Goal: Task Accomplishment & Management: Complete application form

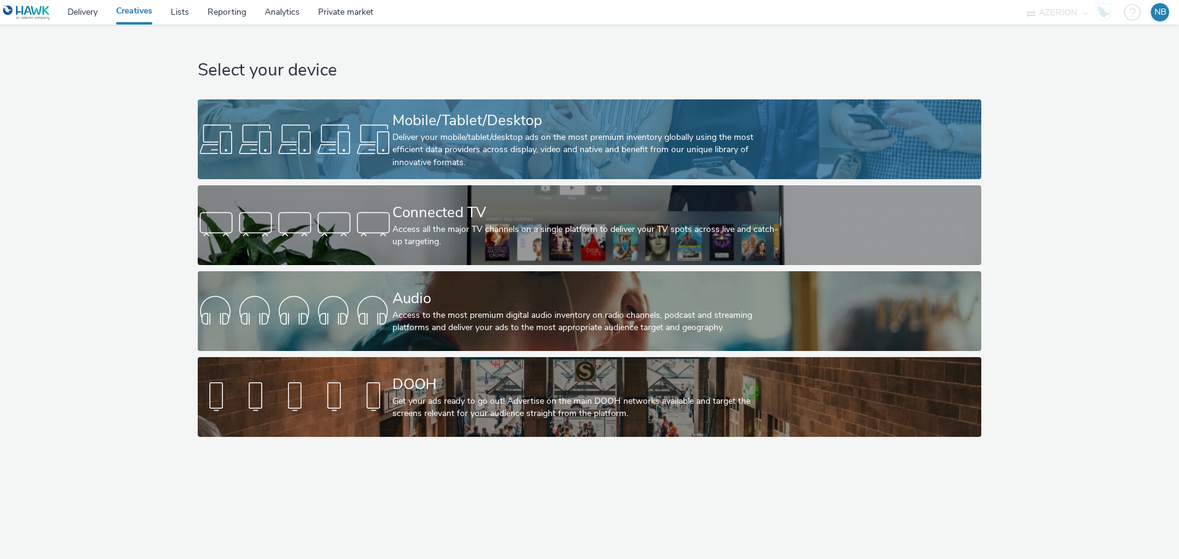
click at [530, 127] on div "Mobile/Tablet/Desktop" at bounding box center [586, 120] width 389 height 21
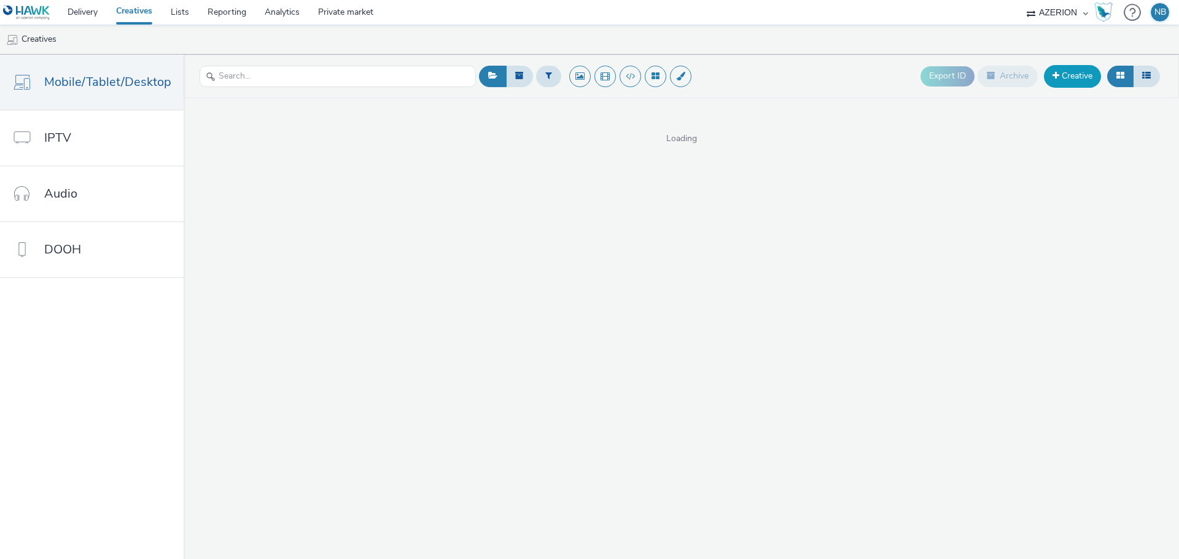
click at [1058, 82] on link "Creative" at bounding box center [1072, 76] width 57 height 22
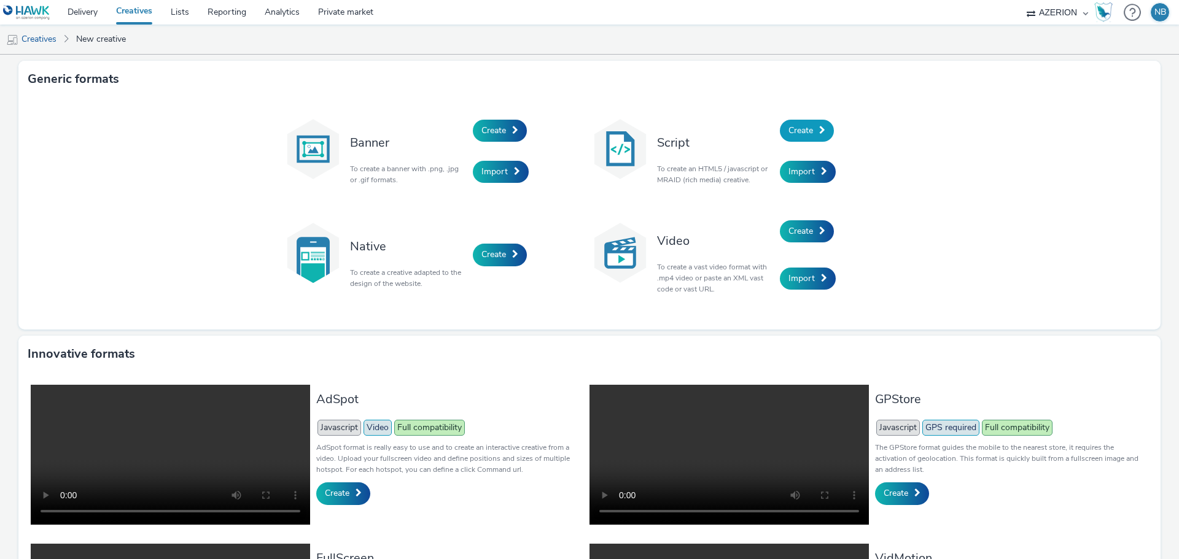
click at [804, 123] on link "Create" at bounding box center [807, 131] width 54 height 22
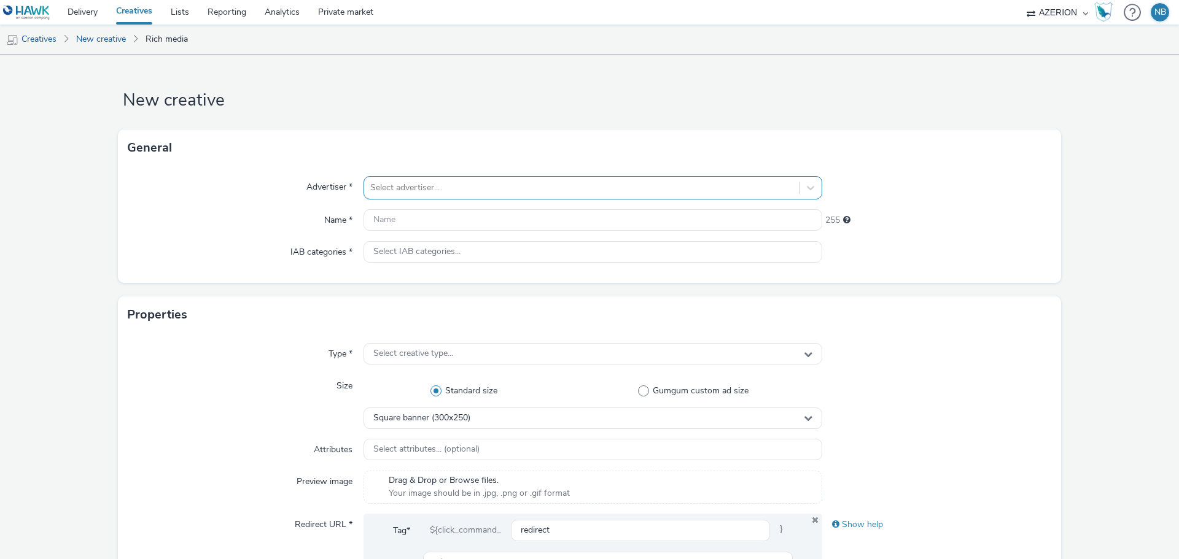
click at [514, 189] on div at bounding box center [581, 188] width 422 height 15
type input "hyund"
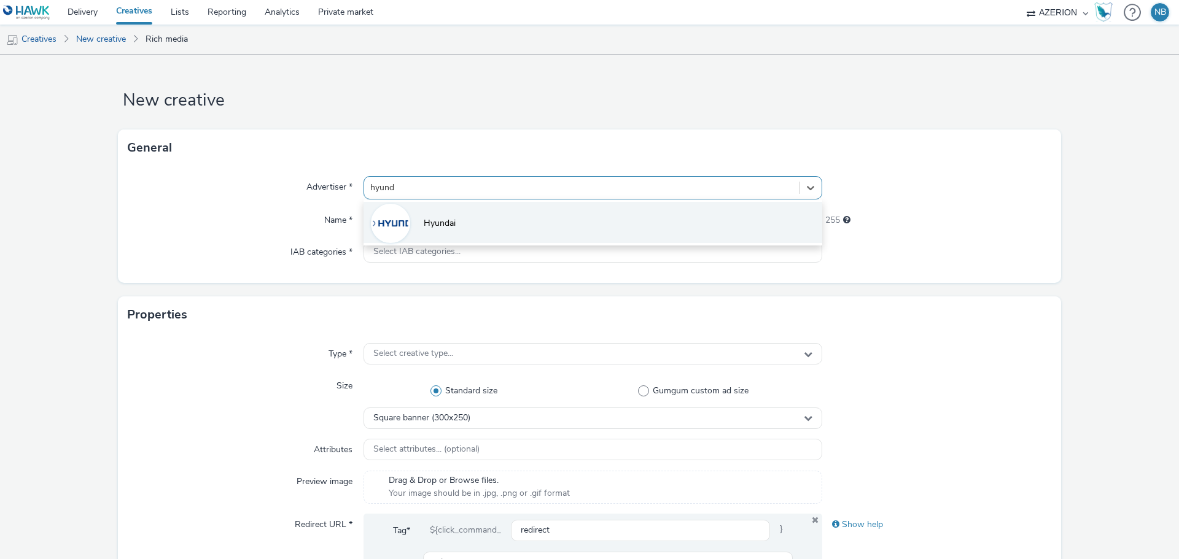
click at [450, 219] on span "Hyundai" at bounding box center [440, 223] width 32 height 12
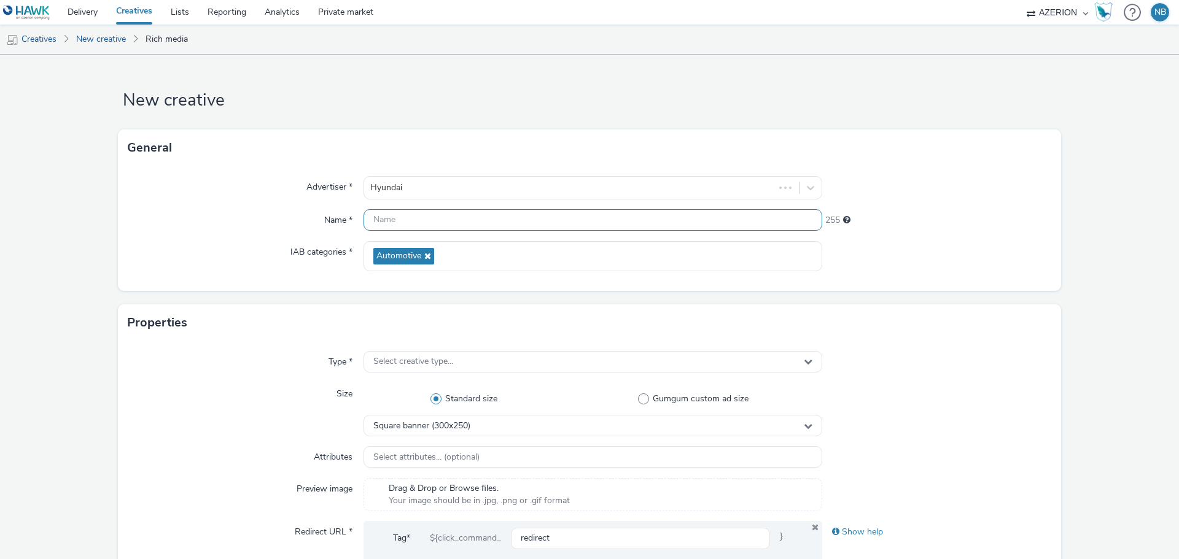
click at [456, 214] on input "text" at bounding box center [593, 219] width 459 height 21
paste input "Direct_DIR_Azerion_RON_RON_StandardBanner_320x100_CPM_CPM_STD_SEE_NRT_SCD_NOTAP…"
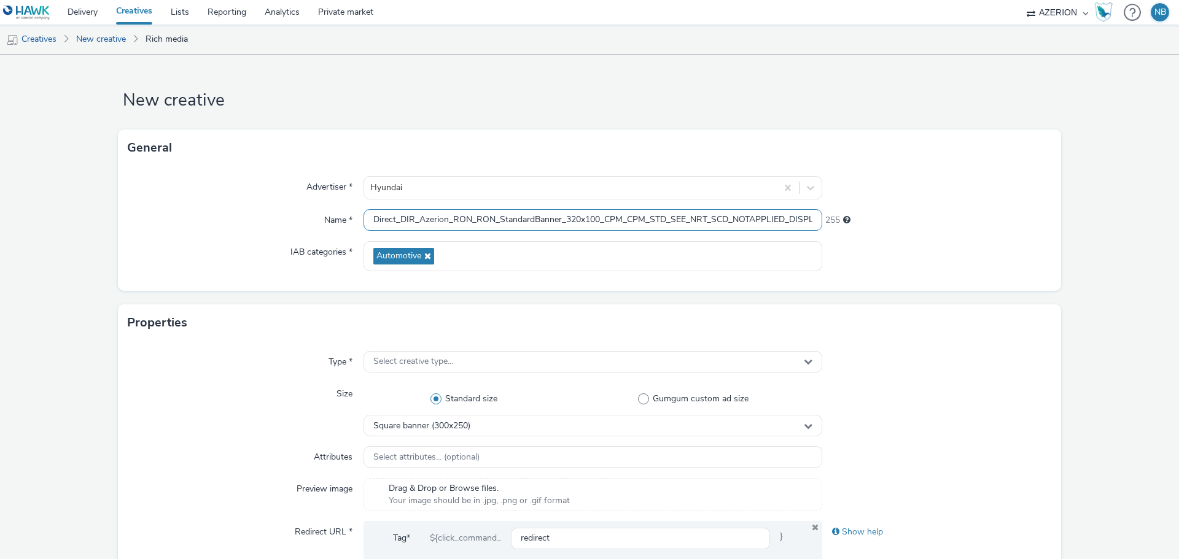
scroll to position [0, 237]
type input "Direct_DIR_Azerion_RON_RON_StandardBanner_320x100_CPM_CPM_STD_SEE_NRT_SCD_NOTAP…"
click at [139, 238] on div "Advertiser * Hyundai Name * Direct_DIR_Azerion_RON_RON_StandardBanner_320x100_C…" at bounding box center [589, 228] width 943 height 125
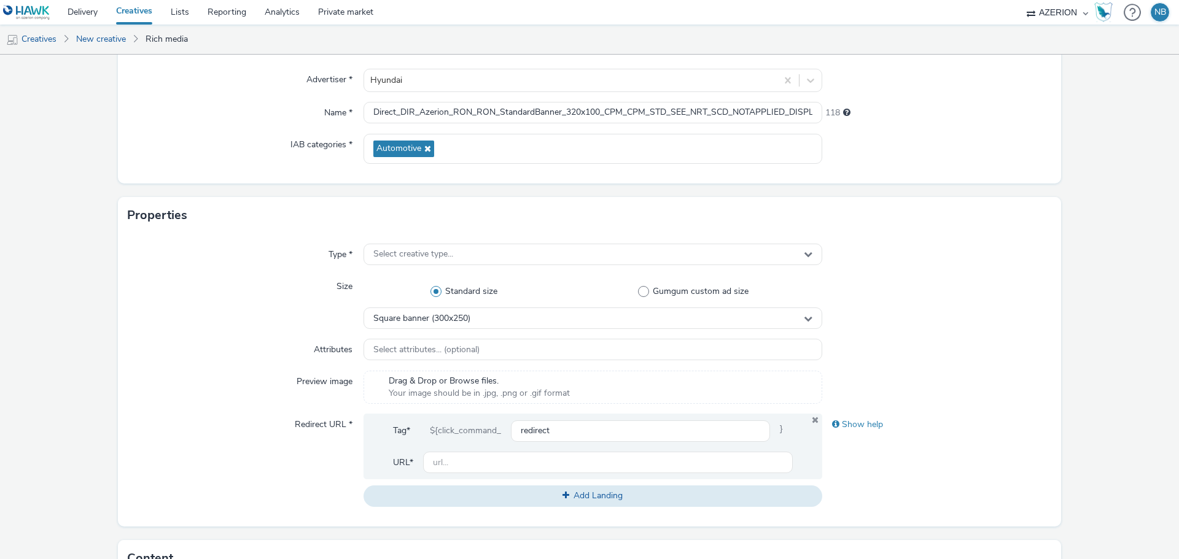
scroll to position [123, 0]
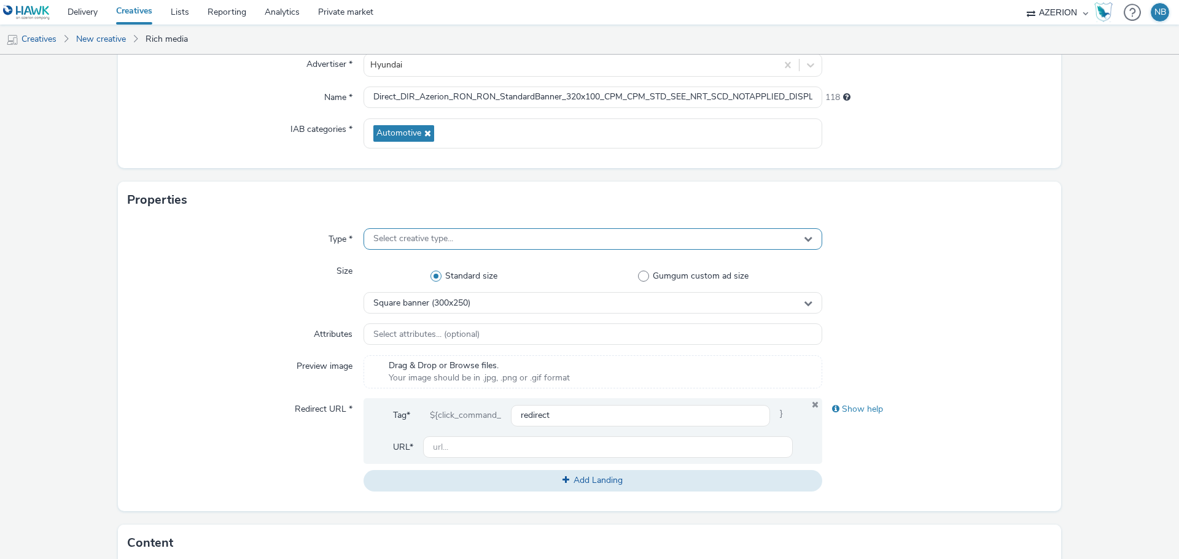
click at [431, 241] on span "Select creative type..." at bounding box center [413, 239] width 80 height 10
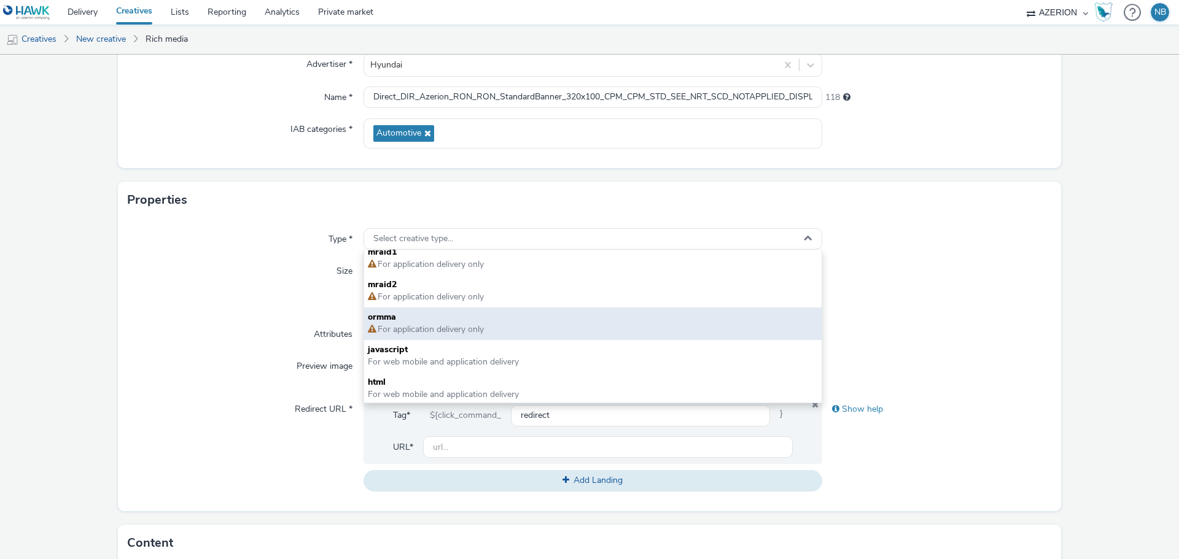
scroll to position [9, 0]
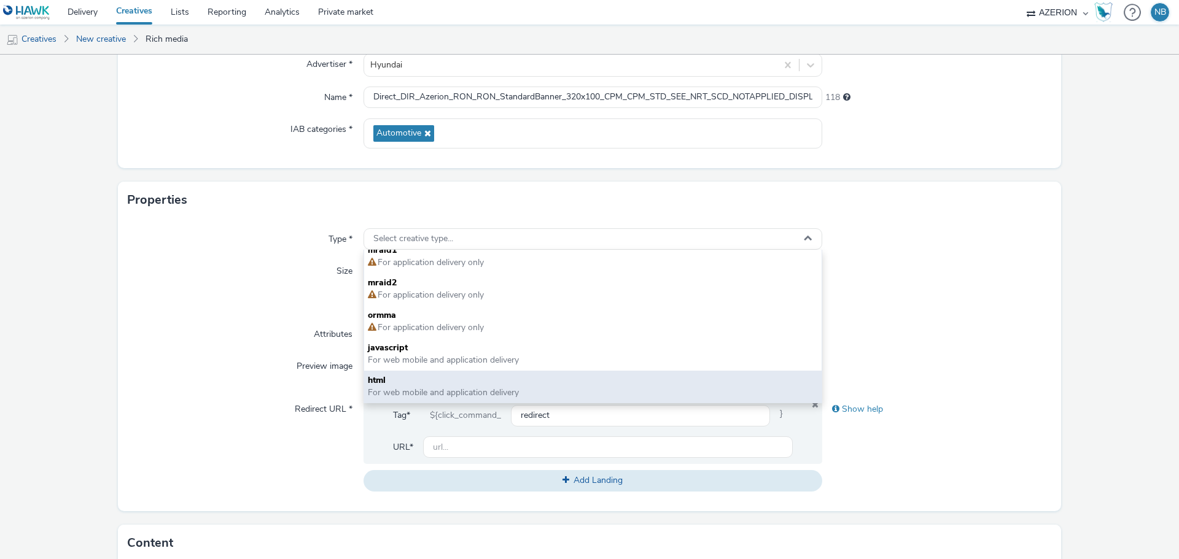
click at [395, 384] on span "html" at bounding box center [593, 381] width 450 height 12
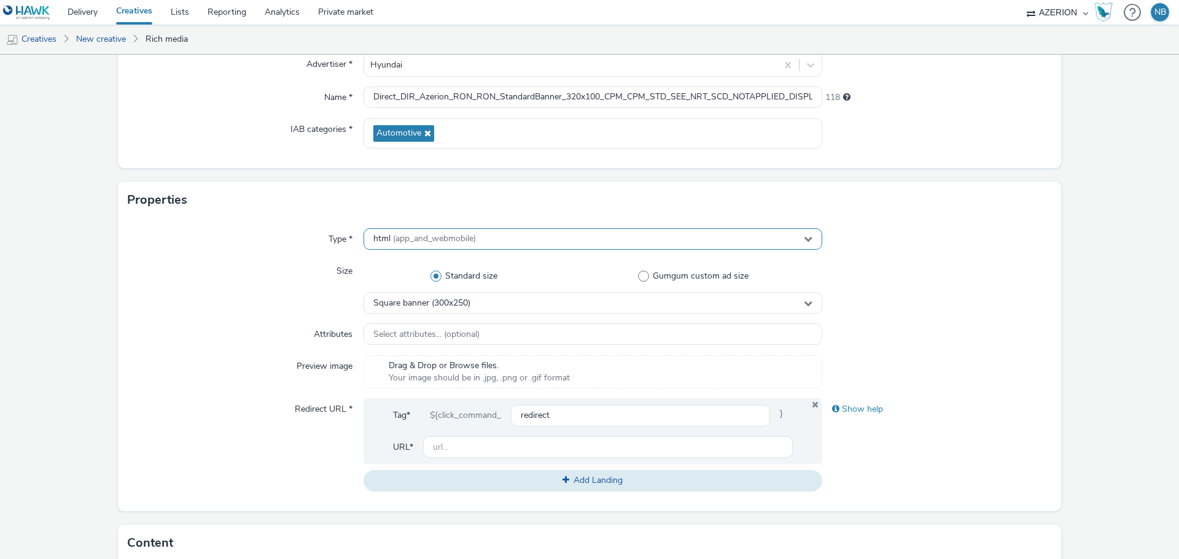
click at [395, 241] on span "(app_and_webmobile)" at bounding box center [434, 239] width 83 height 12
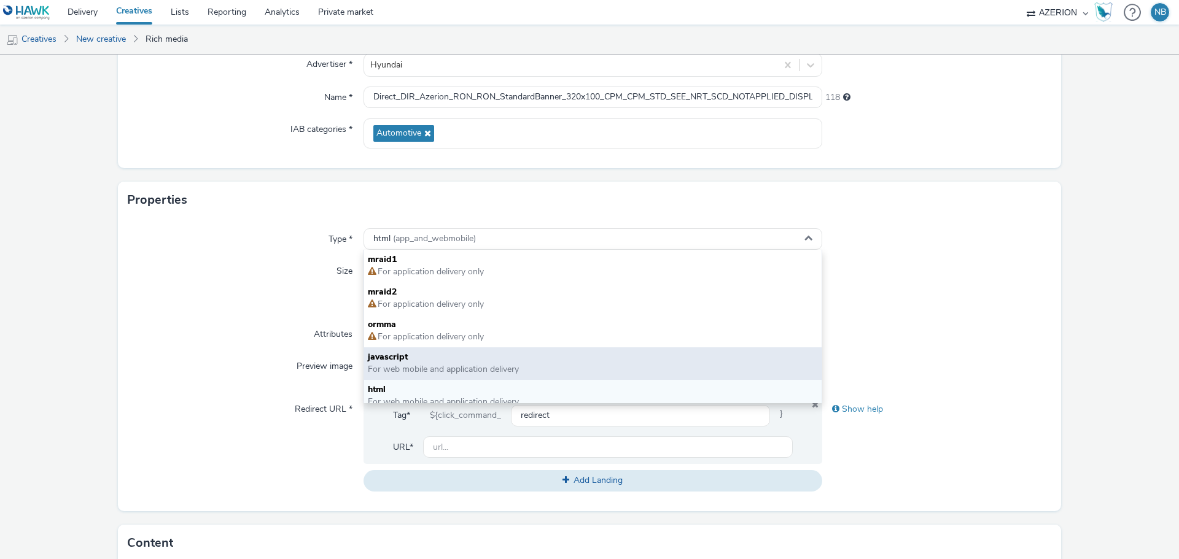
click at [401, 357] on span "javascript" at bounding box center [593, 357] width 450 height 12
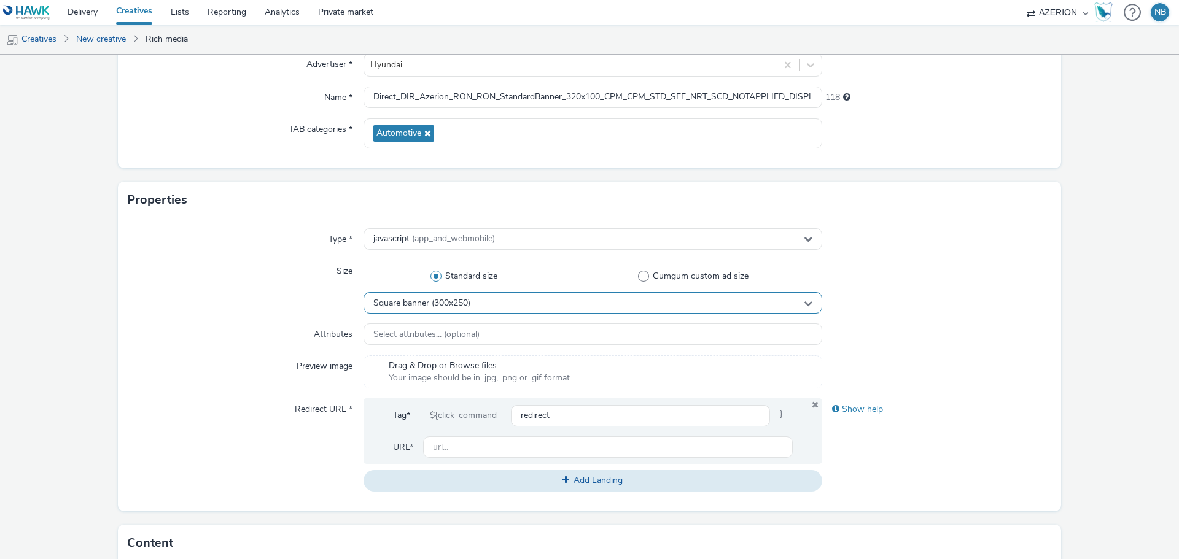
click at [447, 302] on span "Square banner (300x250)" at bounding box center [421, 303] width 97 height 10
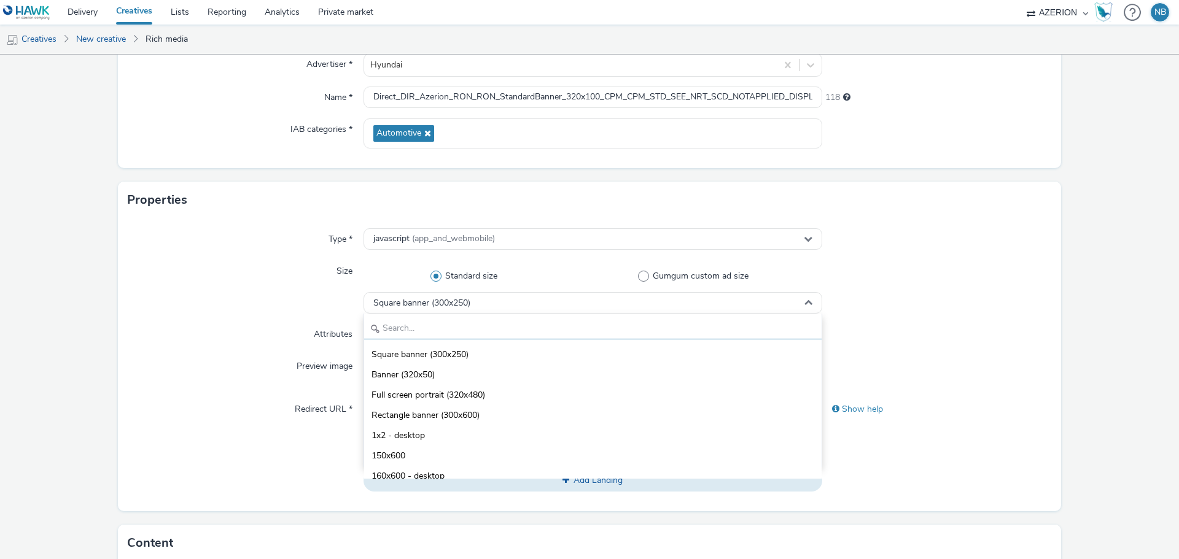
click at [439, 338] on input "text" at bounding box center [592, 328] width 457 height 21
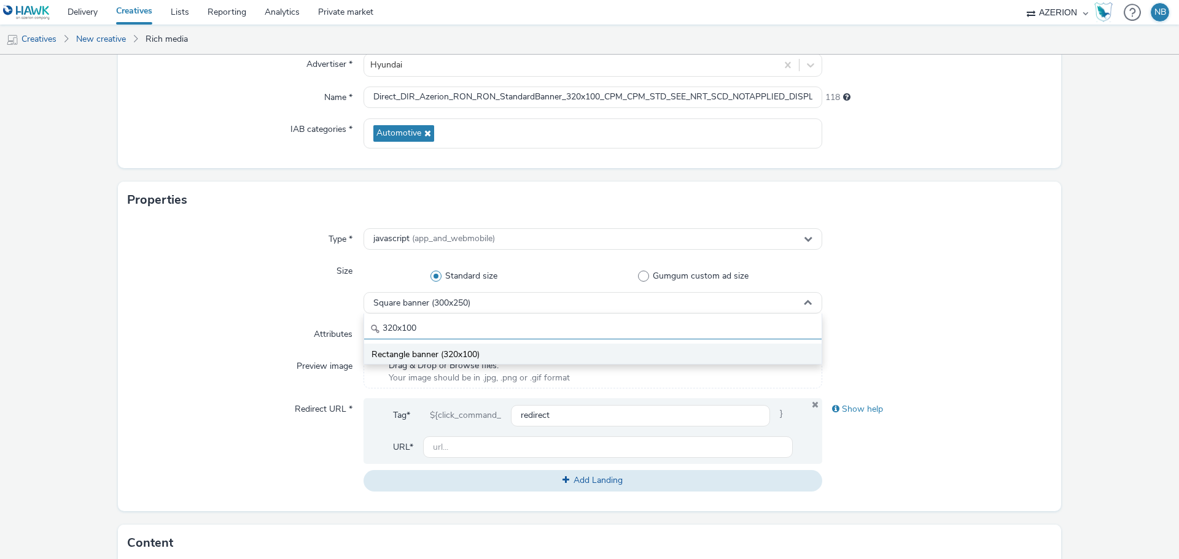
type input "320x100"
click at [438, 351] on span "Rectangle banner (320x100)" at bounding box center [426, 355] width 108 height 12
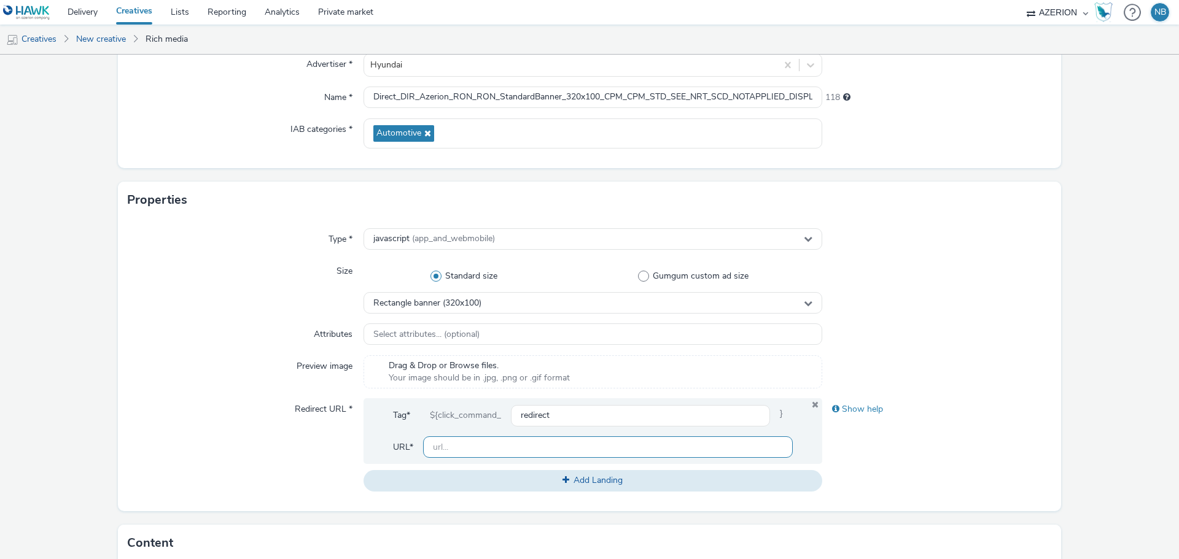
click at [512, 448] on input "text" at bounding box center [608, 447] width 370 height 21
paste input "<ins class='dcmads' style='display:inline-block;width:320px;height:100px' data-…"
type input "<ins class='dcmads' style='display:inline-block;width:320px;height:100px' data-…"
click at [488, 446] on input "<ins class='dcmads' style='display:inline-block;width:320px;height:100px' data-…" at bounding box center [608, 447] width 370 height 21
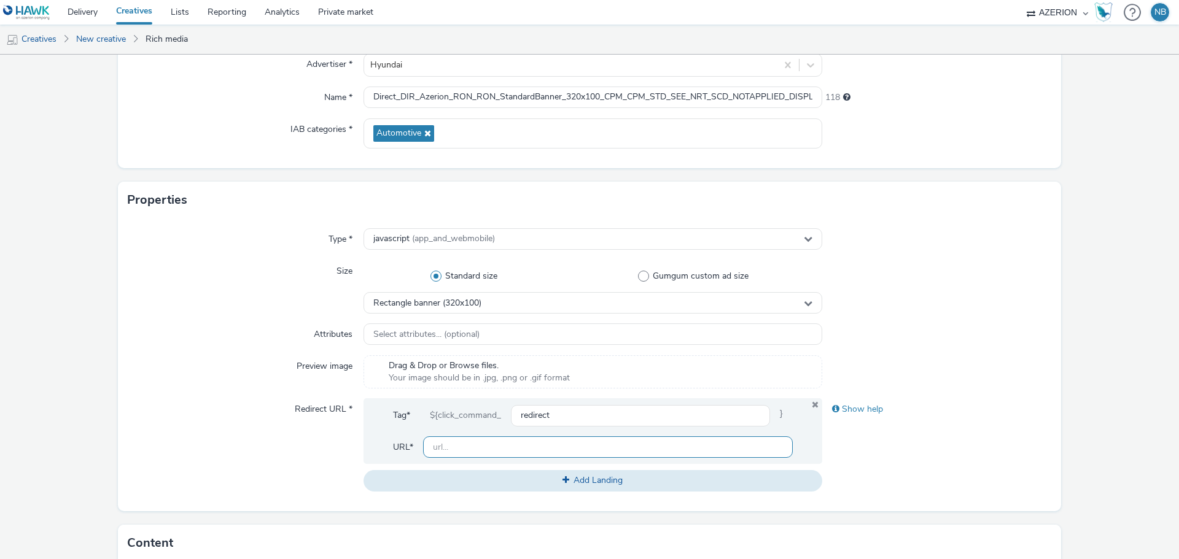
scroll to position [0, 0]
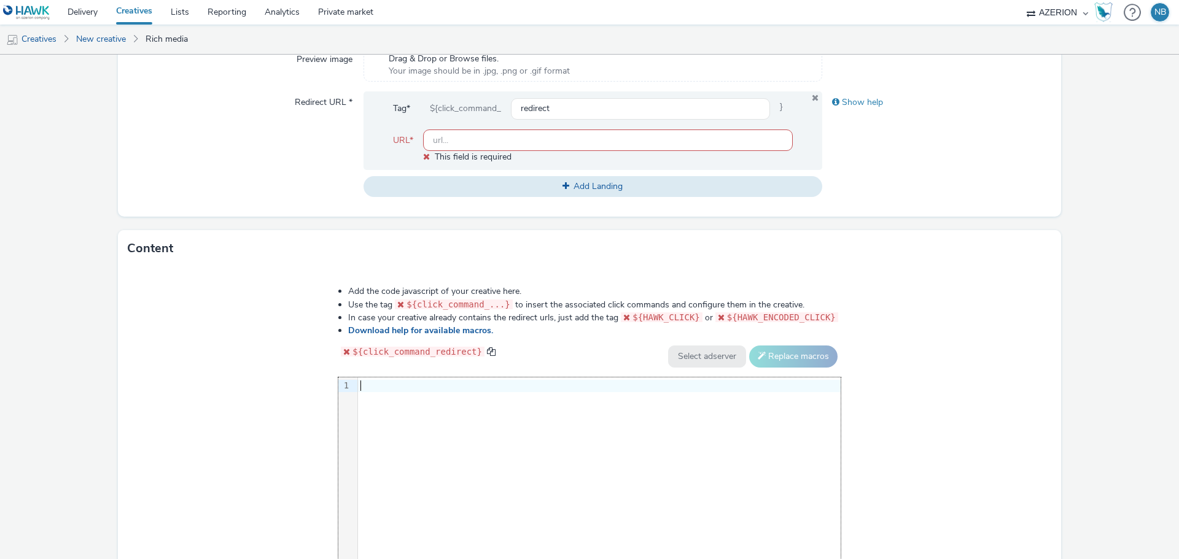
click at [545, 389] on div "9 1 ›" at bounding box center [589, 470] width 502 height 184
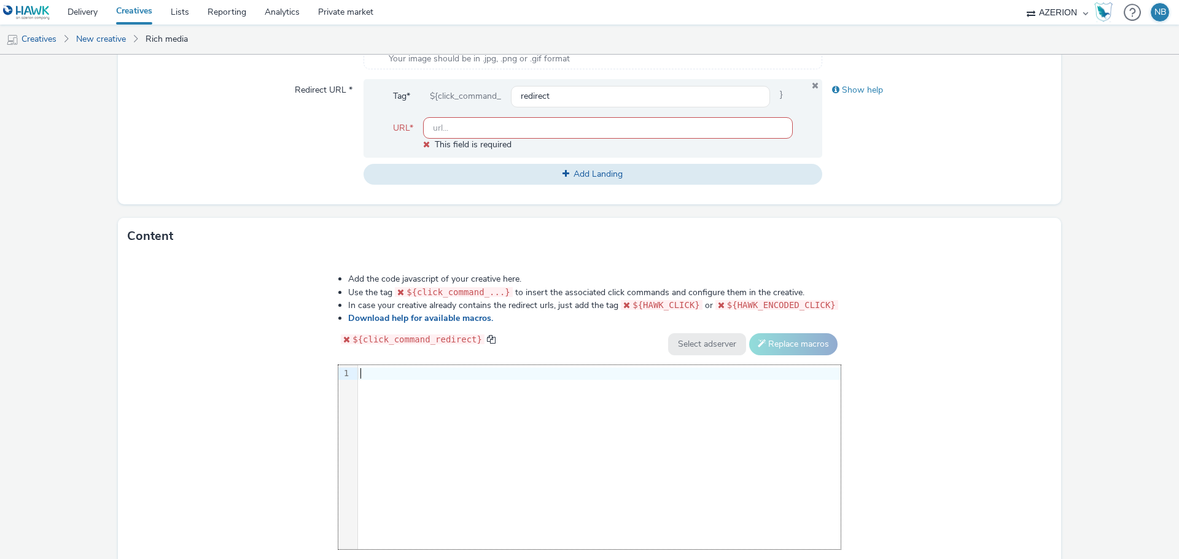
click at [398, 370] on div at bounding box center [599, 374] width 483 height 12
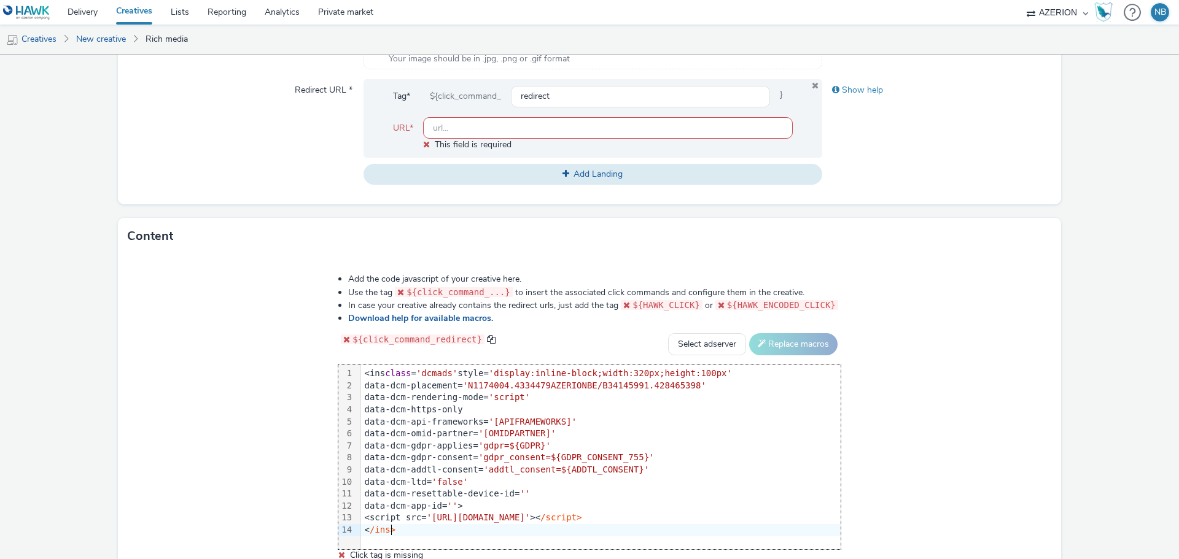
scroll to position [504, 0]
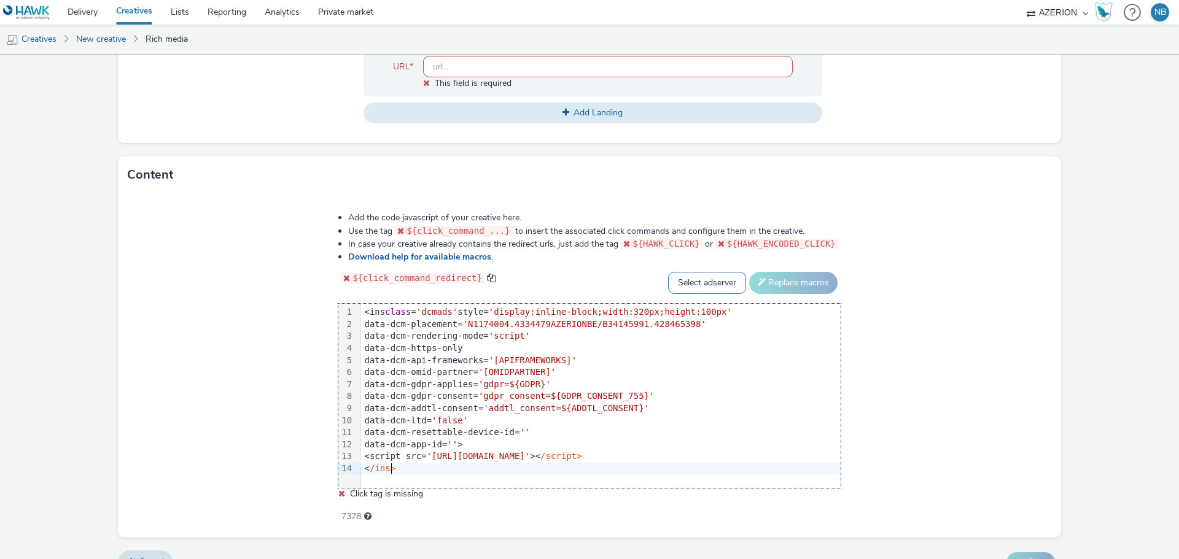
click at [695, 279] on select "Select adserver Sizmek DCM Adform Sting" at bounding box center [707, 283] width 78 height 22
select select "dcm"
click at [668, 272] on select "Select adserver Sizmek DCM Adform Sting" at bounding box center [707, 283] width 78 height 22
click at [782, 275] on button "Replace macros" at bounding box center [793, 283] width 88 height 22
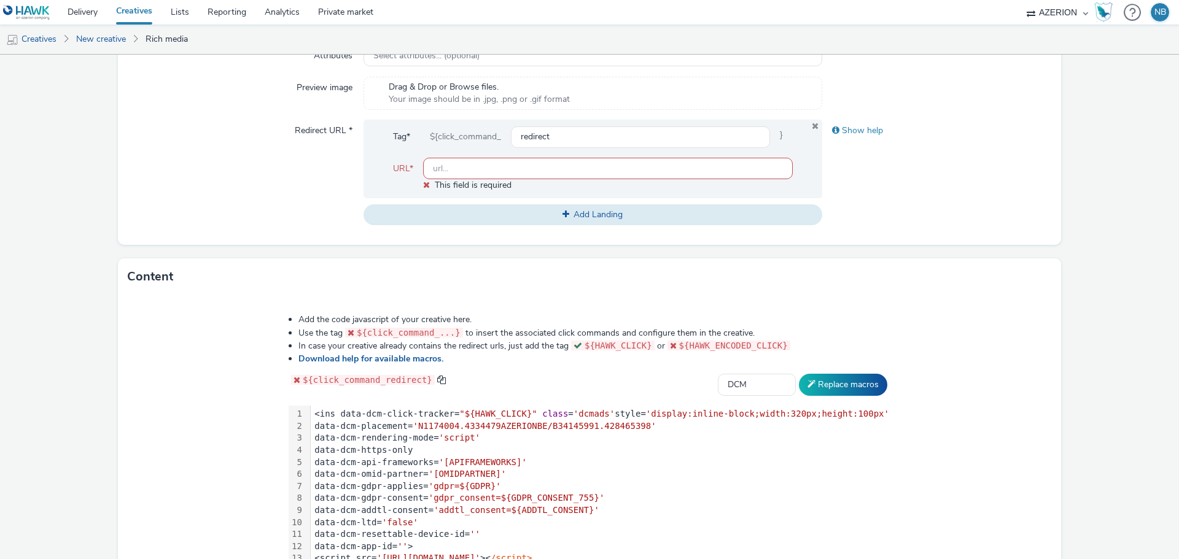
scroll to position [391, 0]
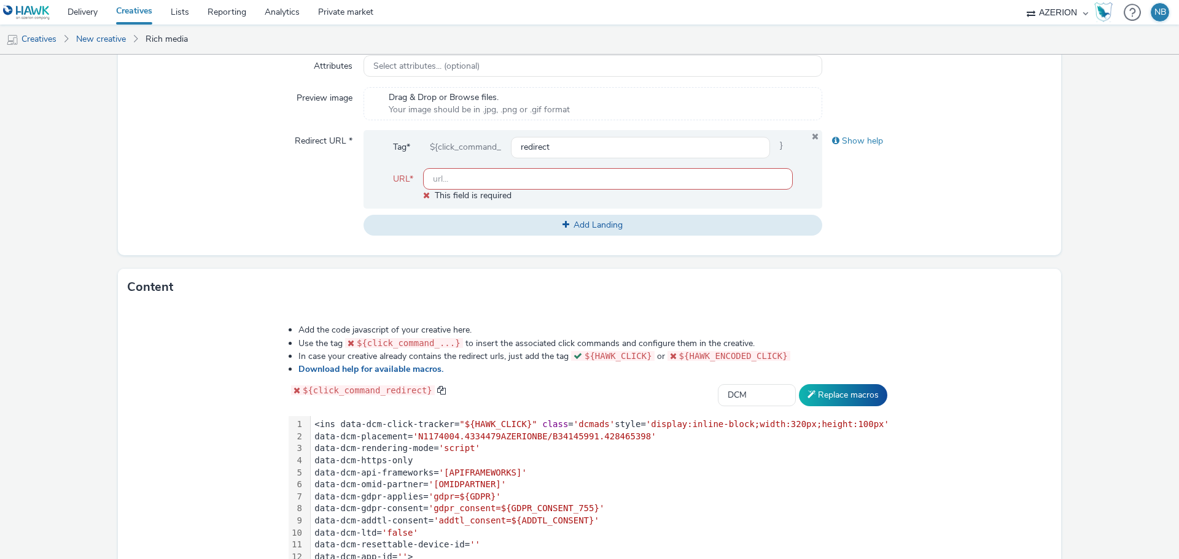
click at [474, 164] on div "Tag* ${click_command_ redirect }" at bounding box center [593, 152] width 400 height 32
click at [474, 182] on input "text" at bounding box center [608, 178] width 370 height 21
paste input "[URL][DOMAIN_NAME]"
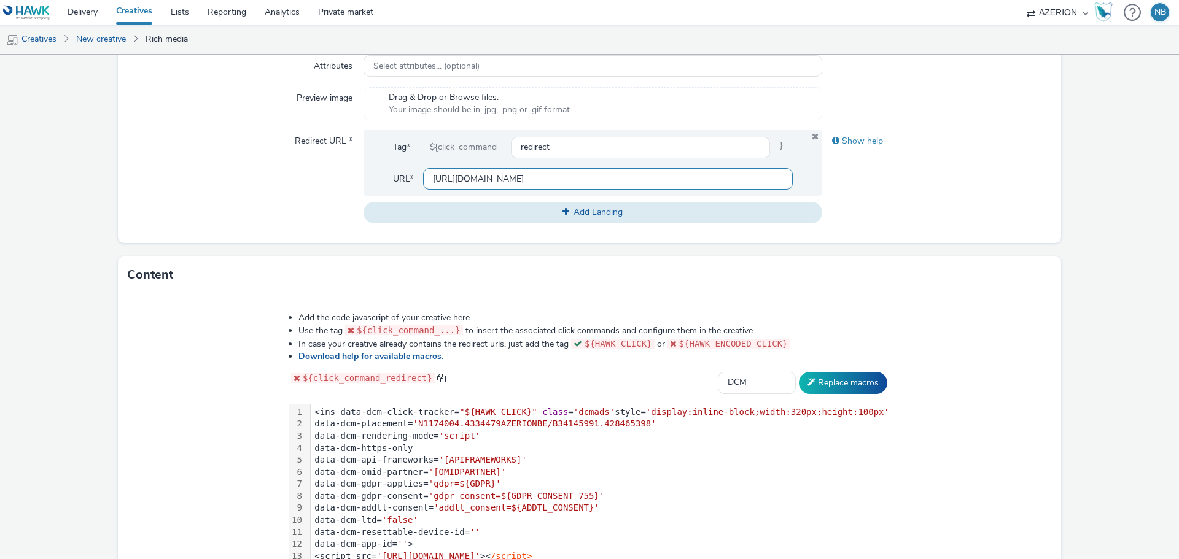
type input "[URL][DOMAIN_NAME]"
click at [166, 189] on div "Redirect URL *" at bounding box center [246, 176] width 236 height 93
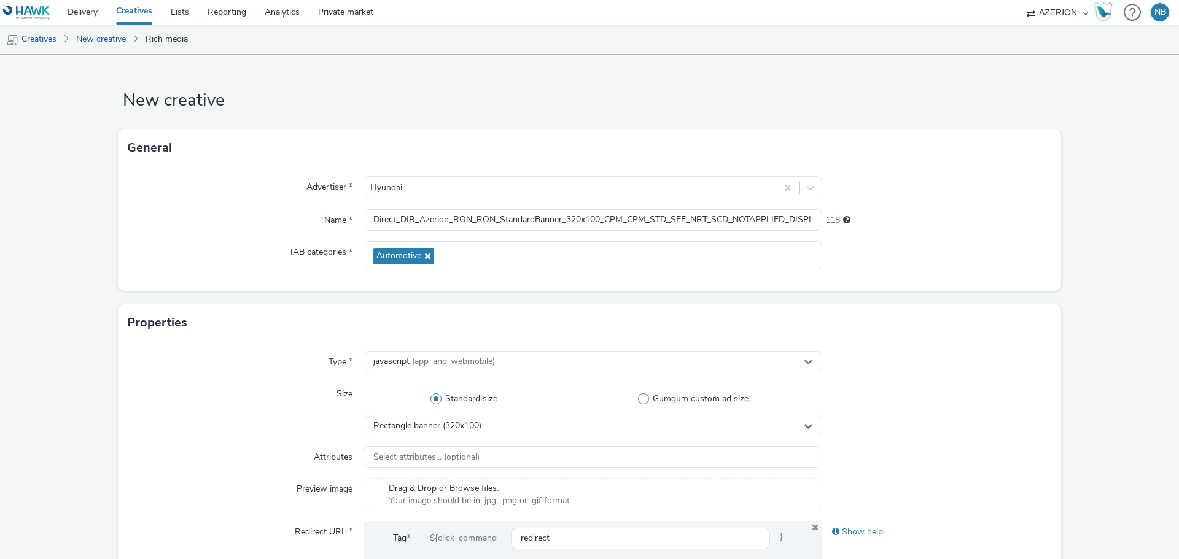
scroll to position [502, 0]
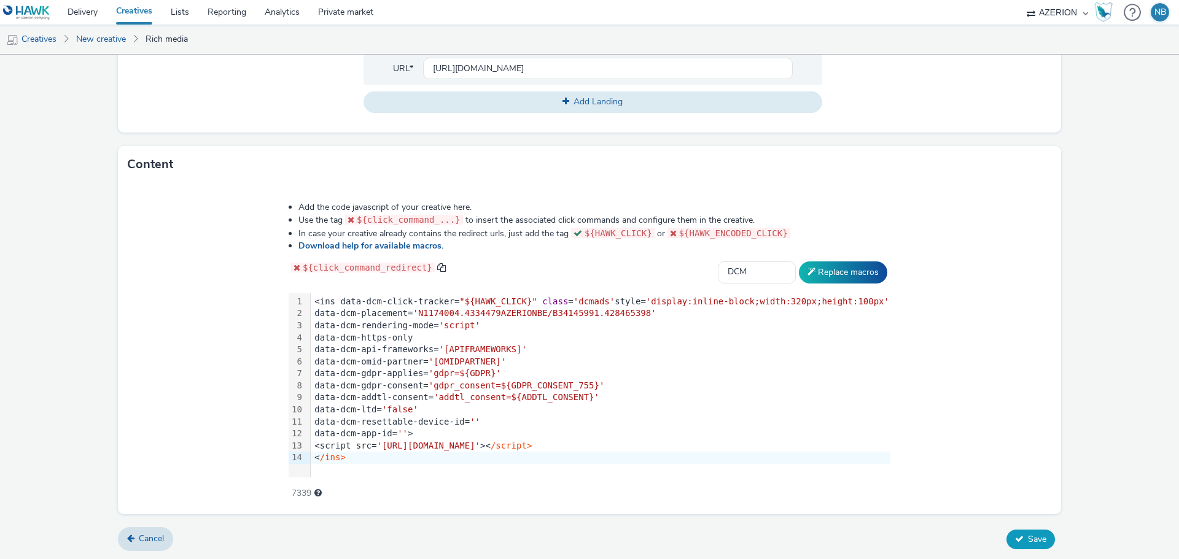
click at [1030, 542] on span "Save" at bounding box center [1037, 540] width 18 height 12
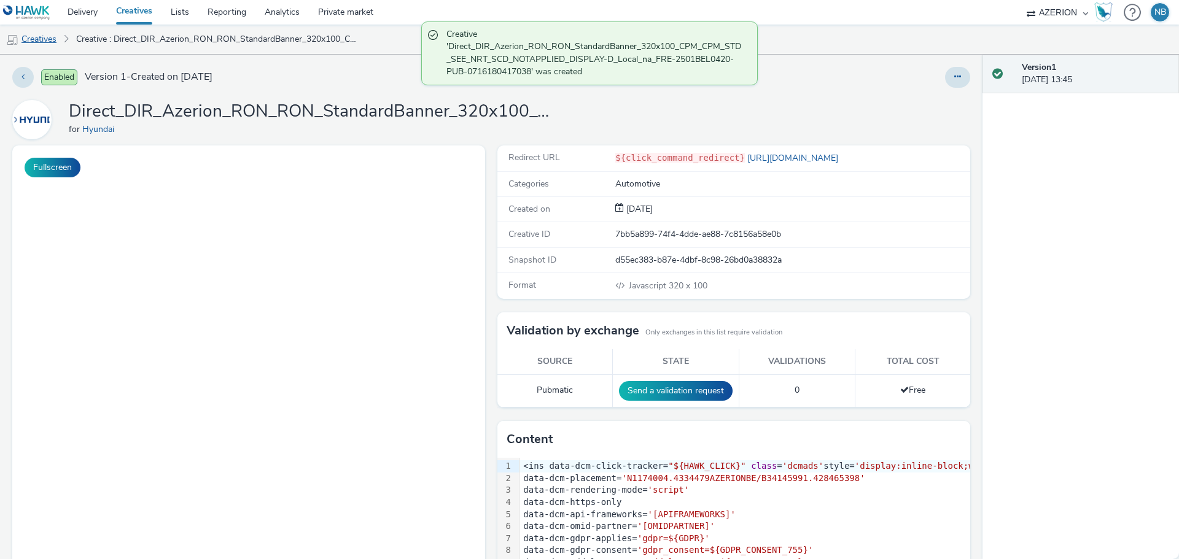
click at [33, 36] on link "Creatives" at bounding box center [31, 39] width 63 height 29
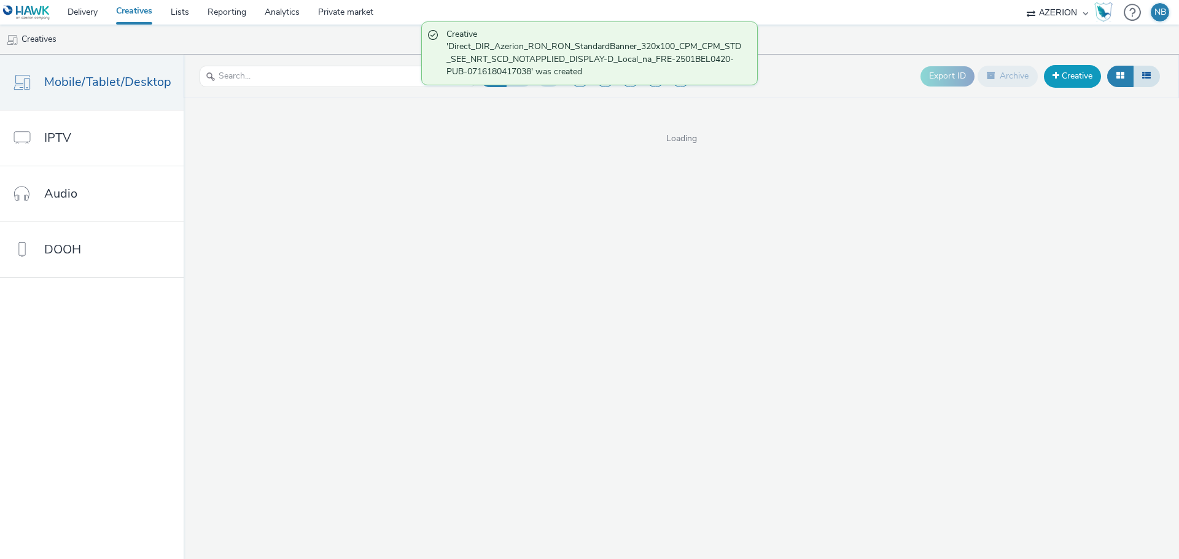
click at [1069, 77] on link "Creative" at bounding box center [1072, 76] width 57 height 22
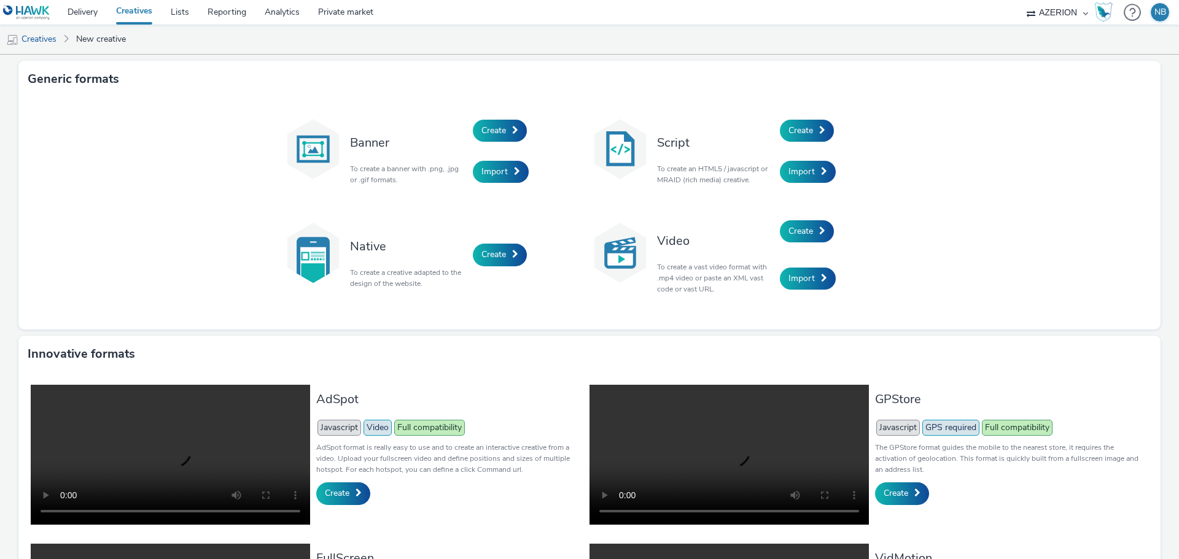
click at [774, 123] on div "Script To create an HTML5 / javascript or MRAID (rich media) creative." at bounding box center [715, 151] width 129 height 83
click at [823, 126] on link "Create" at bounding box center [807, 131] width 54 height 22
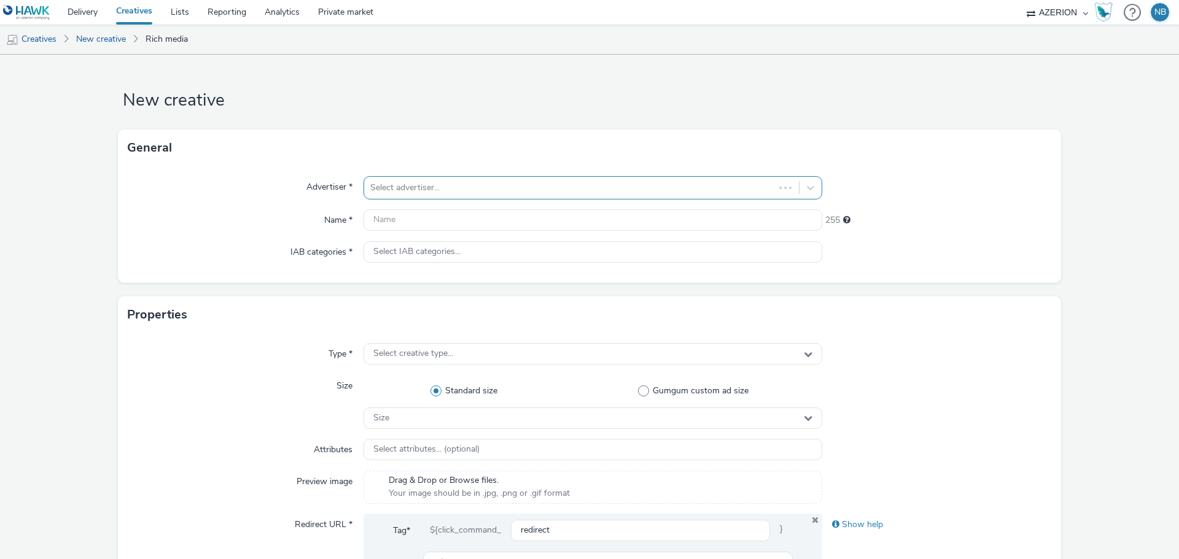
click at [458, 195] on div at bounding box center [569, 188] width 398 height 15
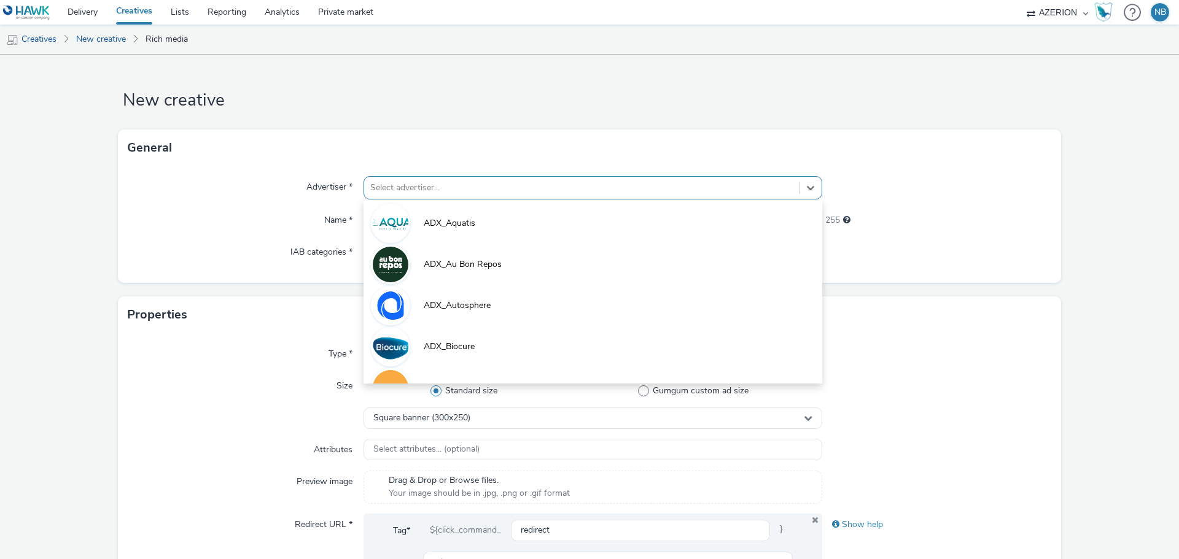
click at [459, 190] on div at bounding box center [581, 188] width 422 height 15
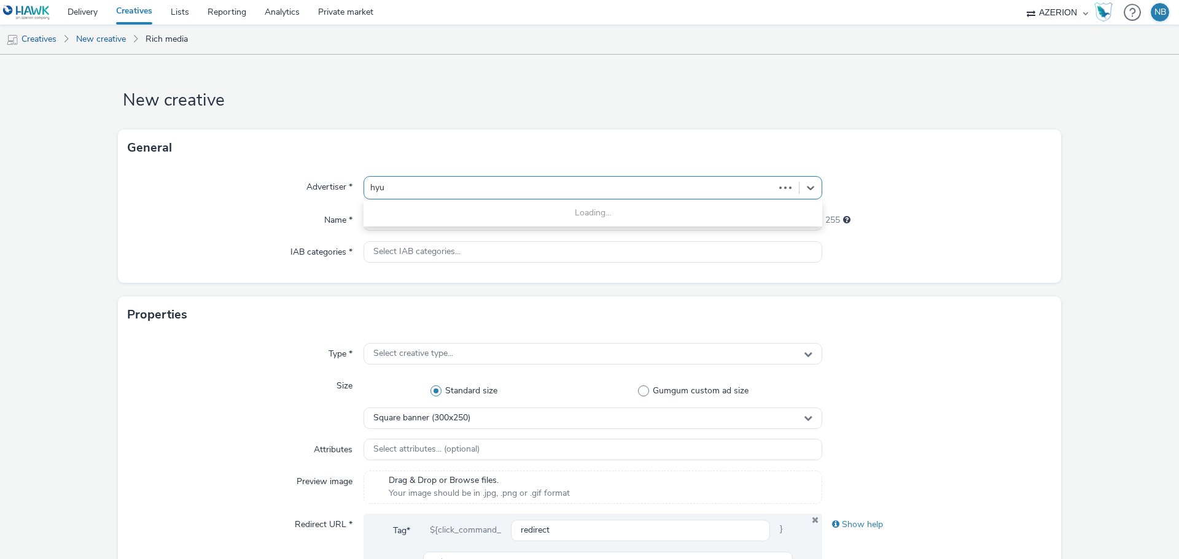
type input "hyun"
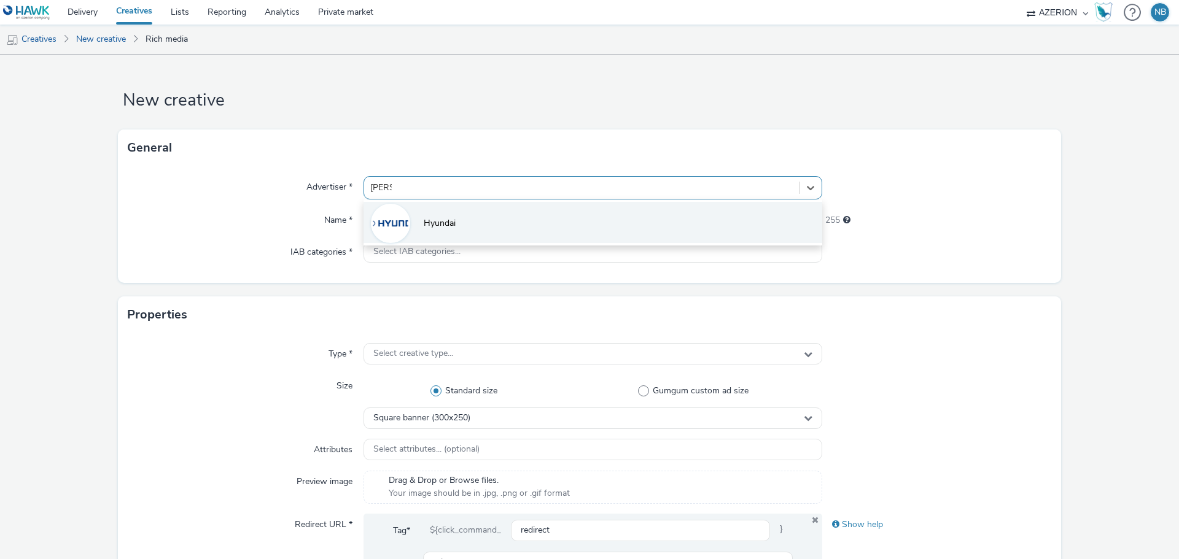
click at [442, 222] on span "Hyundai" at bounding box center [440, 223] width 32 height 12
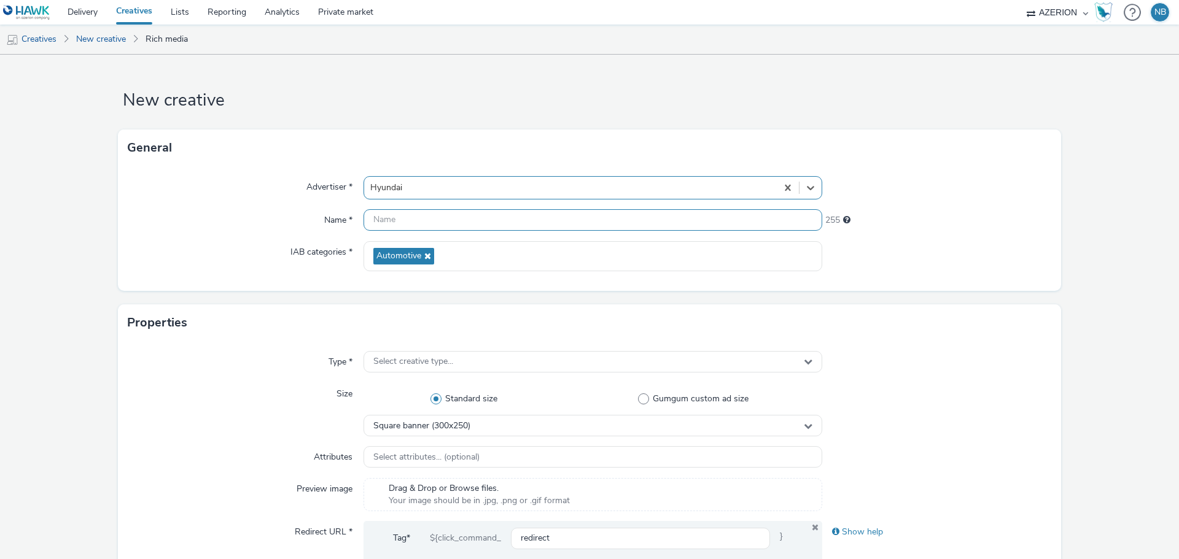
click at [403, 223] on input "text" at bounding box center [593, 219] width 459 height 21
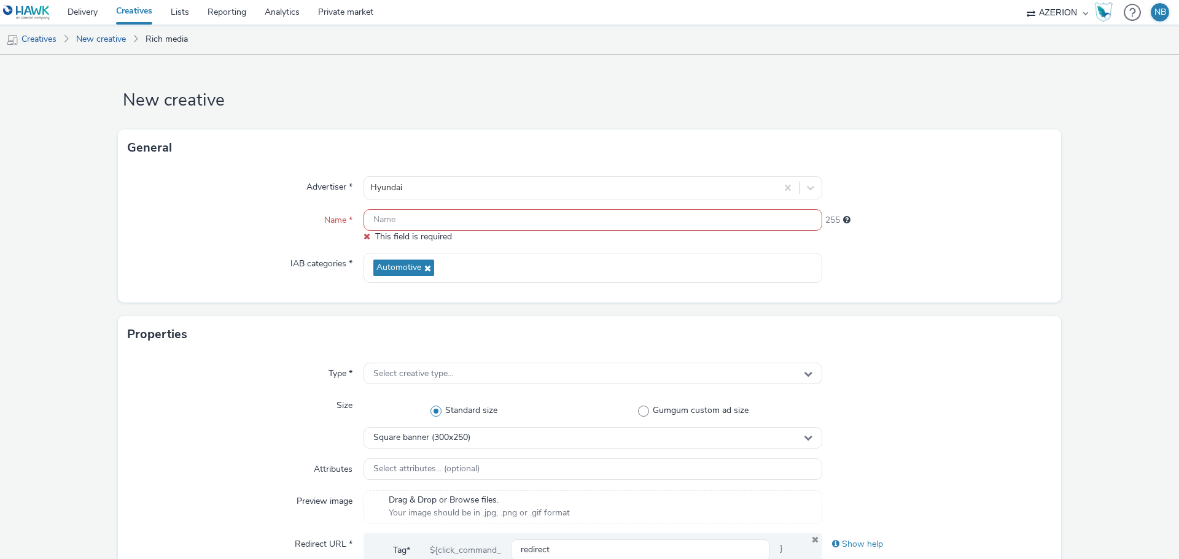
click at [417, 221] on input "text" at bounding box center [593, 219] width 459 height 21
paste input "Direct_DIR_Azerion_RON_RON_StandardBanner_320x100_CPM_CPM_STD_SEE_NRT_SCD_NOTAP…"
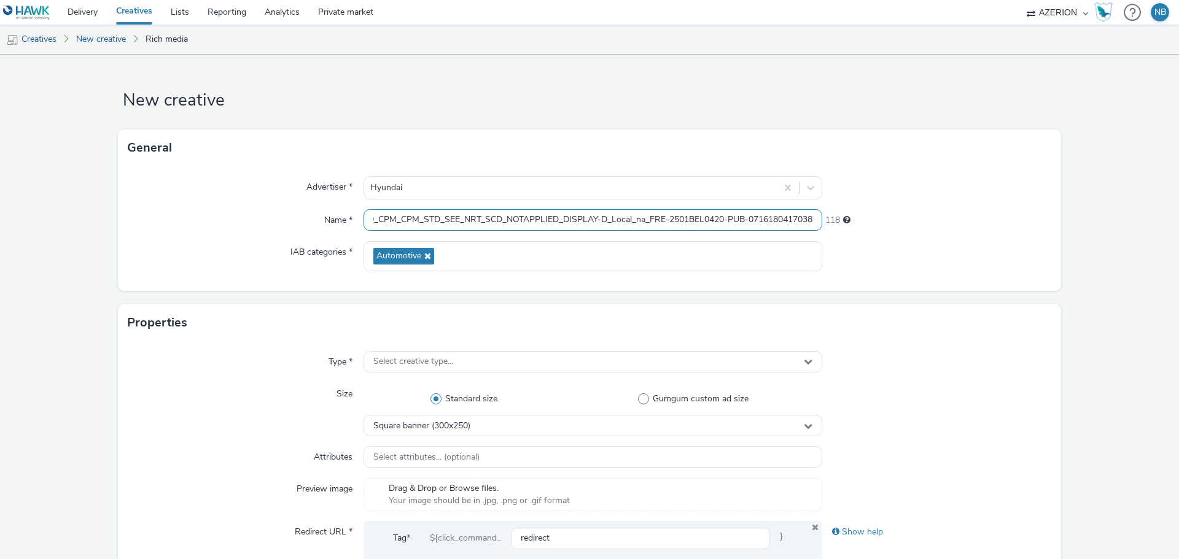
type input "Direct_DIR_Azerion_RON_RON_StandardBanner_320x100_CPM_CPM_STD_SEE_NRT_SCD_NOTAP…"
click at [100, 273] on form "New creative General Advertiser * Hyundai Name * Direct_DIR_Azerion_RON_RON_Sta…" at bounding box center [589, 559] width 1179 height 1008
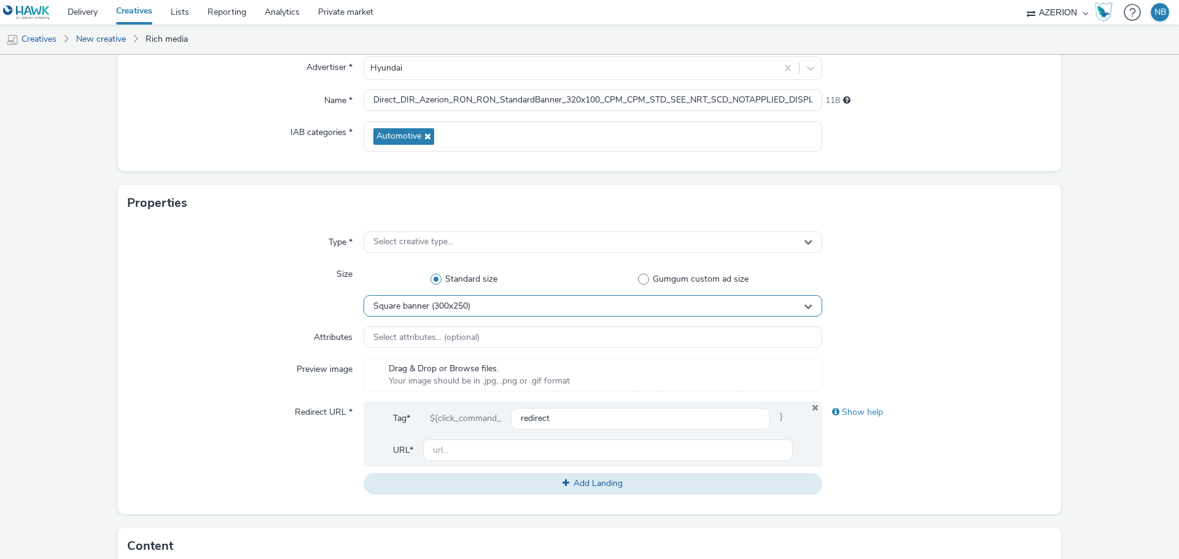
scroll to position [123, 0]
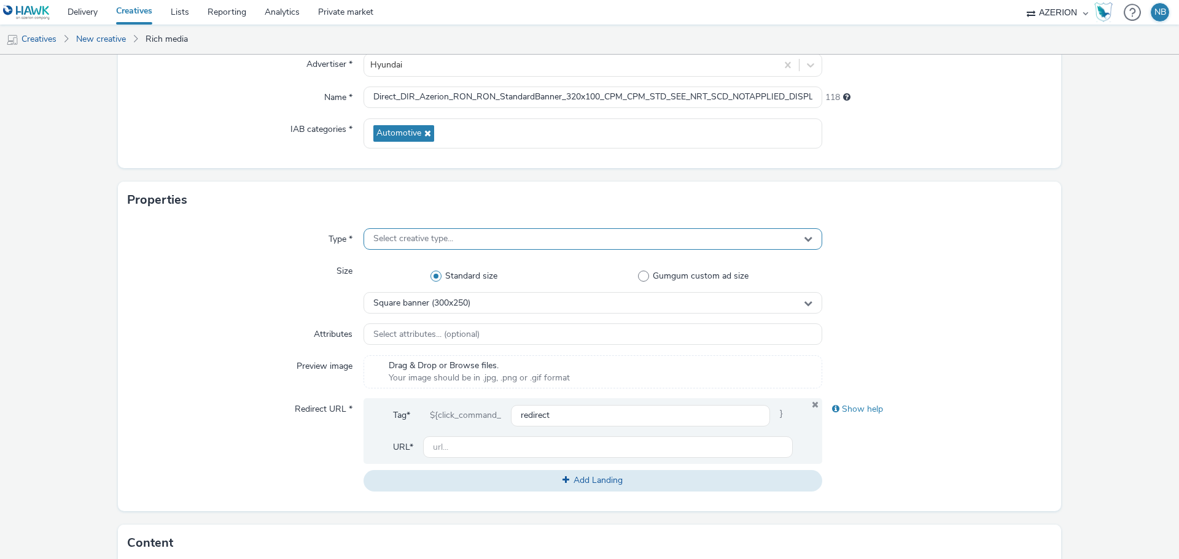
click at [425, 234] on span "Select creative type..." at bounding box center [413, 239] width 80 height 10
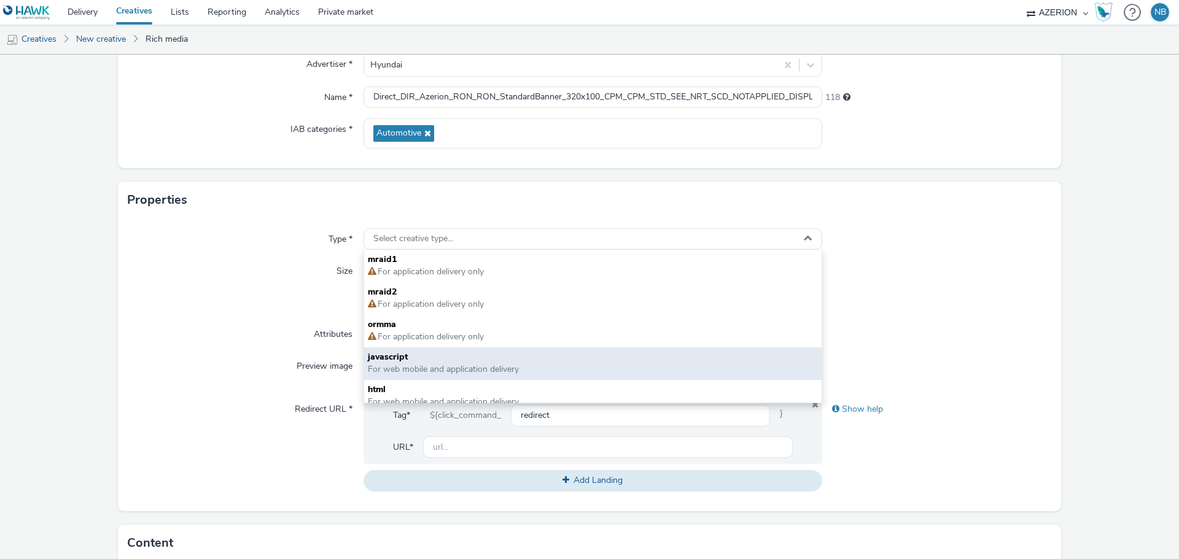
click at [413, 358] on span "javascript" at bounding box center [593, 357] width 450 height 12
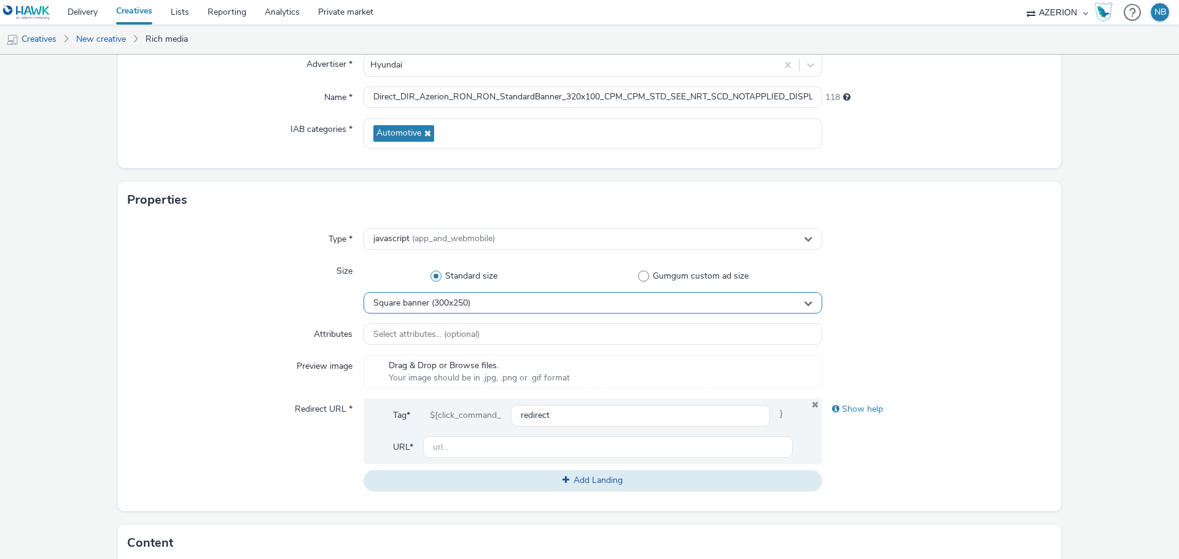
click at [455, 308] on span "Square banner (300x250)" at bounding box center [421, 303] width 97 height 10
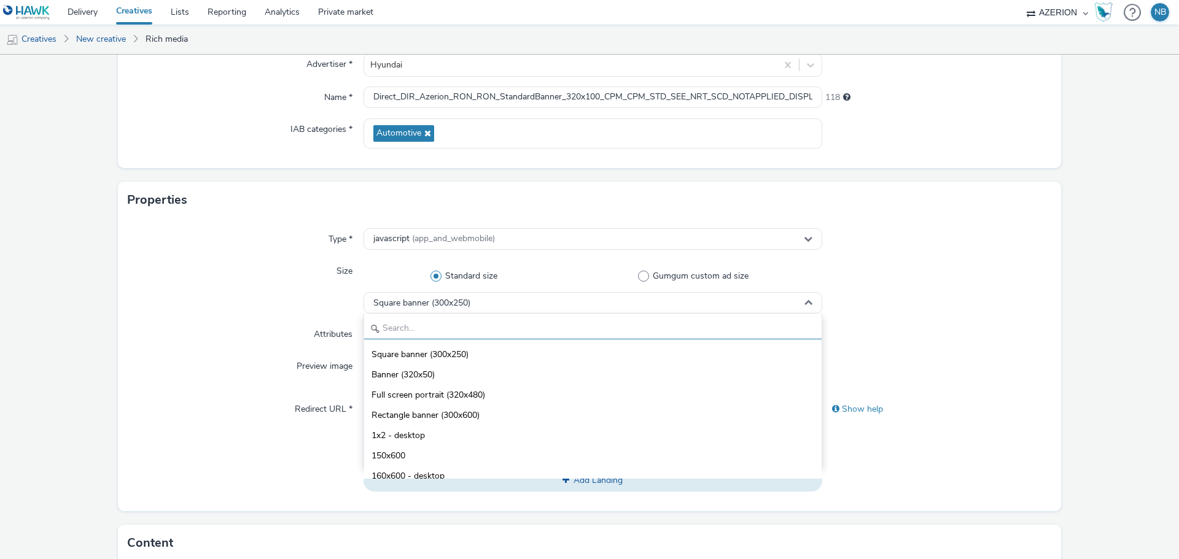
click at [442, 327] on input "text" at bounding box center [592, 328] width 457 height 21
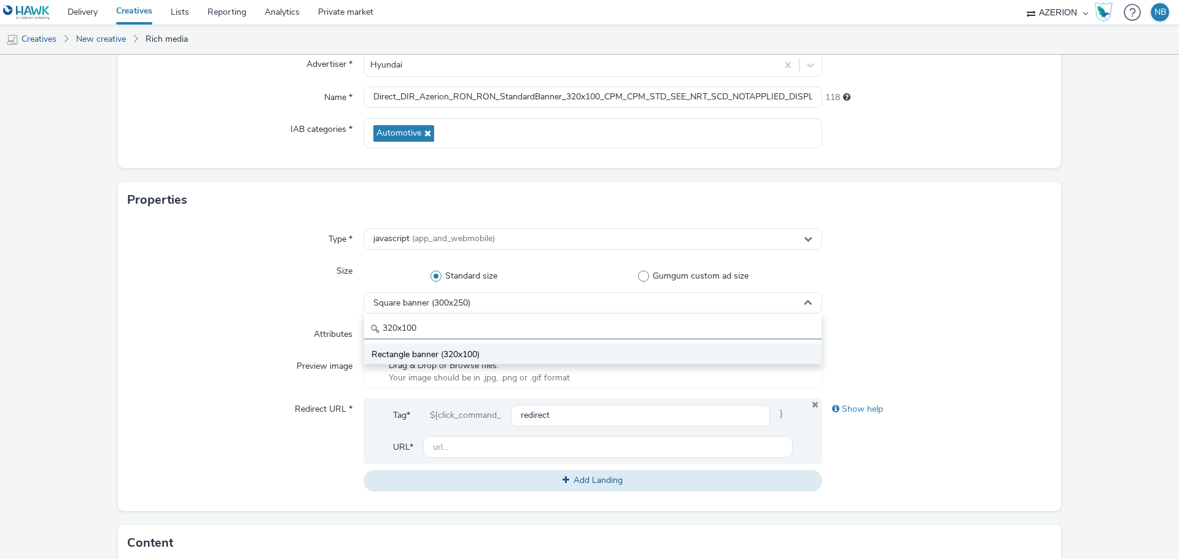
type input "320x100"
click at [440, 356] on span "Rectangle banner (320x100)" at bounding box center [426, 355] width 108 height 12
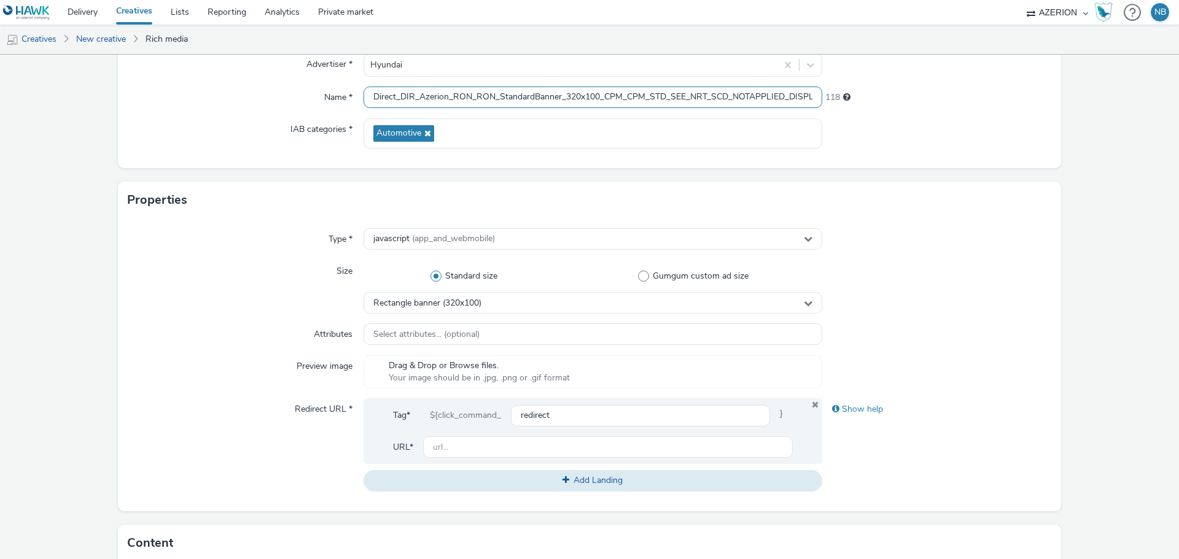
click at [644, 103] on input "Direct_DIR_Azerion_RON_RON_StandardBanner_320x100_CPM_CPM_STD_SEE_NRT_SCD_NOTAP…" at bounding box center [593, 97] width 459 height 21
paste input "5"
type input "Direct_DIR_Azerion_RON_RON_StandardBanner_320x50_CPM_CPM_STD_SEE_NRT_SCD_NOTAPP…"
click at [1056, 173] on form "New creative General Advertiser * Hyundai Name * Direct_DIR_Azerion_RON_RON_Sta…" at bounding box center [589, 436] width 1179 height 1008
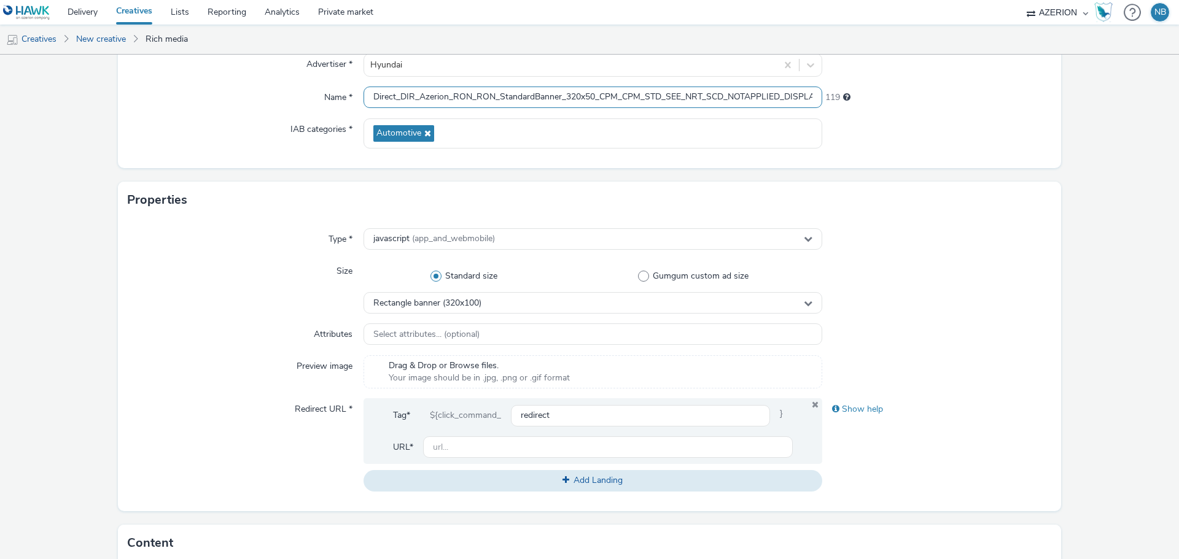
scroll to position [0, 232]
drag, startPoint x: 627, startPoint y: 101, endPoint x: 991, endPoint y: 120, distance: 364.6
click at [991, 120] on div "Advertiser * Hyundai Name * Direct_DIR_Azerion_RON_RON_StandardBanner_320x50_CP…" at bounding box center [589, 106] width 943 height 125
click at [1003, 138] on div at bounding box center [937, 134] width 230 height 30
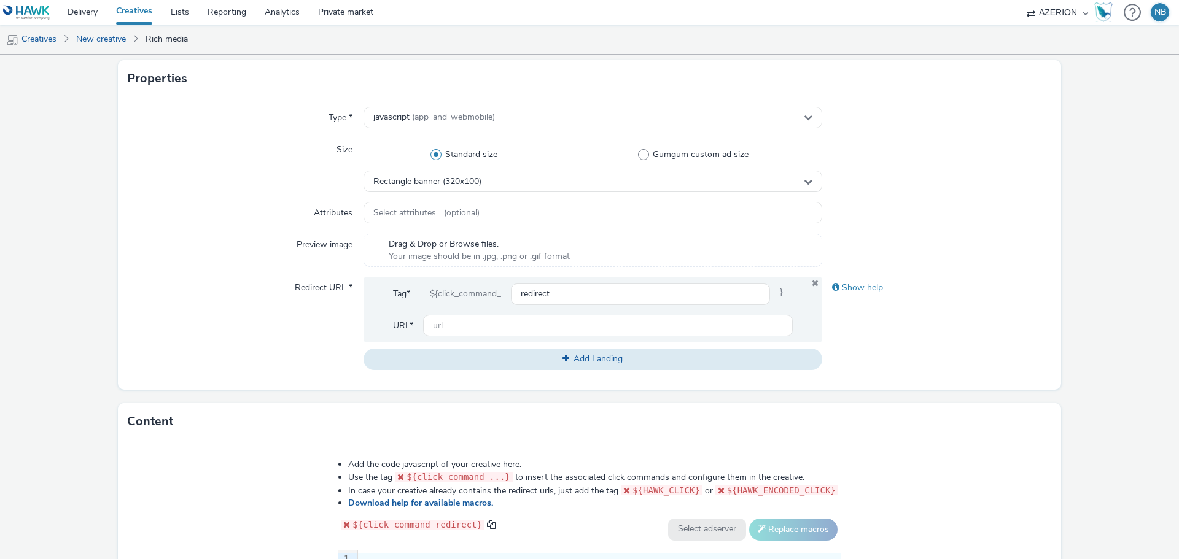
scroll to position [246, 0]
click at [480, 327] on input "text" at bounding box center [608, 324] width 370 height 21
paste input "[URL][DOMAIN_NAME]"
type input "[URL][DOMAIN_NAME]"
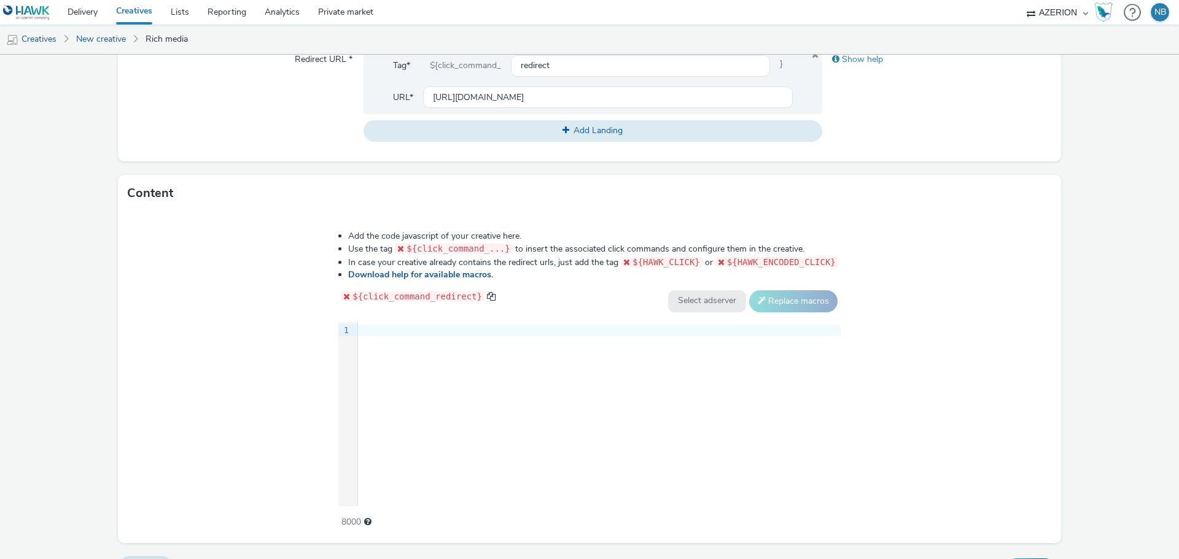
scroll to position [502, 0]
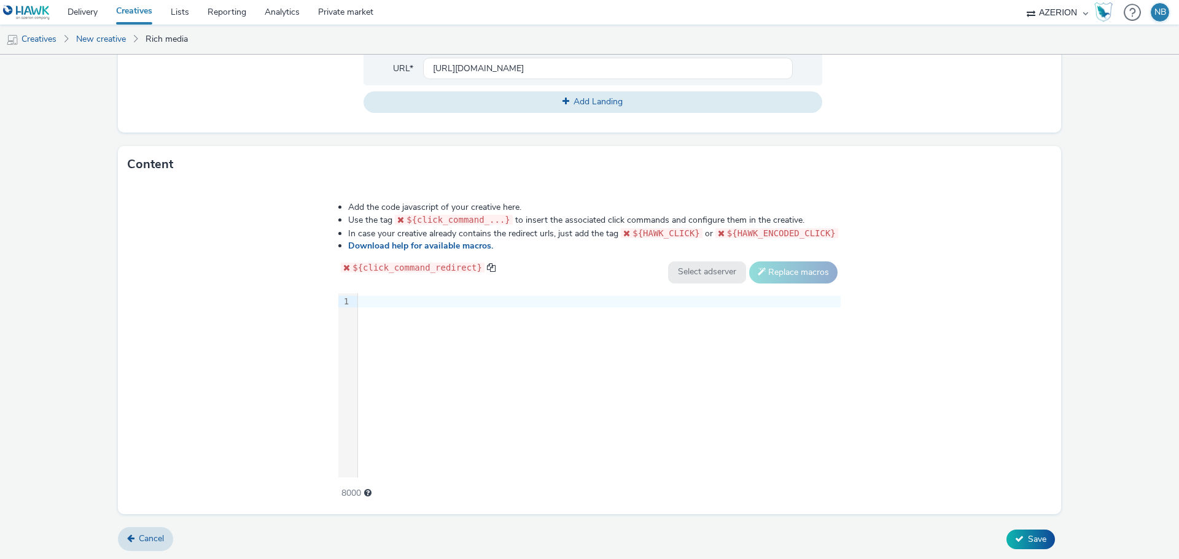
click at [498, 362] on div "9 1 ›" at bounding box center [589, 386] width 502 height 184
click at [612, 344] on div "9 1 ›" at bounding box center [589, 386] width 502 height 184
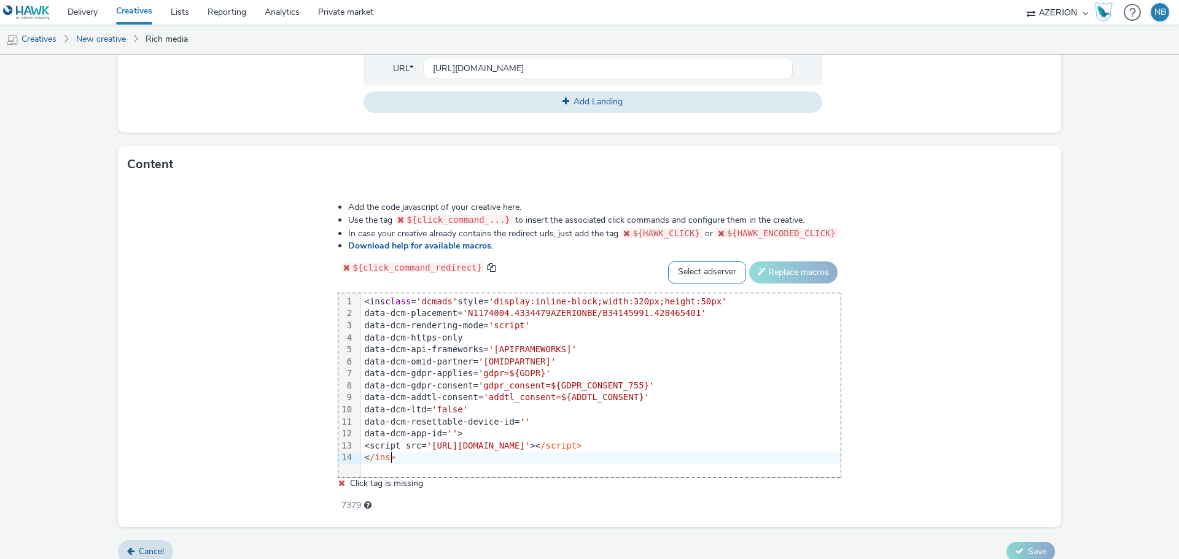
click at [707, 265] on select "Select adserver Sizmek DCM Adform Sting" at bounding box center [707, 273] width 78 height 22
select select "dcm"
click at [668, 262] on select "Select adserver Sizmek DCM Adform Sting" at bounding box center [707, 273] width 78 height 22
click at [806, 268] on button "Replace macros" at bounding box center [793, 273] width 88 height 22
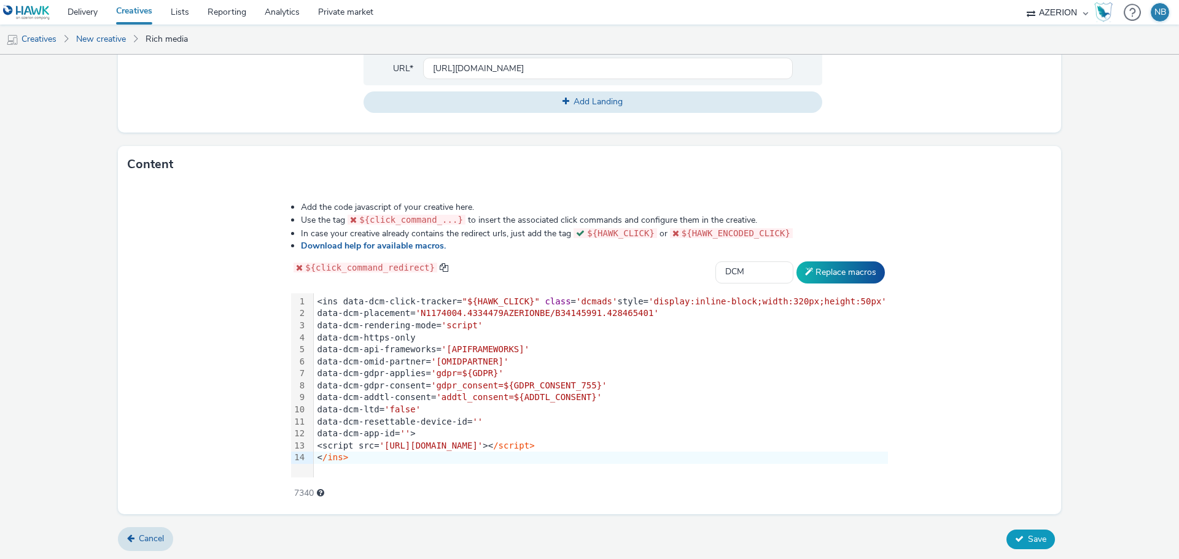
click at [1015, 535] on icon at bounding box center [1019, 539] width 9 height 9
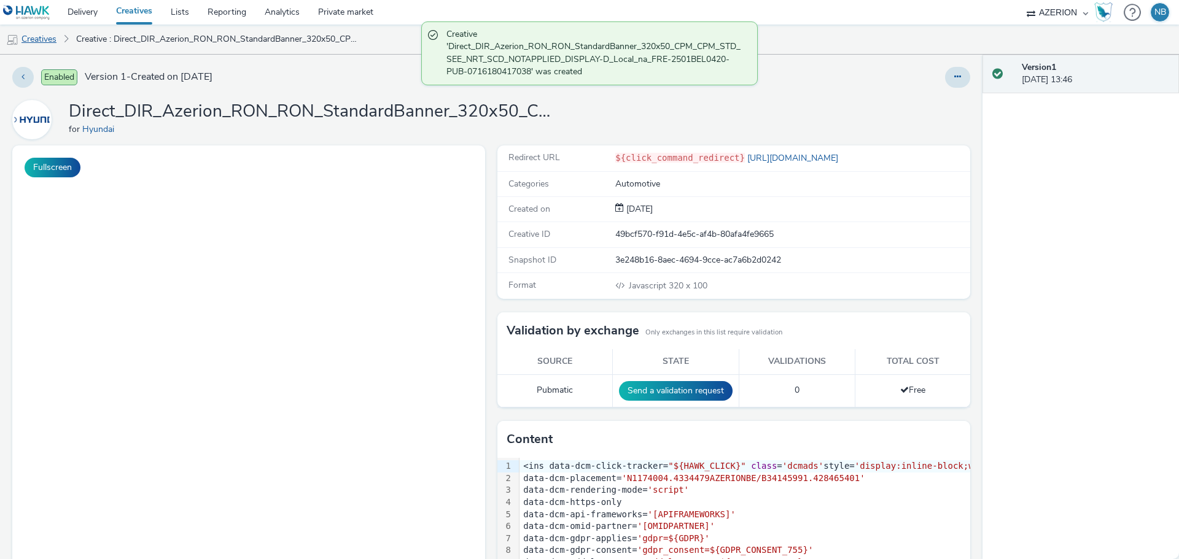
click at [51, 37] on link "Creatives" at bounding box center [31, 39] width 63 height 29
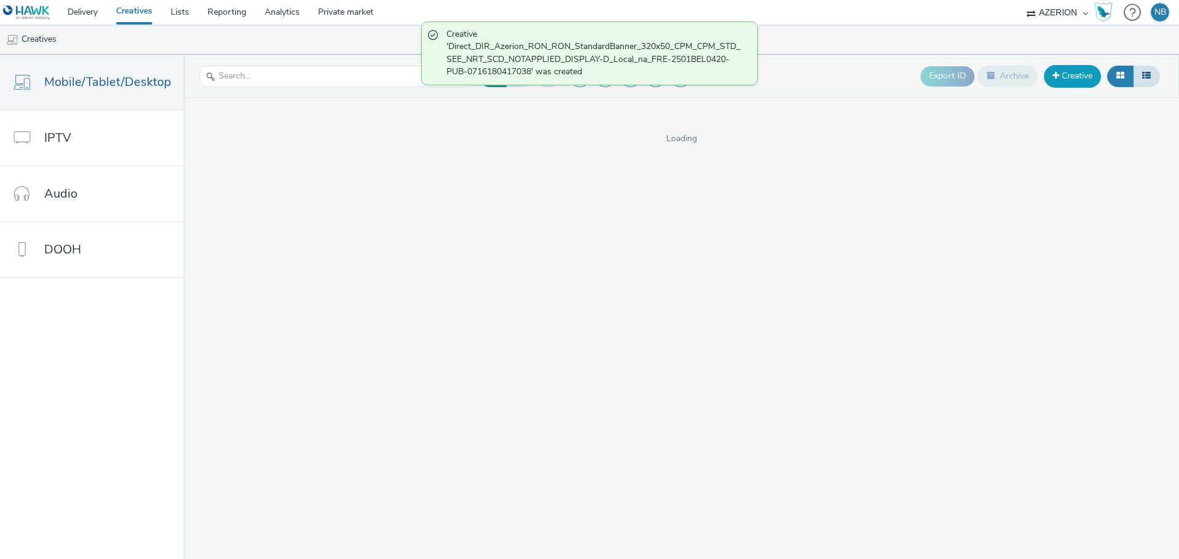
click at [1064, 72] on link "Creative" at bounding box center [1072, 76] width 57 height 22
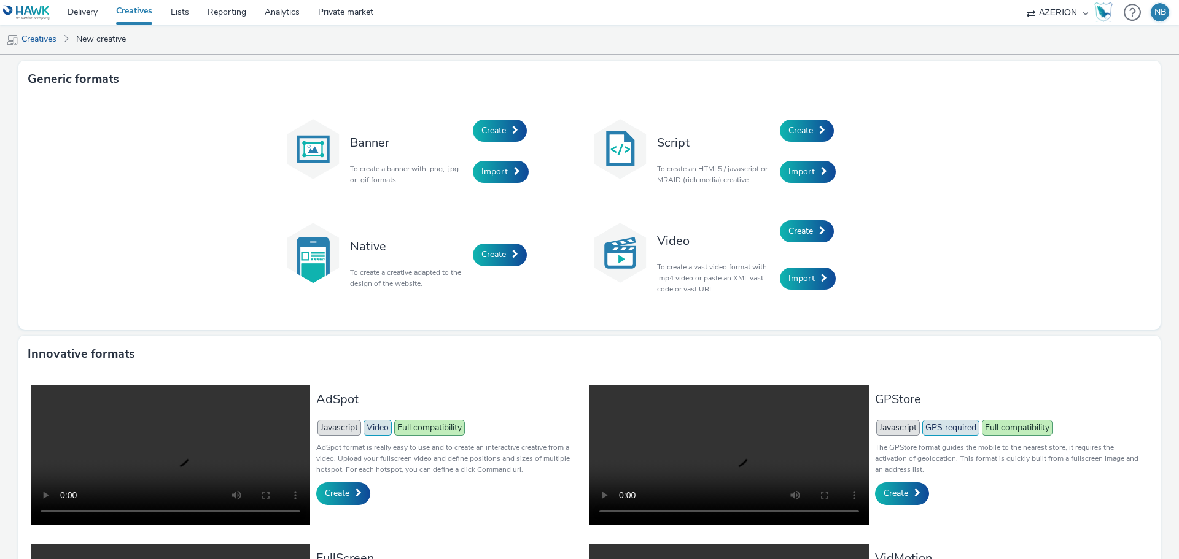
click at [833, 131] on div "Create" at bounding box center [838, 131] width 117 height 42
click at [809, 127] on link "Create" at bounding box center [807, 131] width 54 height 22
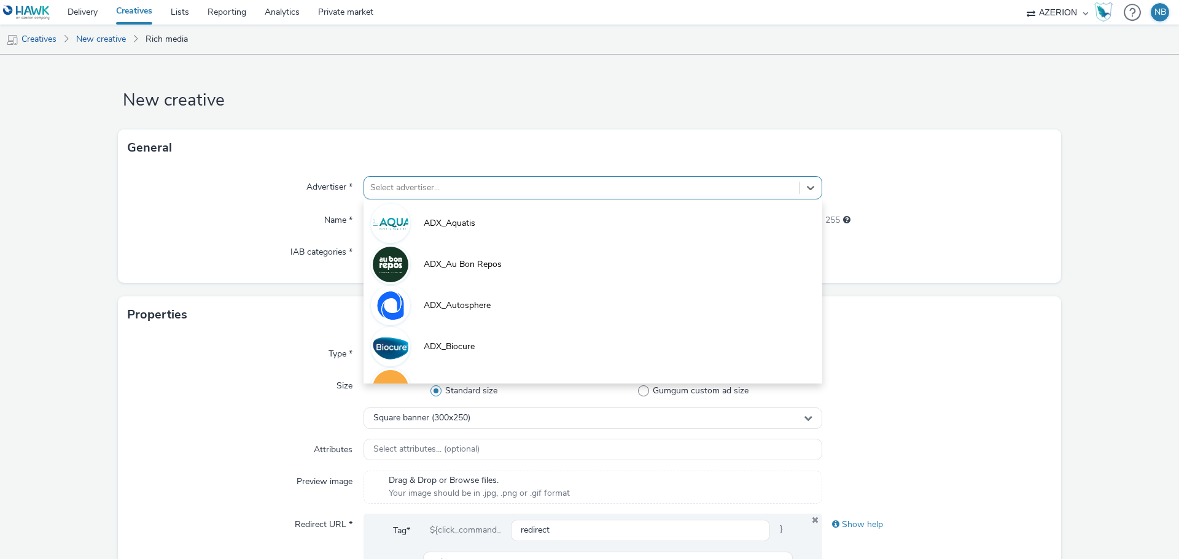
click at [380, 197] on div "Select advertiser..." at bounding box center [581, 188] width 435 height 20
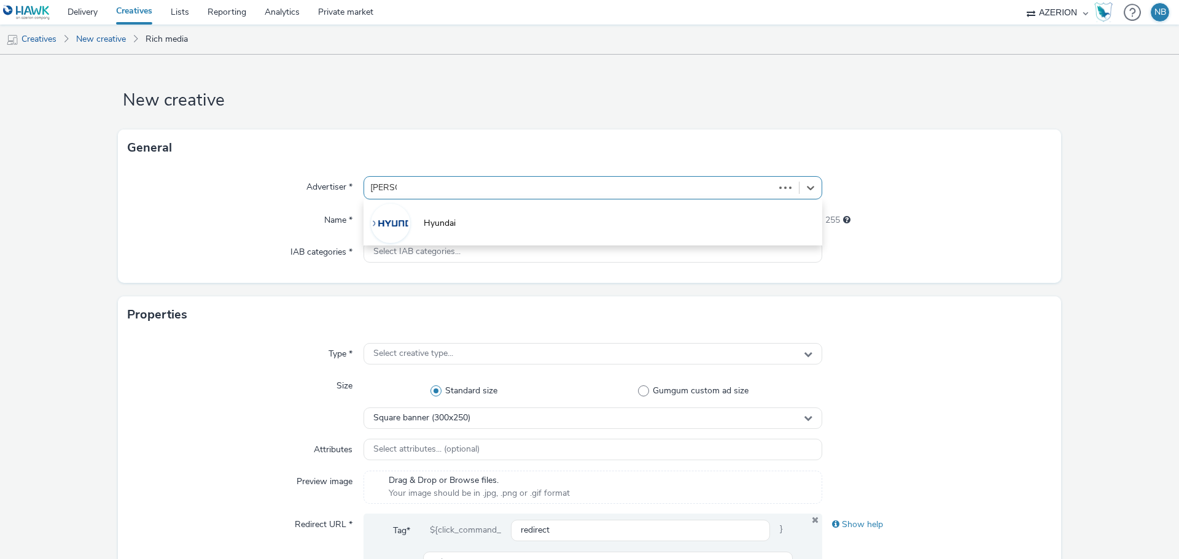
type input "hyundai"
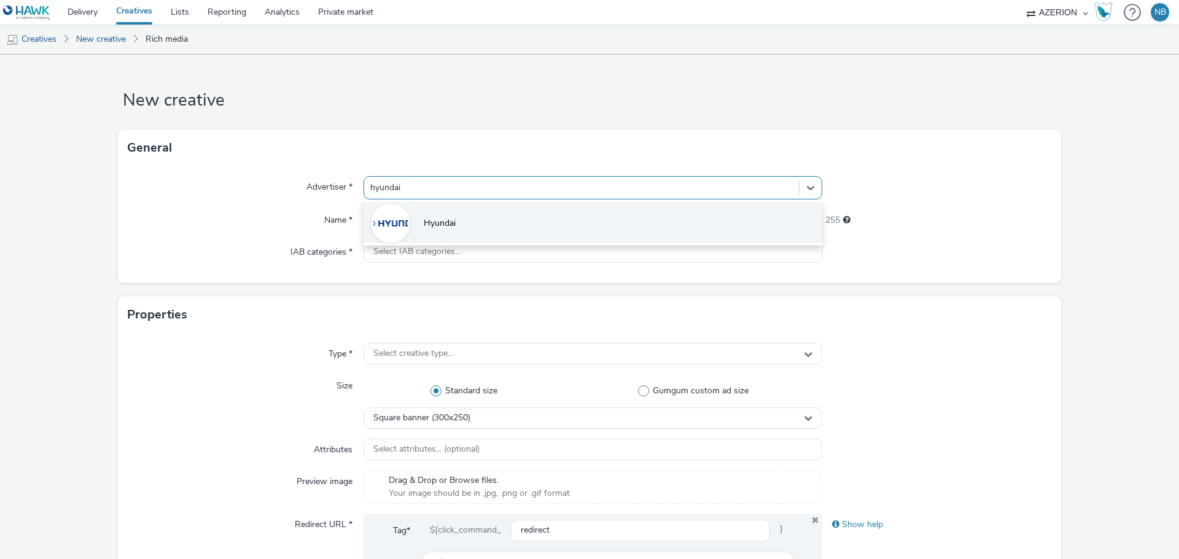
click at [406, 222] on div at bounding box center [390, 223] width 39 height 39
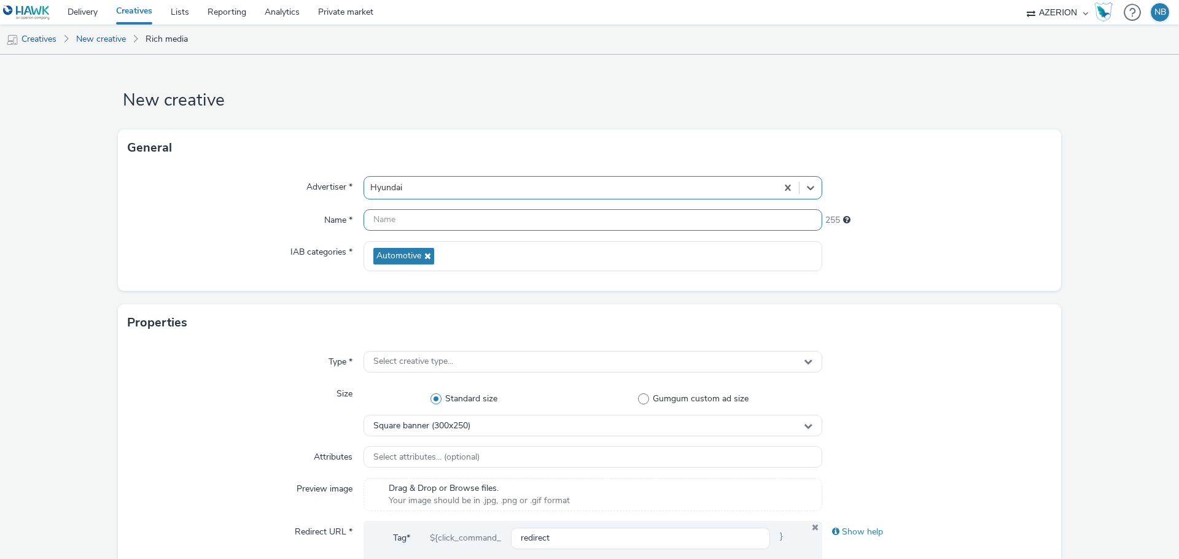
click at [408, 218] on input "text" at bounding box center [593, 219] width 459 height 21
paste input "Direct_DIR_Azerion_RON_RON_StandardBanner_728x90_CPM_CPM_STD_SEE_NRT_SCD_NOTAPP…"
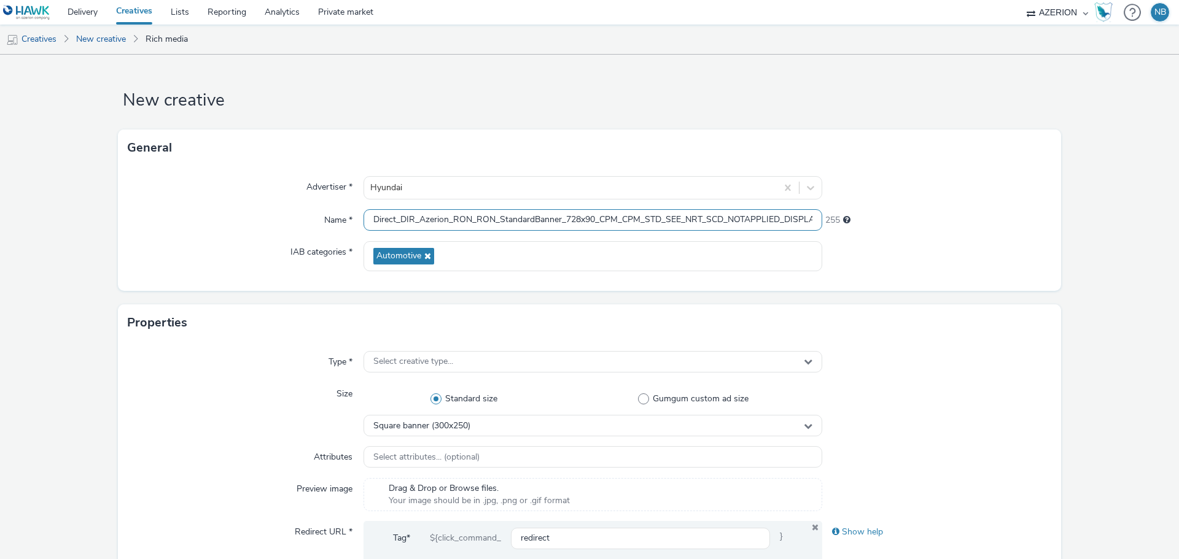
scroll to position [0, 232]
type input "Direct_DIR_Azerion_RON_RON_StandardBanner_728x90_CPM_CPM_STD_SEE_NRT_SCD_NOTAPP…"
click at [150, 314] on h3 "Properties" at bounding box center [157, 323] width 60 height 18
click at [461, 387] on div "Standard size Gumgum custom ad size" at bounding box center [593, 399] width 459 height 32
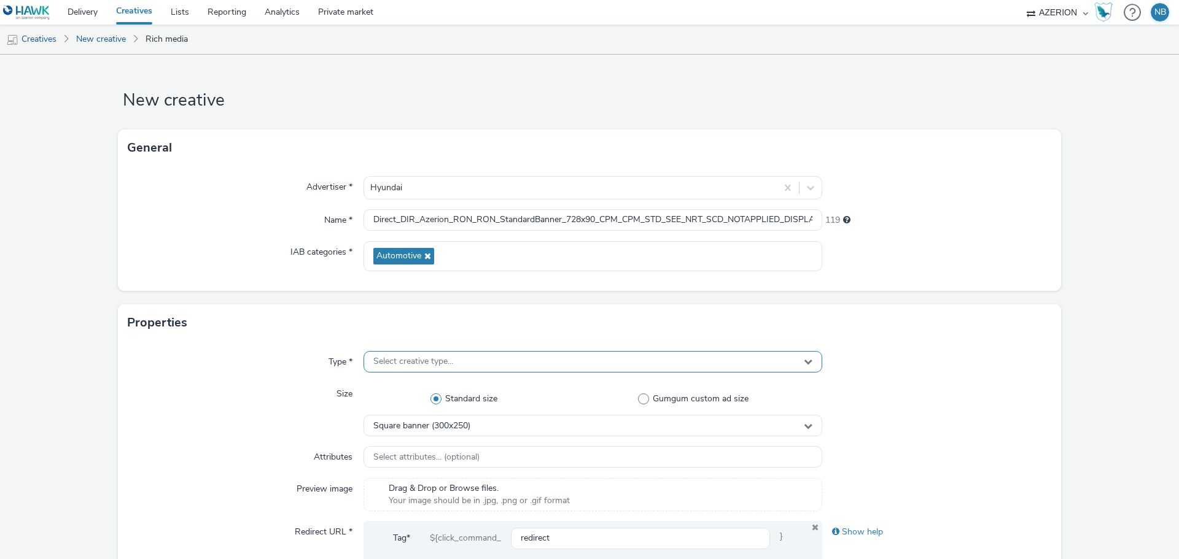
click at [427, 359] on span "Select creative type..." at bounding box center [413, 362] width 80 height 10
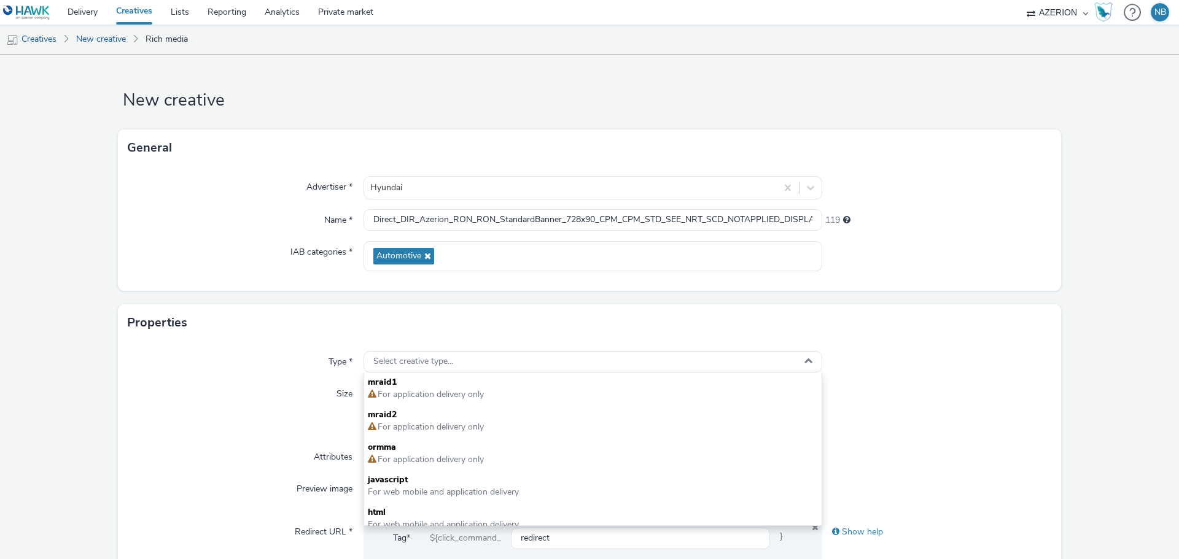
drag, startPoint x: 394, startPoint y: 483, endPoint x: 175, endPoint y: 330, distance: 266.8
click at [394, 482] on span "javascript" at bounding box center [593, 480] width 450 height 12
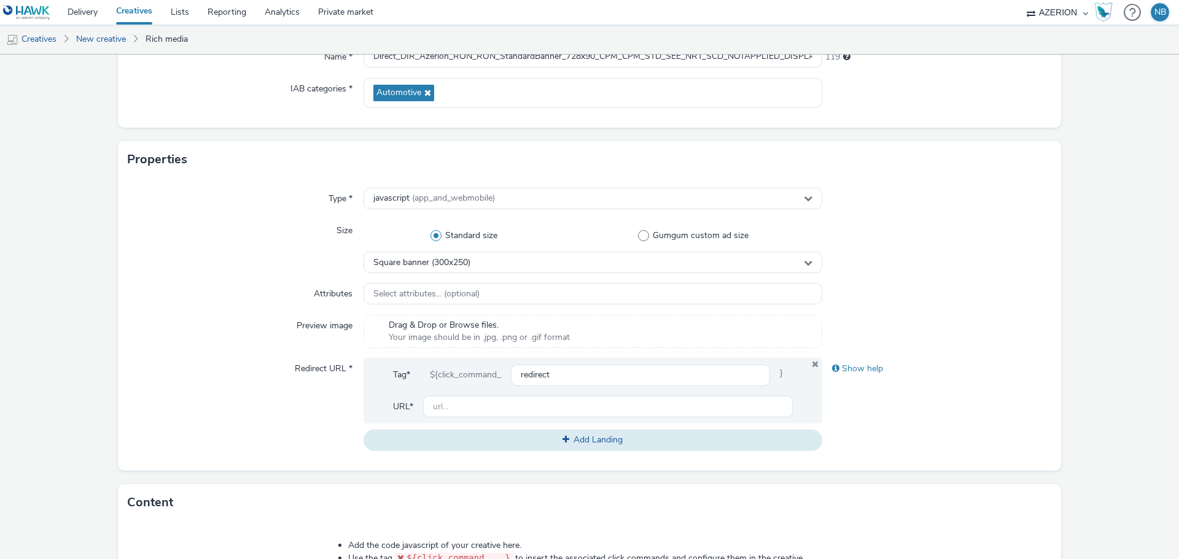
scroll to position [184, 0]
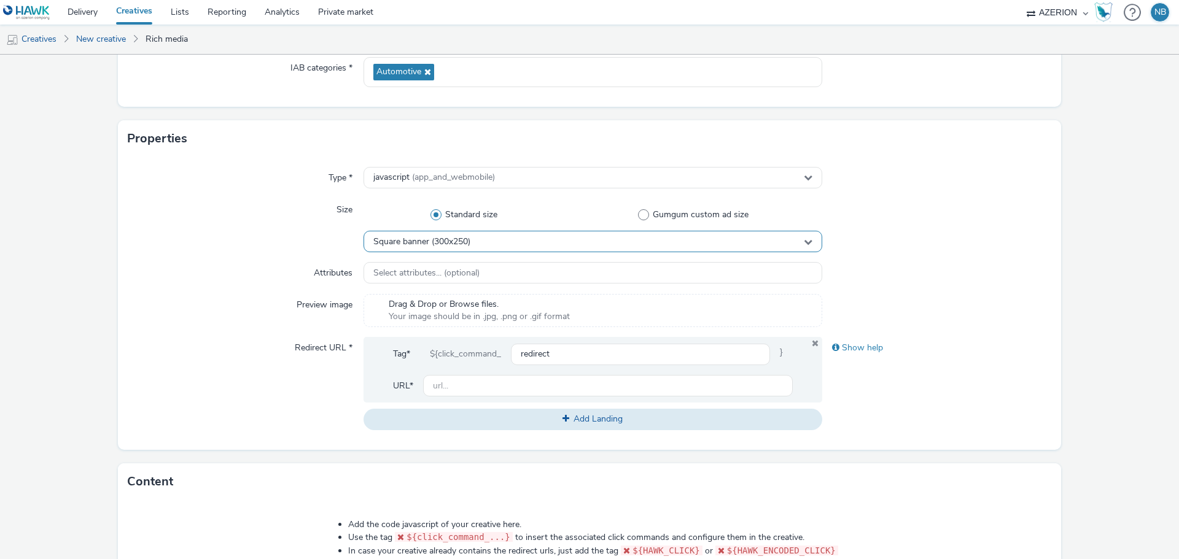
click at [430, 235] on div "Square banner (300x250)" at bounding box center [593, 241] width 459 height 21
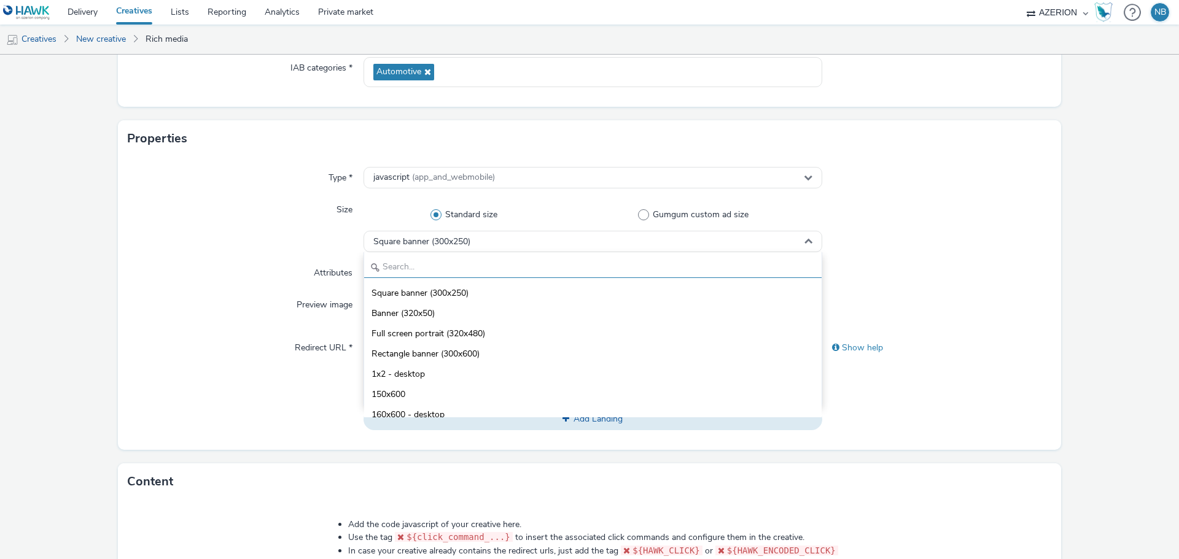
click at [432, 262] on input "text" at bounding box center [592, 267] width 457 height 21
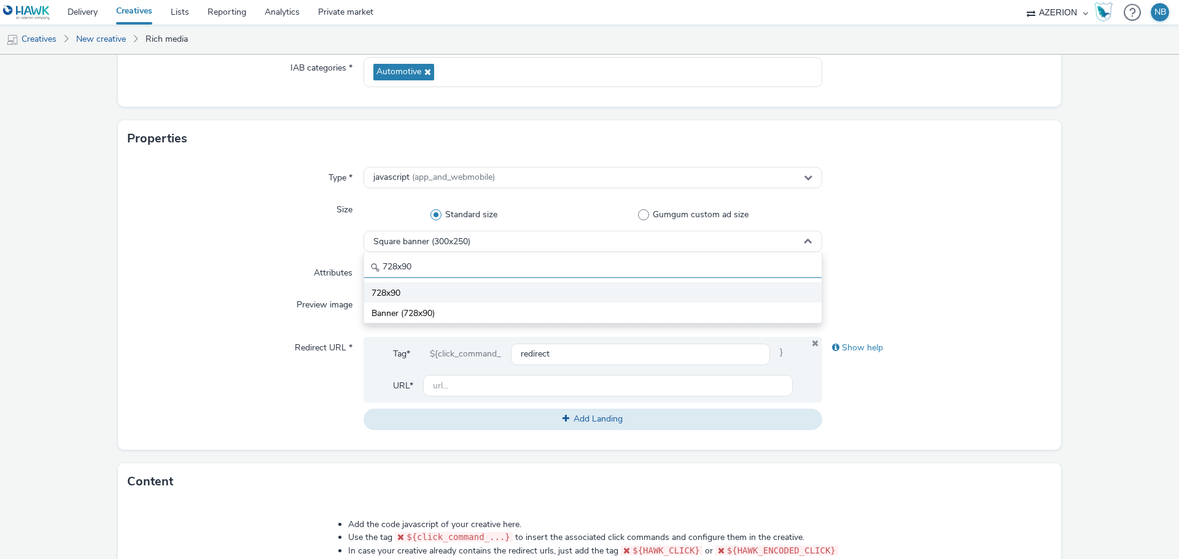
type input "728x90"
click at [410, 301] on li "728x90" at bounding box center [592, 292] width 457 height 20
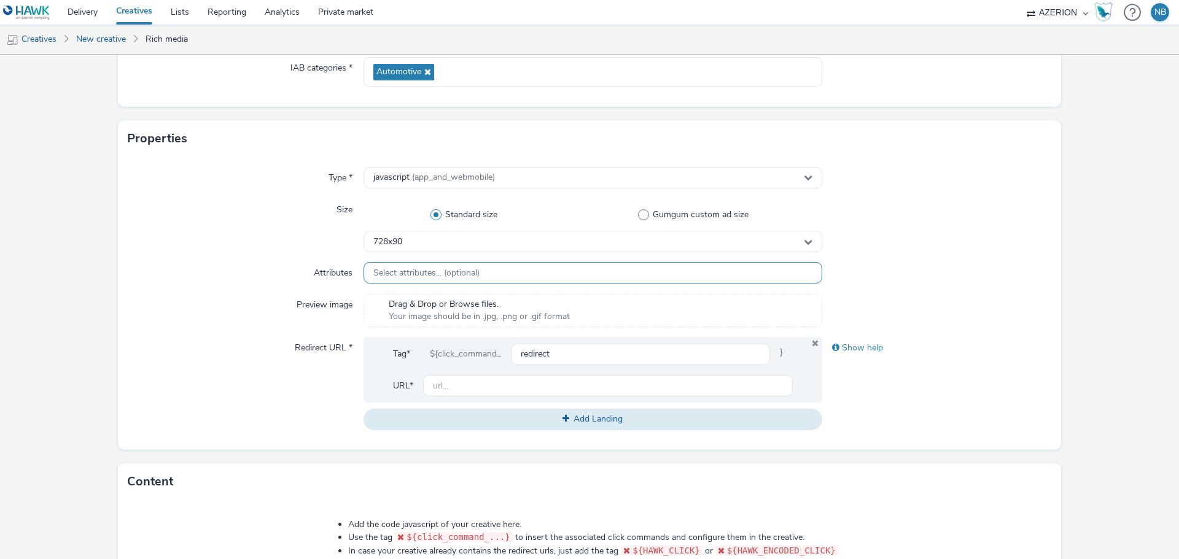
scroll to position [246, 0]
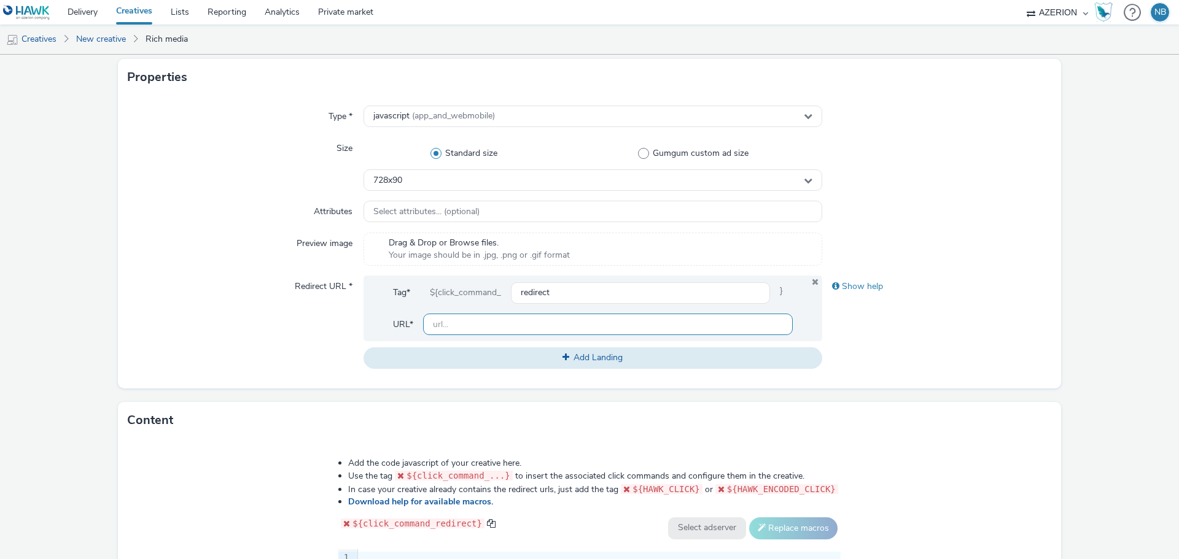
click at [473, 325] on input "text" at bounding box center [608, 324] width 370 height 21
paste input "[URL][DOMAIN_NAME]"
type input "[URL][DOMAIN_NAME]"
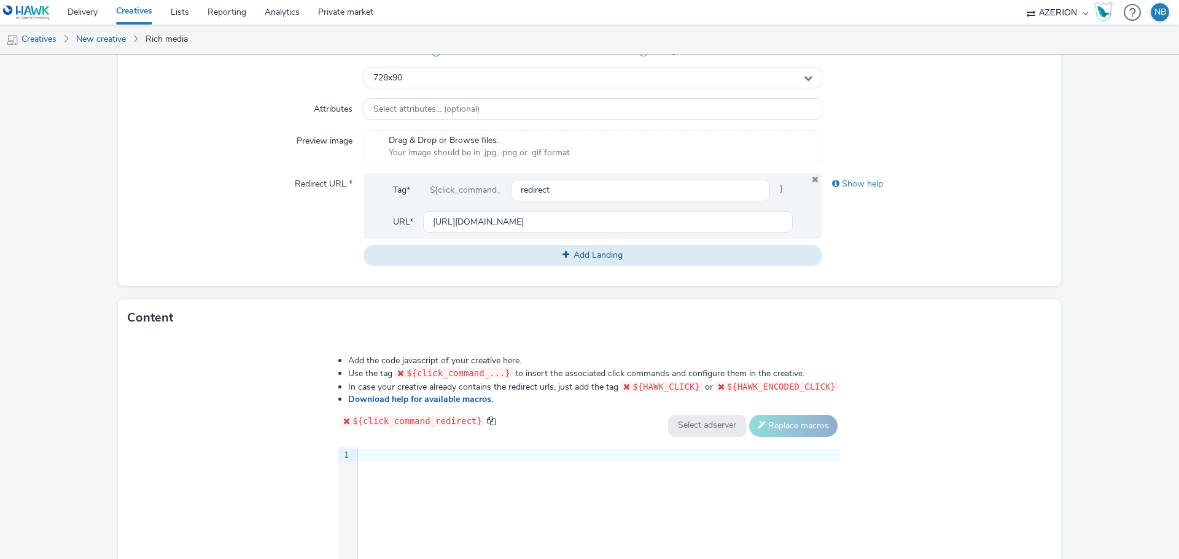
scroll to position [502, 0]
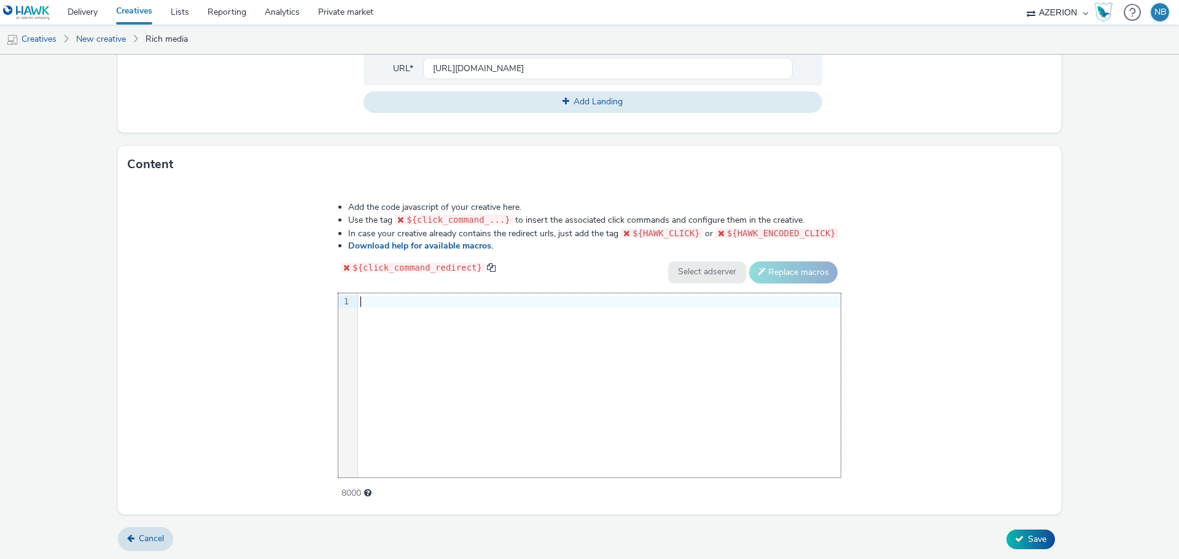
click at [457, 332] on div "9 1 ›" at bounding box center [589, 386] width 502 height 184
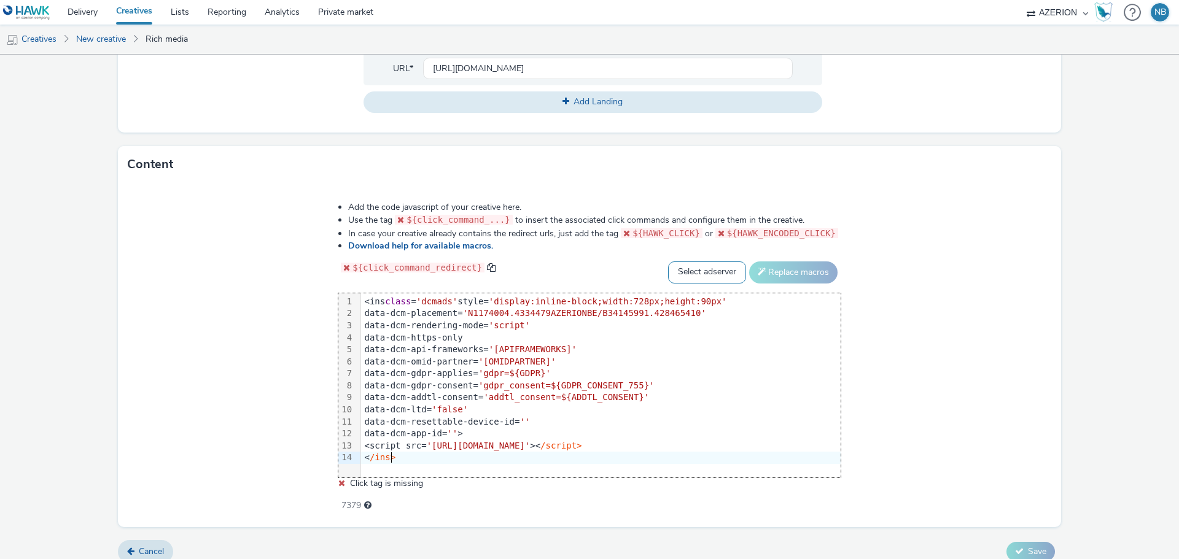
click at [703, 273] on select "Select adserver Sizmek DCM Adform Sting" at bounding box center [707, 273] width 78 height 22
select select "dcm"
click at [668, 262] on select "Select adserver Sizmek DCM Adform Sting" at bounding box center [707, 273] width 78 height 22
click at [787, 265] on button "Replace macros" at bounding box center [793, 273] width 88 height 22
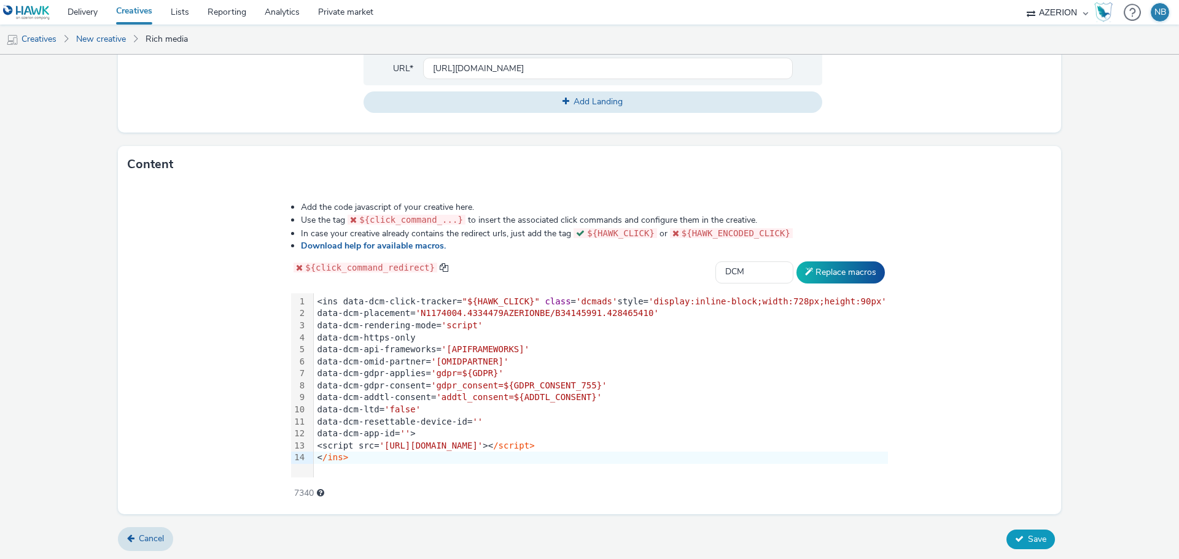
click at [1028, 543] on span "Save" at bounding box center [1037, 540] width 18 height 12
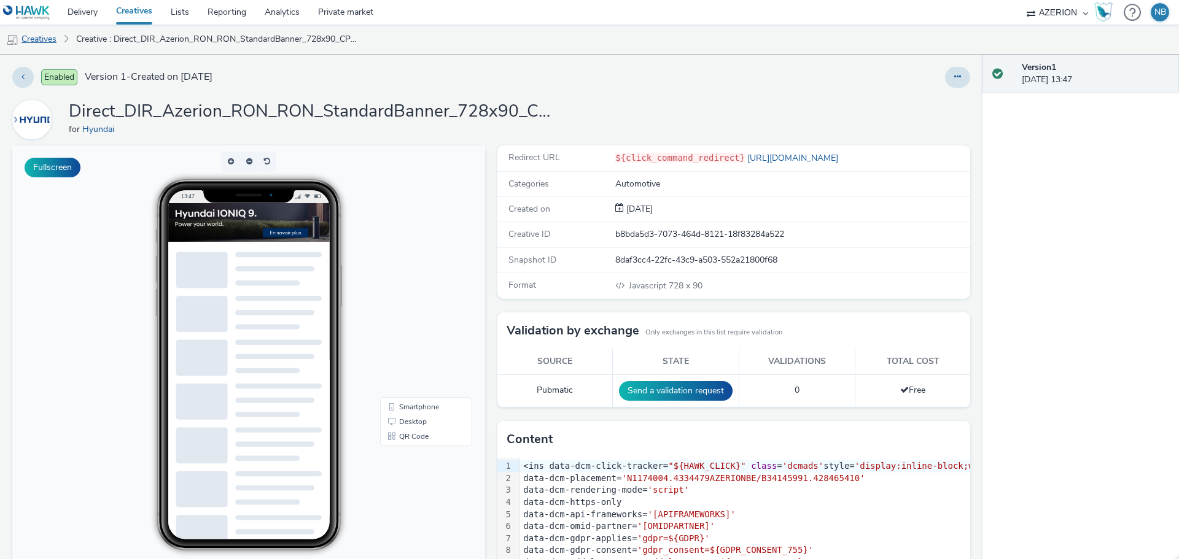
click at [33, 39] on link "Creatives" at bounding box center [31, 39] width 63 height 29
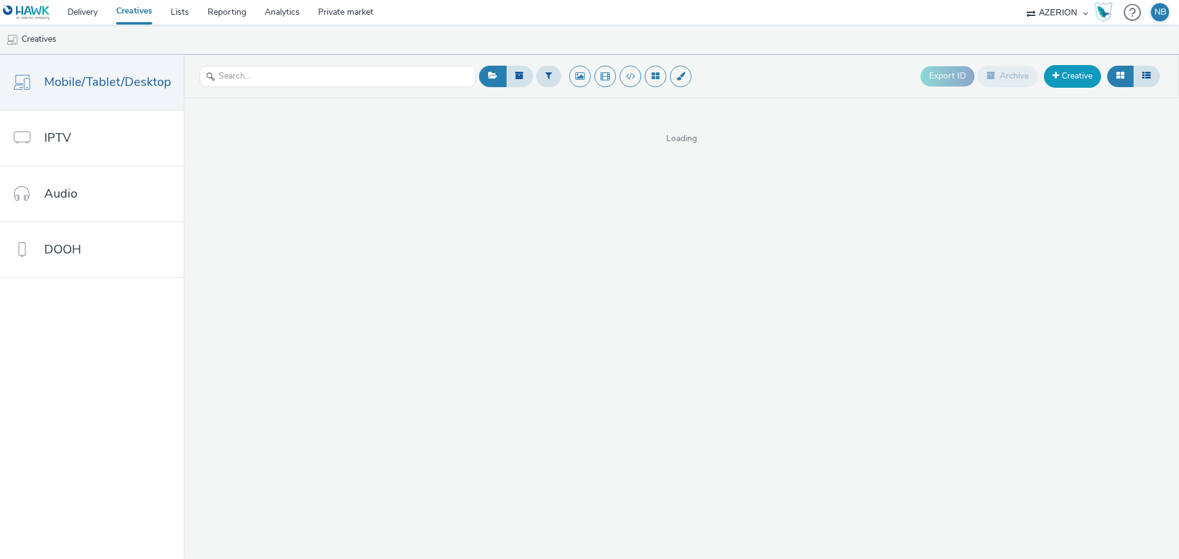
click at [1062, 69] on link "Creative" at bounding box center [1072, 76] width 57 height 22
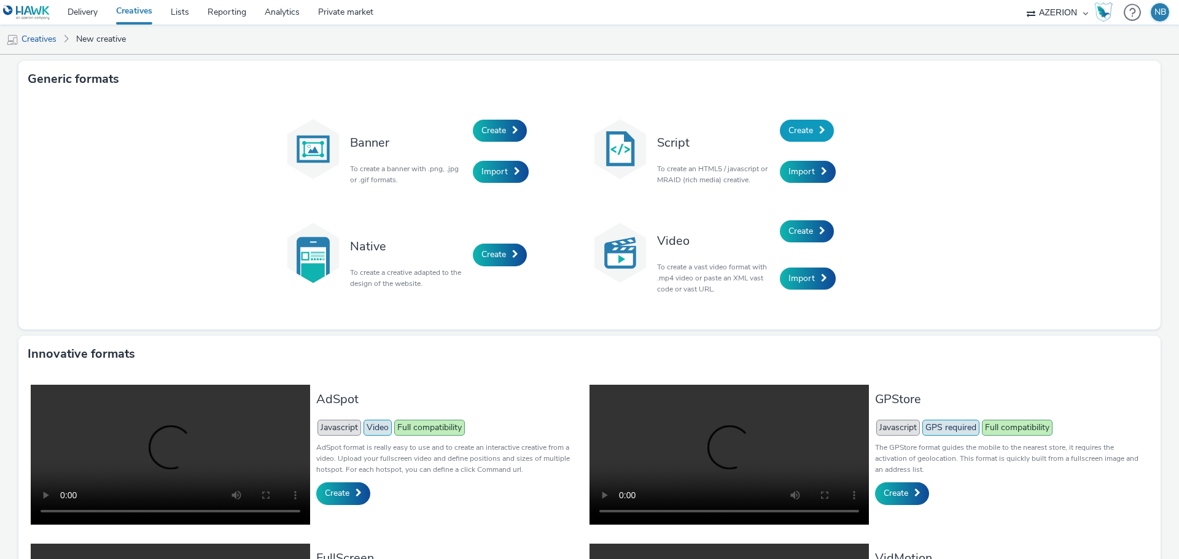
click at [823, 139] on link "Create" at bounding box center [807, 131] width 54 height 22
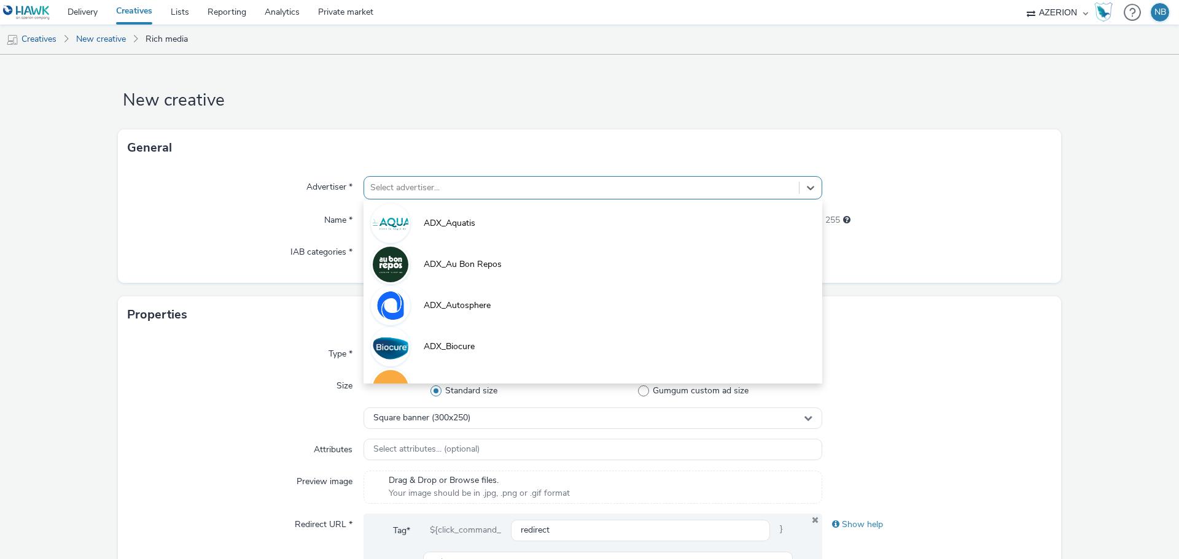
click at [422, 193] on div at bounding box center [581, 188] width 422 height 15
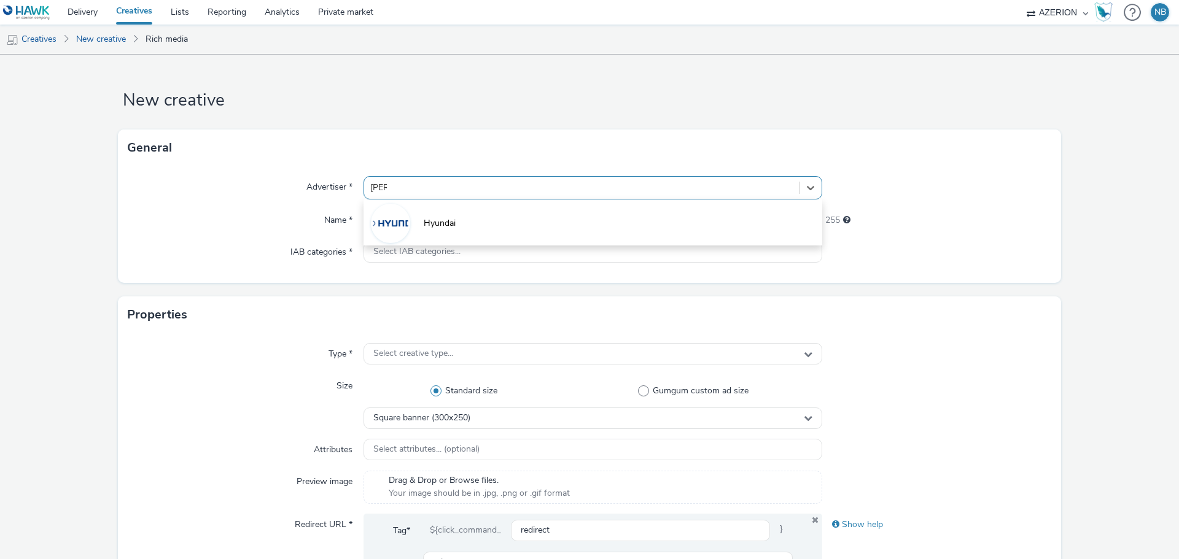
type input "hyund"
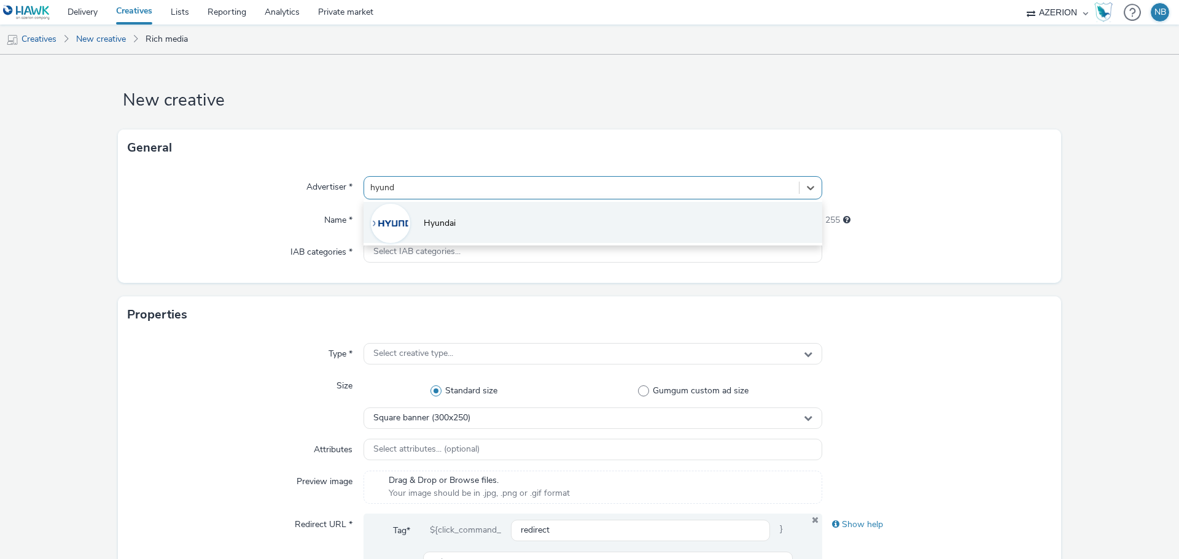
click at [425, 216] on li "Hyundai" at bounding box center [593, 222] width 459 height 41
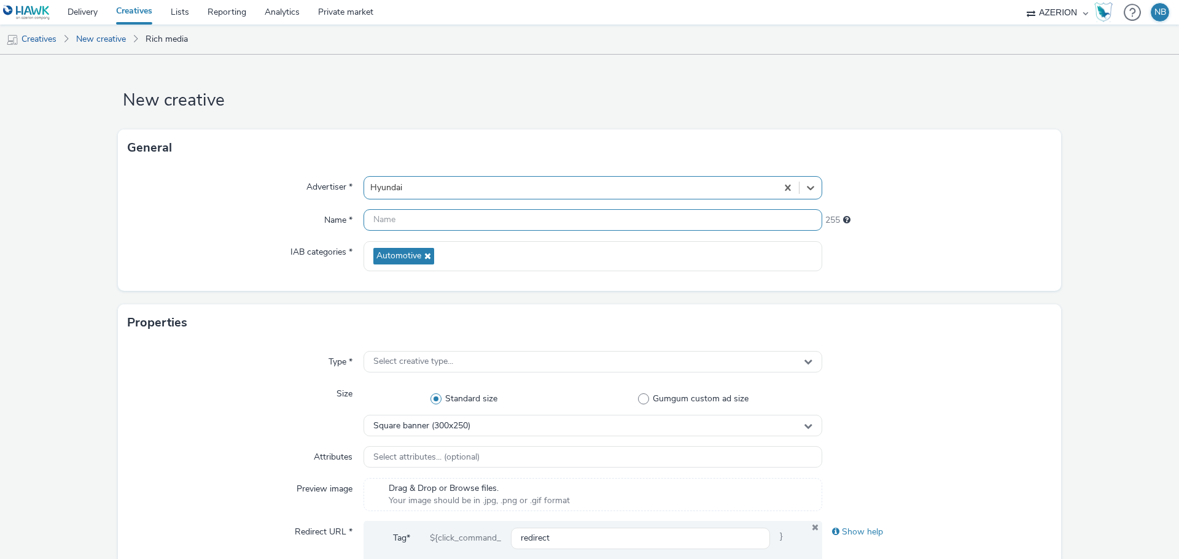
click at [425, 216] on input "text" at bounding box center [593, 219] width 459 height 21
paste input "Direct_DIR_Azerion_RON_RON_StandardBanner_300x250_CPM_CPM_STD_SEE_NRT_SCD_NOTAP…"
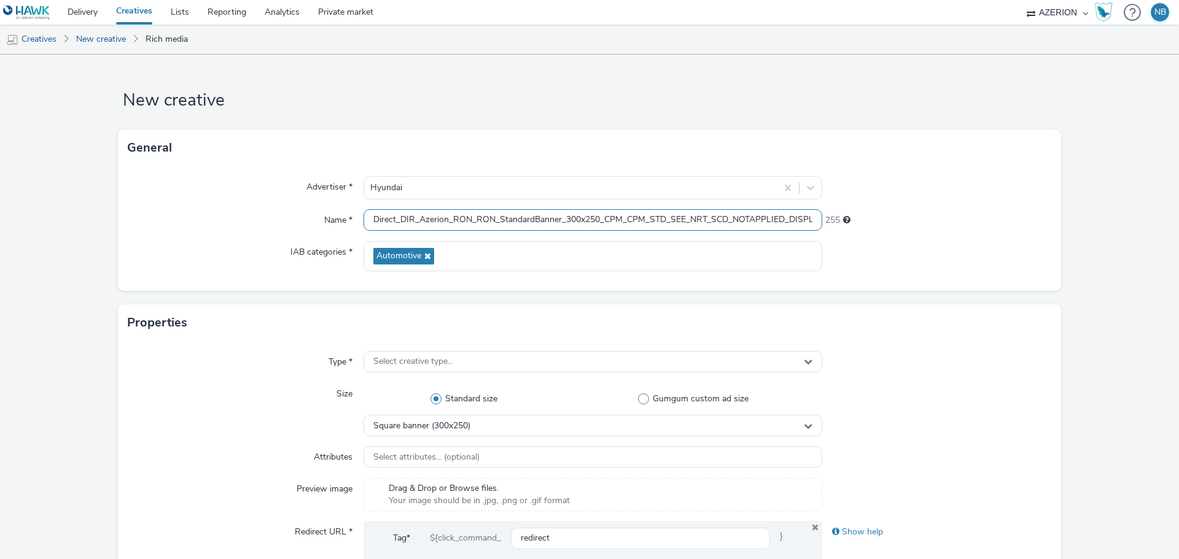
scroll to position [0, 237]
type input "Direct_DIR_Azerion_RON_RON_StandardBanner_300x250_CPM_CPM_STD_SEE_NRT_SCD_NOTAP…"
click at [251, 214] on div "Name *" at bounding box center [246, 220] width 236 height 22
click at [415, 359] on span "Select creative type..." at bounding box center [413, 362] width 80 height 10
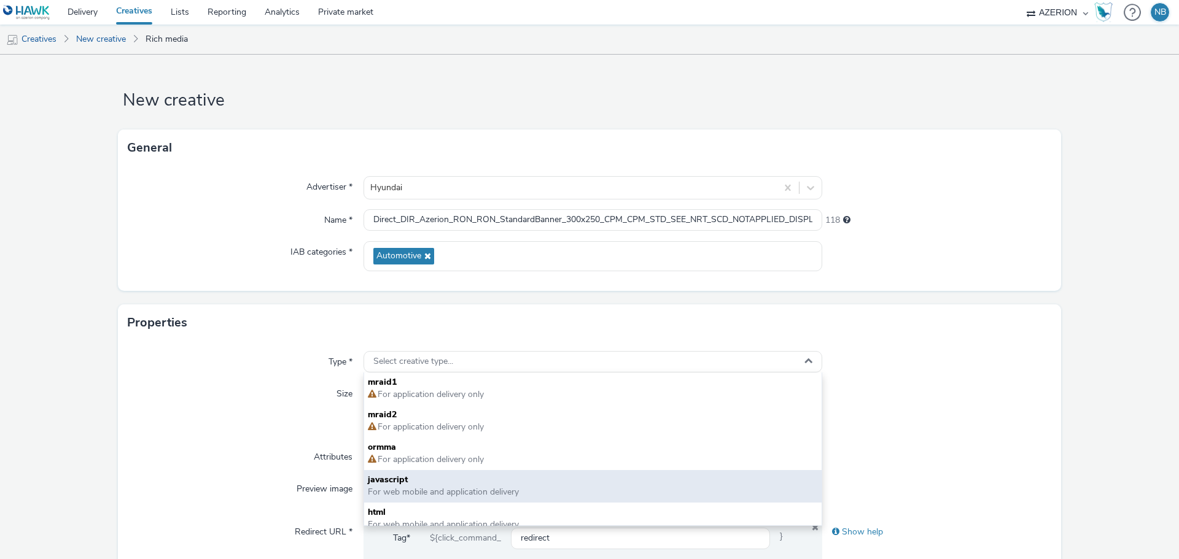
click at [399, 481] on span "javascript" at bounding box center [593, 480] width 450 height 12
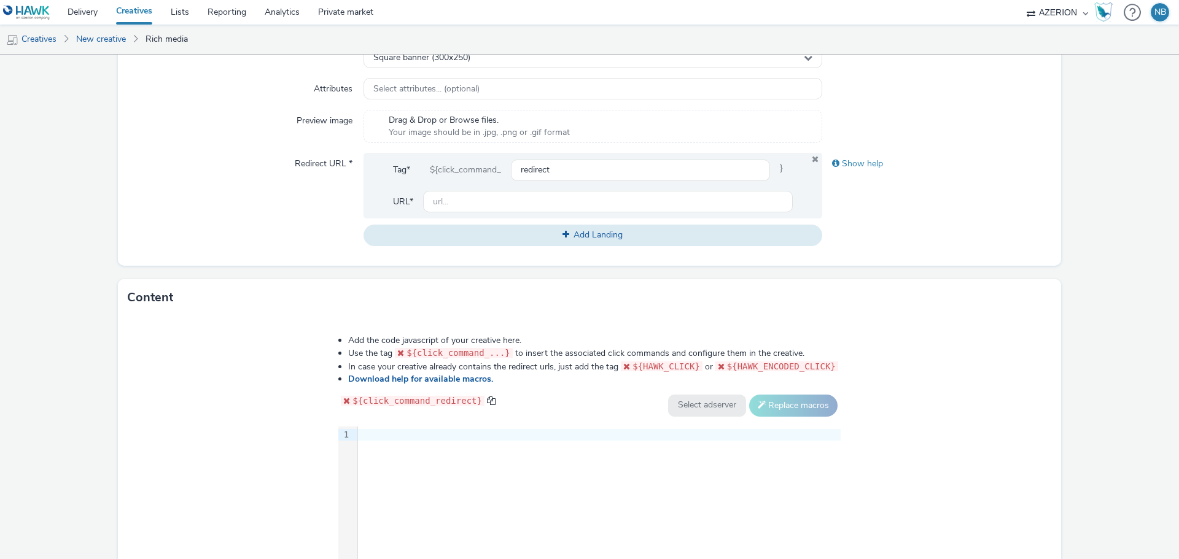
click at [458, 441] on div at bounding box center [599, 435] width 483 height 17
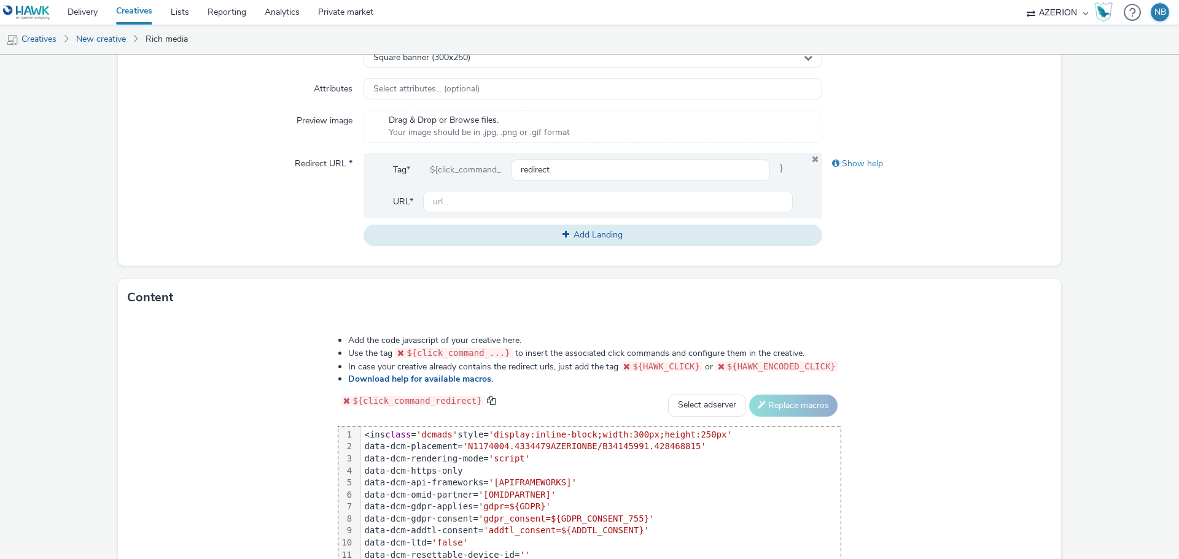
scroll to position [407, 0]
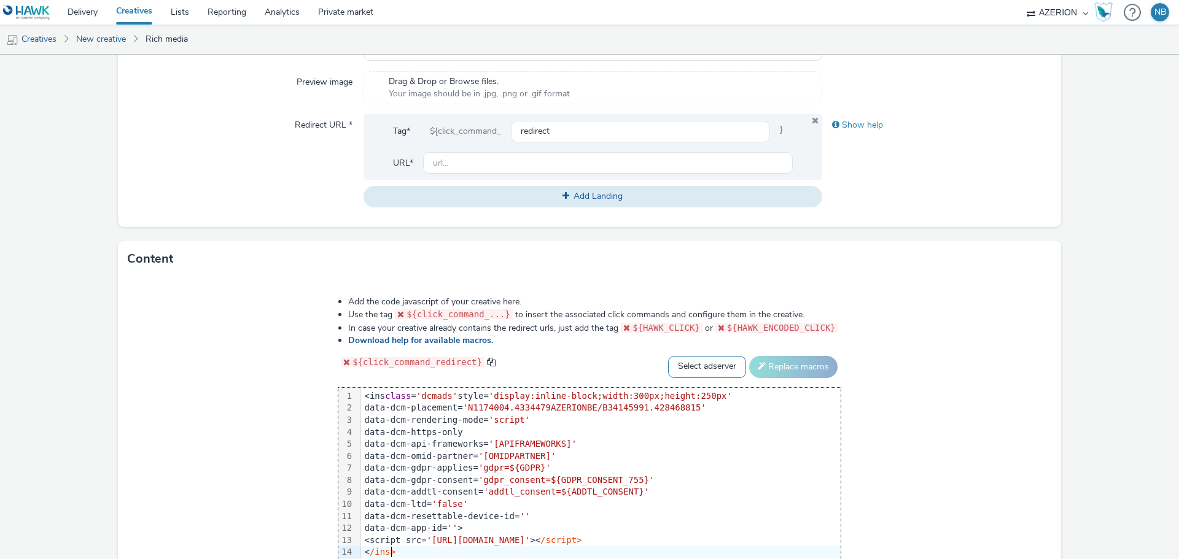
click at [693, 362] on select "Select adserver Sizmek DCM Adform Sting" at bounding box center [707, 367] width 78 height 22
select select "dcm"
click at [668, 356] on select "Select adserver Sizmek DCM Adform Sting" at bounding box center [707, 367] width 78 height 22
click at [813, 372] on button "Replace macros" at bounding box center [793, 367] width 88 height 22
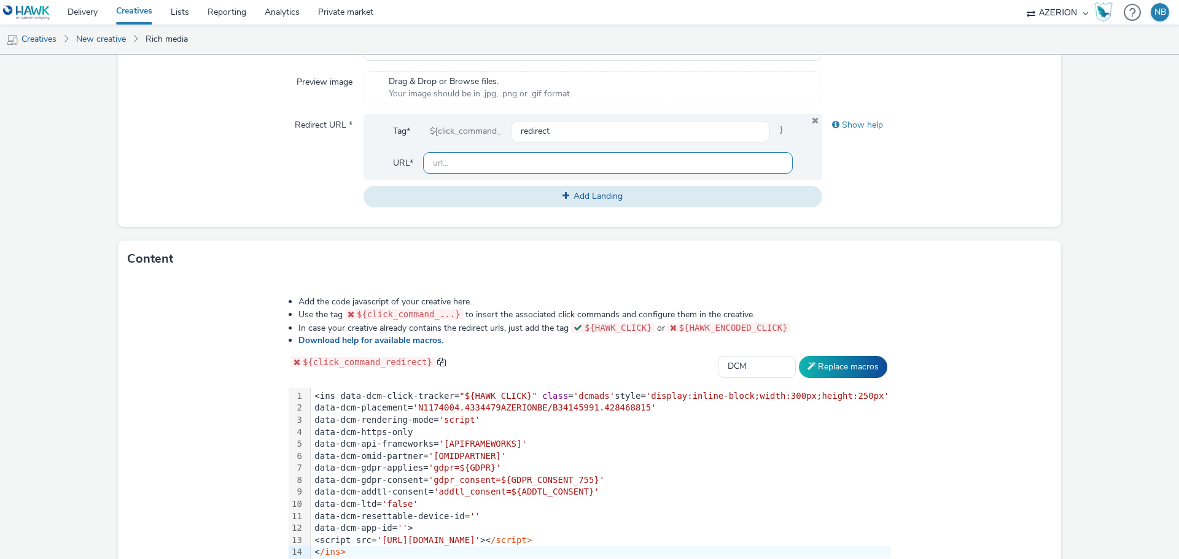
click at [497, 156] on input "text" at bounding box center [608, 162] width 370 height 21
paste input "[URL][DOMAIN_NAME]"
type input "[URL][DOMAIN_NAME]"
click at [1062, 214] on form "New creative General Advertiser * Hyundai Name * Direct_DIR_Azerion_RON_RON_Sta…" at bounding box center [589, 152] width 1179 height 1008
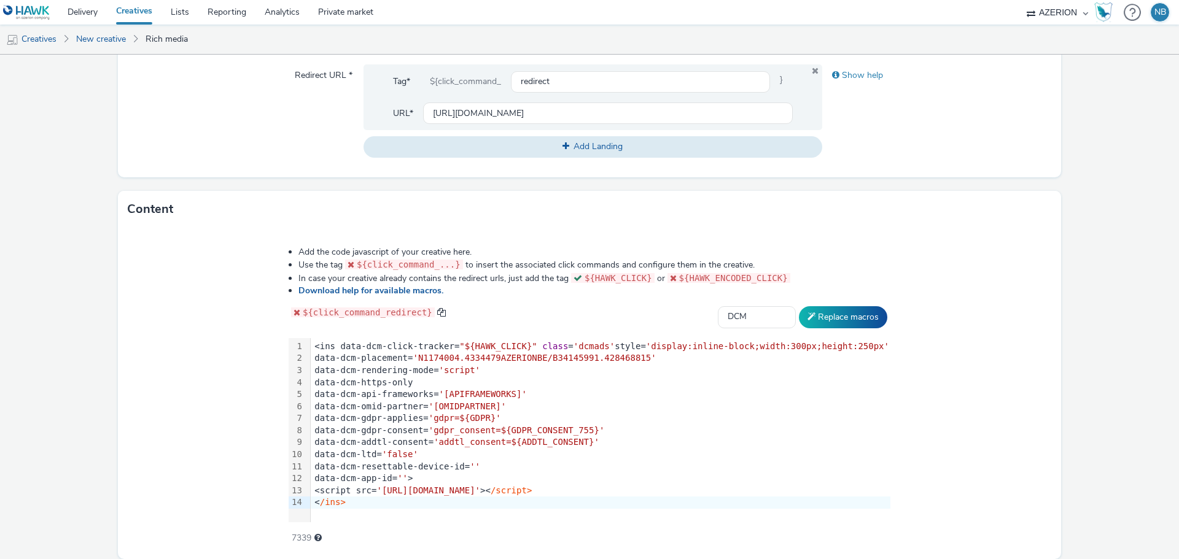
scroll to position [502, 0]
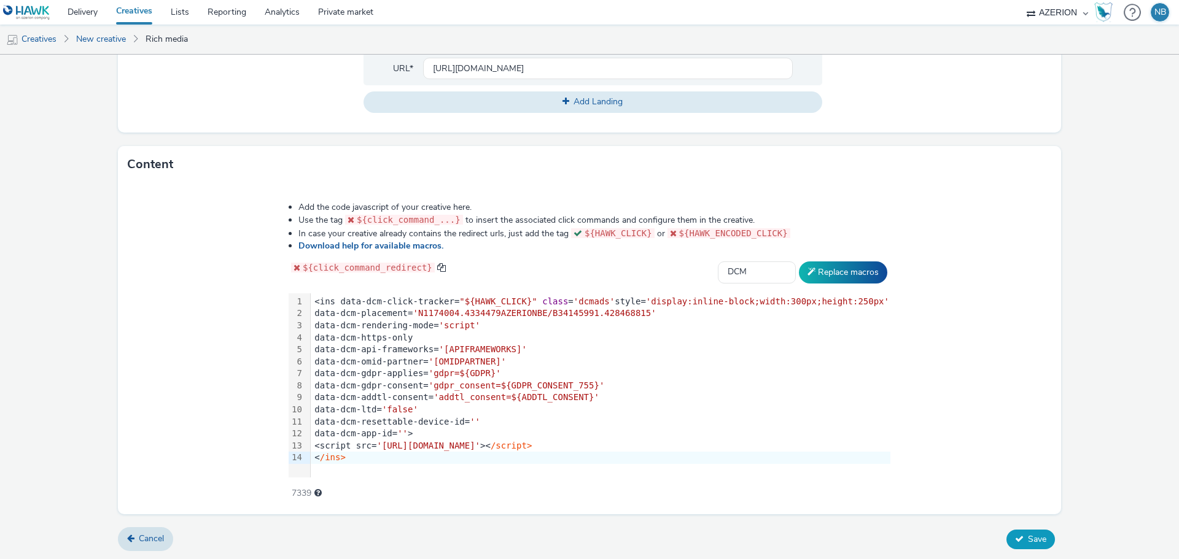
click at [1015, 540] on icon at bounding box center [1019, 539] width 9 height 9
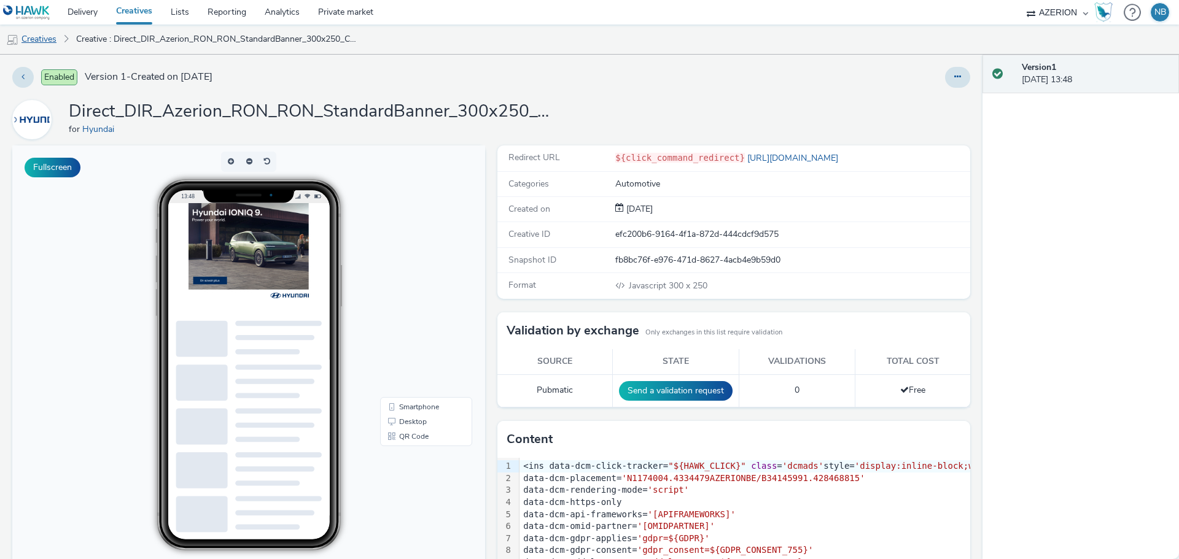
click at [37, 36] on link "Creatives" at bounding box center [31, 39] width 63 height 29
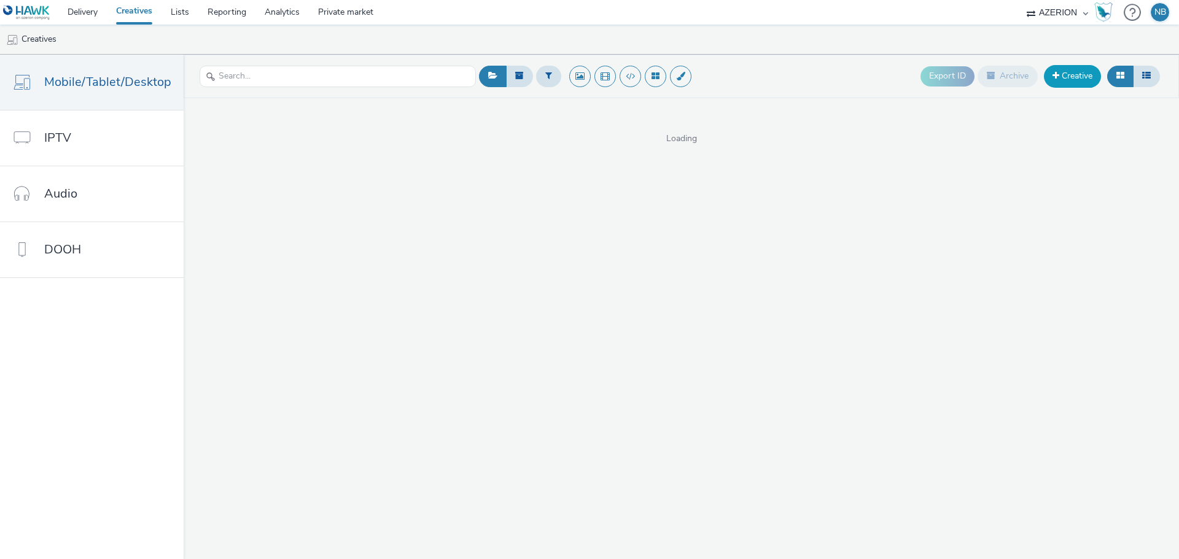
click at [1057, 74] on span at bounding box center [1056, 75] width 7 height 9
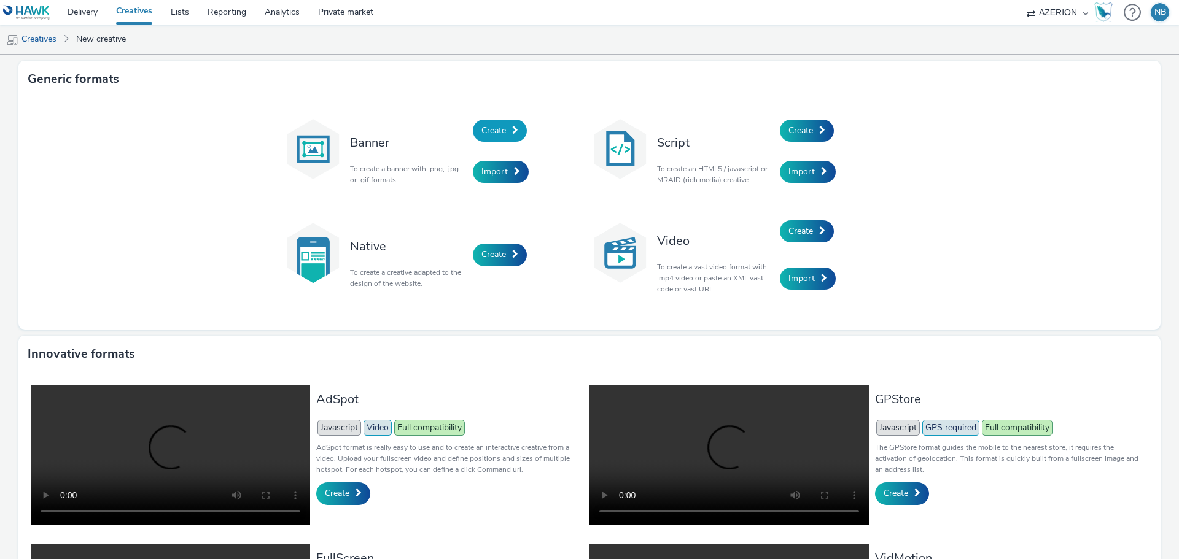
click at [497, 130] on span "Create" at bounding box center [493, 131] width 25 height 12
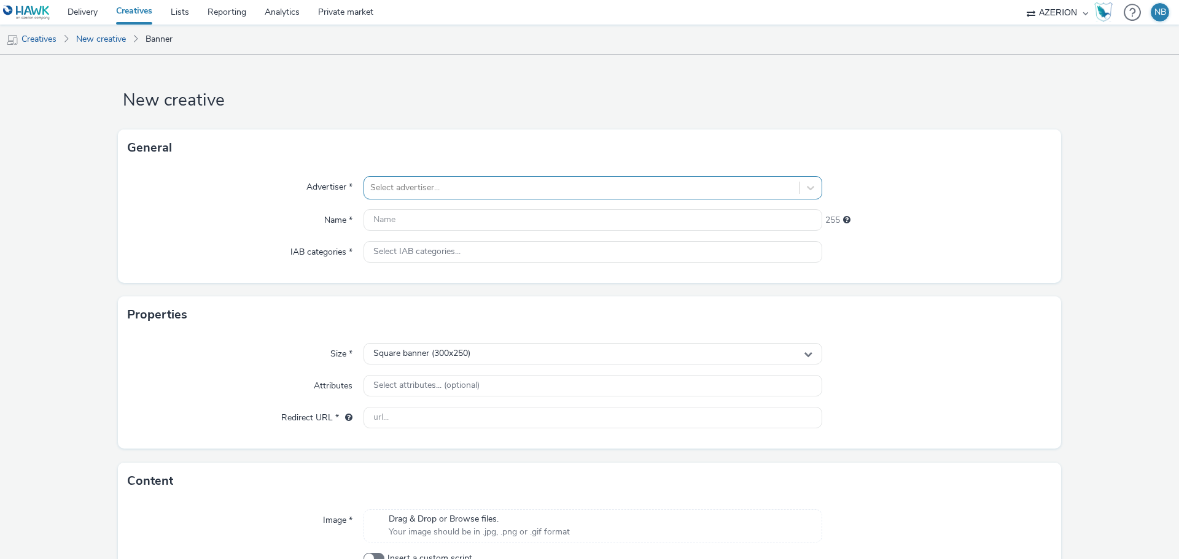
click at [446, 185] on div at bounding box center [581, 188] width 422 height 15
type input "hyunda"
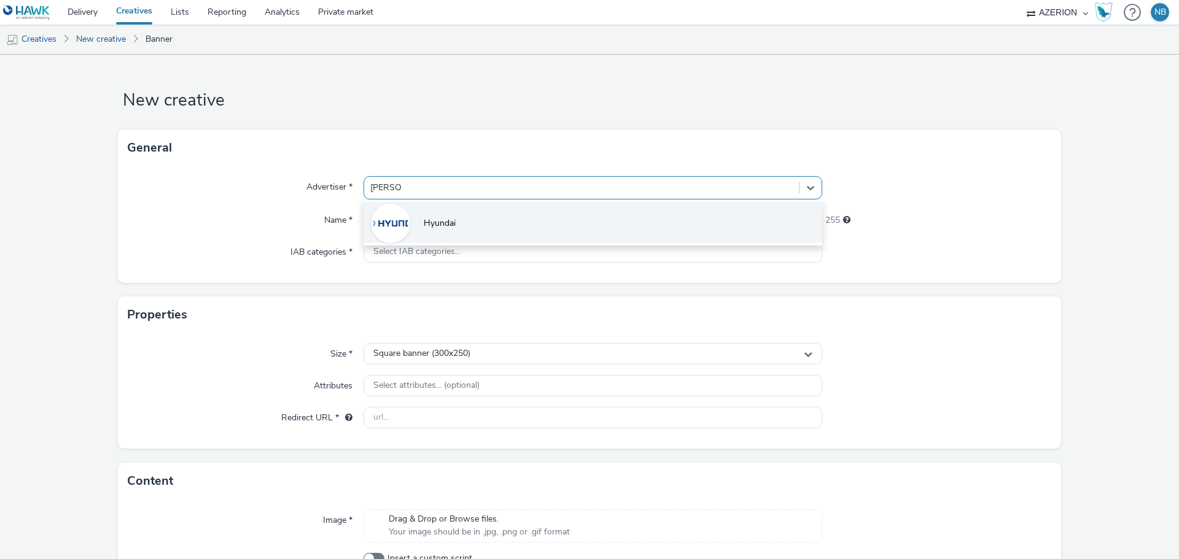
click at [449, 225] on span "Hyundai" at bounding box center [440, 223] width 32 height 12
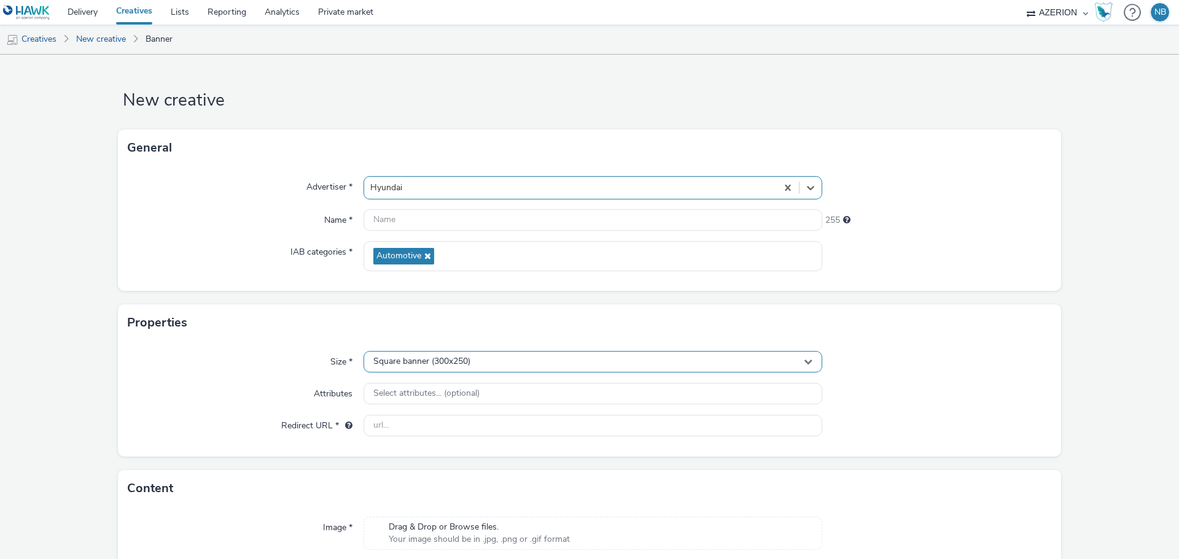
click at [431, 363] on span "Square banner (300x250)" at bounding box center [421, 362] width 97 height 10
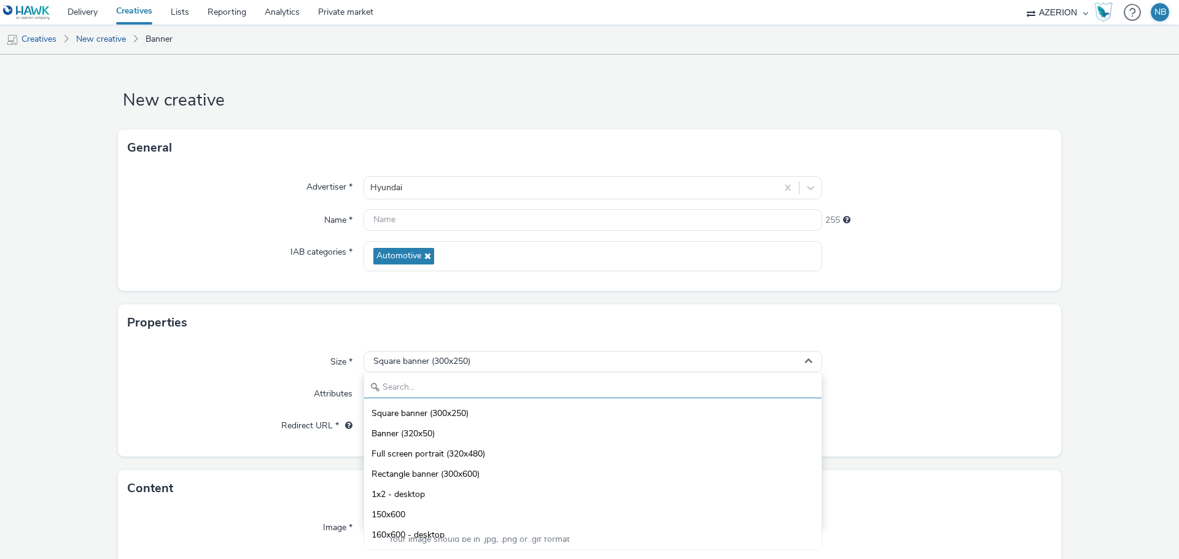
drag, startPoint x: 434, startPoint y: 392, endPoint x: 435, endPoint y: 375, distance: 17.2
click at [433, 391] on input "text" at bounding box center [592, 387] width 457 height 21
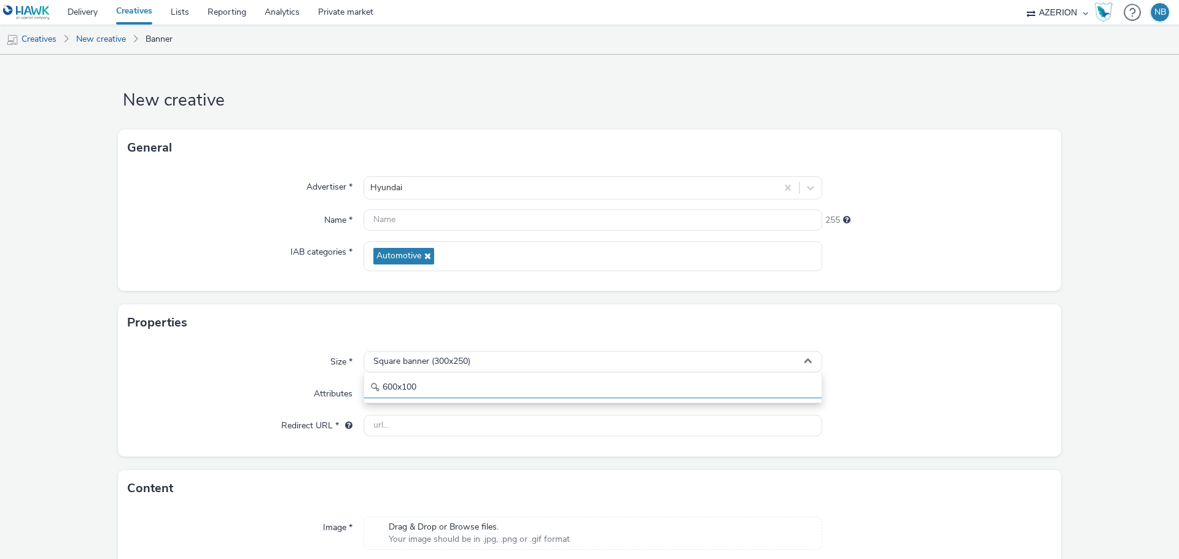
type input "600x100"
click at [451, 222] on input "text" at bounding box center [593, 219] width 459 height 21
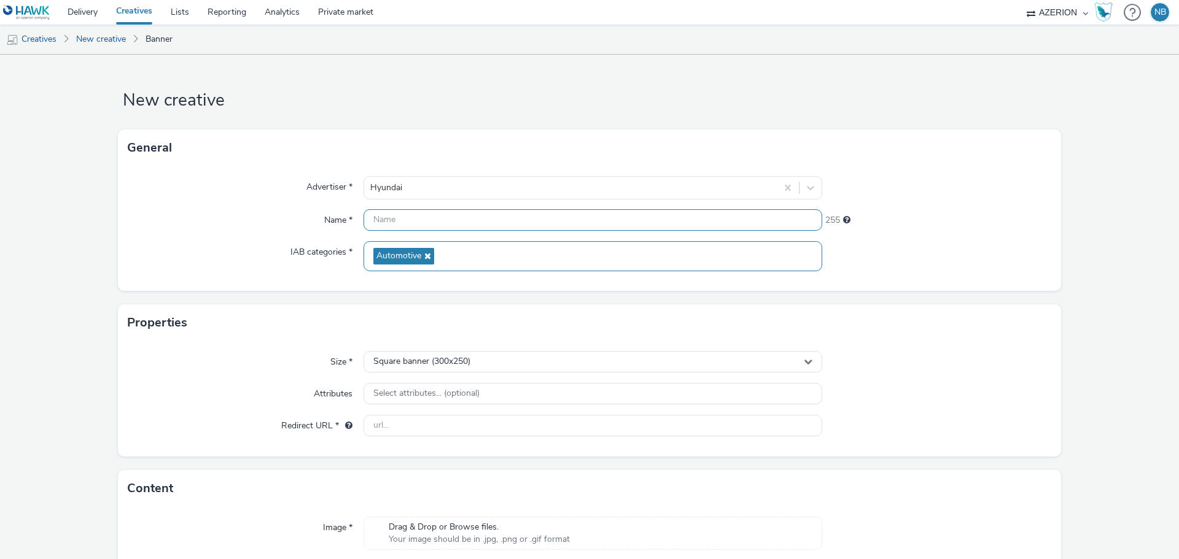
paste input "Direct_DIR_Azerion_RON_RON_StandardBanner_300x50_CPM_CPM_STD_SEE_NRT_SCD_NOTAPP…"
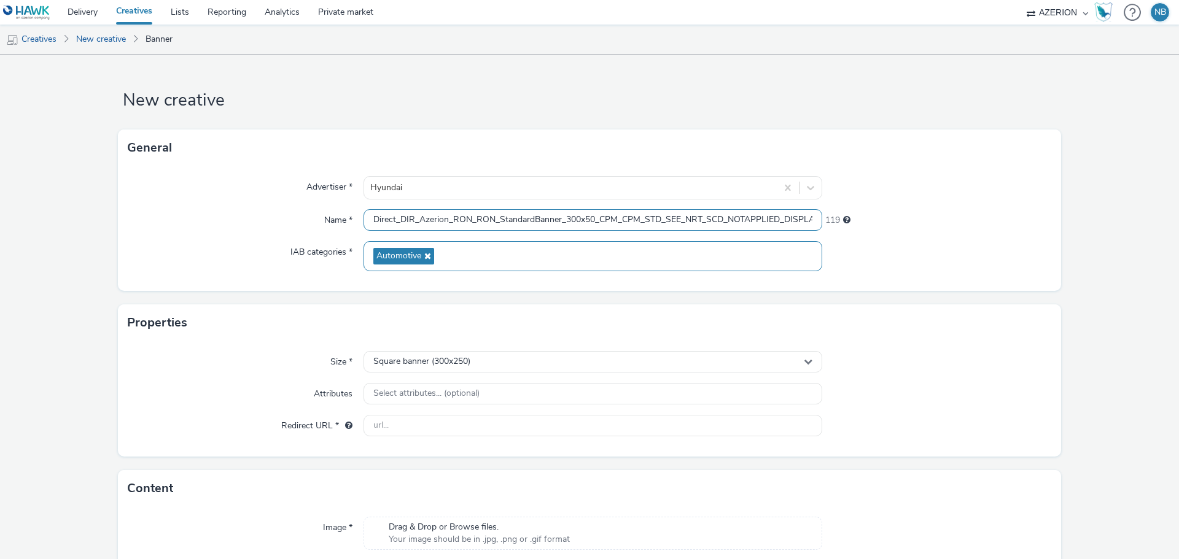
scroll to position [0, 232]
type input "Direct_DIR_Azerion_RON_RON_StandardBanner_300x50_CPM_CPM_STD_SEE_NRT_SCD_NOTAPP…"
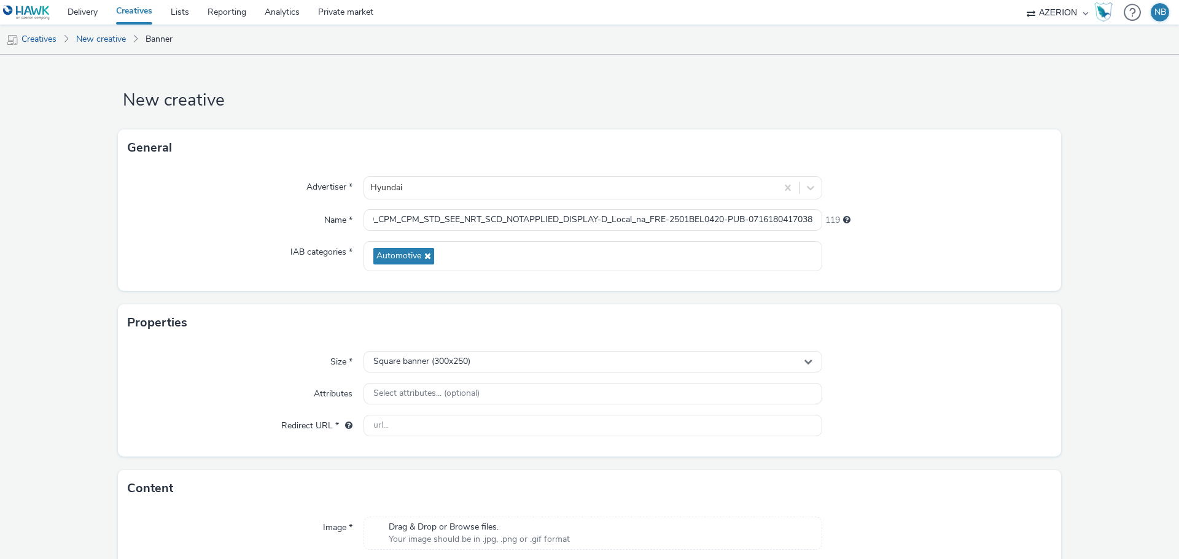
click at [78, 337] on form "New creative General Advertiser * Hyundai Name * Direct_DIR_Azerion_RON_RON_Sta…" at bounding box center [589, 351] width 1179 height 593
click at [445, 367] on div "Square banner (300x250)" at bounding box center [593, 361] width 459 height 21
click at [426, 384] on input "600x100" at bounding box center [592, 387] width 457 height 21
click at [308, 377] on div "Size * Square banner (300x250) 600x100 Attributes Select attributes... (optiona…" at bounding box center [589, 398] width 943 height 115
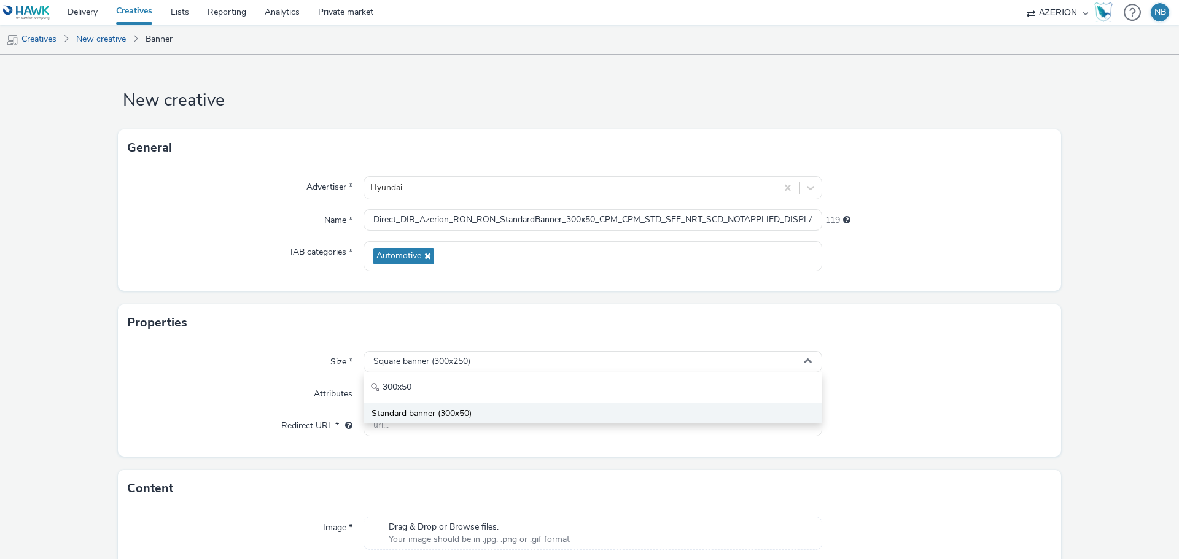
type input "300x50"
click at [399, 410] on span "Standard banner (300x50)" at bounding box center [422, 414] width 100 height 12
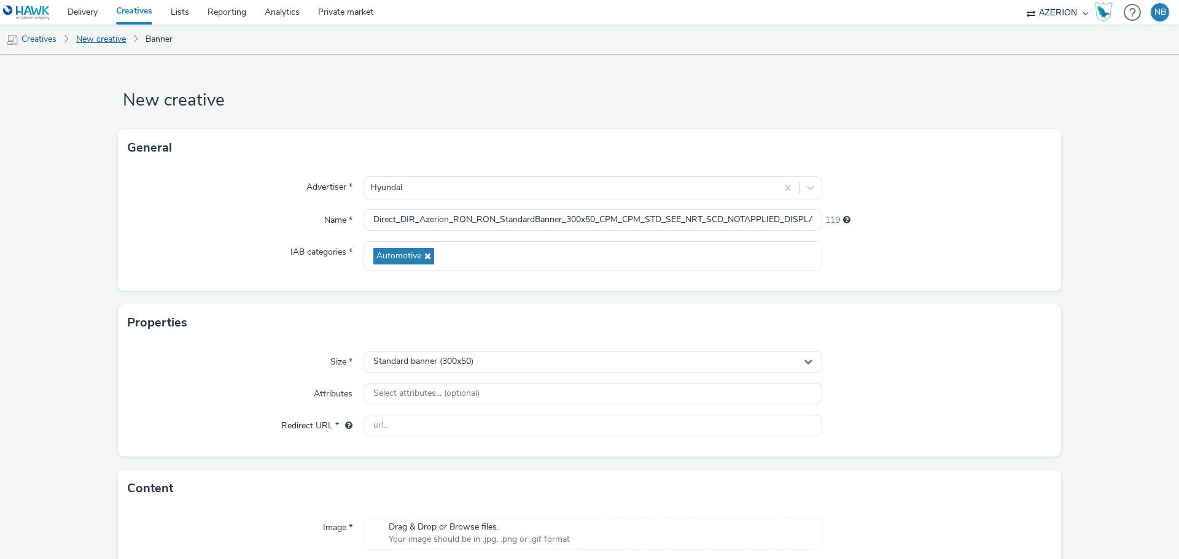
click at [101, 37] on link "New creative" at bounding box center [101, 39] width 62 height 29
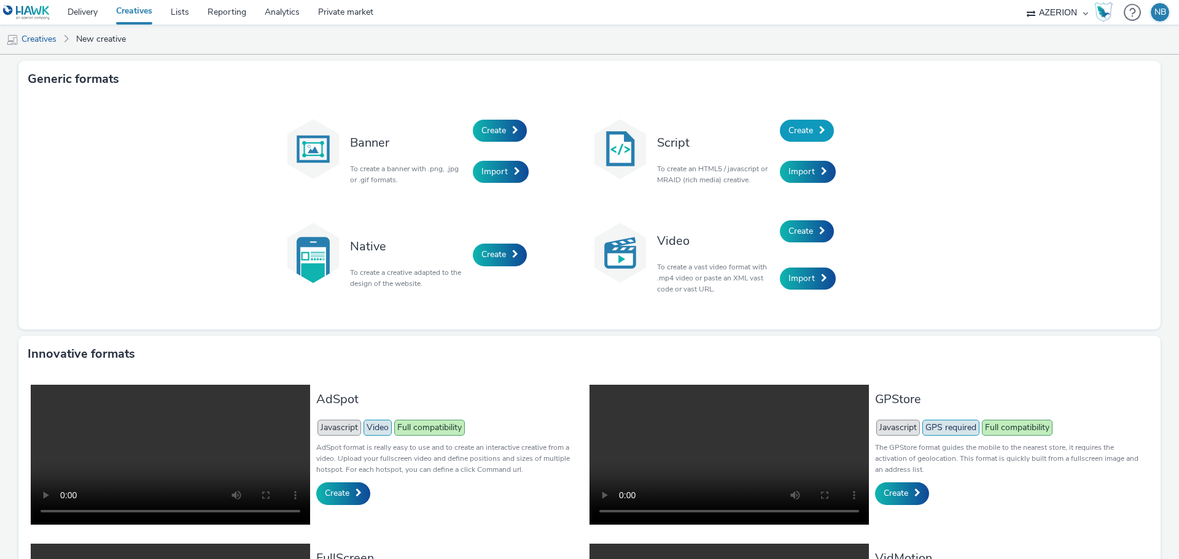
click at [794, 132] on span "Create" at bounding box center [800, 131] width 25 height 12
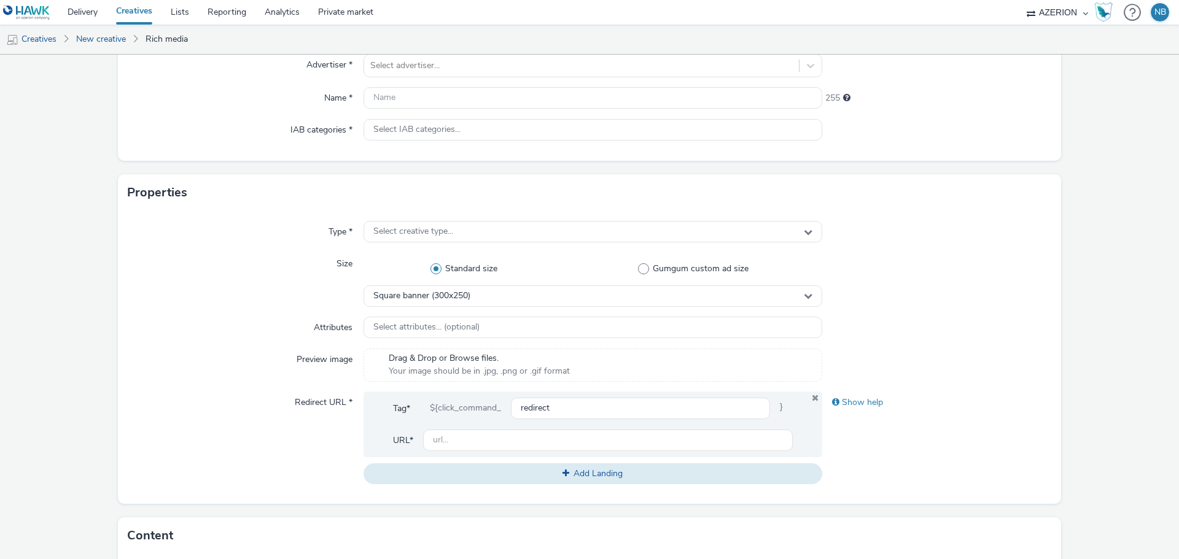
scroll to position [307, 0]
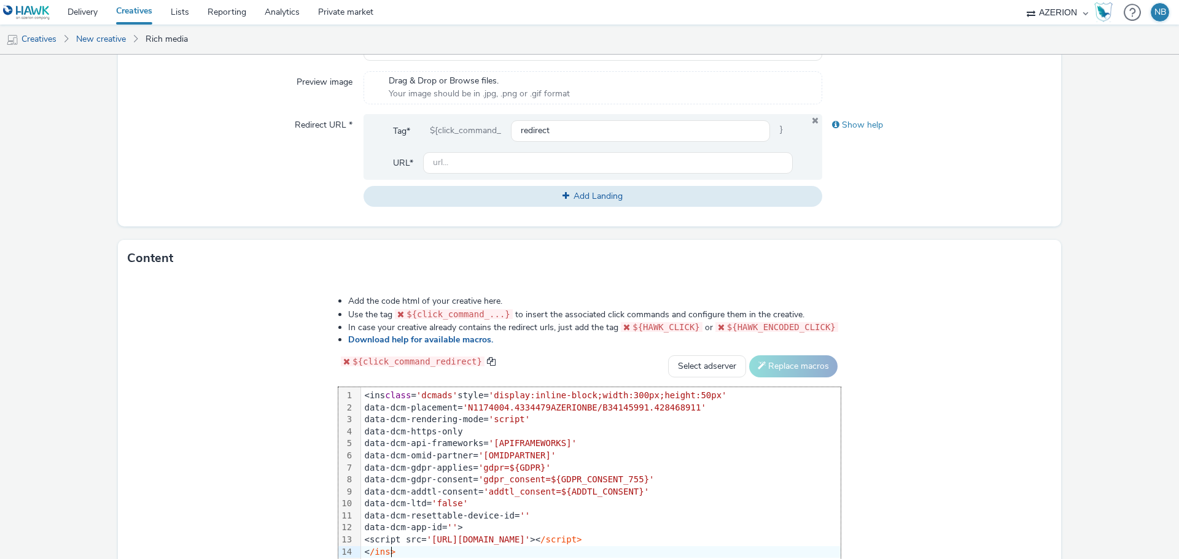
scroll to position [506, 0]
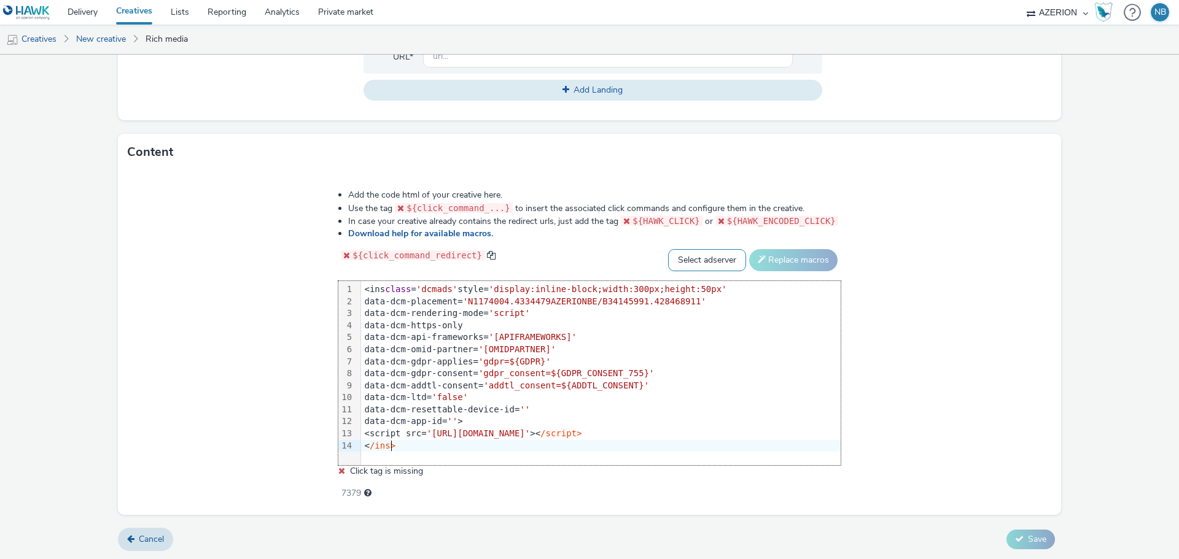
click at [682, 254] on select "Select adserver Sizmek DCM Adform Sting" at bounding box center [707, 260] width 78 height 22
select select "dcm"
click at [668, 249] on select "Select adserver Sizmek DCM Adform Sting" at bounding box center [707, 260] width 78 height 22
click at [814, 259] on button "Replace macros" at bounding box center [793, 260] width 88 height 22
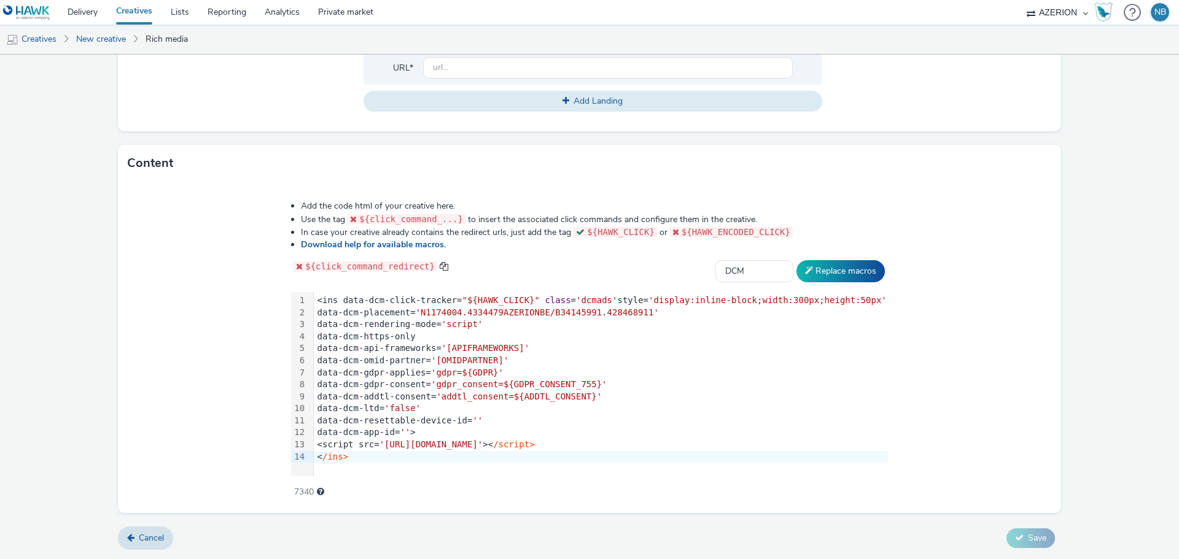
scroll to position [494, 0]
drag, startPoint x: 169, startPoint y: 246, endPoint x: 335, endPoint y: 233, distance: 165.6
click at [169, 245] on div "Add the code html of your creative here. Use the tag ${click_command_...} to in…" at bounding box center [589, 349] width 943 height 332
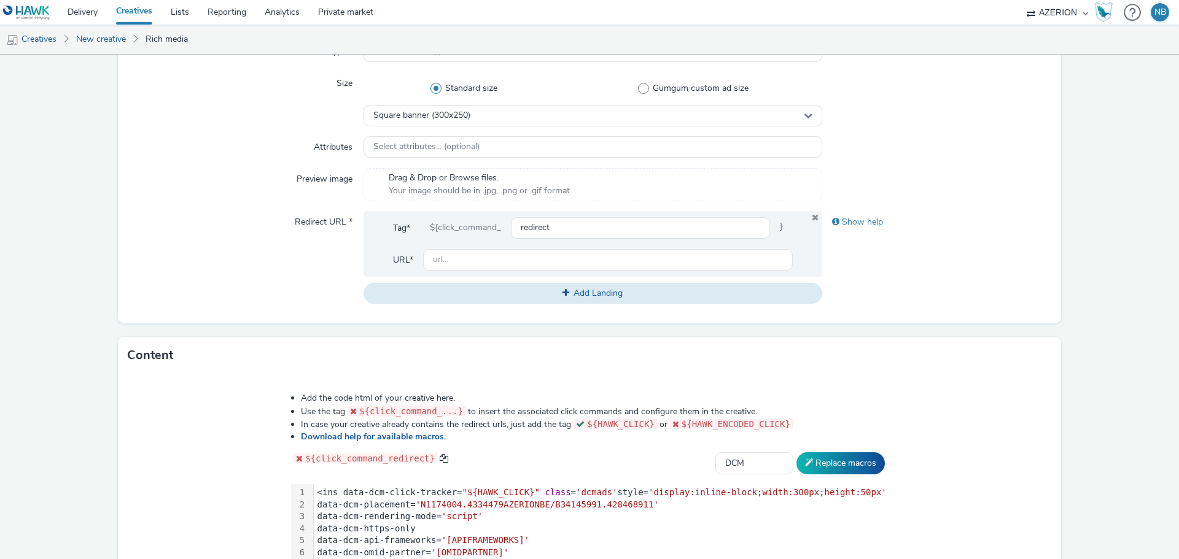
scroll to position [125, 0]
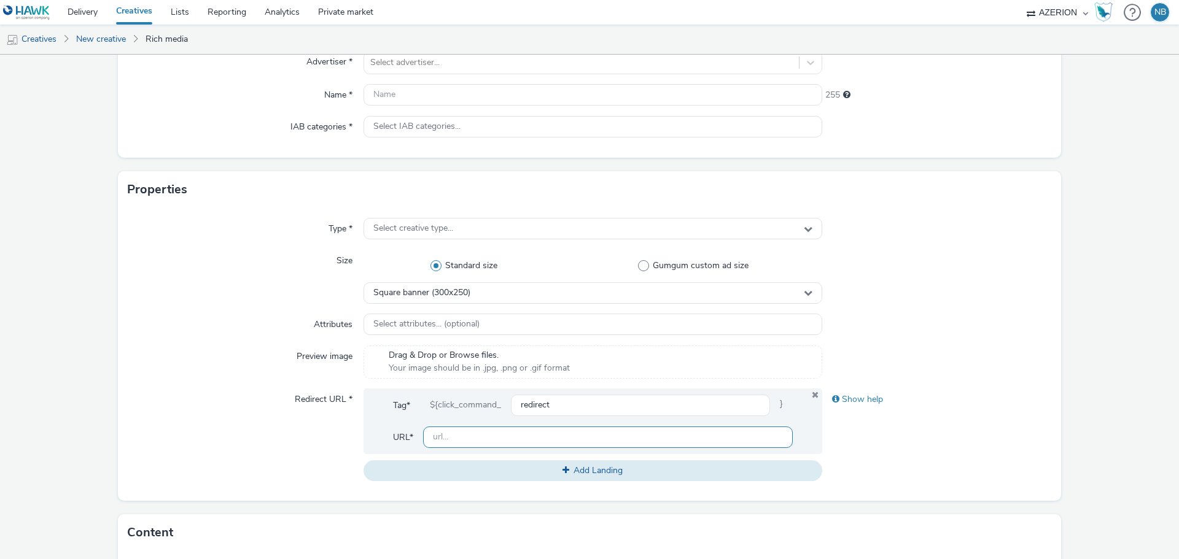
click at [459, 434] on input "text" at bounding box center [608, 437] width 370 height 21
paste input "[URL][DOMAIN_NAME]"
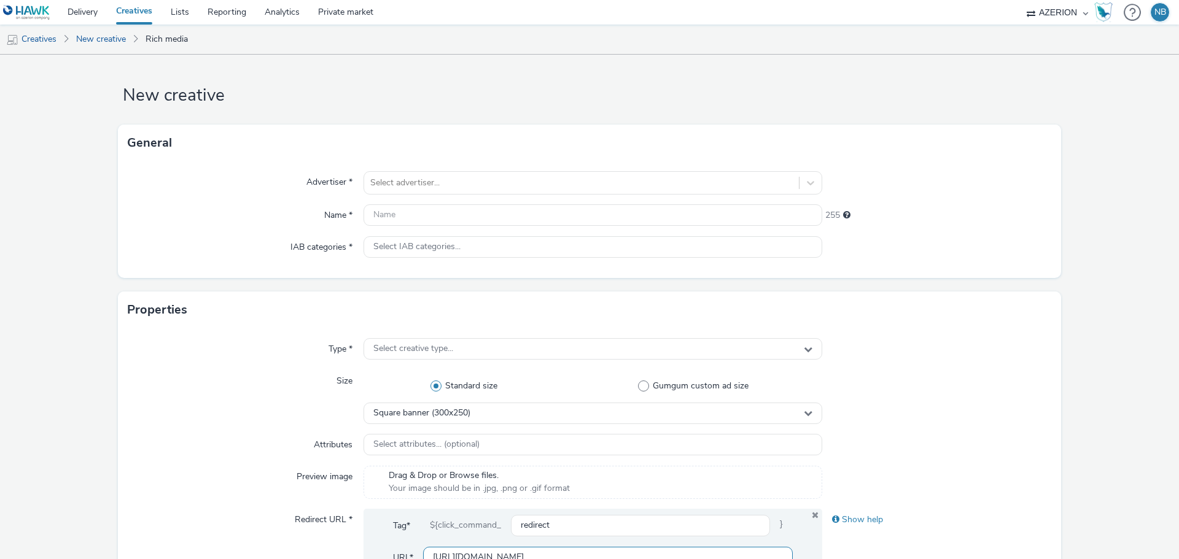
scroll to position [0, 0]
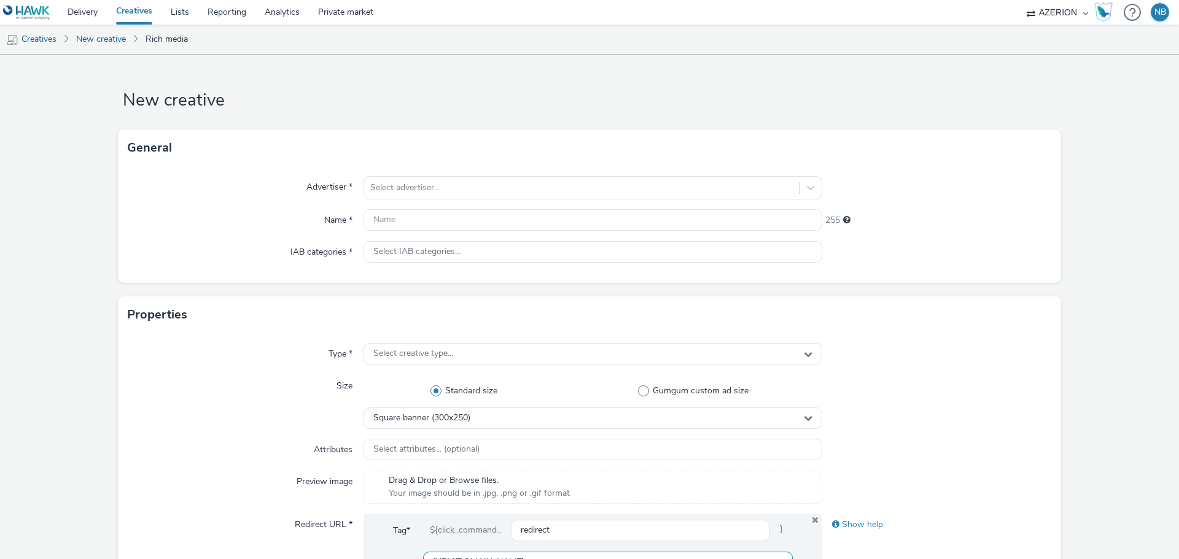
type input "[URL][DOMAIN_NAME]"
click at [404, 190] on div at bounding box center [581, 188] width 422 height 15
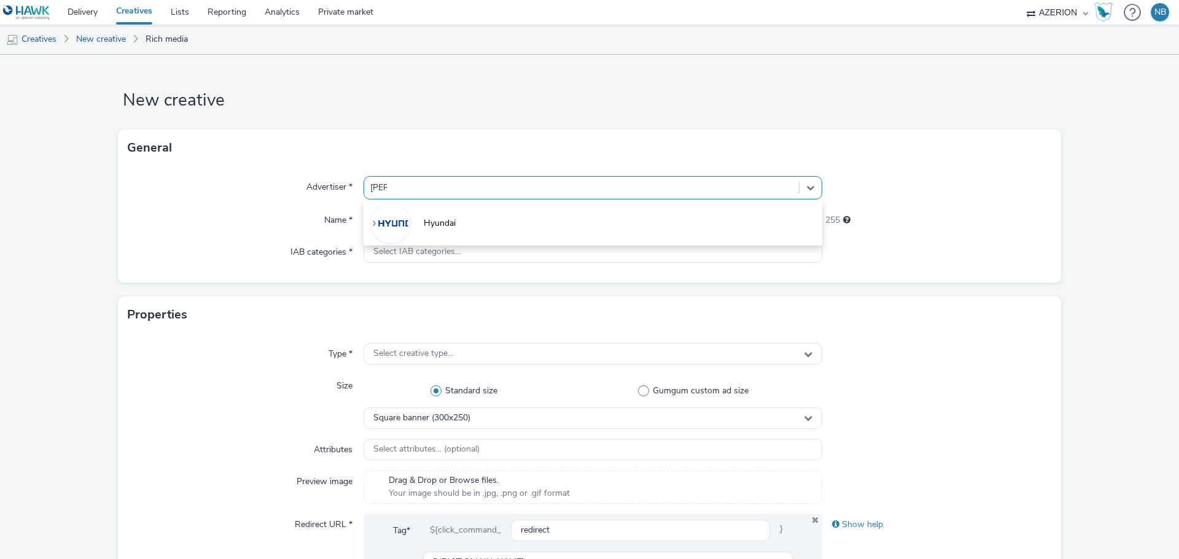
type input "hyund"
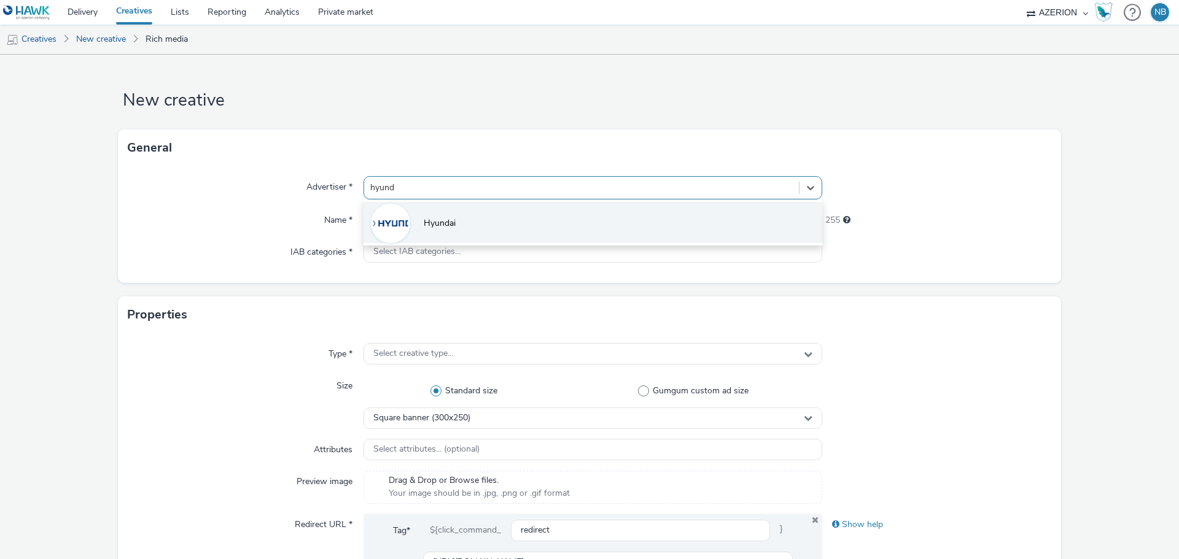
click at [426, 216] on li "Hyundai" at bounding box center [593, 222] width 459 height 41
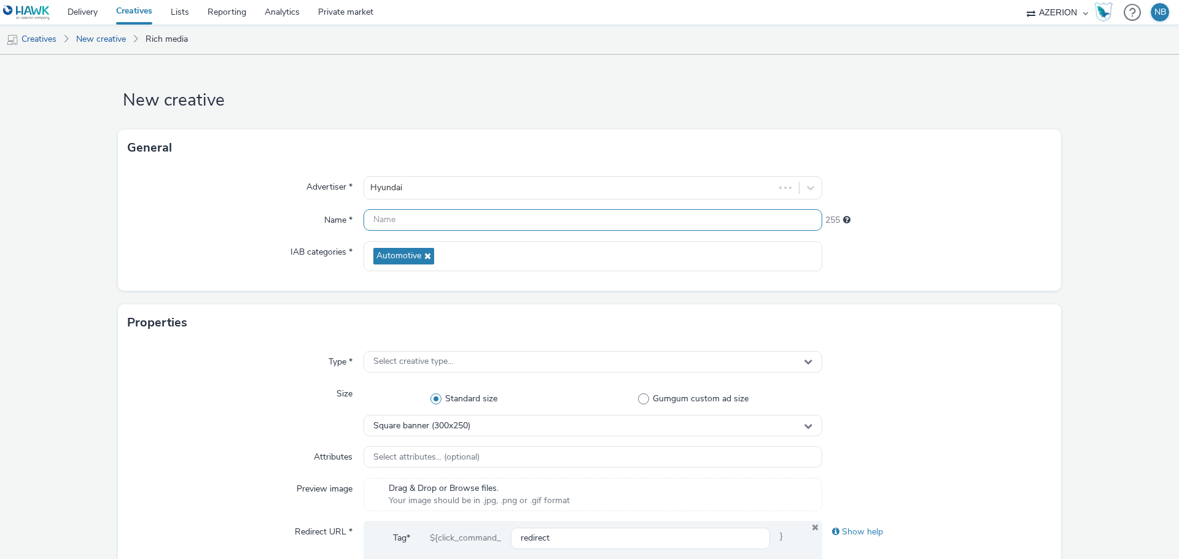
click at [410, 225] on input "text" at bounding box center [593, 219] width 459 height 21
click at [106, 40] on link "New creative" at bounding box center [101, 39] width 62 height 29
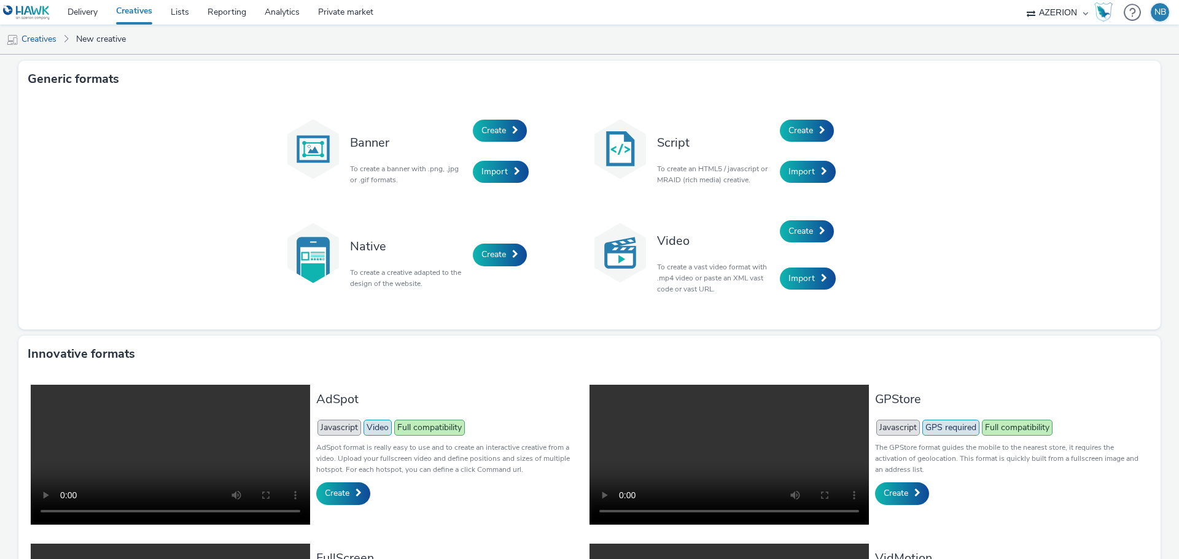
click at [121, 8] on link "Creatives" at bounding box center [134, 12] width 55 height 25
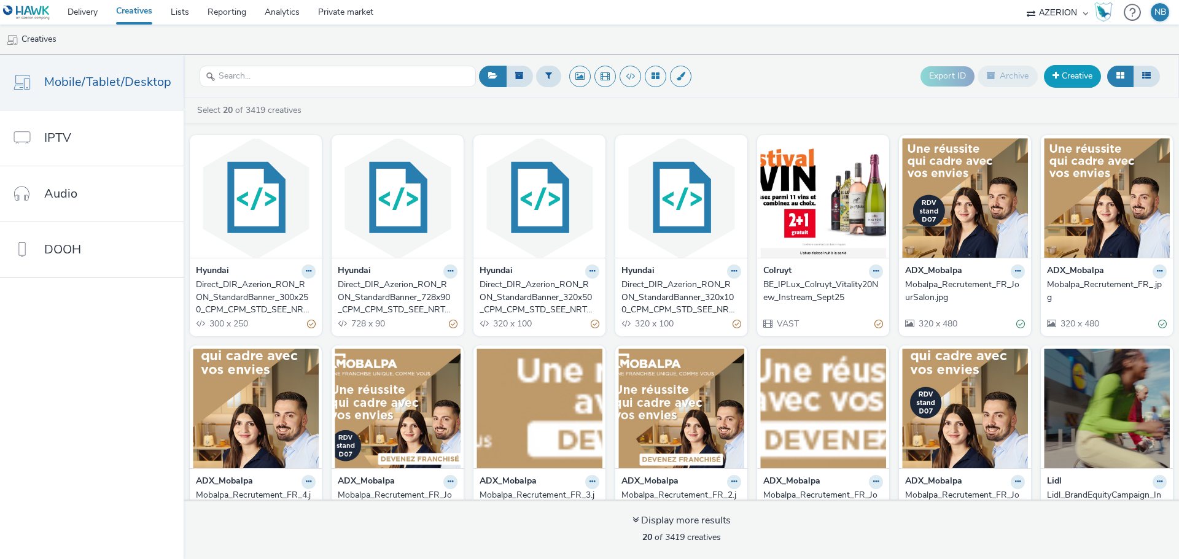
click at [1065, 77] on link "Creative" at bounding box center [1072, 76] width 57 height 22
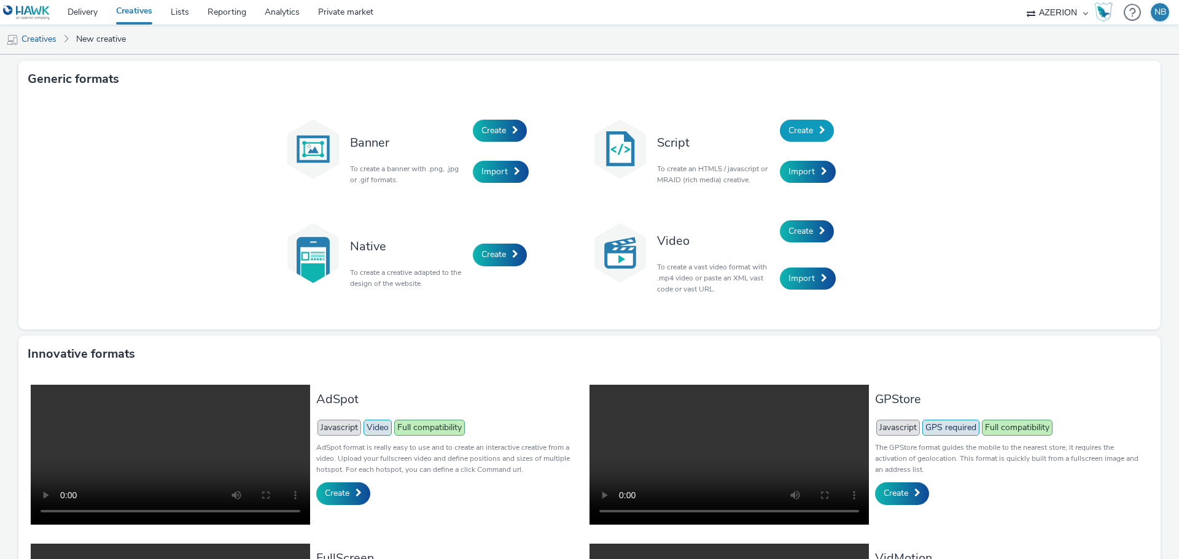
click at [806, 128] on span "Create" at bounding box center [800, 131] width 25 height 12
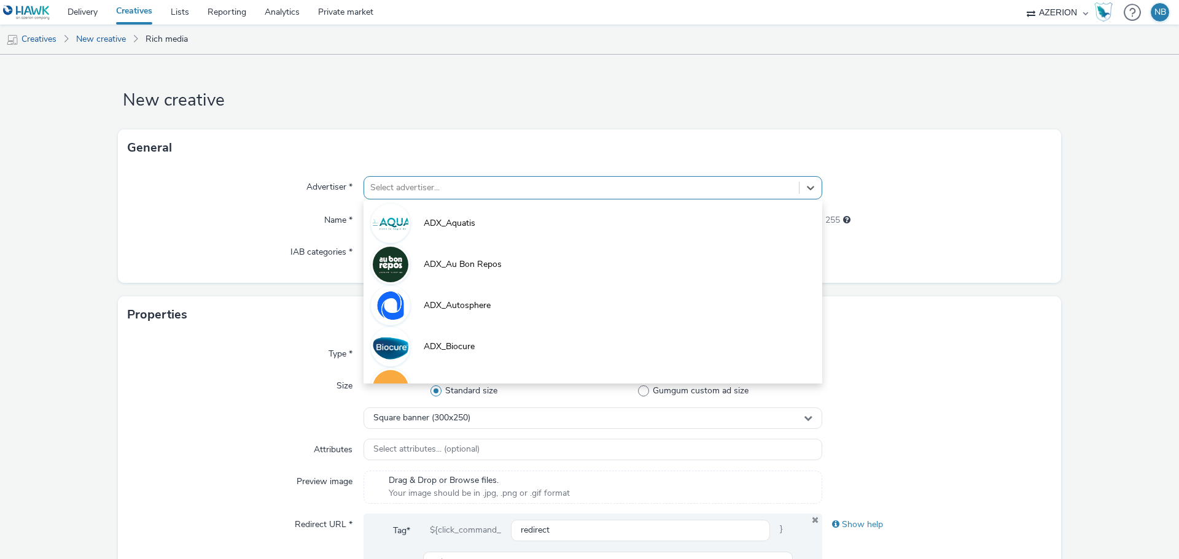
click at [404, 191] on div at bounding box center [581, 188] width 422 height 15
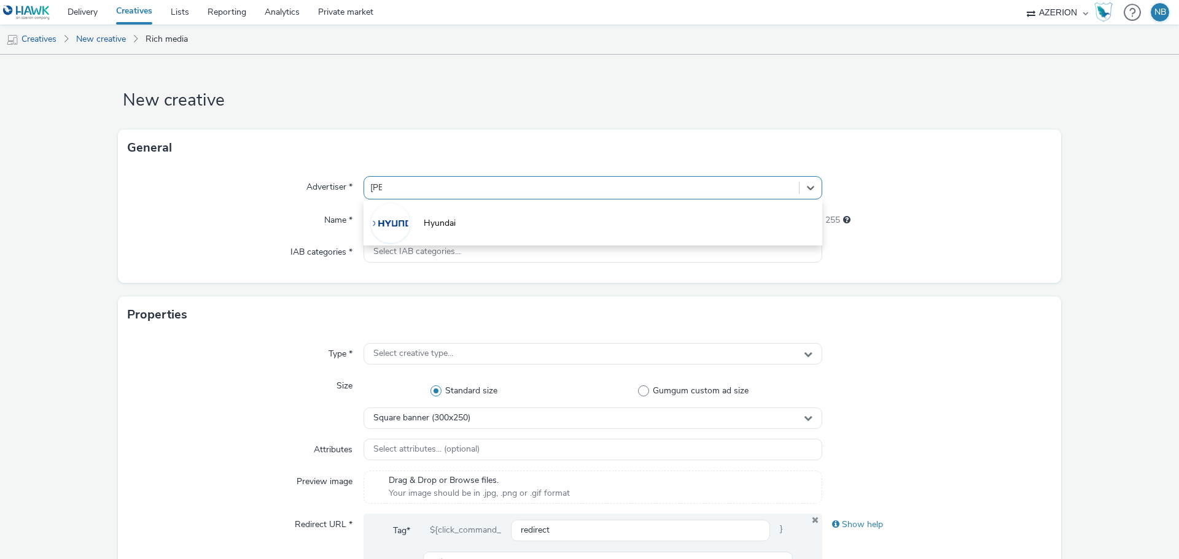
type input "hyund"
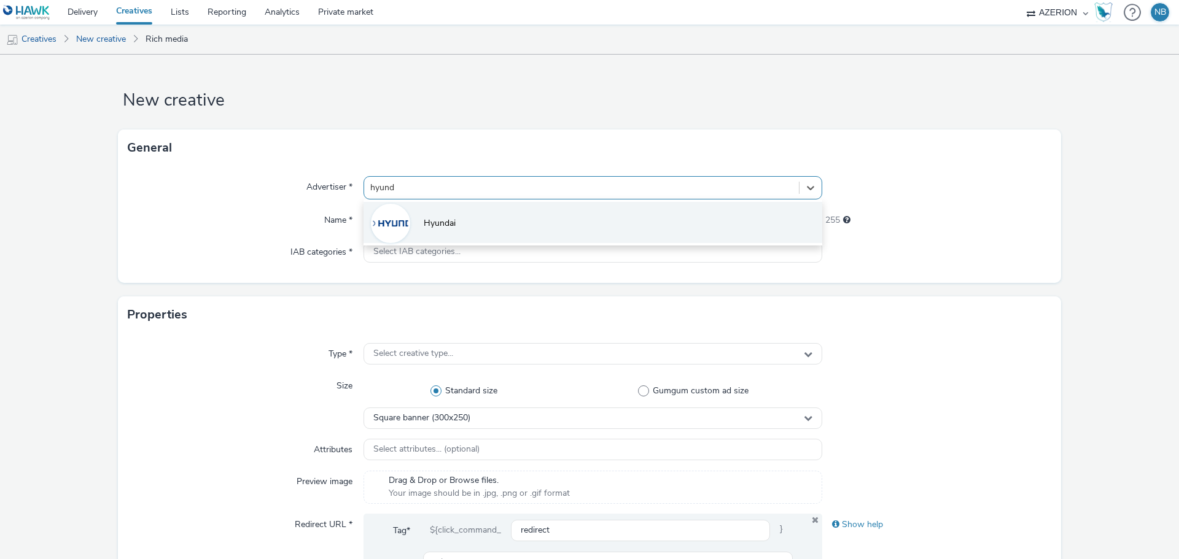
click at [438, 228] on span "Hyundai" at bounding box center [440, 223] width 32 height 12
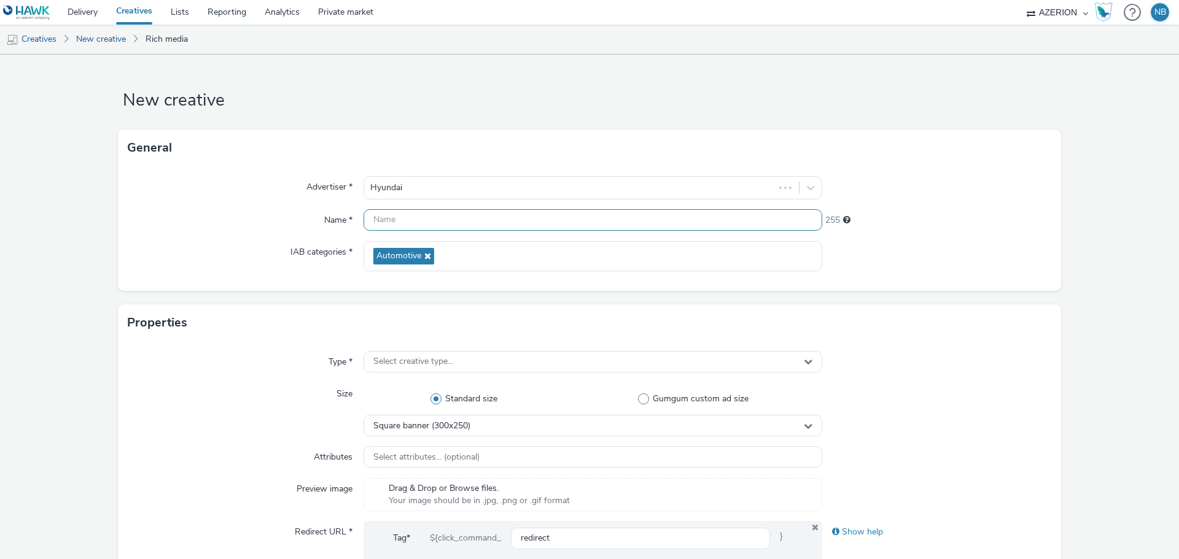
click at [436, 226] on input "text" at bounding box center [593, 219] width 459 height 21
paste input "Direct_DIR_Azerion_RON_RON_StandardBanner_300x50_CPM_CPM_STD_SEE_NRT_SCD_NOTAPP…"
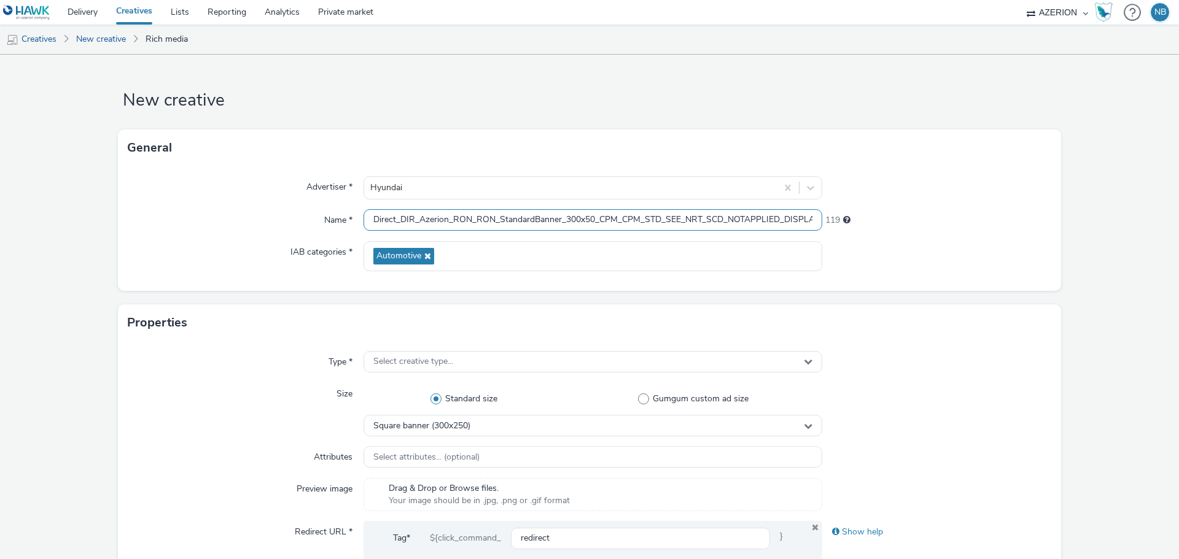
scroll to position [0, 232]
type input "Direct_DIR_Azerion_RON_RON_StandardBanner_300x50_CPM_CPM_STD_SEE_NRT_SCD_NOTAPP…"
click at [179, 225] on div "Name *" at bounding box center [246, 220] width 236 height 22
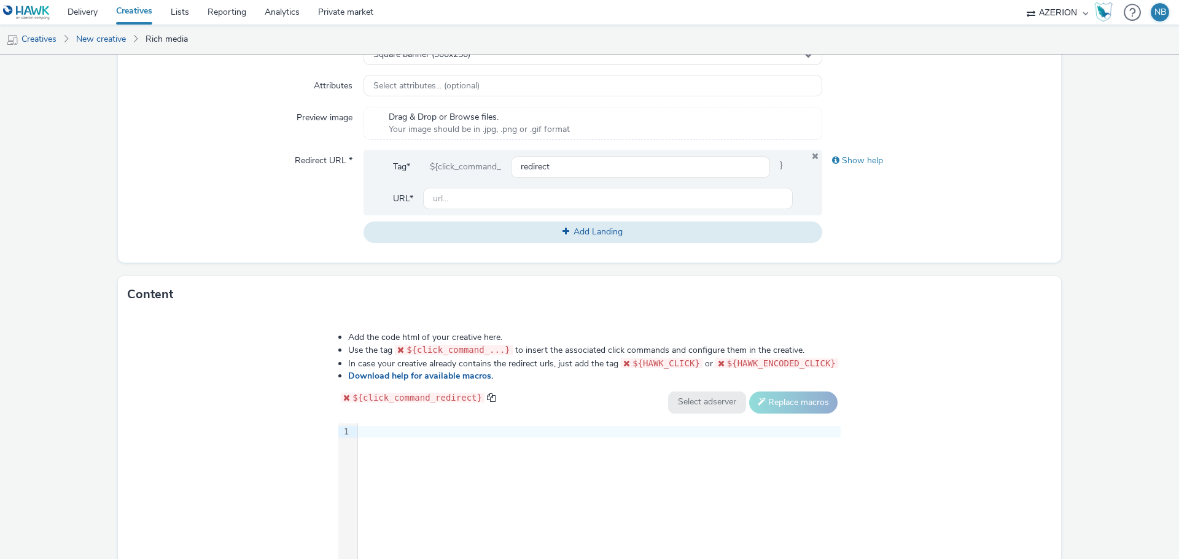
scroll to position [491, 0]
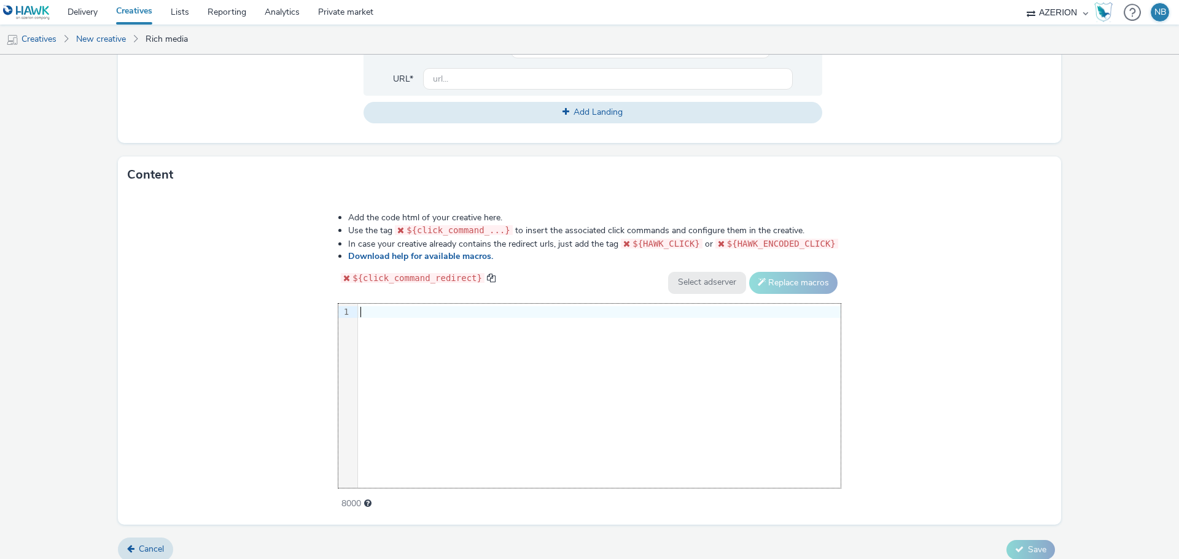
click at [461, 317] on div at bounding box center [599, 312] width 483 height 12
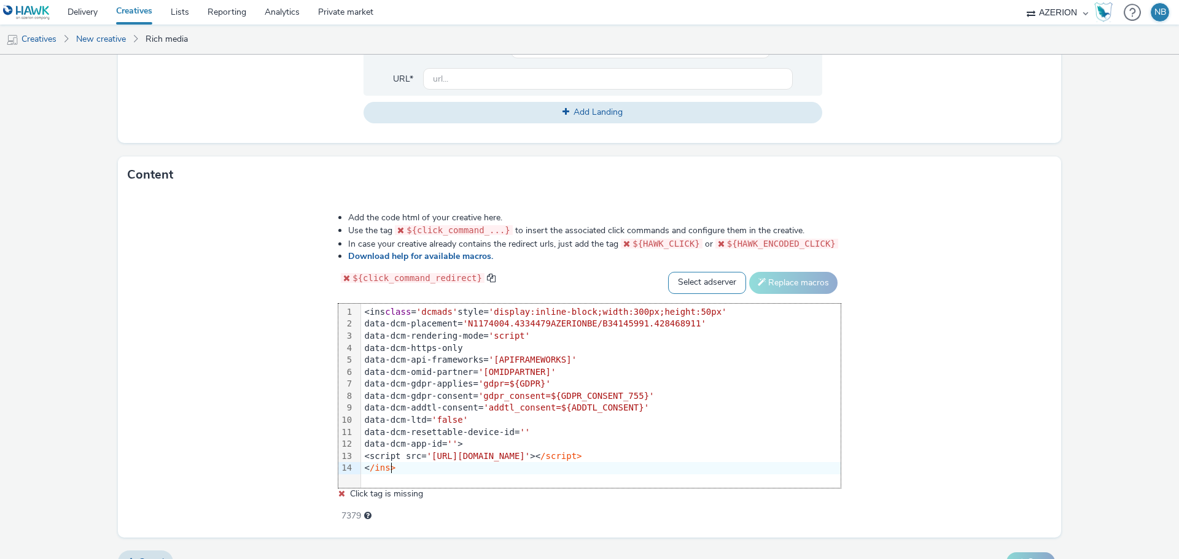
click at [678, 284] on select "Select adserver Sizmek DCM Adform Sting" at bounding box center [707, 283] width 78 height 22
select select "dcm"
click at [668, 272] on select "Select adserver Sizmek DCM Adform Sting" at bounding box center [707, 283] width 78 height 22
click at [765, 294] on div "Add the code html of your creative here. Use the tag ${click_command_...} to in…" at bounding box center [589, 360] width 591 height 315
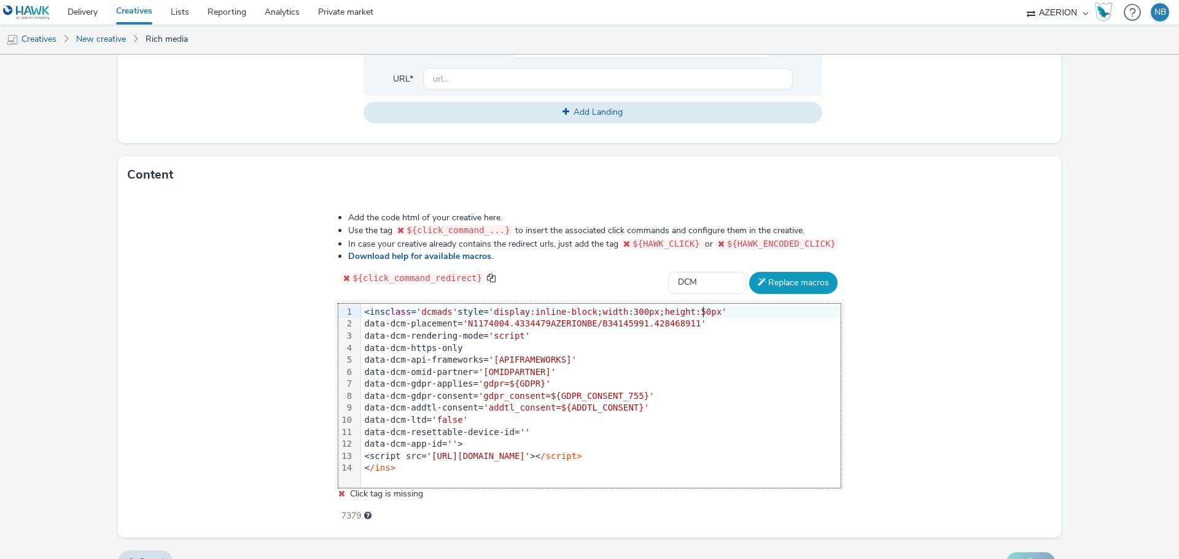
click at [777, 278] on button "Replace macros" at bounding box center [793, 283] width 88 height 22
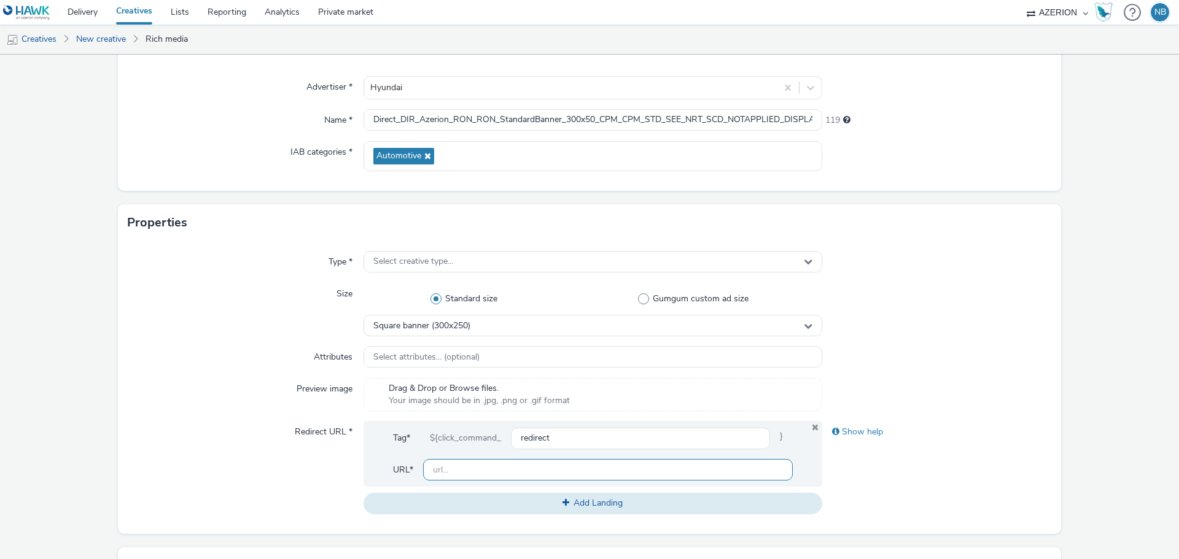
scroll to position [123, 0]
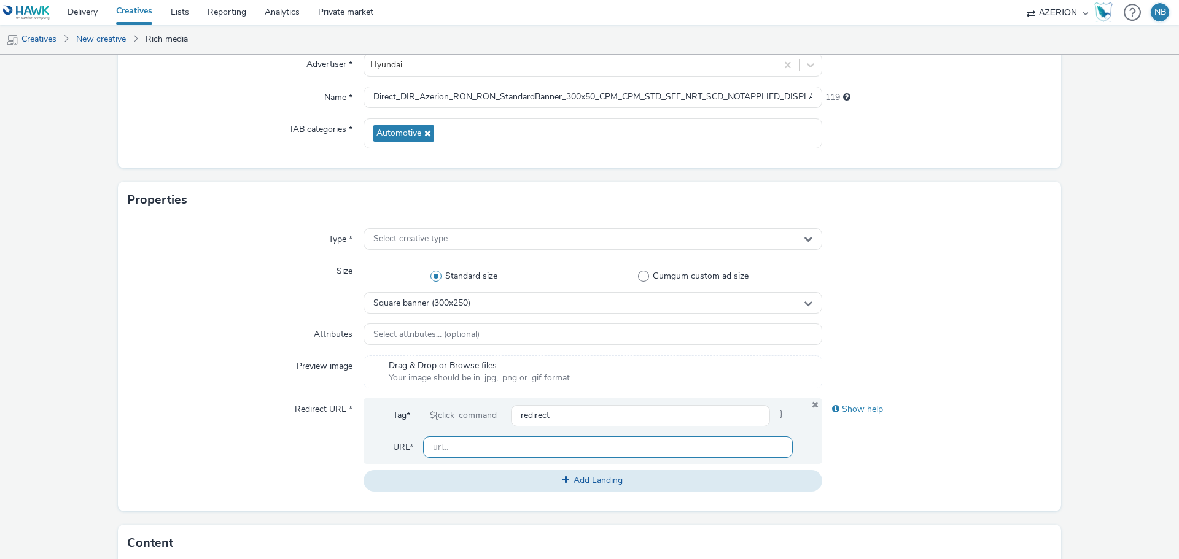
drag, startPoint x: 462, startPoint y: 445, endPoint x: 462, endPoint y: 400, distance: 44.2
click at [462, 445] on input "text" at bounding box center [608, 447] width 370 height 21
paste input "[URL][DOMAIN_NAME]"
type input "[URL][DOMAIN_NAME]"
click at [435, 243] on span "Select creative type..." at bounding box center [413, 239] width 80 height 10
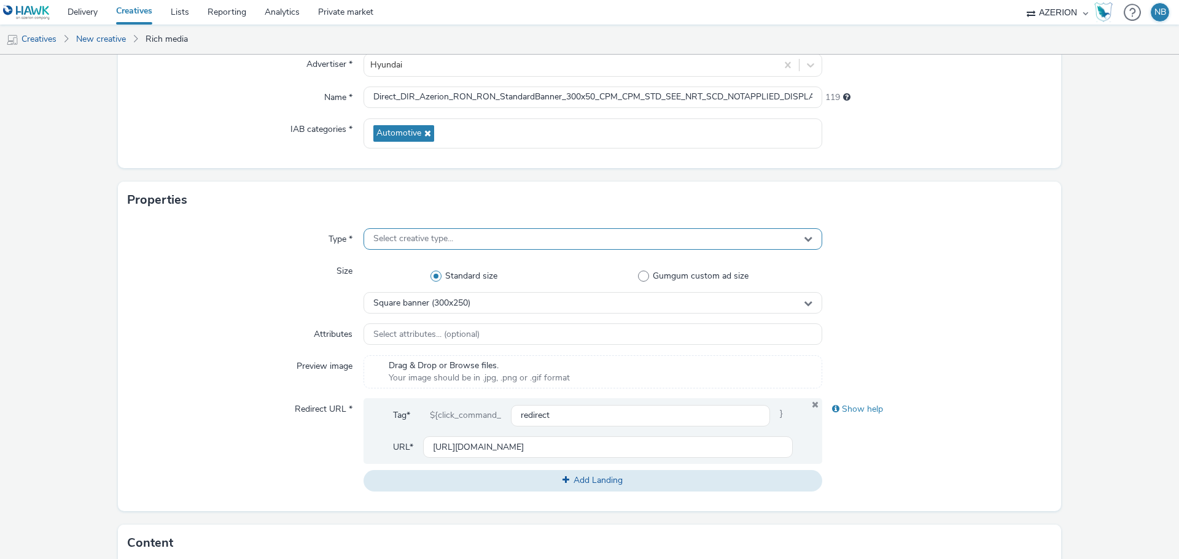
scroll to position [0, 0]
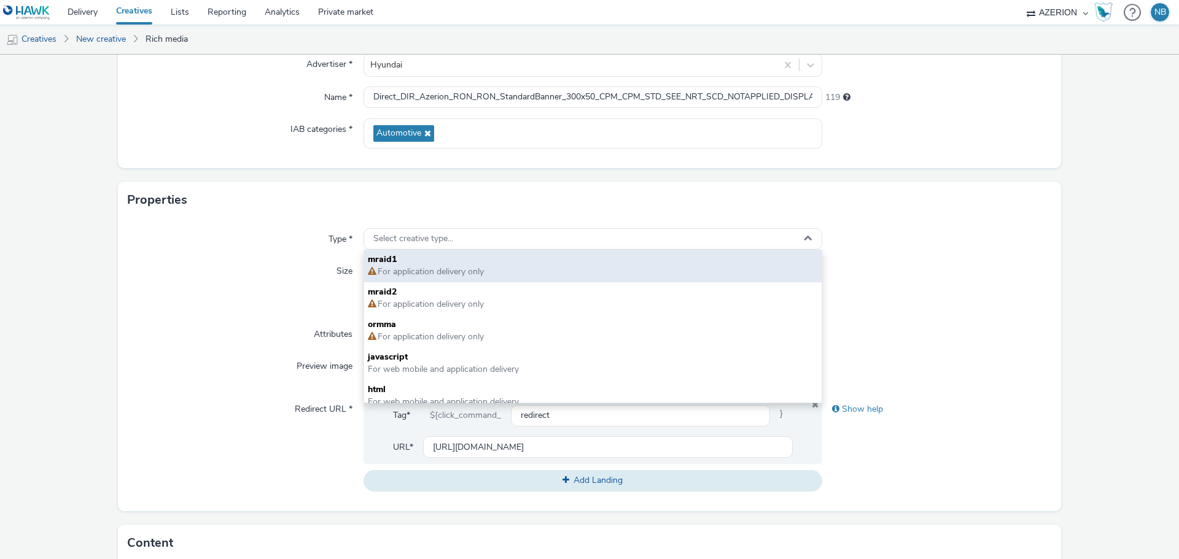
click at [400, 364] on span "For web mobile and application delivery" at bounding box center [443, 370] width 151 height 12
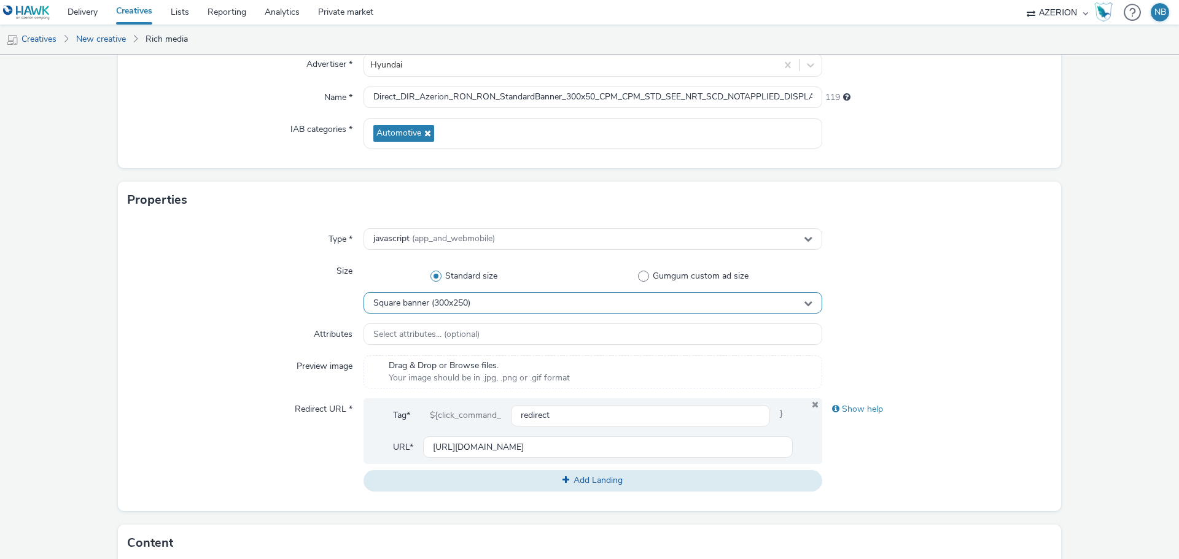
drag, startPoint x: 426, startPoint y: 303, endPoint x: 441, endPoint y: 313, distance: 18.6
click at [426, 302] on span "Square banner (300x250)" at bounding box center [421, 303] width 97 height 10
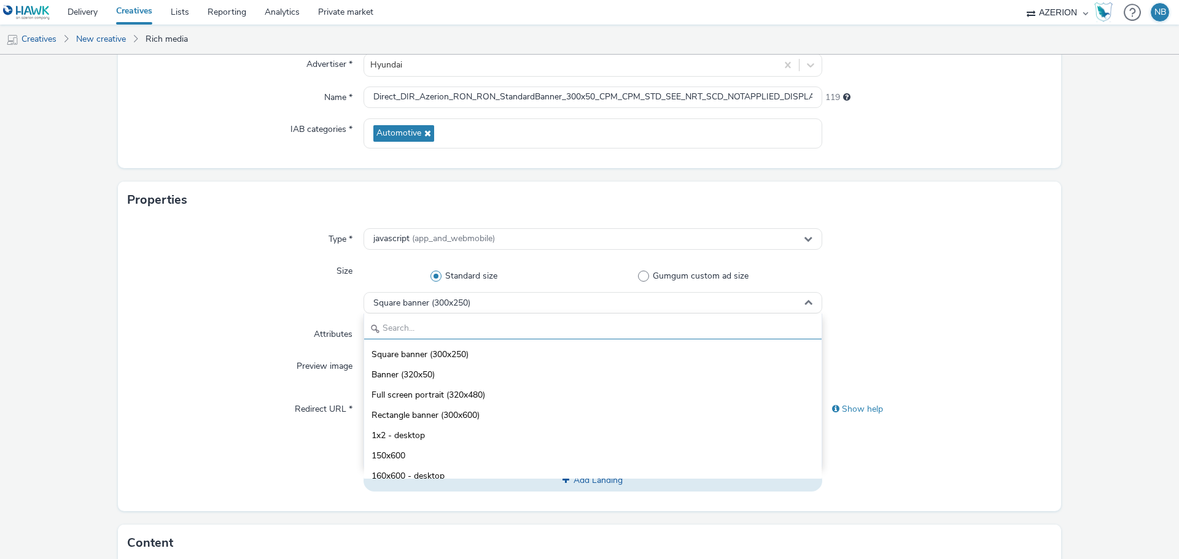
click at [416, 330] on input "text" at bounding box center [592, 328] width 457 height 21
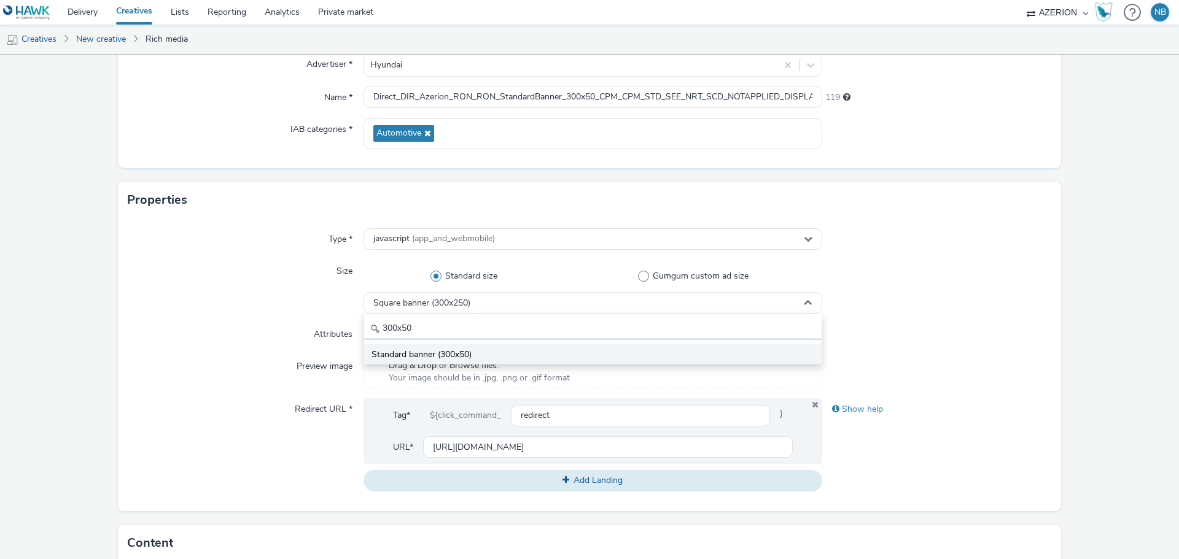
type input "300x50"
click at [426, 354] on span "Standard banner (300x50)" at bounding box center [422, 355] width 100 height 12
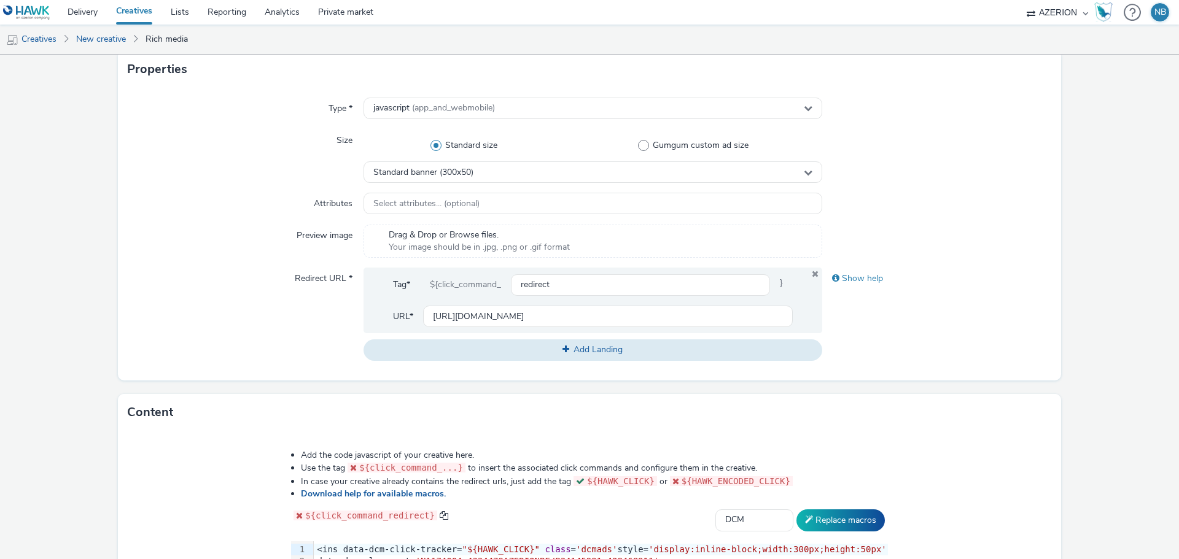
scroll to position [502, 0]
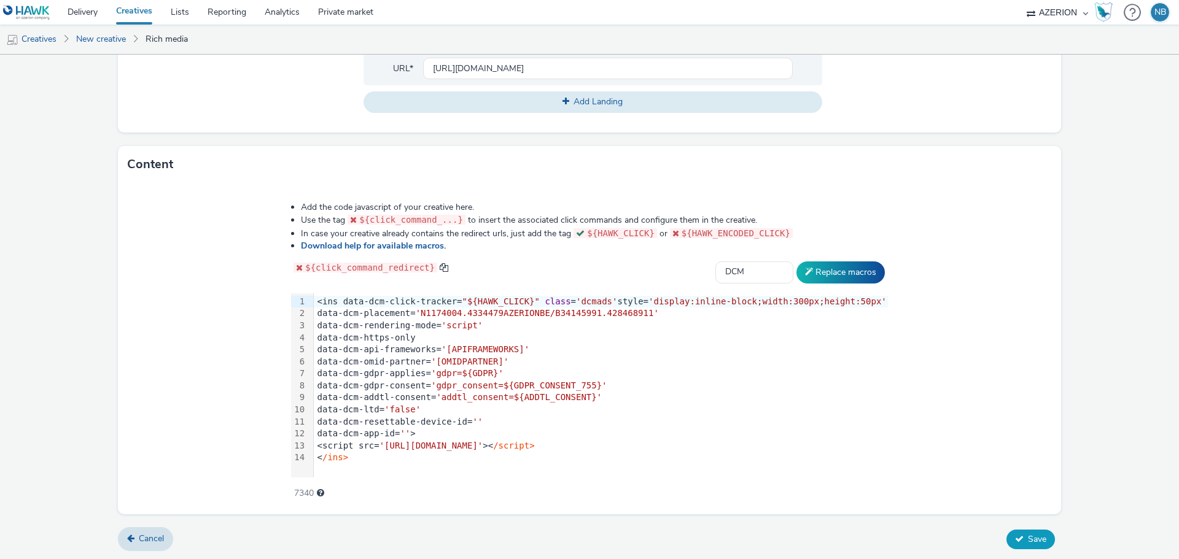
click at [1033, 540] on span "Save" at bounding box center [1037, 540] width 18 height 12
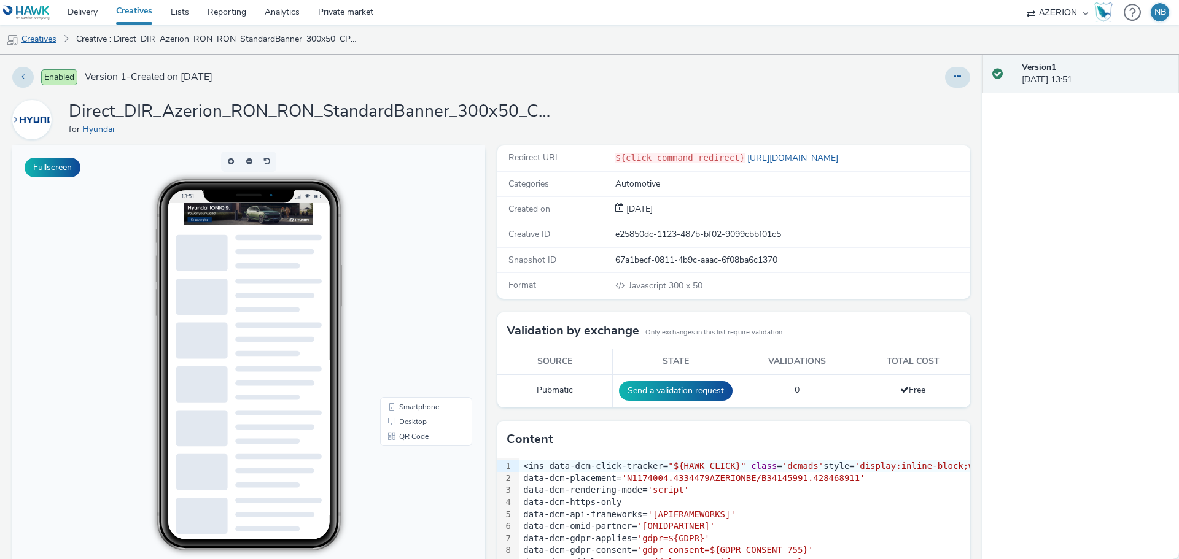
click at [46, 34] on link "Creatives" at bounding box center [31, 39] width 63 height 29
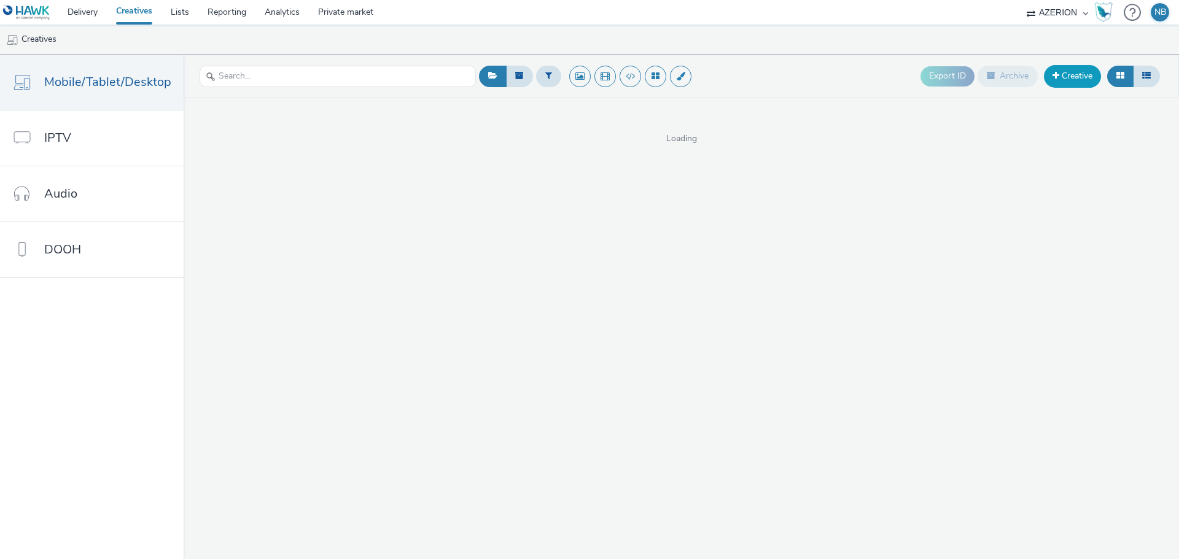
click at [1069, 74] on link "Creative" at bounding box center [1072, 76] width 57 height 22
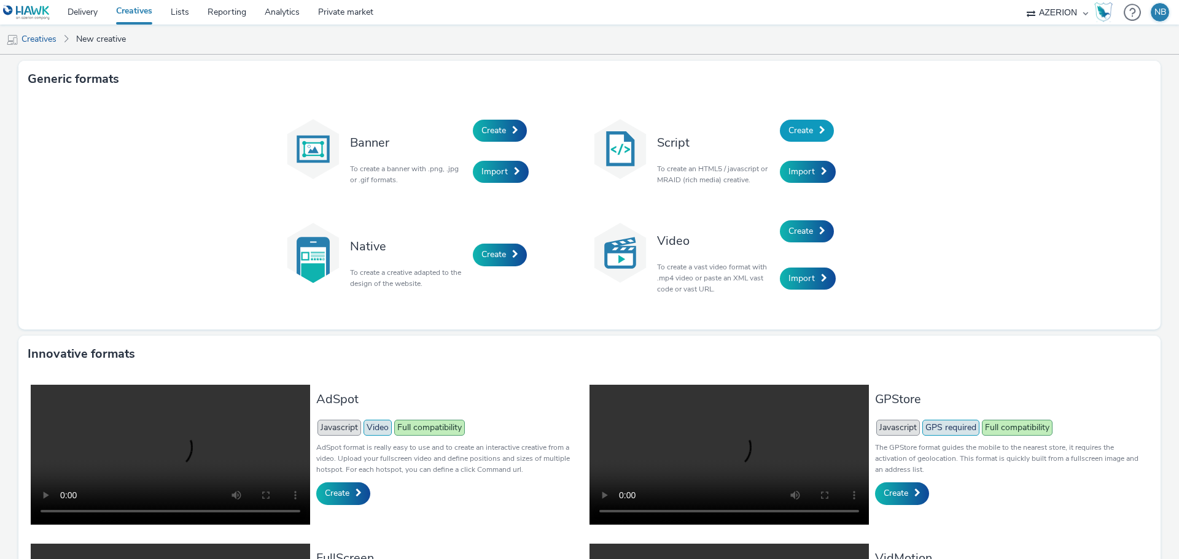
click at [808, 131] on span "Create" at bounding box center [800, 131] width 25 height 12
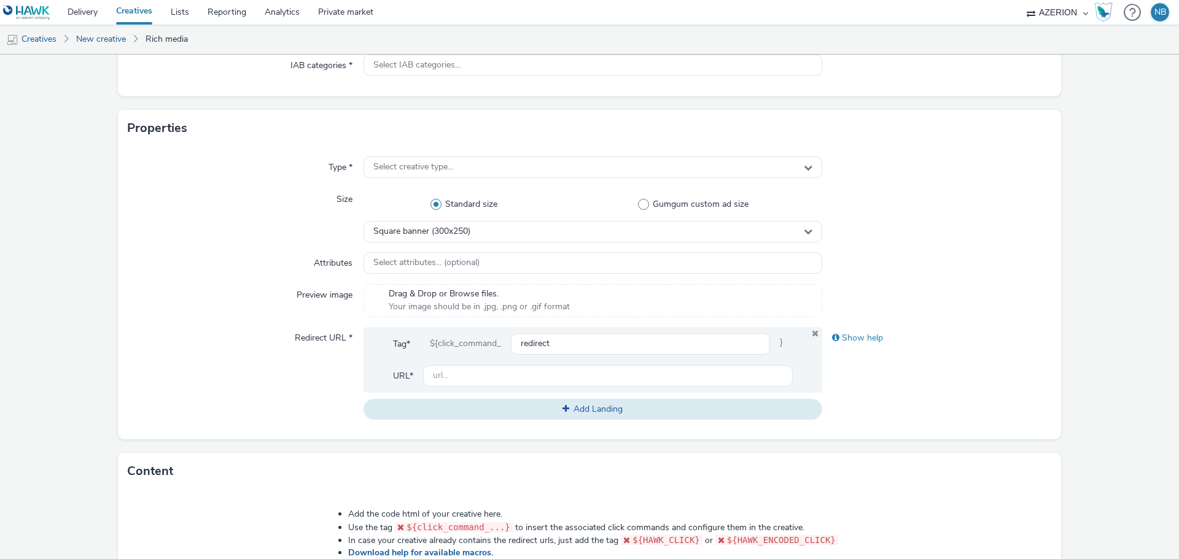
scroll to position [246, 0]
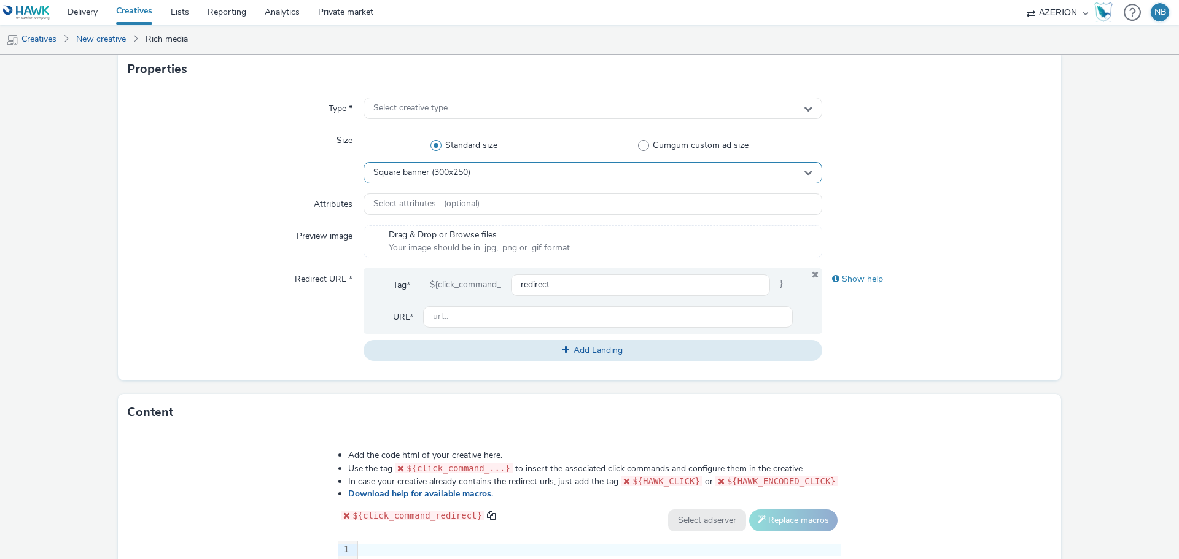
click at [435, 168] on span "Square banner (300x250)" at bounding box center [421, 173] width 97 height 10
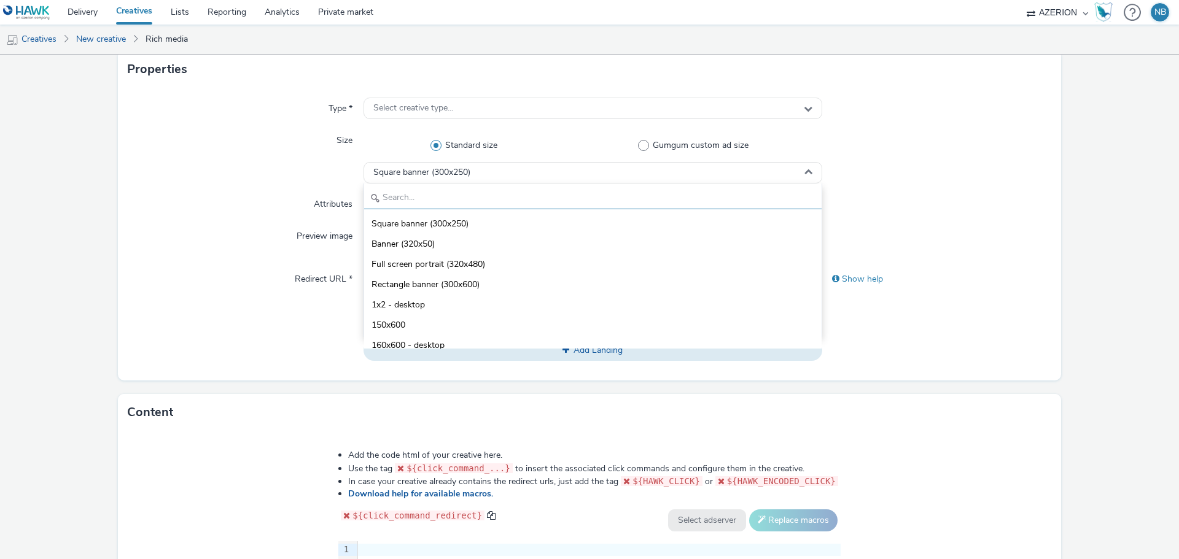
click at [419, 193] on input "text" at bounding box center [592, 198] width 457 height 21
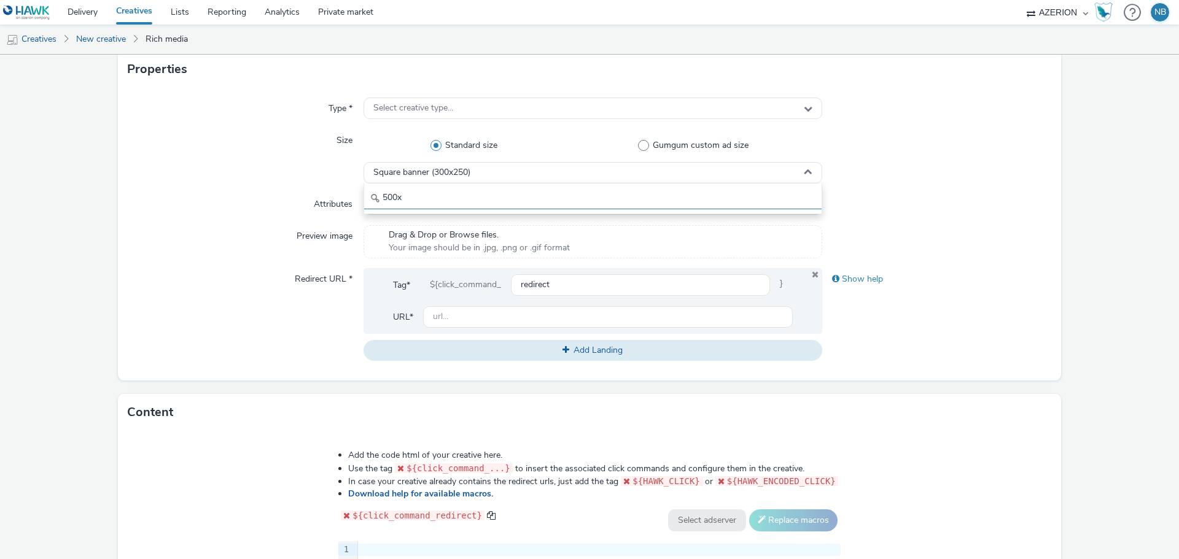
click at [342, 198] on div "Type * Select creative type... Size Standard size Gumgum custom ad size Square …" at bounding box center [589, 234] width 943 height 293
type input "§"
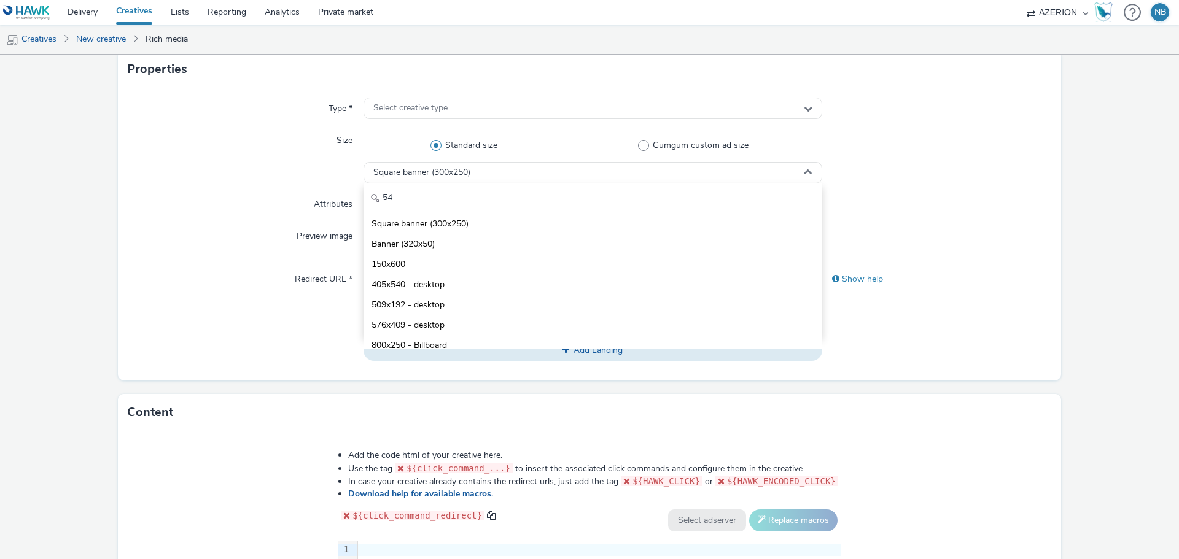
type input "5"
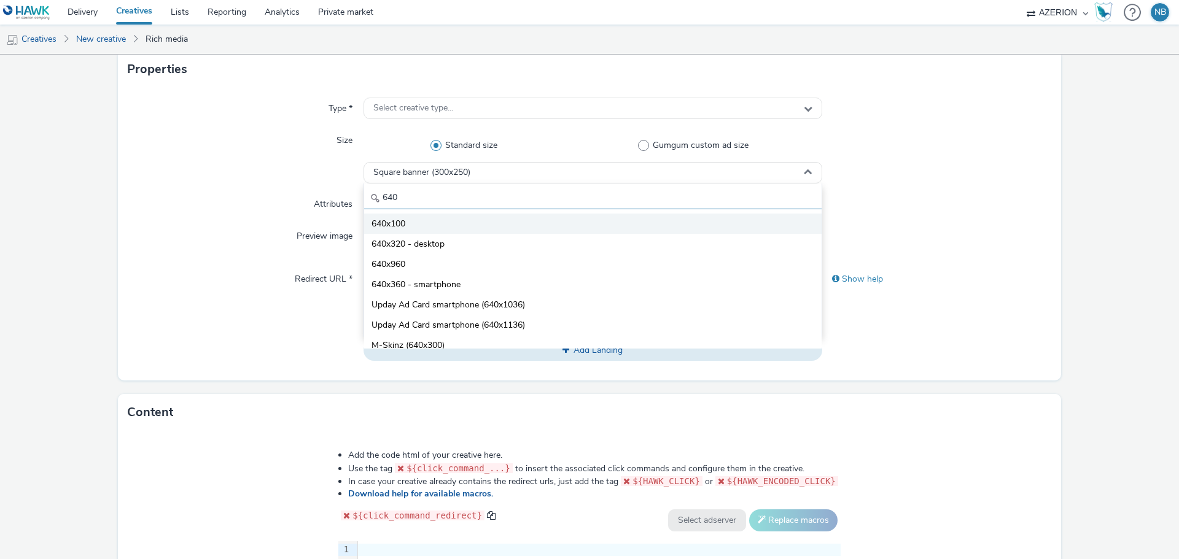
type input "640"
click at [383, 214] on li "640x100" at bounding box center [592, 224] width 457 height 20
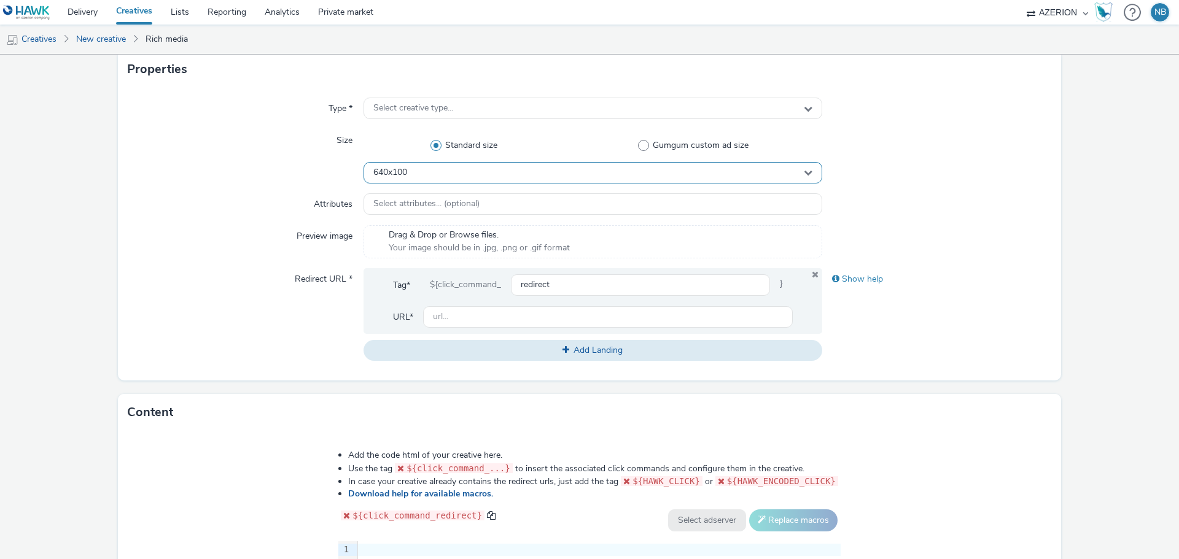
scroll to position [0, 0]
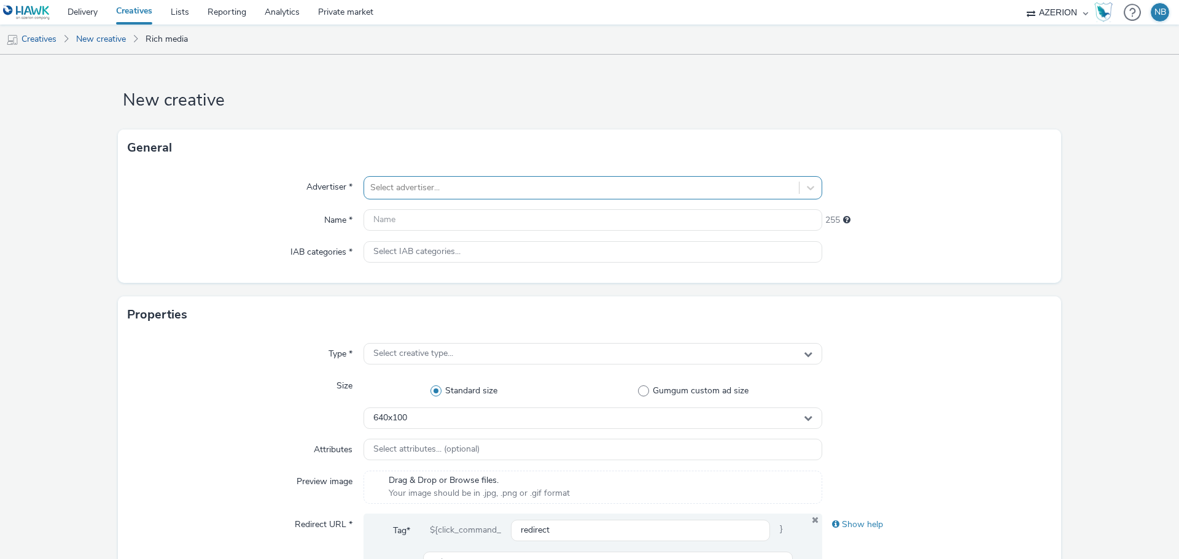
click at [453, 178] on div "Select advertiser..." at bounding box center [581, 188] width 435 height 20
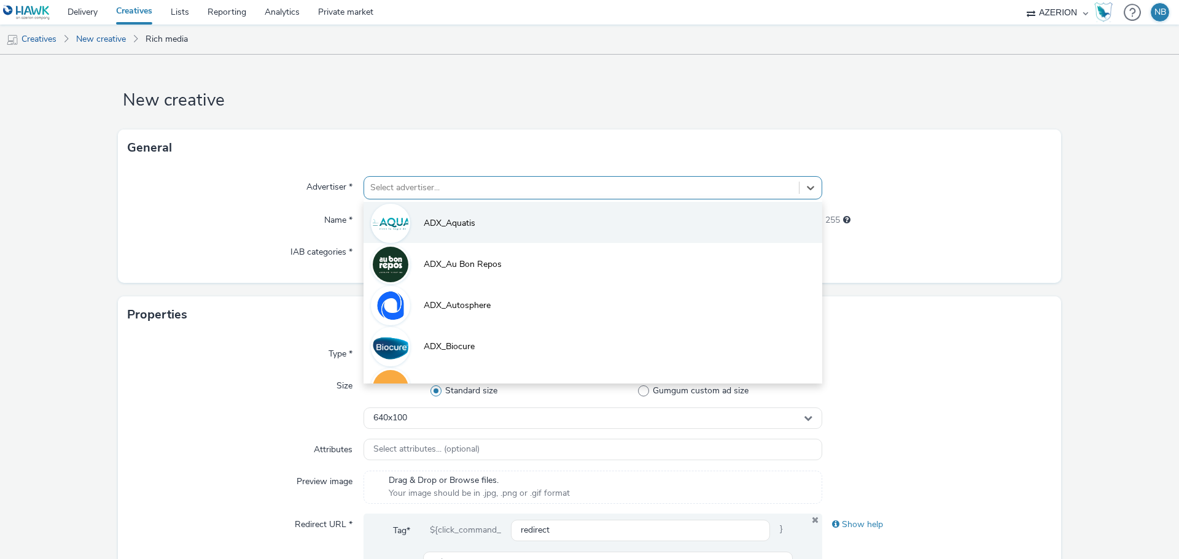
paste input "Direct_DIR_Azerion_RON_RON_StandardBanner_640x100_CPM_CPM_STD_SEE_NRT_SCD_NOTAP…"
type input "Direct_DIR_Azerion_RON_RON_StandardBanner_640x100_CPM_CPM_STD_SEE_NRT_SCD_NOTAP…"
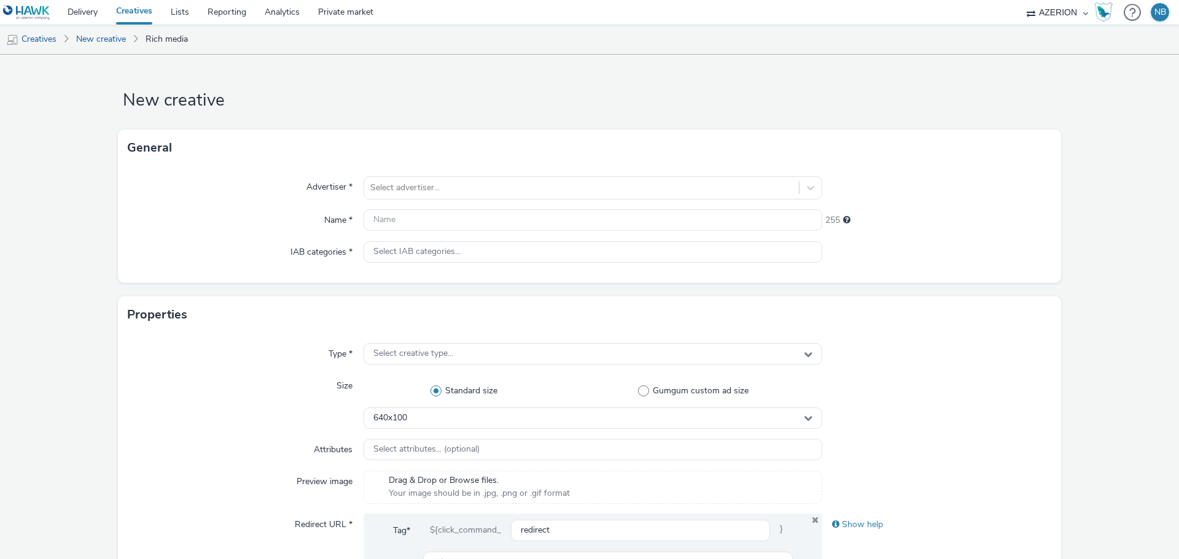
click at [313, 208] on div "Advertiser * Select advertiser... Name * 255 IAB categories * Select IAB catego…" at bounding box center [589, 224] width 943 height 117
click at [400, 221] on input "text" at bounding box center [593, 219] width 459 height 21
paste input "Direct_DIR_Azerion_RON_RON_StandardBanner_640x100_CPM_CPM_STD_SEE_NRT_SCD_NOTAP…"
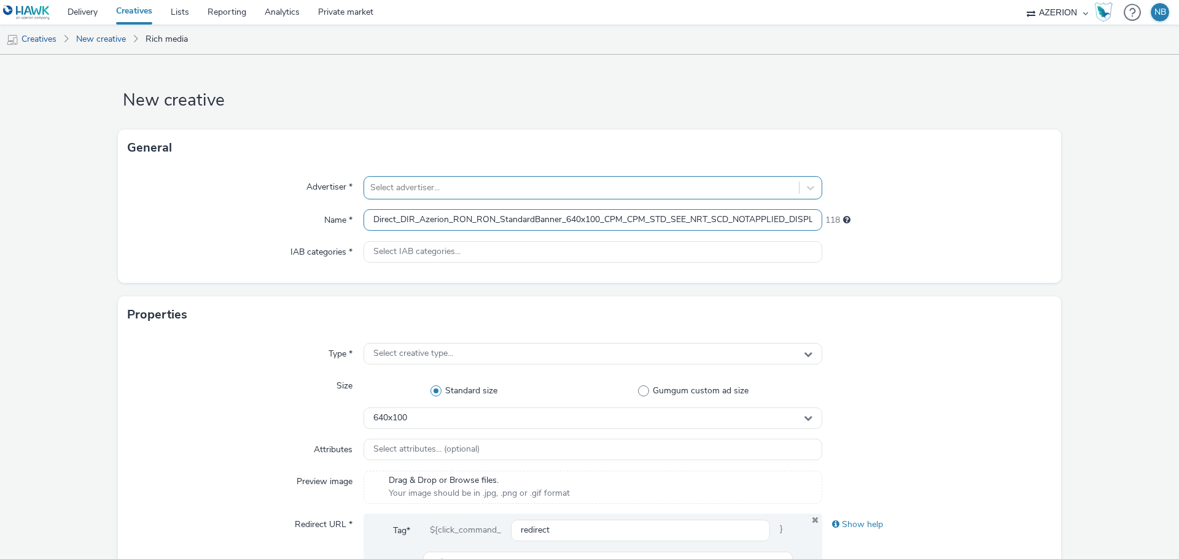
scroll to position [0, 237]
type input "Direct_DIR_Azerion_RON_RON_StandardBanner_640x100_CPM_CPM_STD_SEE_NRT_SCD_NOTAP…"
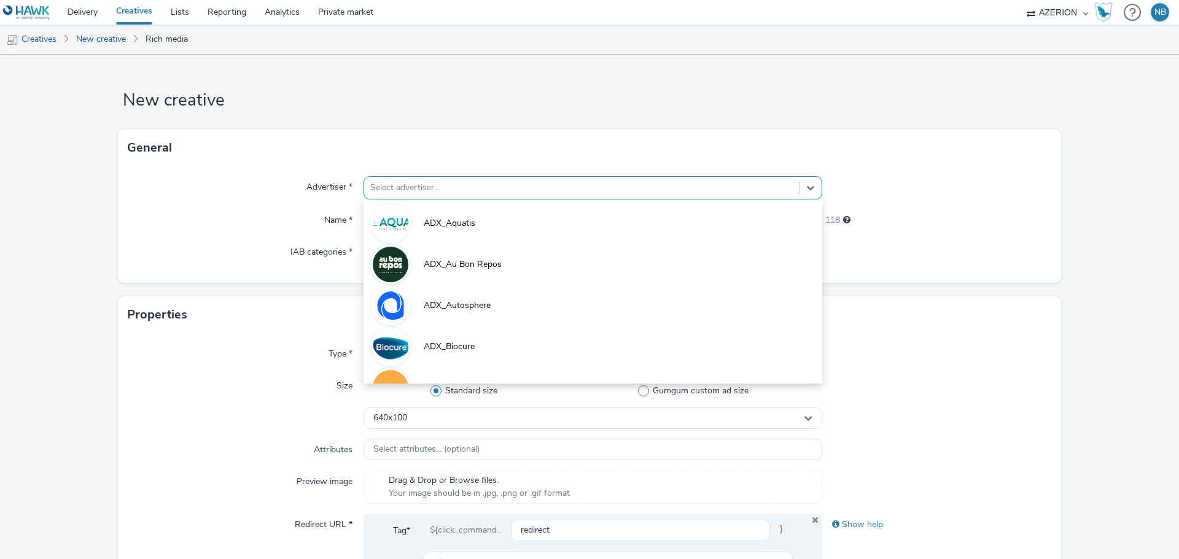
click at [416, 192] on div at bounding box center [581, 188] width 422 height 15
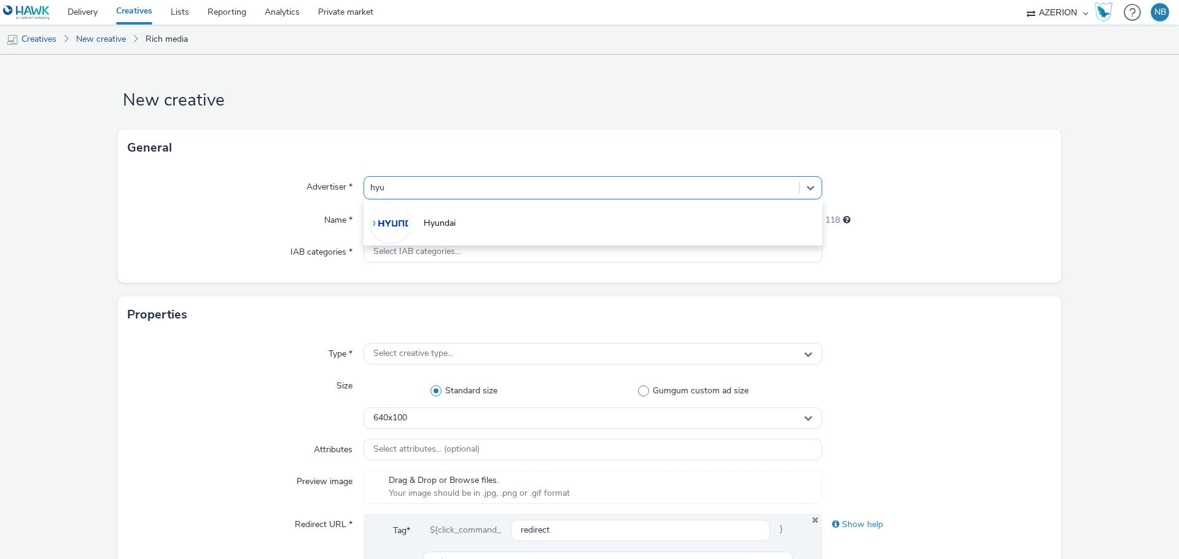
type input "hyun"
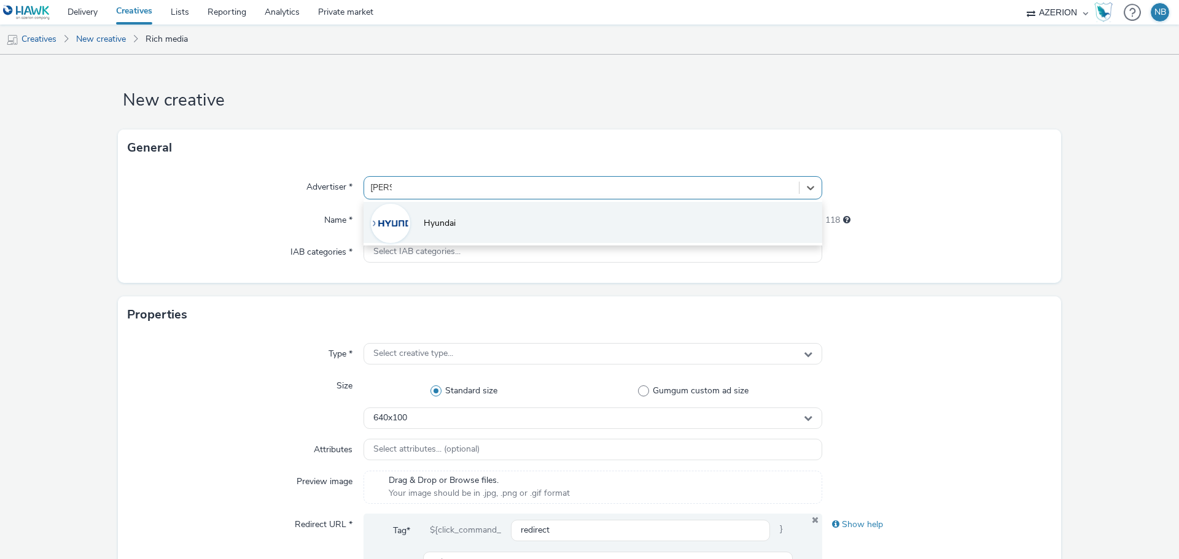
click at [416, 225] on li "Hyundai" at bounding box center [593, 222] width 459 height 41
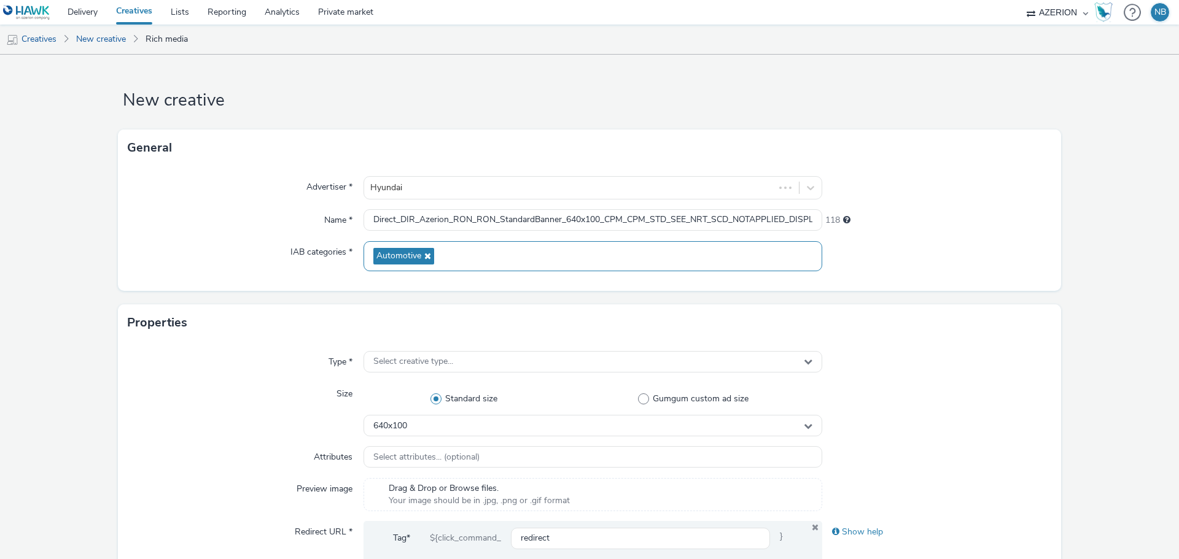
click at [416, 251] on span "Automotive" at bounding box center [398, 256] width 45 height 10
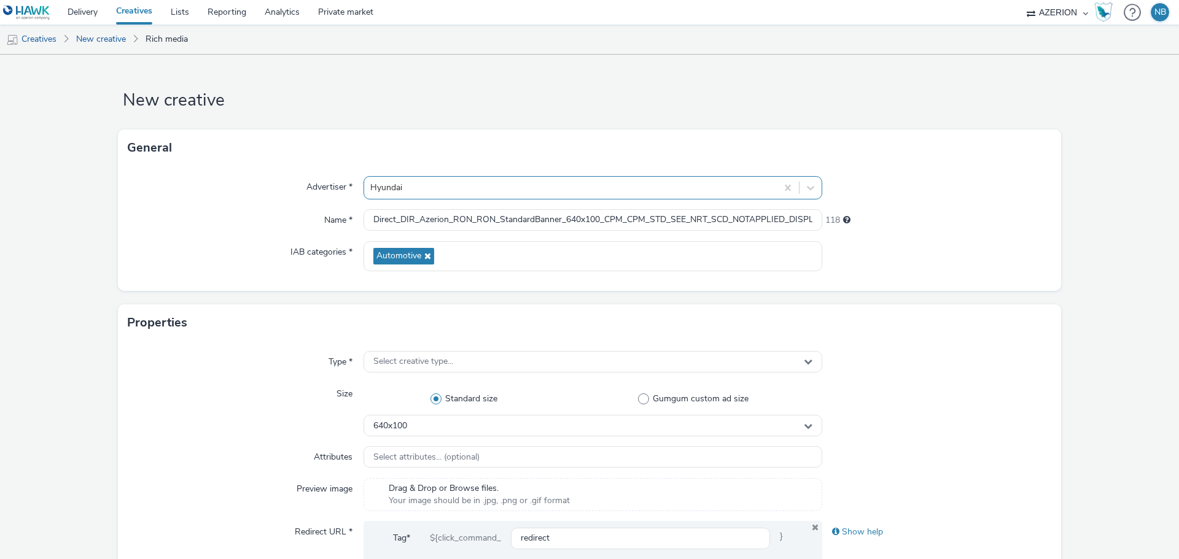
click at [424, 189] on div at bounding box center [570, 188] width 400 height 15
type input "hyu"
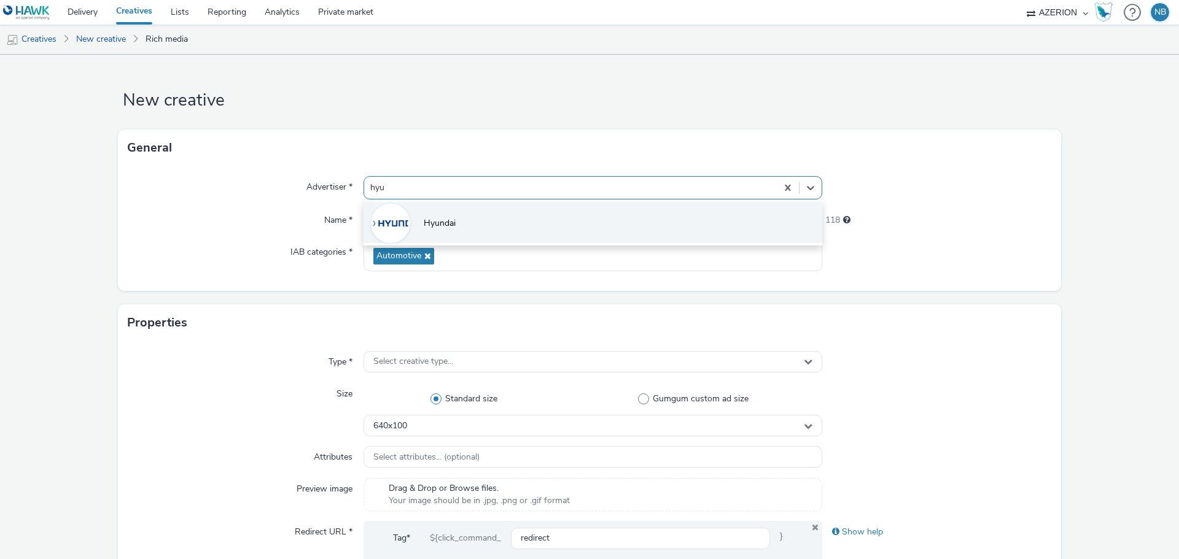
click at [424, 204] on li "Hyundai" at bounding box center [593, 222] width 459 height 41
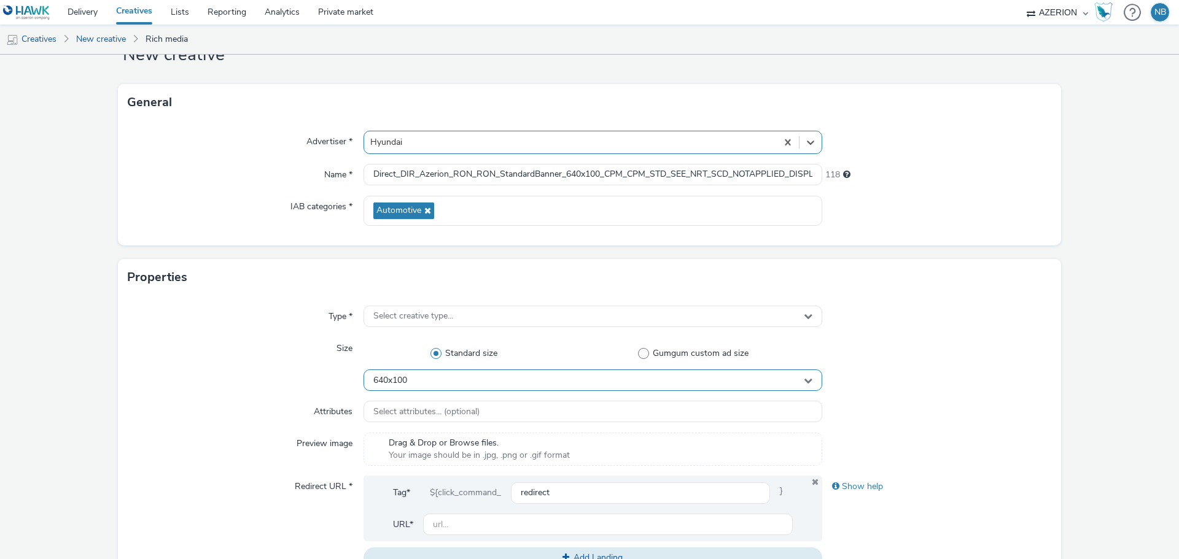
scroll to position [184, 0]
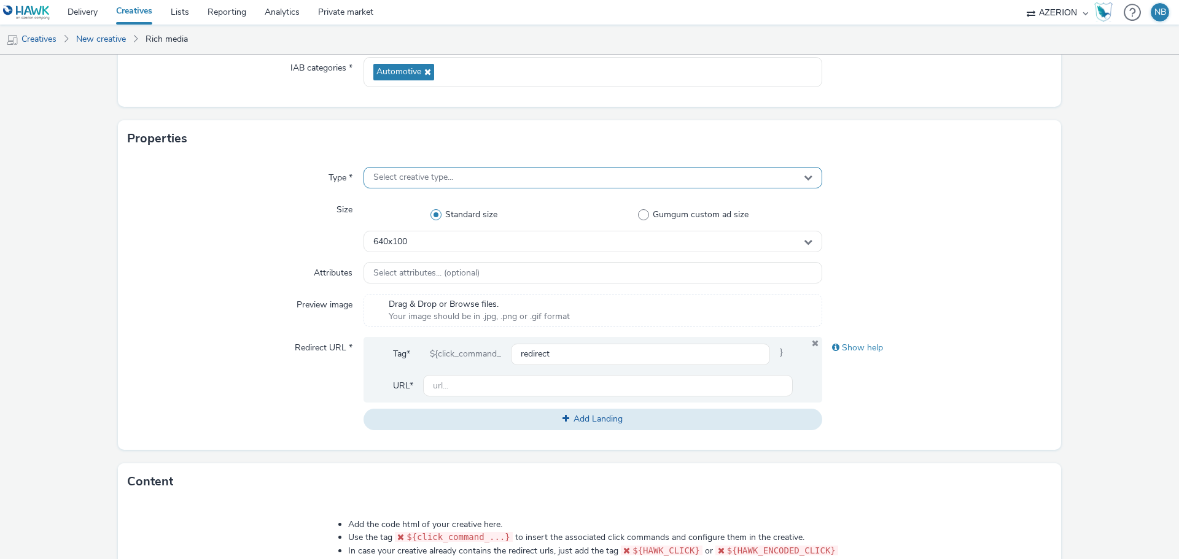
click at [413, 171] on div "Select creative type..." at bounding box center [593, 177] width 459 height 21
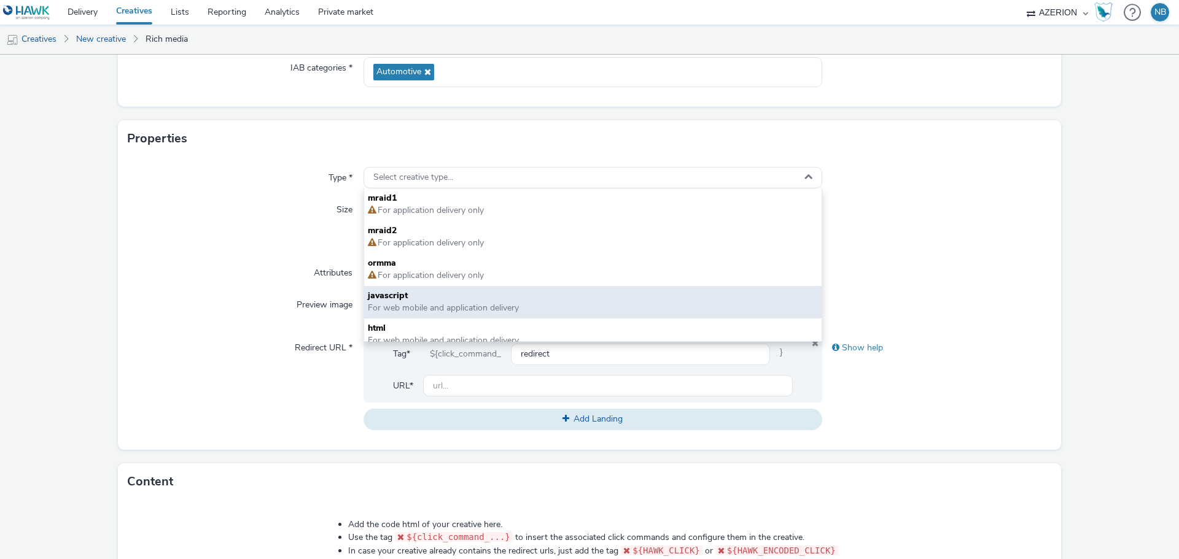
click at [434, 302] on span "javascript" at bounding box center [593, 296] width 450 height 12
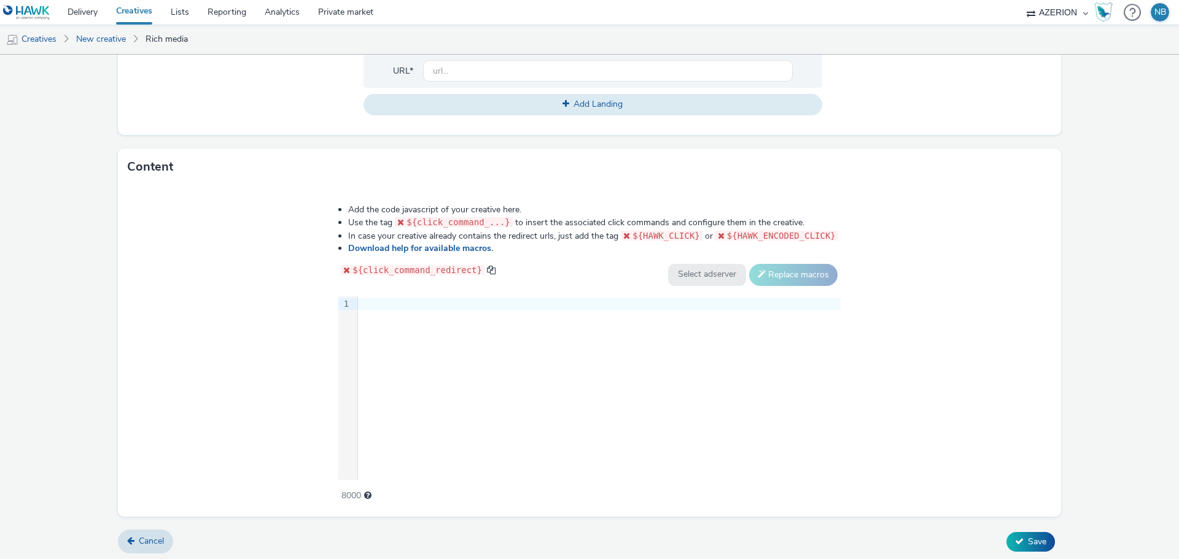
scroll to position [502, 0]
click at [485, 394] on div "9 1 ›" at bounding box center [589, 386] width 502 height 184
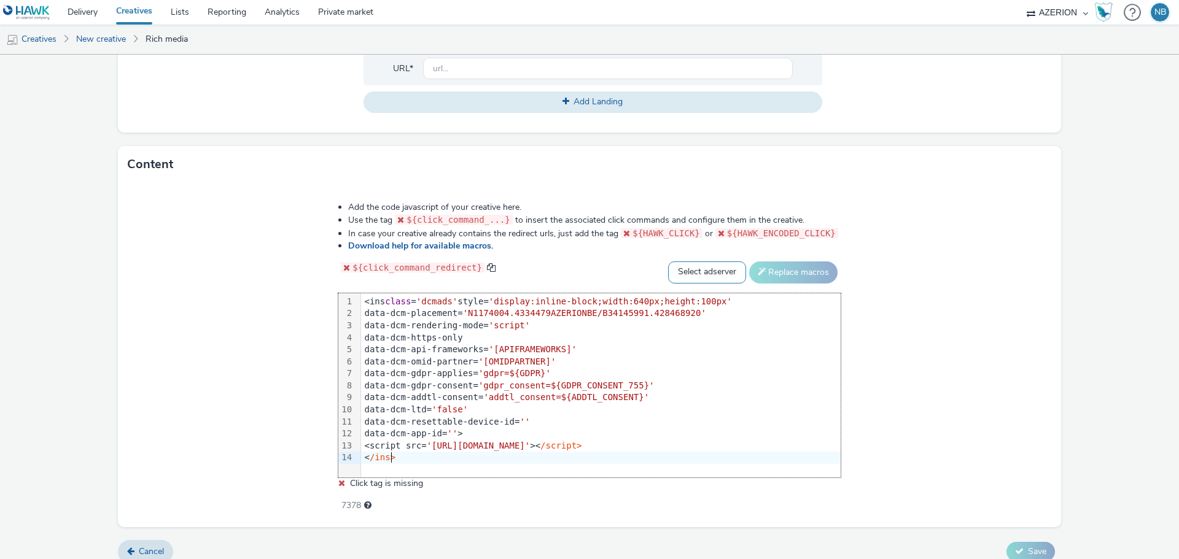
click at [695, 273] on select "Select adserver Sizmek DCM Adform Sting" at bounding box center [707, 273] width 78 height 22
click at [668, 262] on select "Select adserver Sizmek DCM Adform Sting" at bounding box center [707, 273] width 78 height 22
click at [688, 276] on select "Select adserver Sizmek DCM Adform Sting" at bounding box center [707, 273] width 78 height 22
select select "dcm"
click at [668, 262] on select "Select adserver Sizmek DCM Adform Sting" at bounding box center [707, 273] width 78 height 22
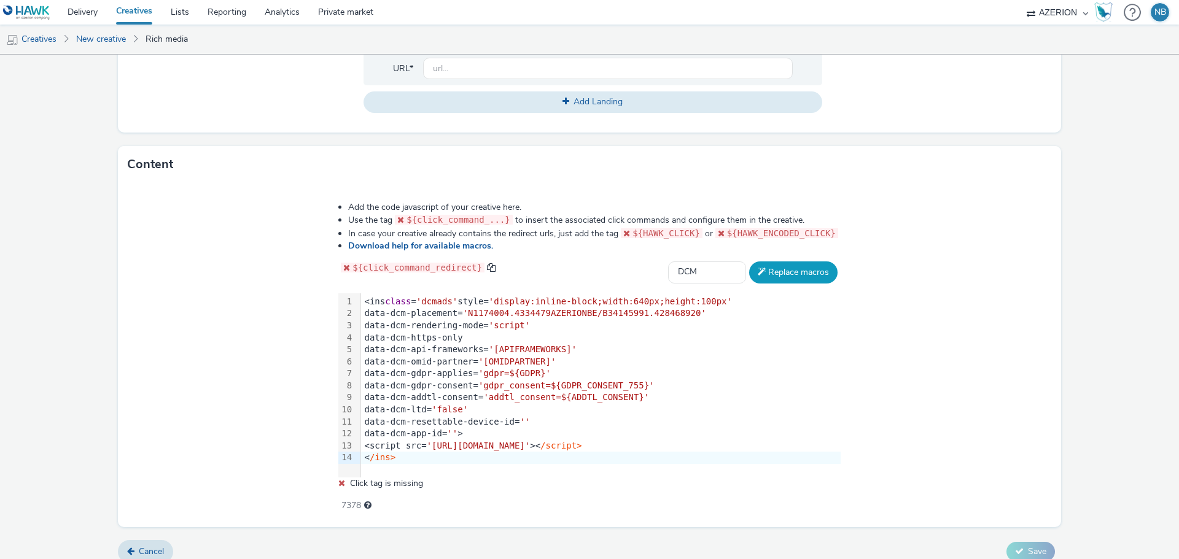
click at [800, 274] on button "Replace macros" at bounding box center [793, 273] width 88 height 22
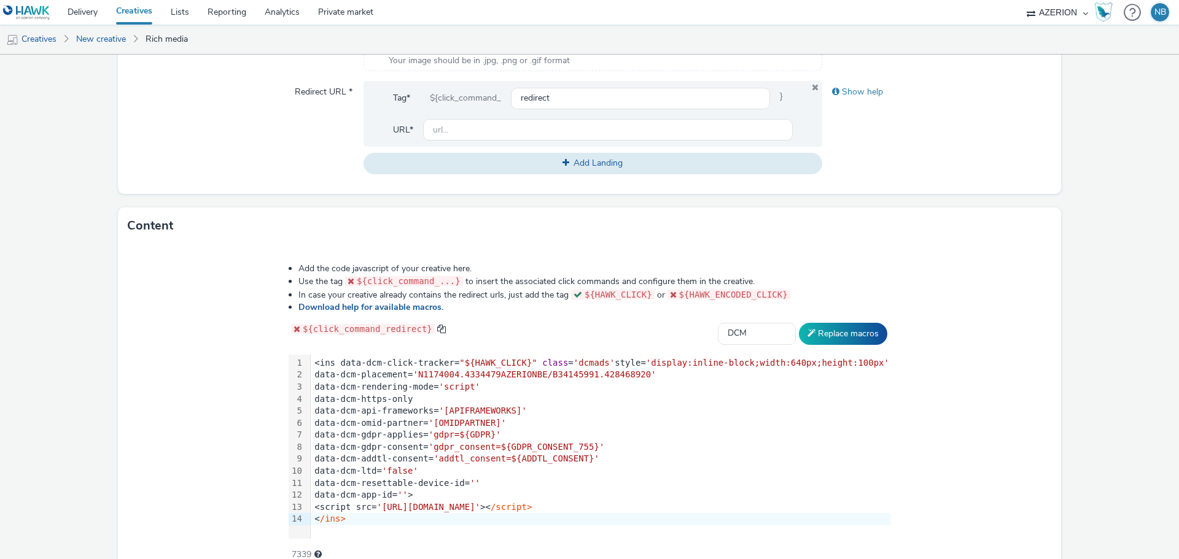
scroll to position [317, 0]
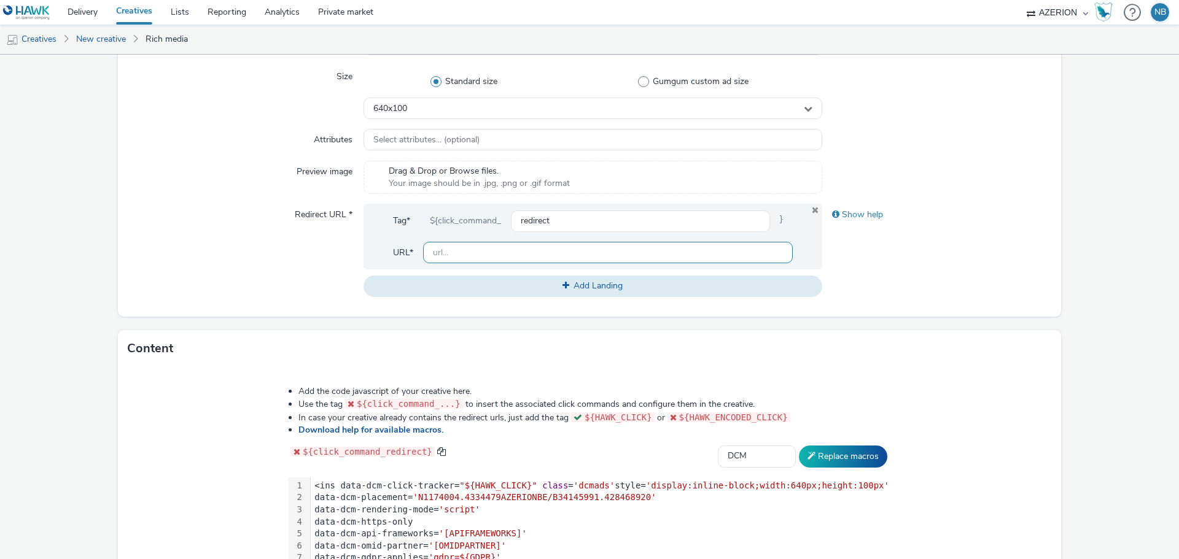
click at [459, 247] on input "text" at bounding box center [608, 252] width 370 height 21
paste input "[URL][DOMAIN_NAME]"
click at [628, 246] on input "[URL][DOMAIN_NAME]" at bounding box center [608, 252] width 370 height 21
drag, startPoint x: 780, startPoint y: 251, endPoint x: 893, endPoint y: 246, distance: 113.1
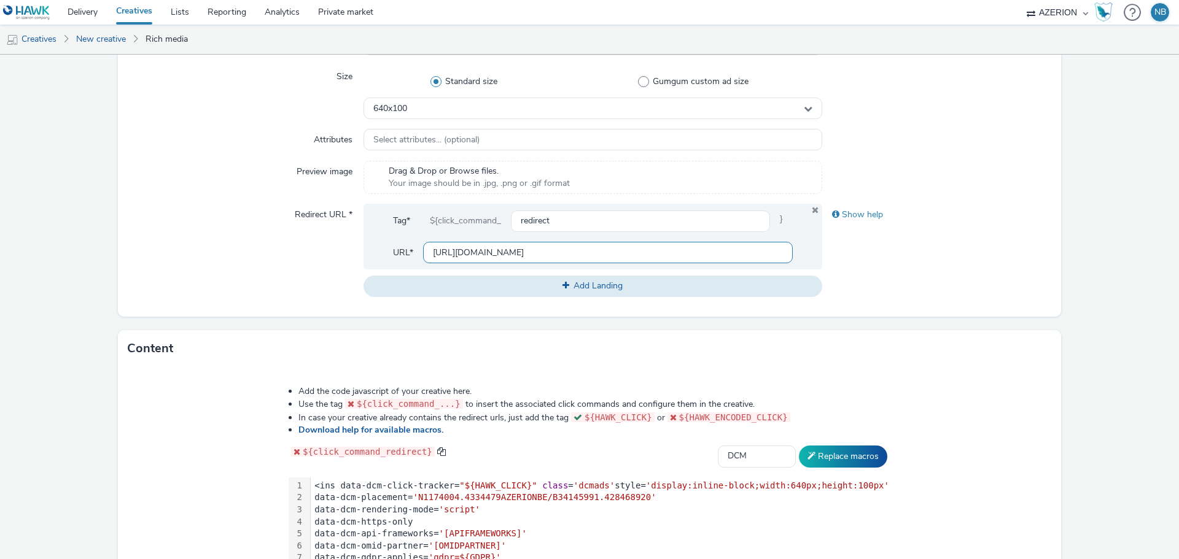
click at [893, 246] on div "Redirect URL * Tag* ${click_command_ redirect } URL* https://www.hyundai.com/lu…" at bounding box center [590, 250] width 924 height 93
click at [612, 262] on input "[URL][DOMAIN_NAME]" at bounding box center [608, 252] width 370 height 21
type input "[URL][DOMAIN_NAME]"
click at [985, 247] on div "Show help" at bounding box center [937, 250] width 230 height 93
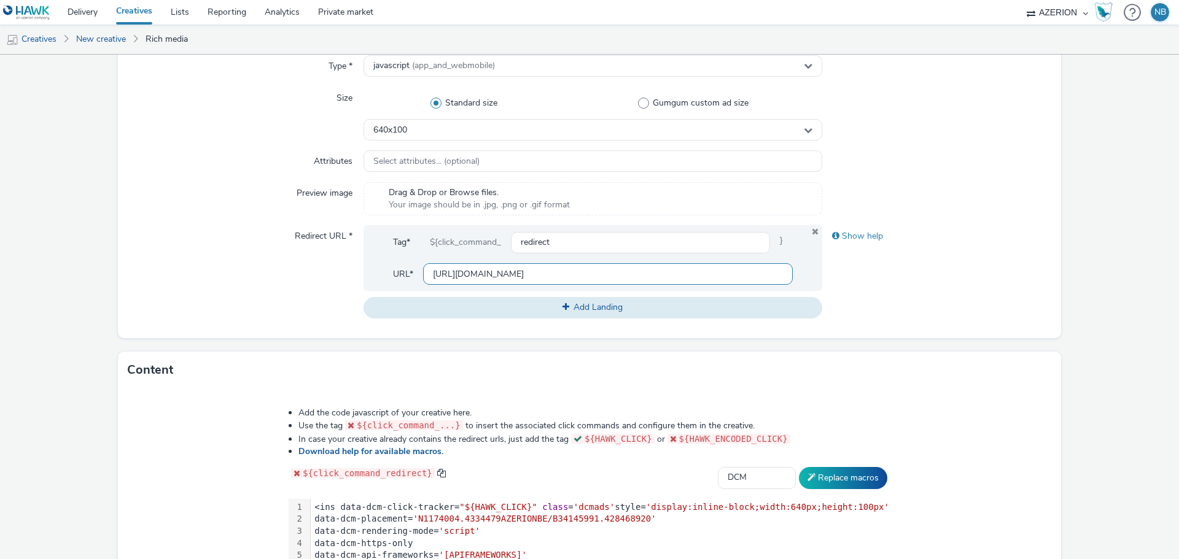
scroll to position [502, 0]
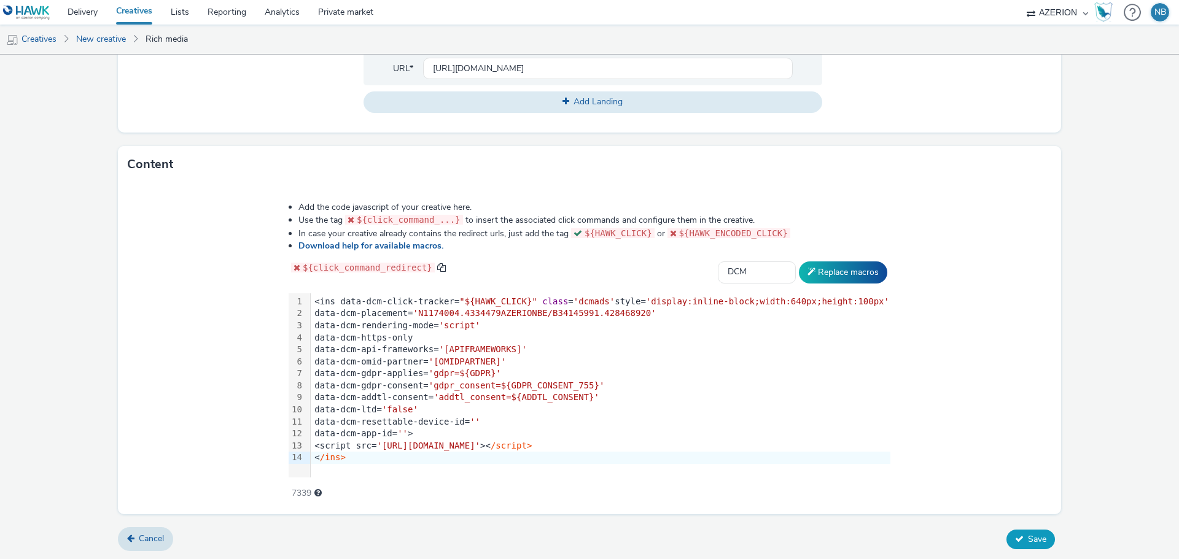
click at [1032, 534] on span "Save" at bounding box center [1037, 540] width 18 height 12
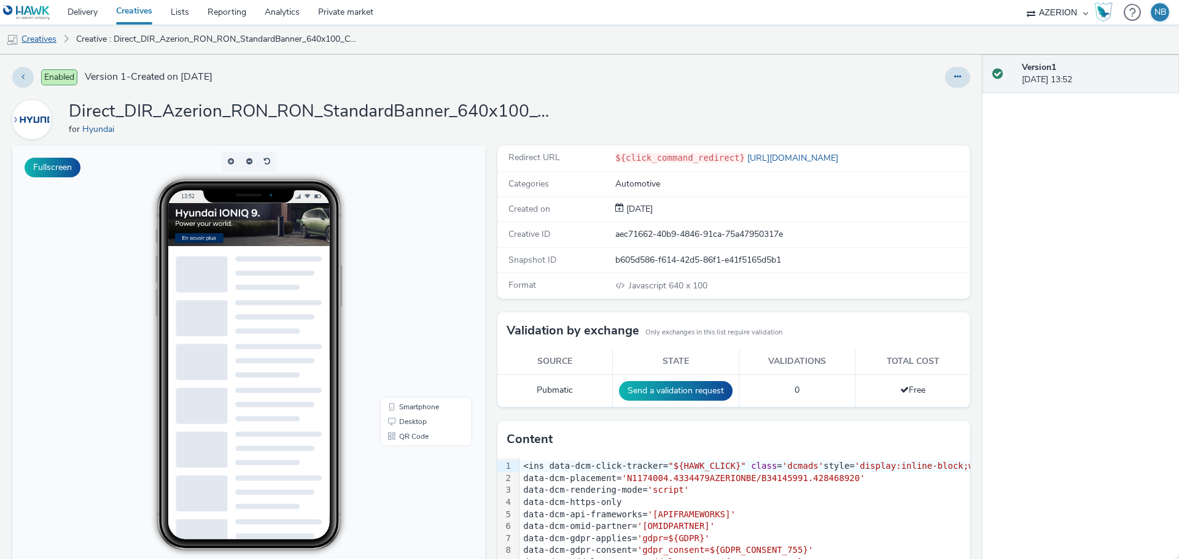
click at [37, 36] on link "Creatives" at bounding box center [31, 39] width 63 height 29
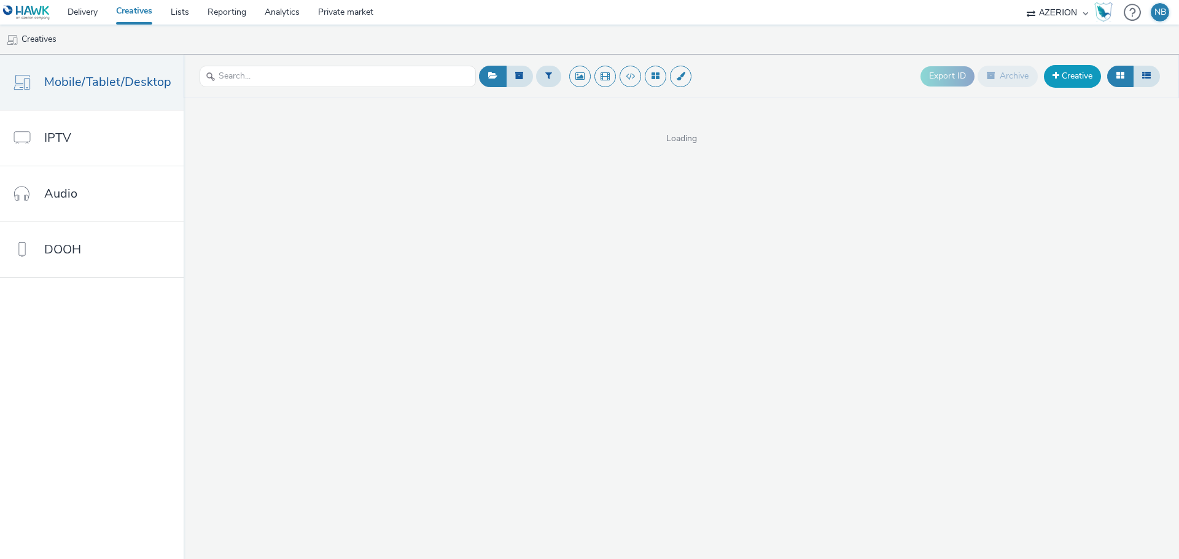
click at [1083, 81] on link "Creative" at bounding box center [1072, 76] width 57 height 22
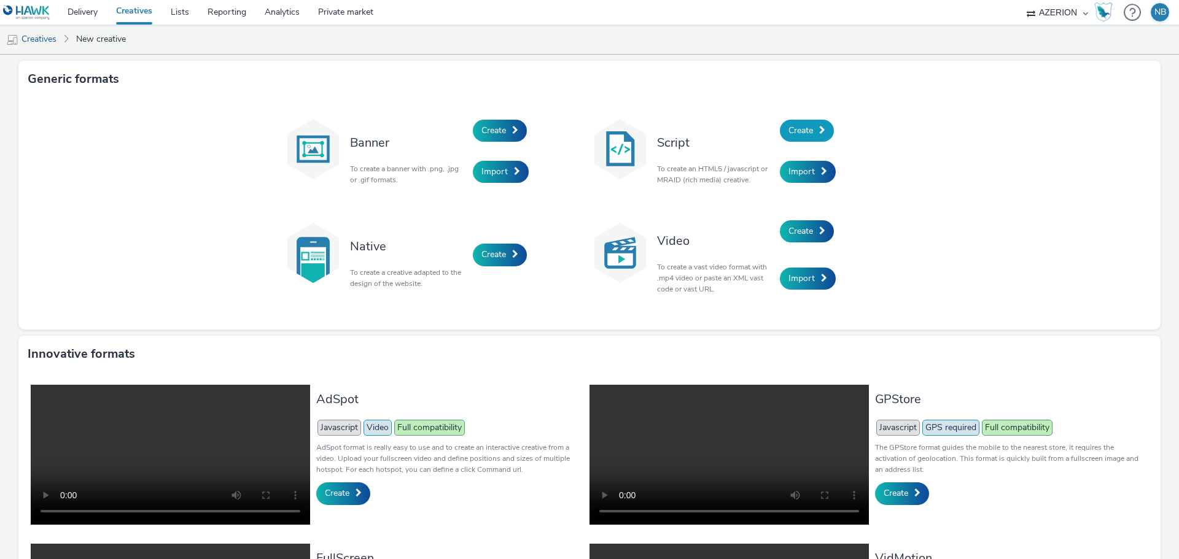
click at [798, 121] on link "Create" at bounding box center [807, 131] width 54 height 22
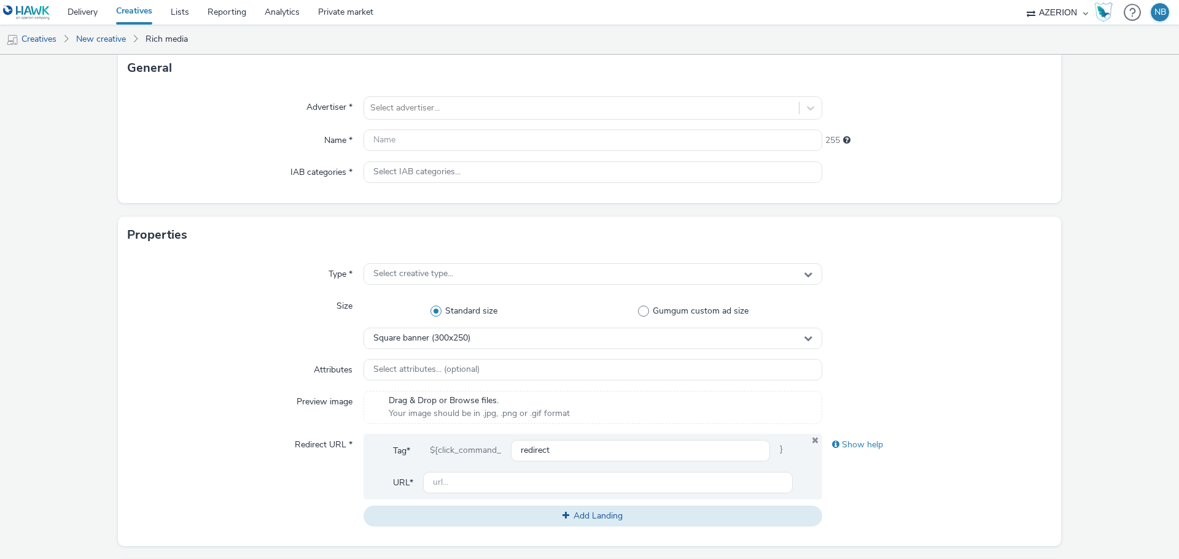
scroll to position [123, 0]
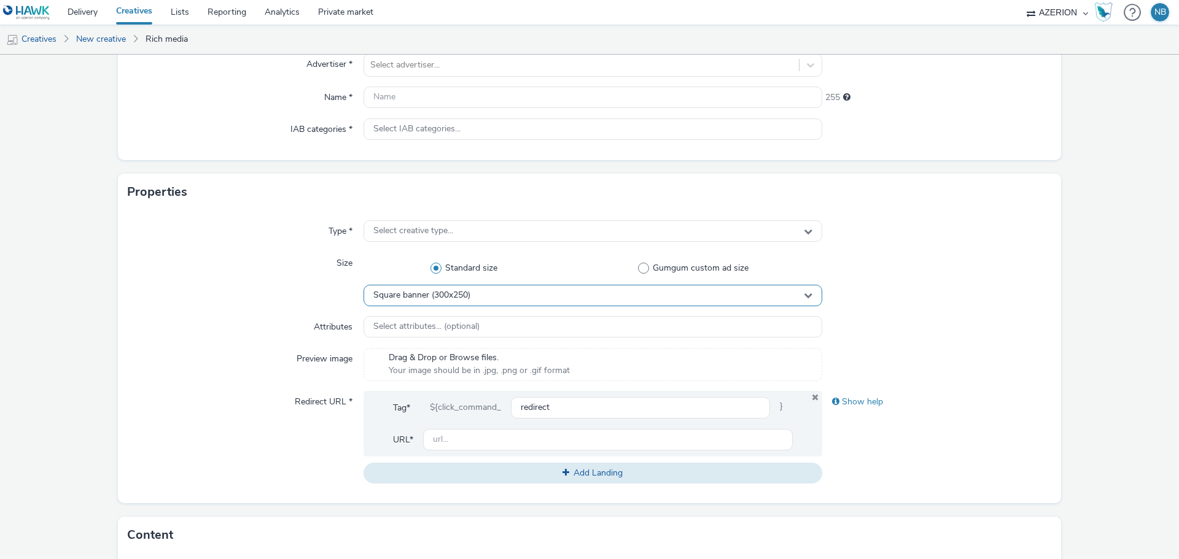
click at [414, 301] on div "Square banner (300x250)" at bounding box center [593, 295] width 459 height 21
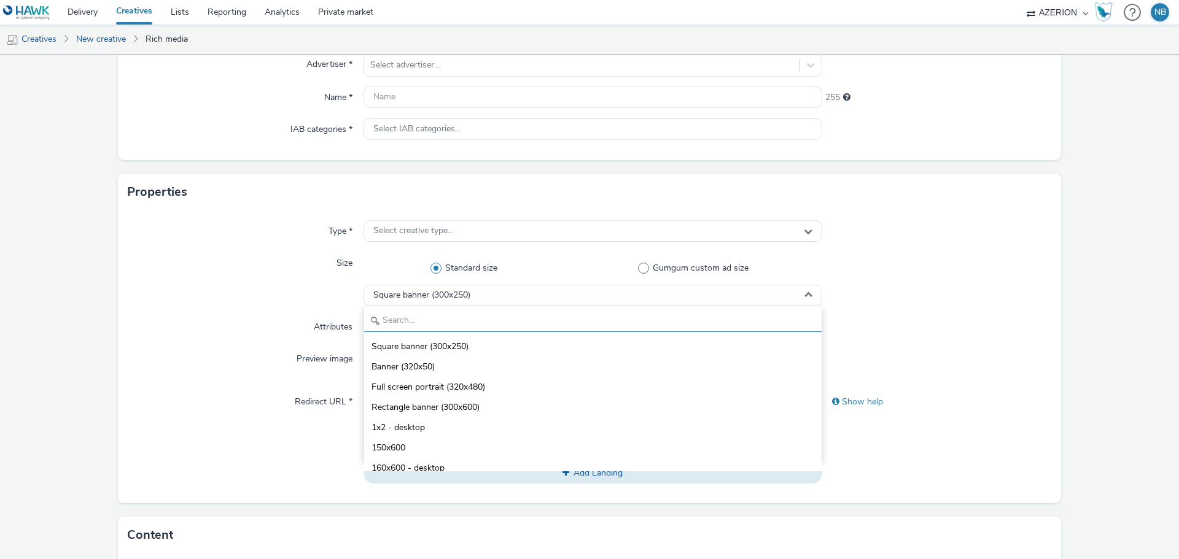
click at [398, 324] on input "text" at bounding box center [592, 321] width 457 height 21
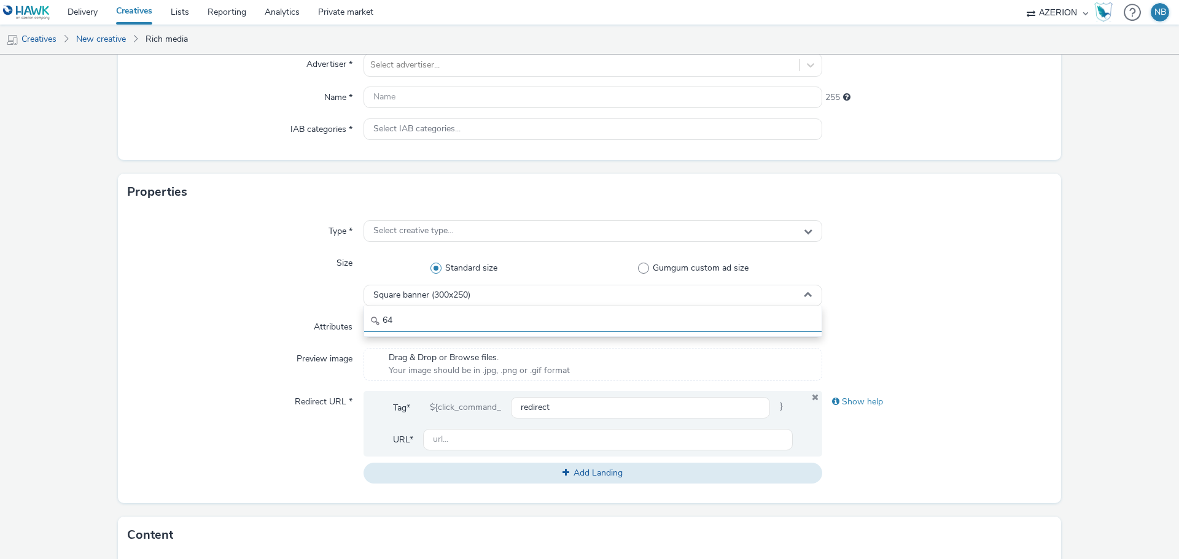
type input "6"
drag, startPoint x: 356, startPoint y: 320, endPoint x: 338, endPoint y: 319, distance: 17.8
click at [338, 319] on div "Type * Select creative type... Size Standard size Gumgum custom ad size Square …" at bounding box center [589, 357] width 943 height 293
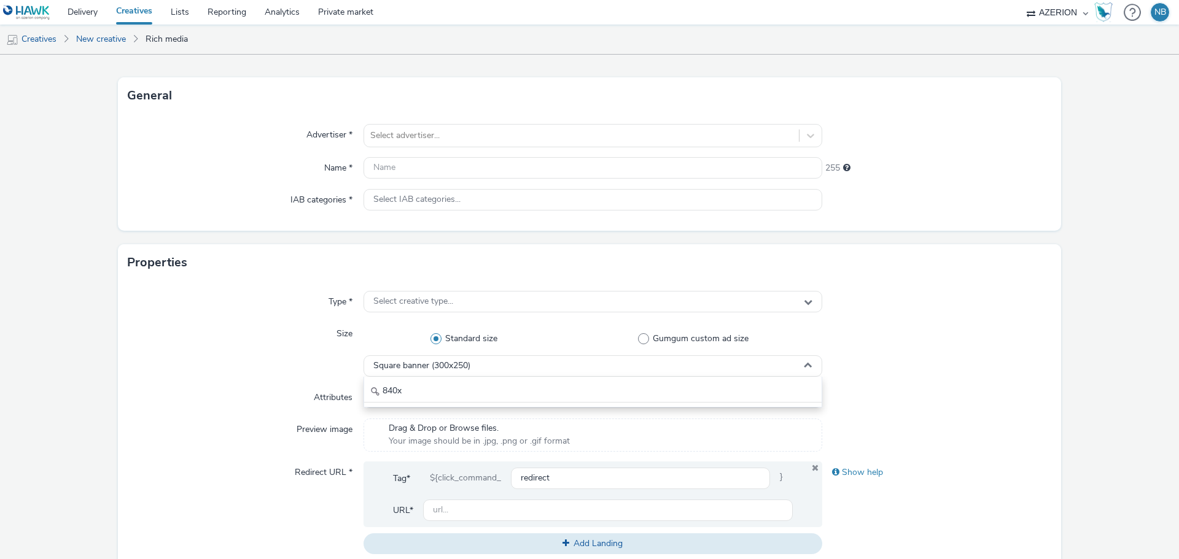
scroll to position [0, 0]
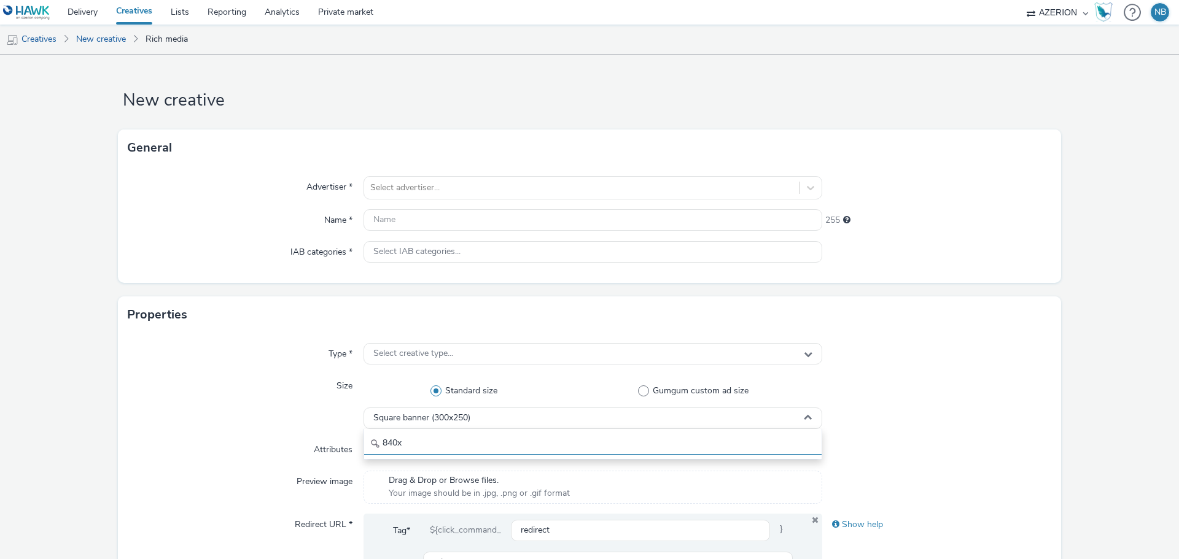
click at [346, 438] on div "Type * Select creative type... Size Standard size Gumgum custom ad size Square …" at bounding box center [589, 479] width 943 height 293
type input "120x"
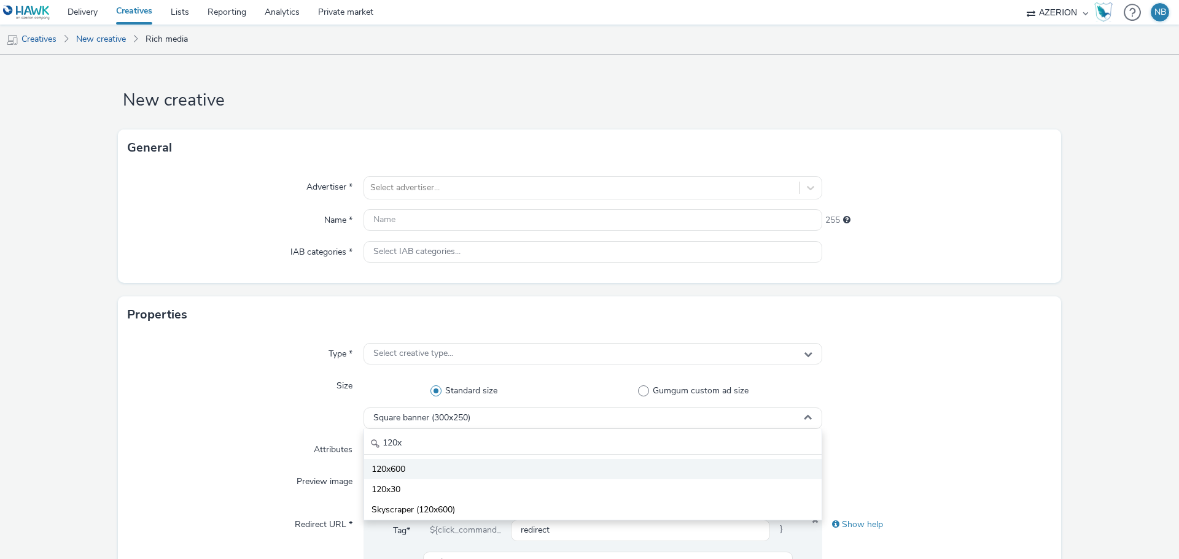
click at [399, 467] on span "120x600" at bounding box center [389, 470] width 34 height 12
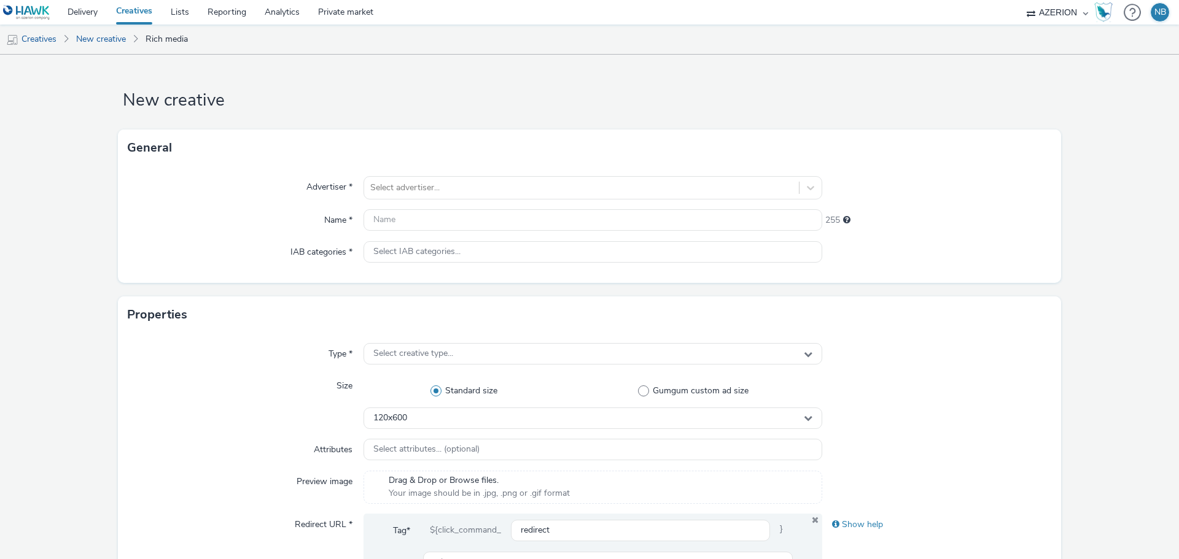
click at [402, 175] on div "Advertiser * Select advertiser... Name * 255 IAB categories * Select IAB catego…" at bounding box center [589, 224] width 943 height 117
click at [405, 184] on div at bounding box center [581, 188] width 422 height 15
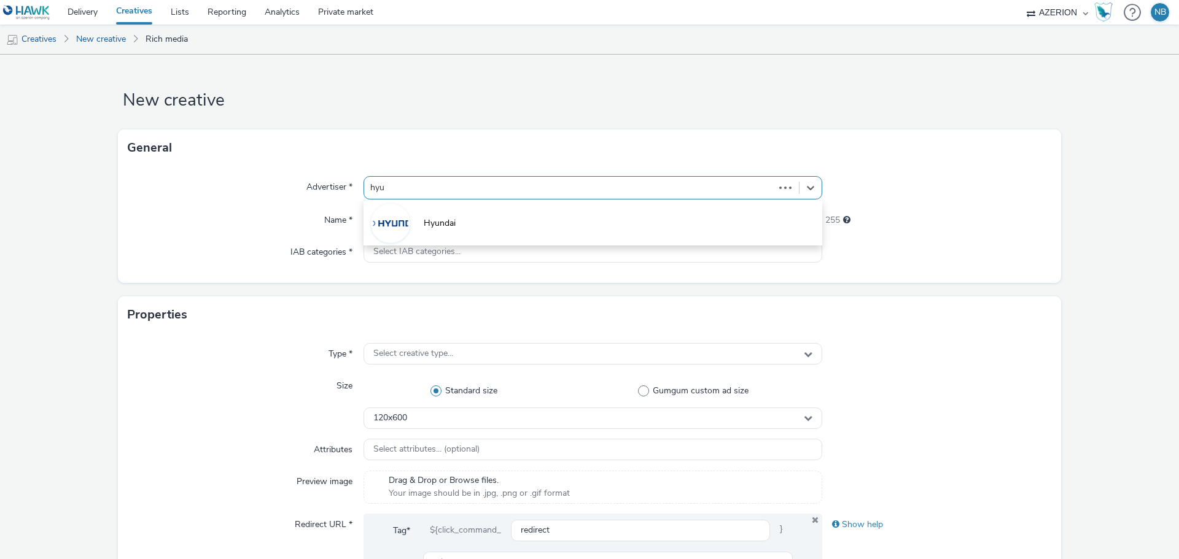
type input "hyun"
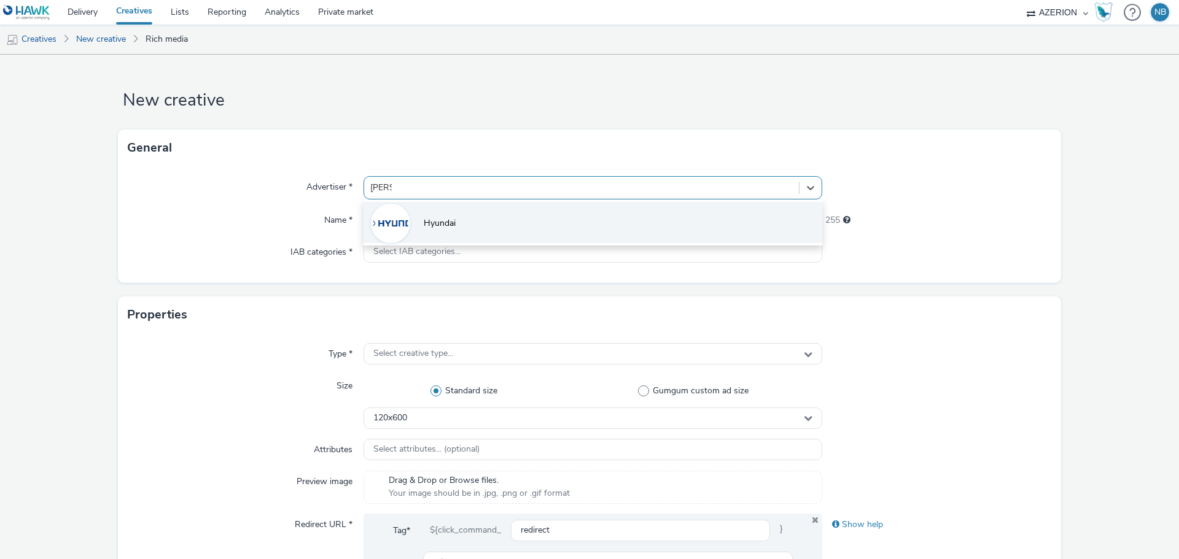
click at [442, 227] on span "Hyundai" at bounding box center [440, 223] width 32 height 12
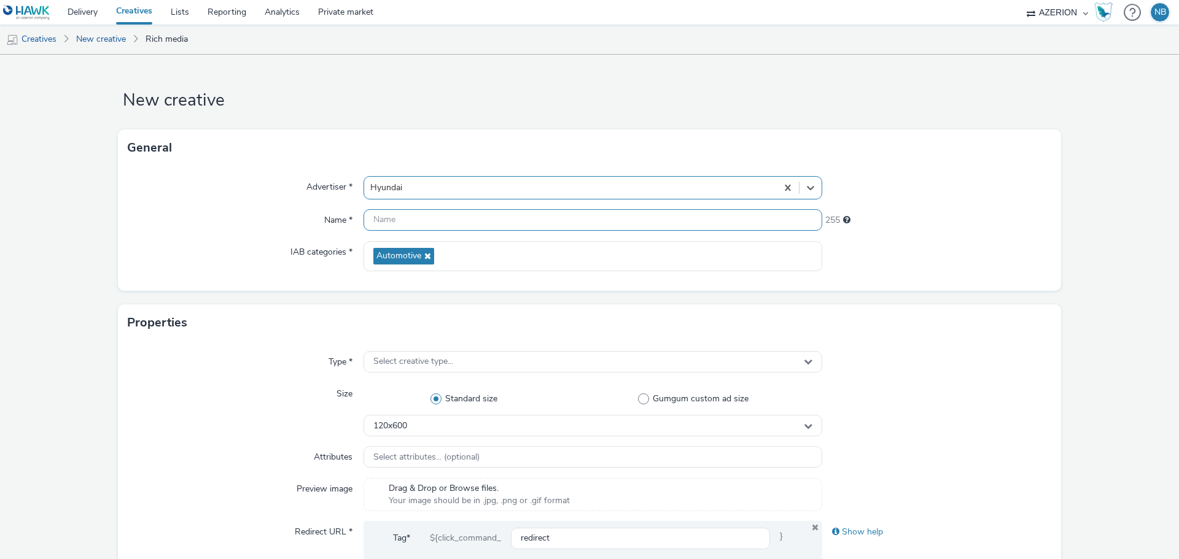
click at [419, 221] on input "text" at bounding box center [593, 219] width 459 height 21
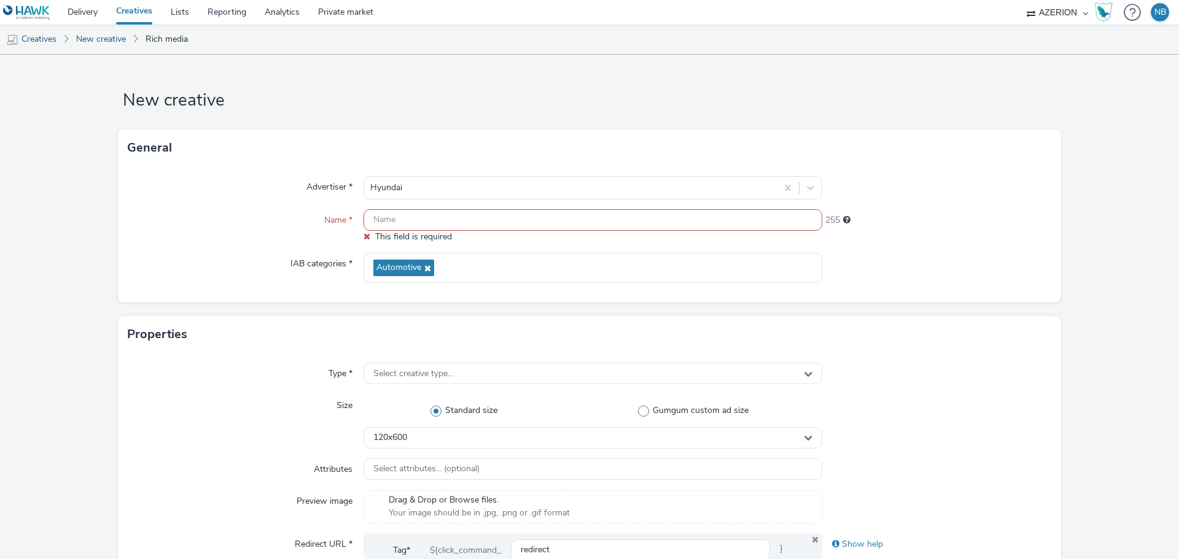
click at [402, 212] on input "text" at bounding box center [593, 219] width 459 height 21
paste input "Direct_DIR_Azerion_RON_RON_StandardBanner_120x600_CPM_CPM_STD_SEE_NRT_SCD_NOTAP…"
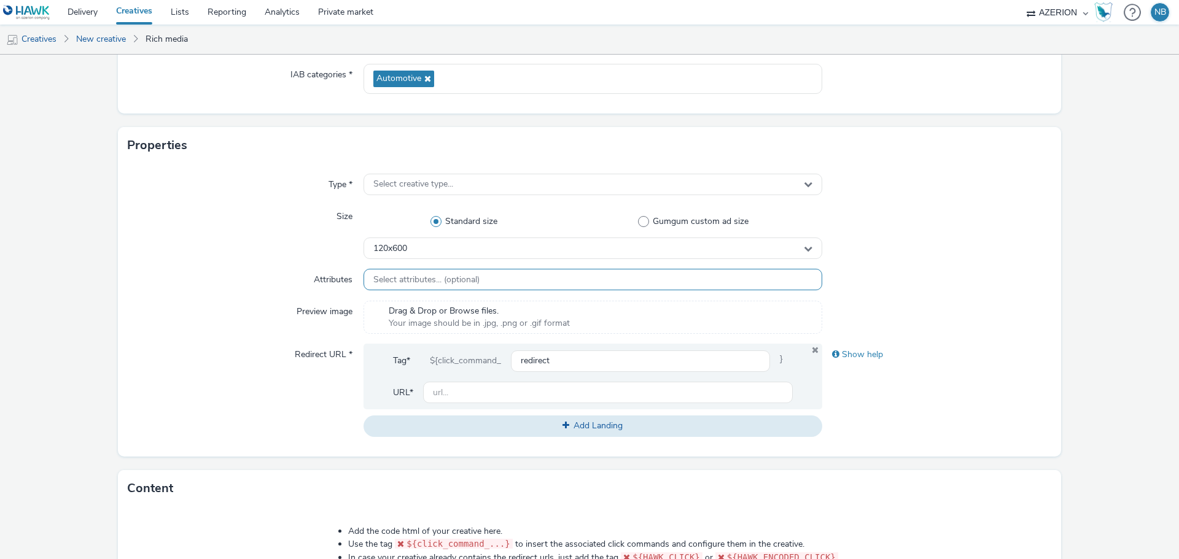
scroll to position [184, 0]
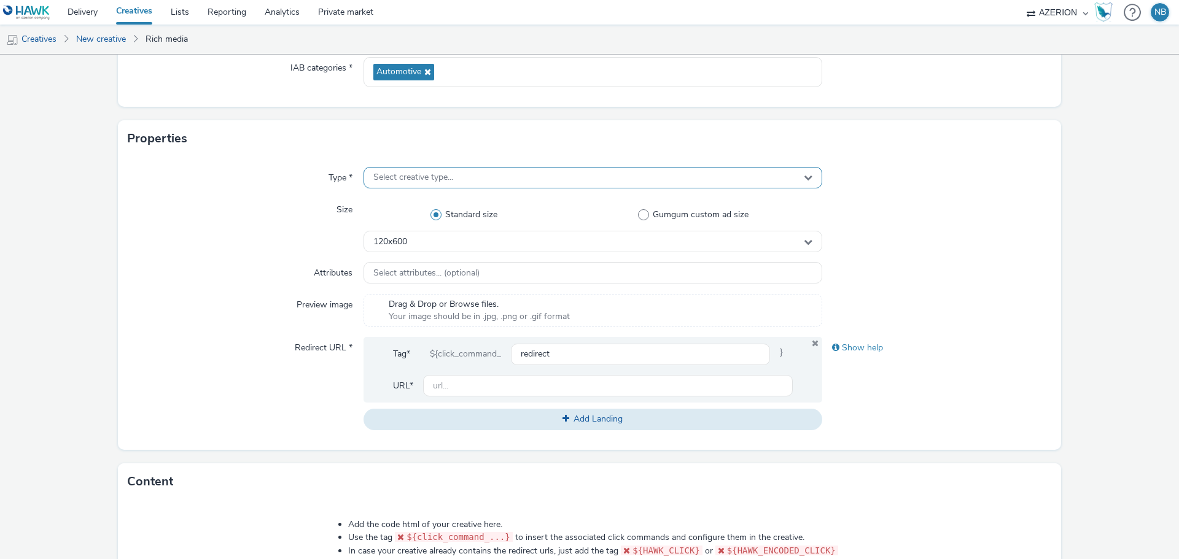
type input "Direct_DIR_Azerion_RON_RON_StandardBanner_120x600_CPM_CPM_STD_SEE_NRT_SCD_NOTAP…"
click at [401, 167] on div "Select creative type..." at bounding box center [593, 177] width 459 height 21
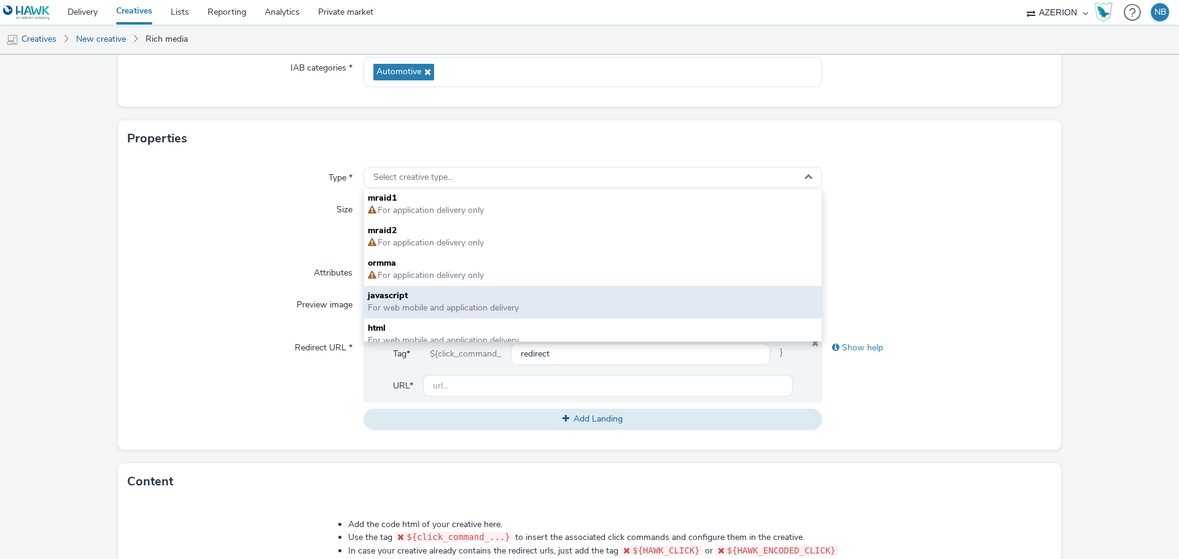
click at [387, 302] on span "javascript" at bounding box center [593, 296] width 450 height 12
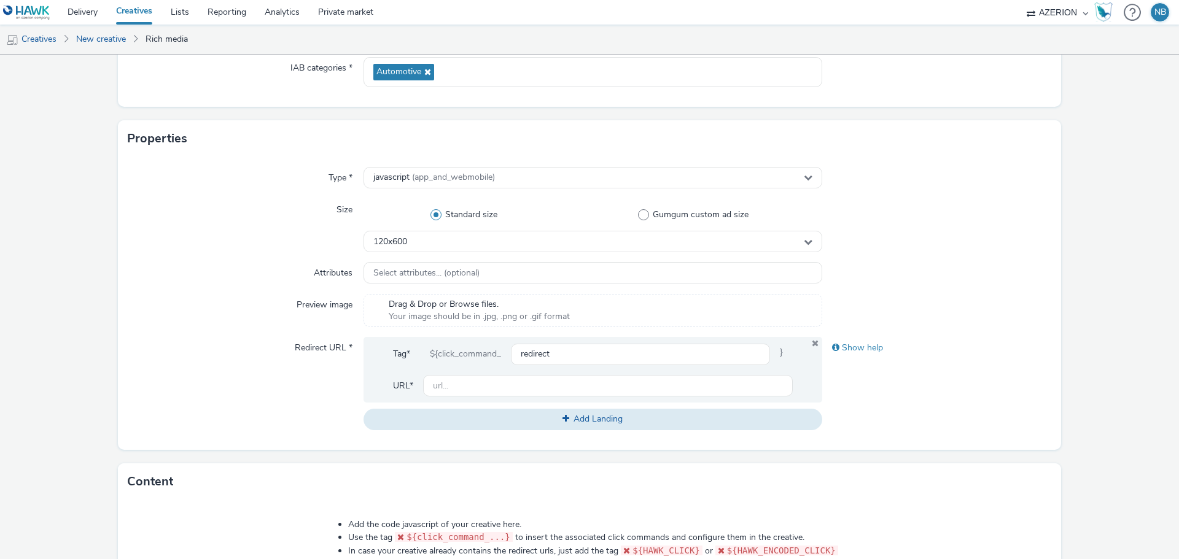
click at [222, 254] on div "Type * javascript (app_and_webmobile) Size Standard size Gumgum custom ad size …" at bounding box center [589, 303] width 943 height 293
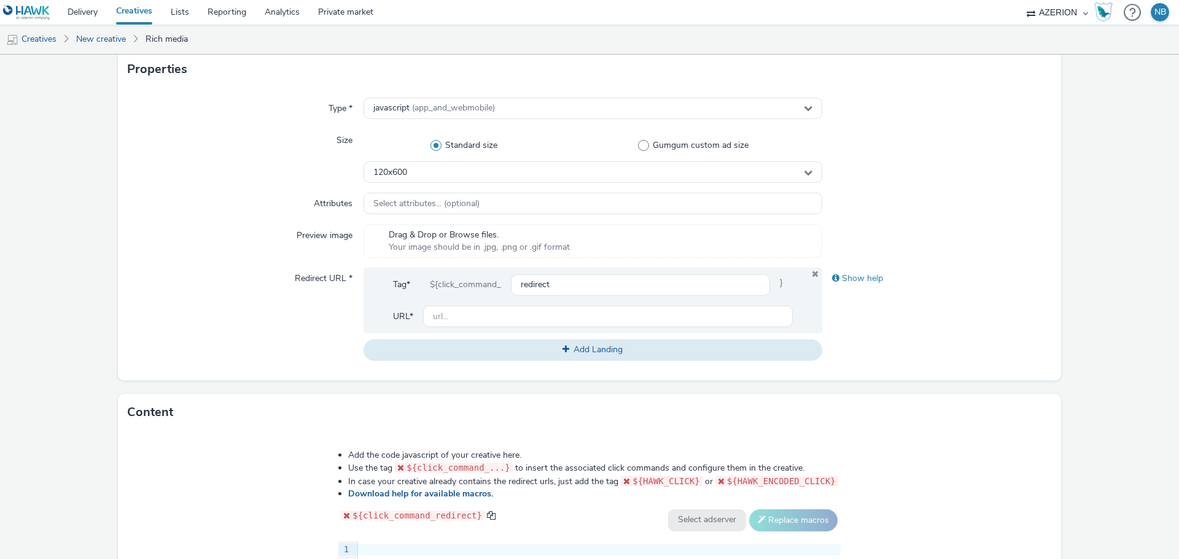
scroll to position [430, 0]
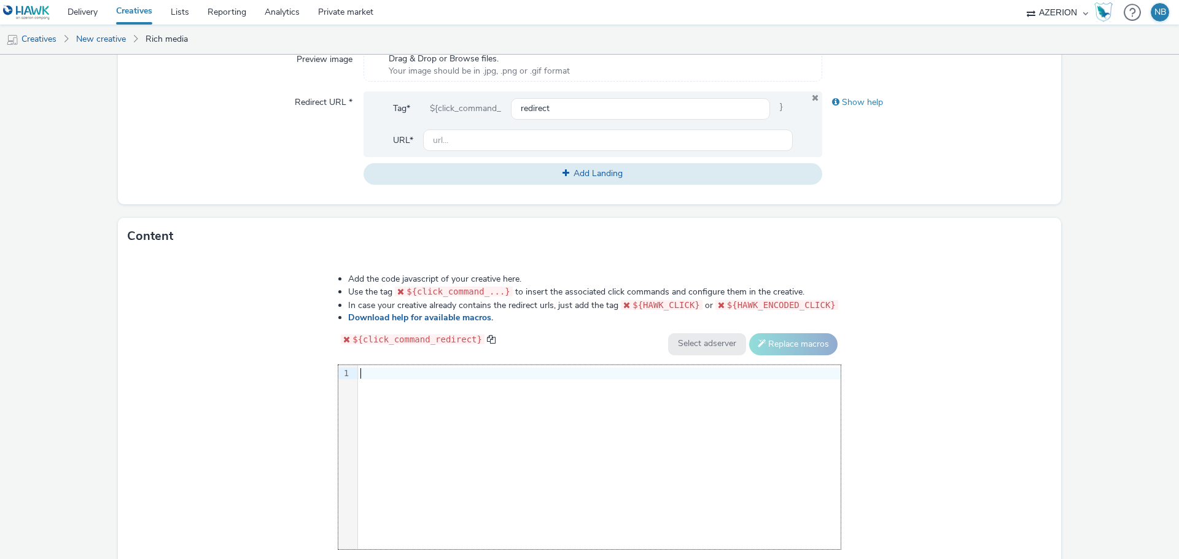
click at [451, 403] on div "9 1 ›" at bounding box center [589, 457] width 502 height 184
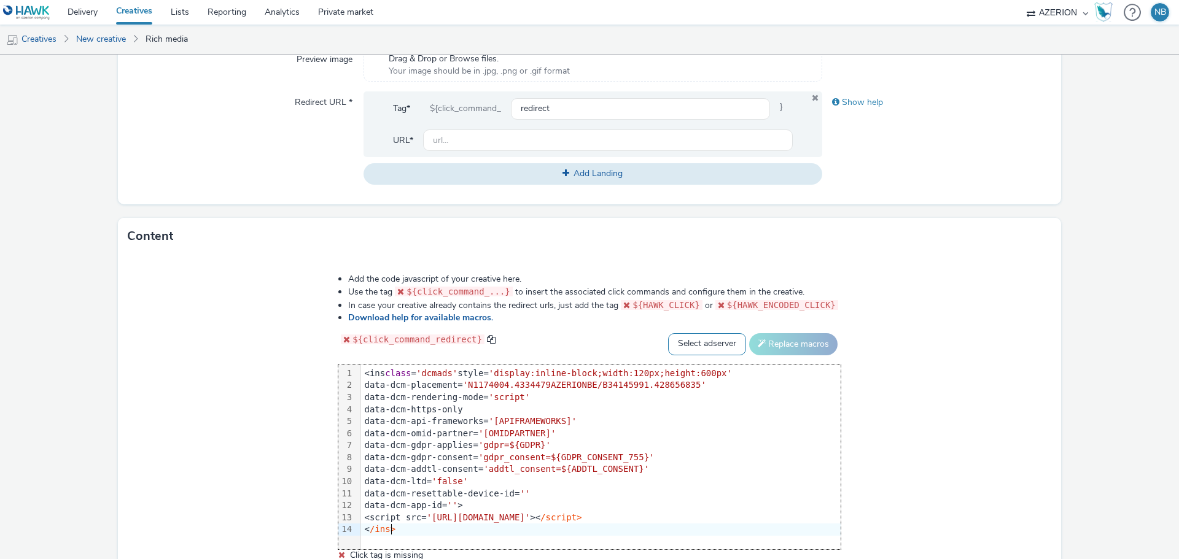
click at [704, 333] on select "Select adserver Sizmek DCM Adform Sting" at bounding box center [707, 344] width 78 height 22
select select "dcm"
click at [668, 333] on select "Select adserver Sizmek DCM Adform Sting" at bounding box center [707, 344] width 78 height 22
click at [772, 333] on button "Replace macros" at bounding box center [793, 344] width 88 height 22
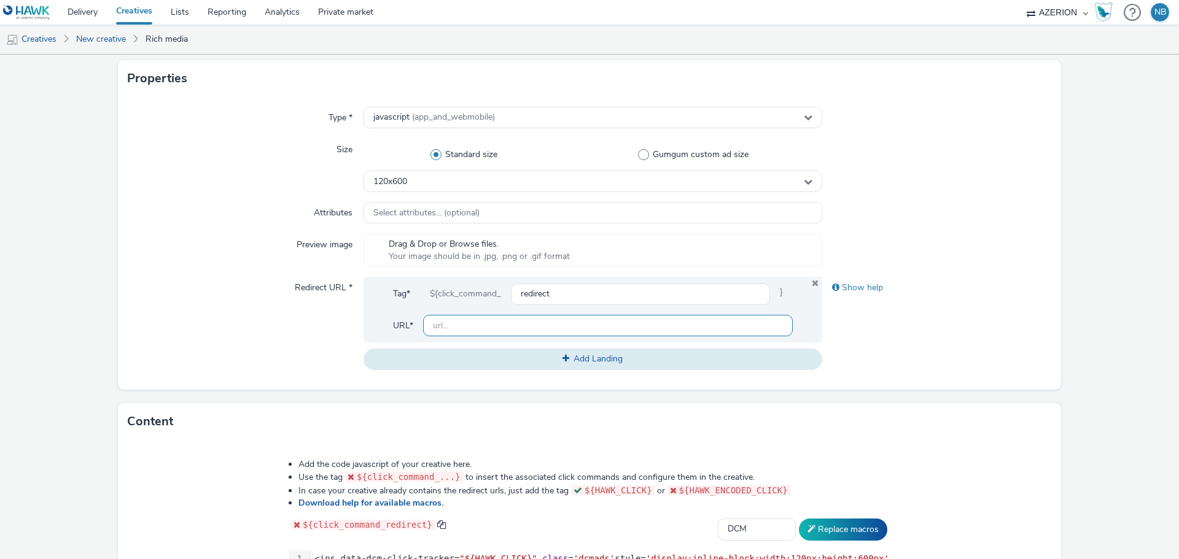
scroll to position [307, 0]
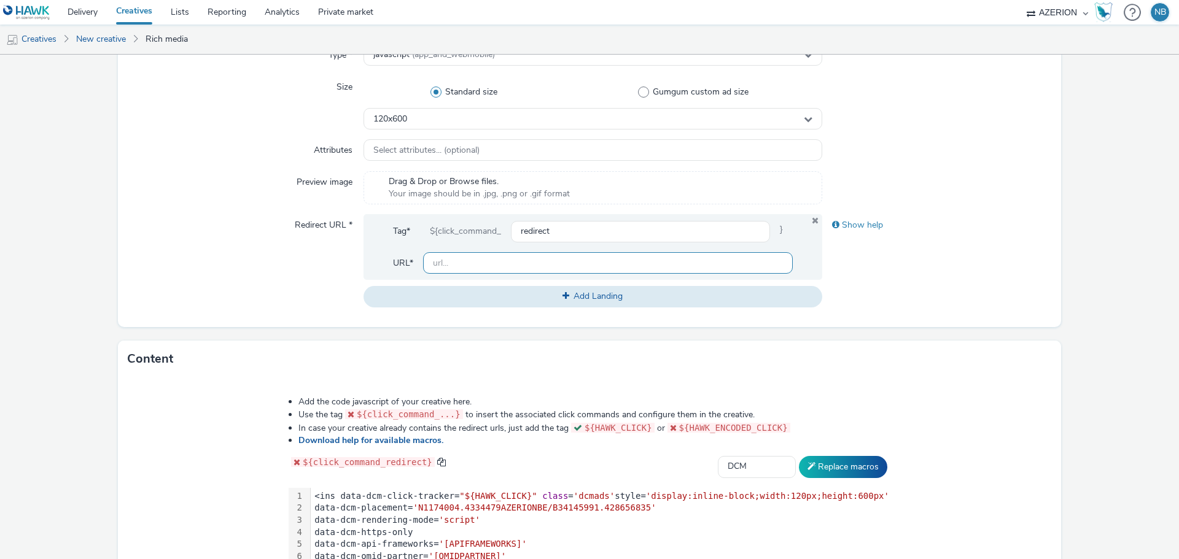
click at [448, 265] on input "text" at bounding box center [608, 262] width 370 height 21
paste input "[URL][DOMAIN_NAME]"
type input "[URL][DOMAIN_NAME]"
click at [87, 246] on form "New creative General Advertiser * Hyundai Name * Direct_DIR_Azerion_RON_RON_Sta…" at bounding box center [589, 252] width 1179 height 1008
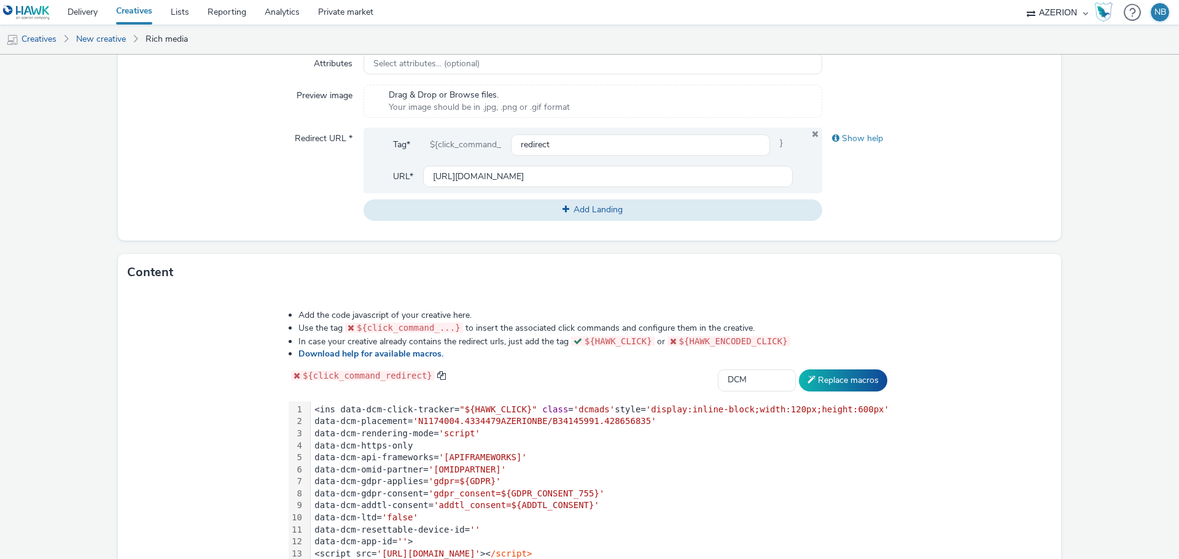
scroll to position [502, 0]
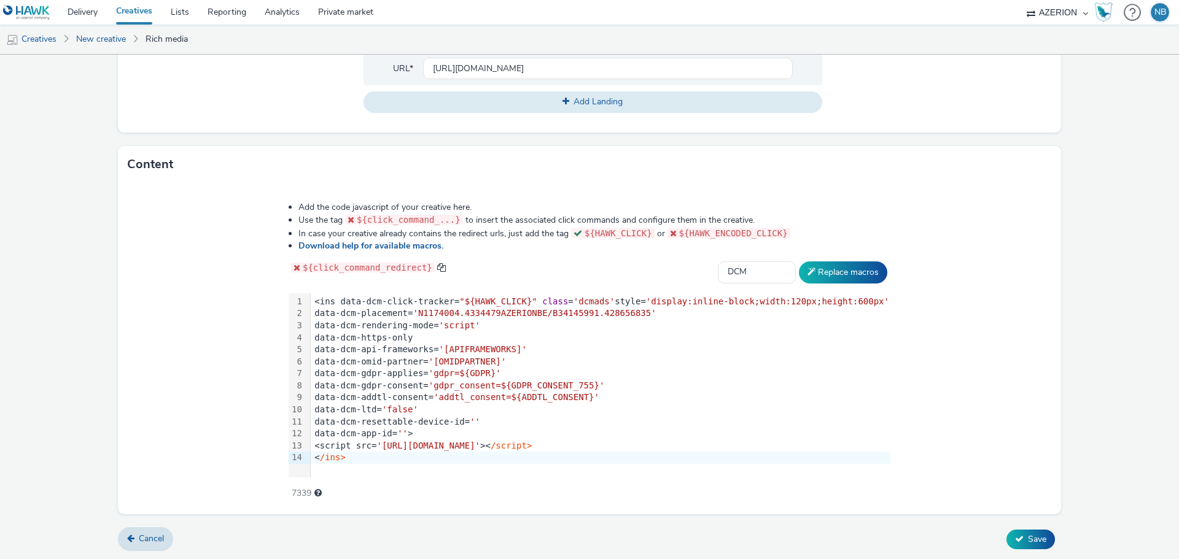
drag, startPoint x: 1018, startPoint y: 529, endPoint x: 1096, endPoint y: 507, distance: 81.5
click at [1018, 530] on button "Save" at bounding box center [1030, 540] width 49 height 20
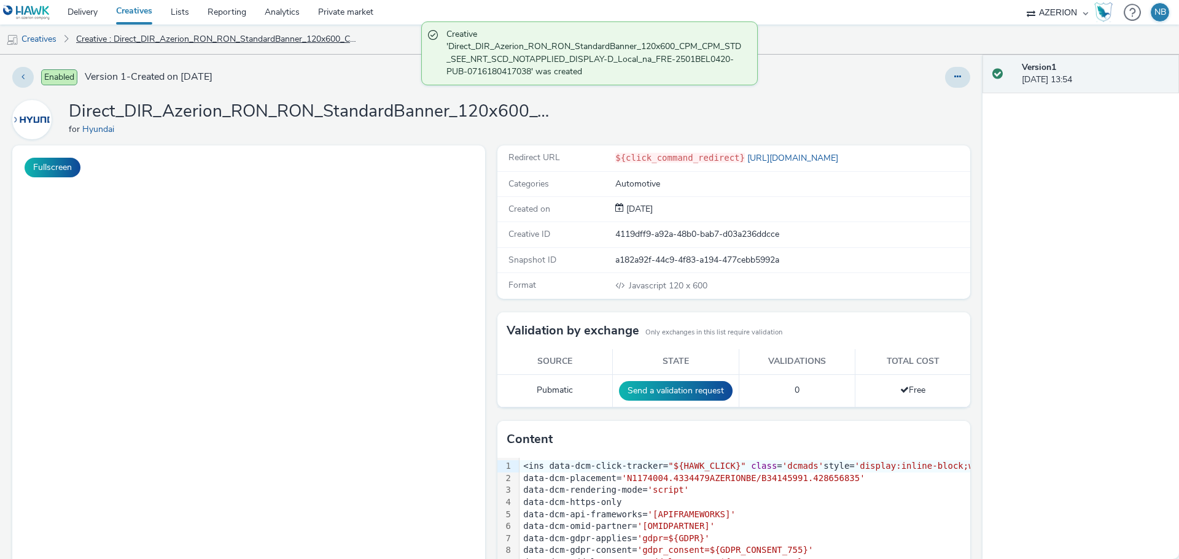
scroll to position [103, 0]
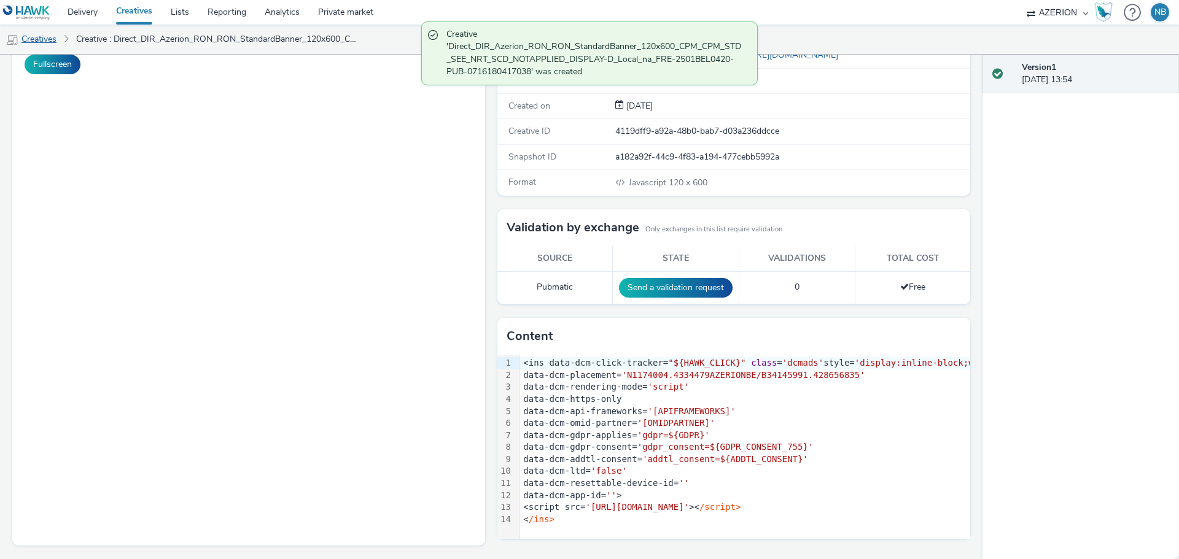
click at [29, 39] on link "Creatives" at bounding box center [31, 39] width 63 height 29
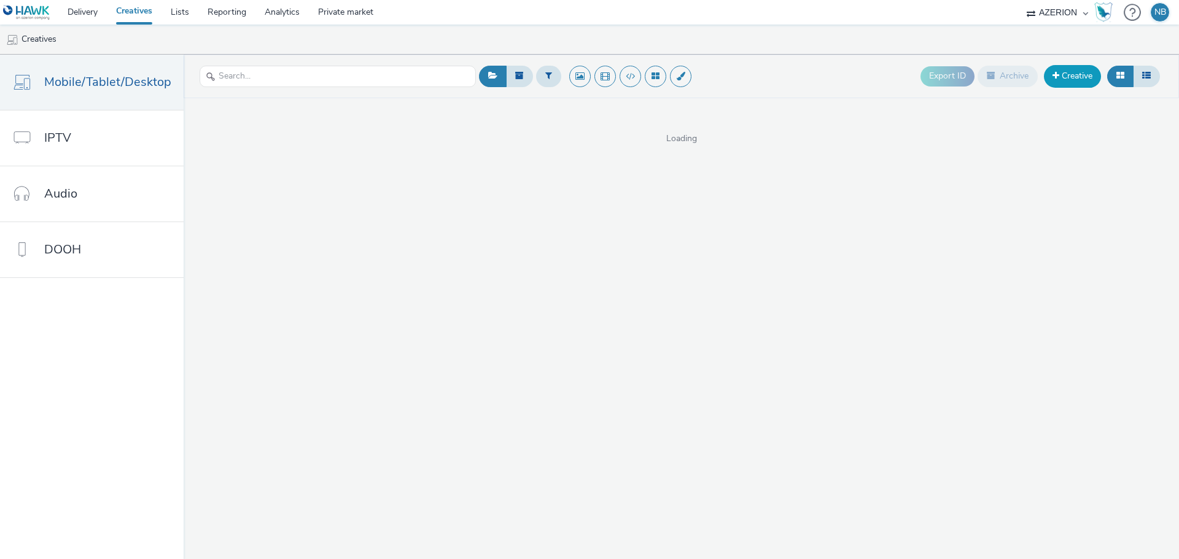
click at [1078, 79] on link "Creative" at bounding box center [1072, 76] width 57 height 22
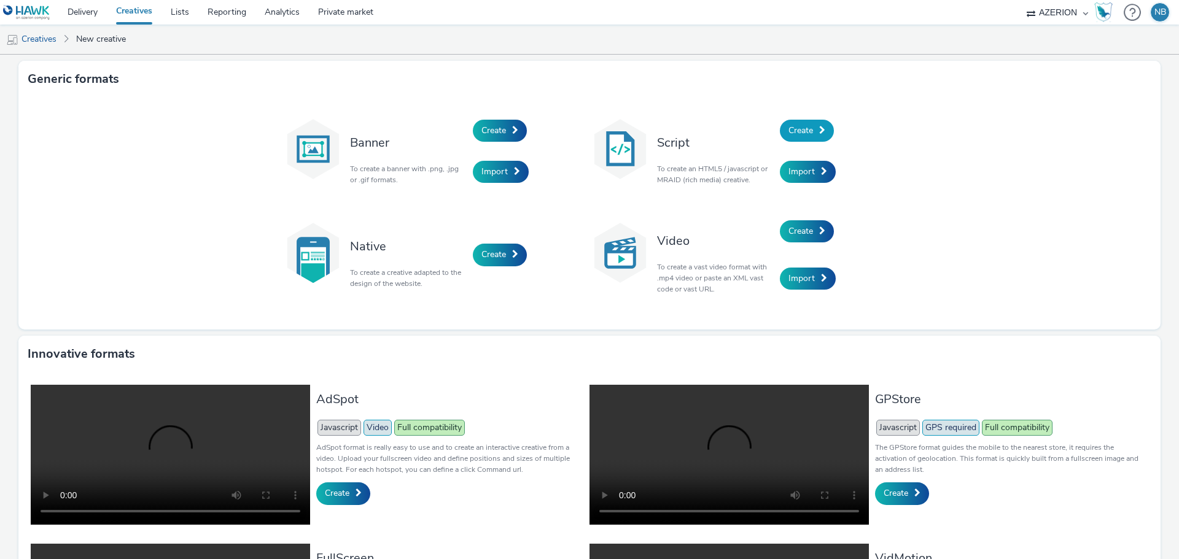
click at [783, 134] on link "Create" at bounding box center [807, 131] width 54 height 22
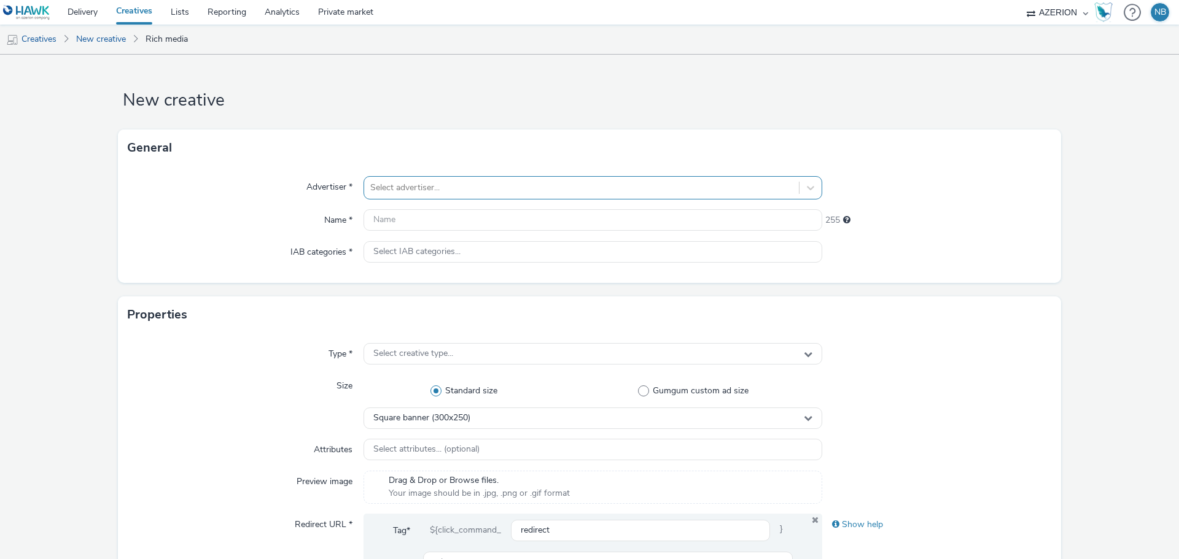
click at [430, 185] on div at bounding box center [581, 188] width 422 height 15
type input "hyund"
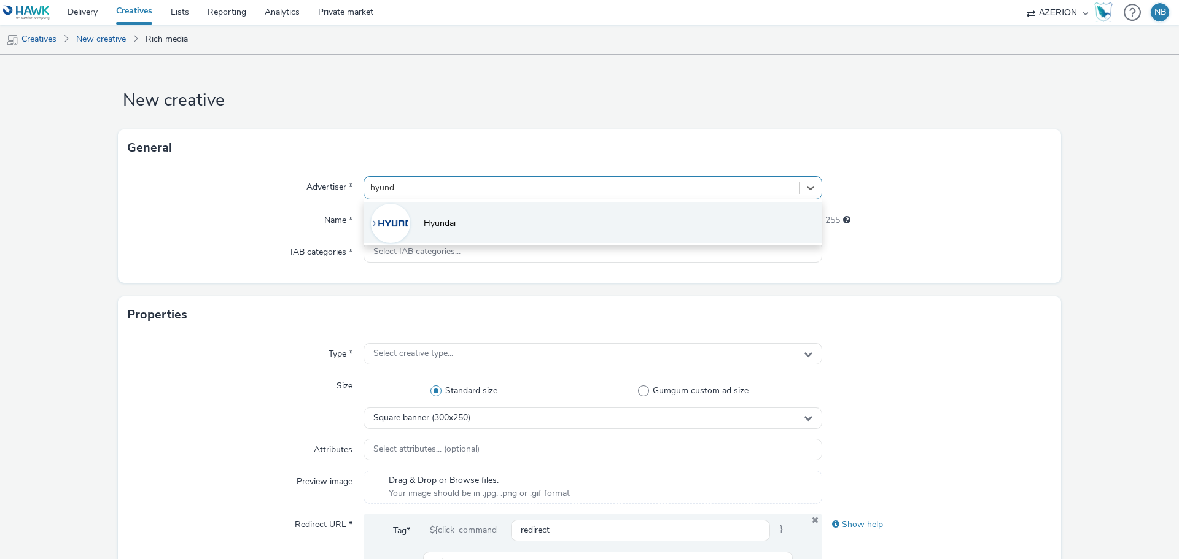
click at [418, 218] on li "Hyundai" at bounding box center [593, 222] width 459 height 41
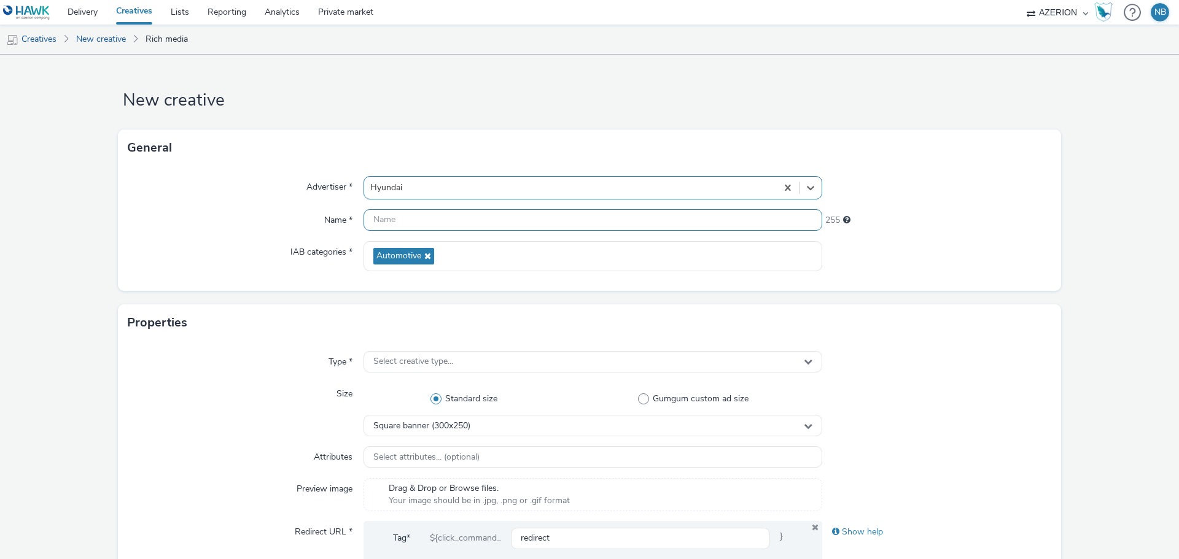
click at [416, 219] on input "text" at bounding box center [593, 219] width 459 height 21
paste input "Direct_DIR_Azerion_RON_RON_StandardBanner_300x600_CPM_CPM_STD_SEE_NRT_SCD_NOTAP…"
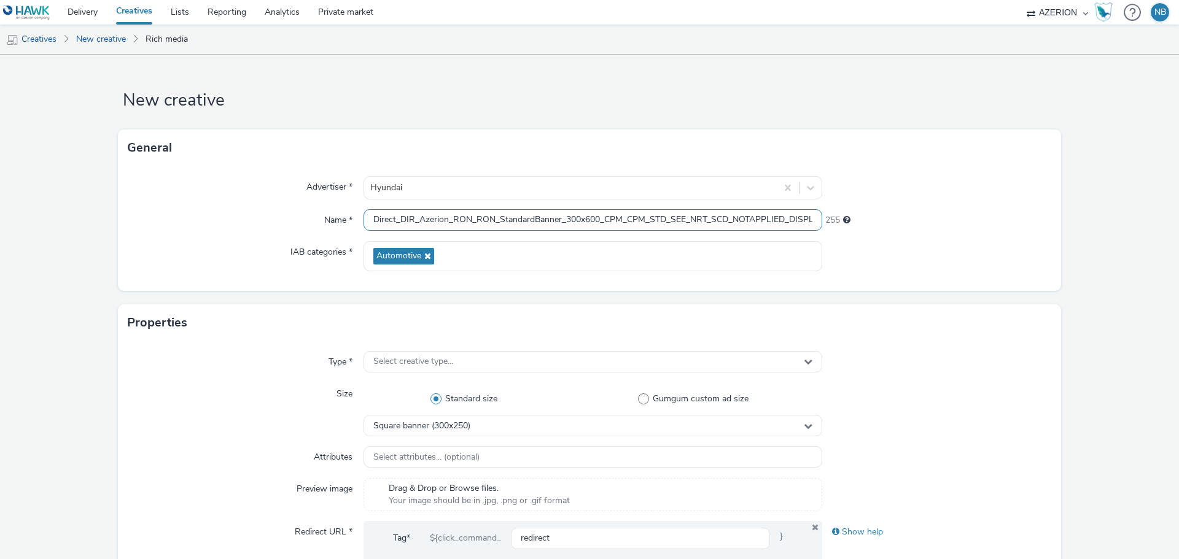
scroll to position [0, 237]
type input "Direct_DIR_Azerion_RON_RON_StandardBanner_300x600_CPM_CPM_STD_SEE_NRT_SCD_NOTAP…"
click at [58, 252] on form "New creative General Advertiser * Hyundai Name * Direct_DIR_Azerion_RON_RON_Sta…" at bounding box center [589, 559] width 1179 height 1008
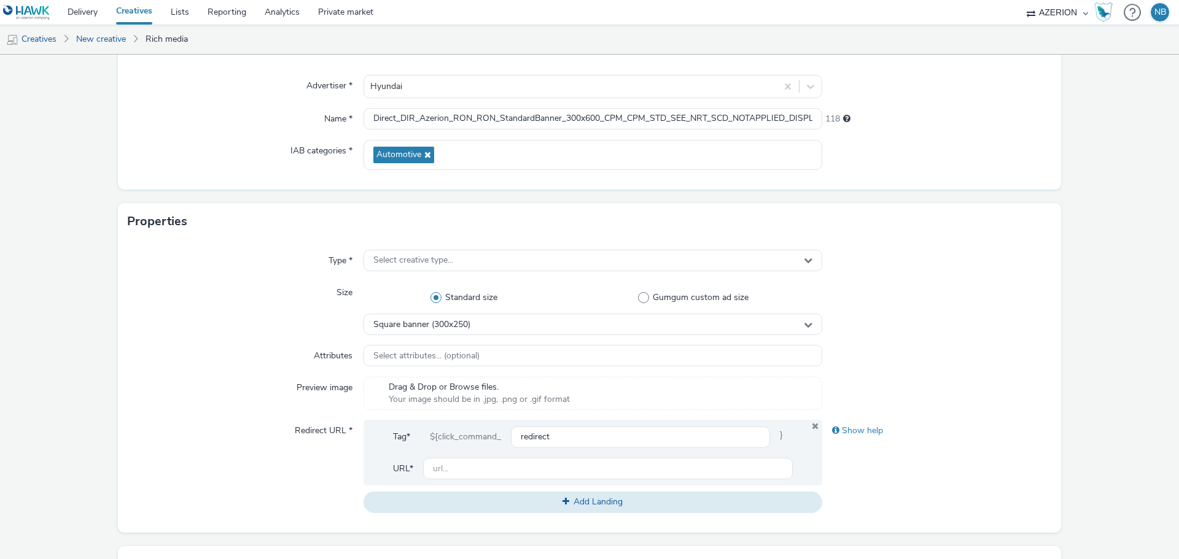
scroll to position [123, 0]
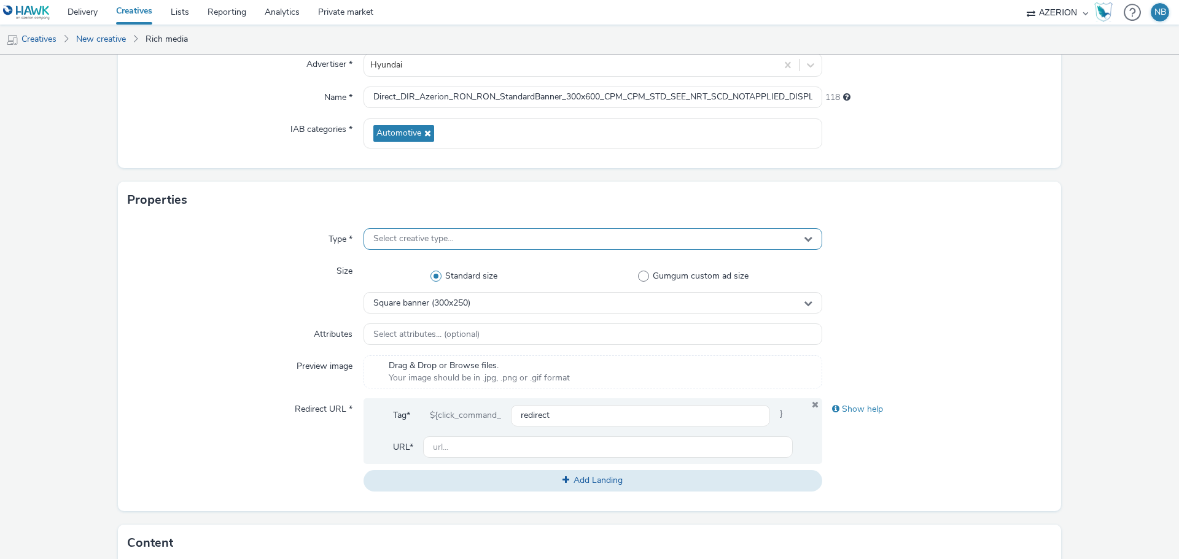
click at [402, 237] on span "Select creative type..." at bounding box center [413, 239] width 80 height 10
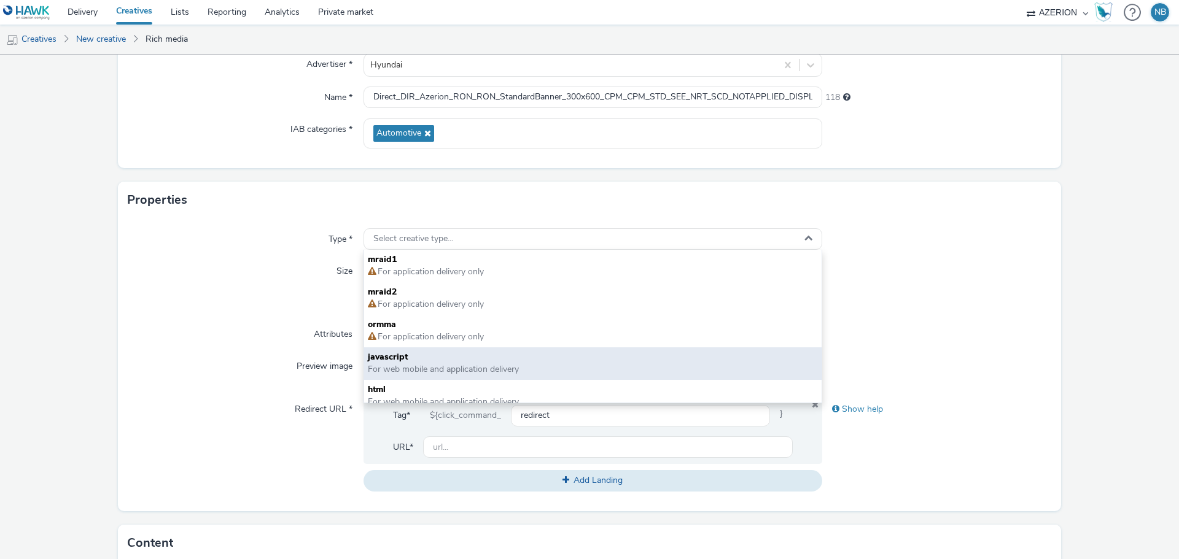
click at [390, 359] on span "javascript" at bounding box center [593, 357] width 450 height 12
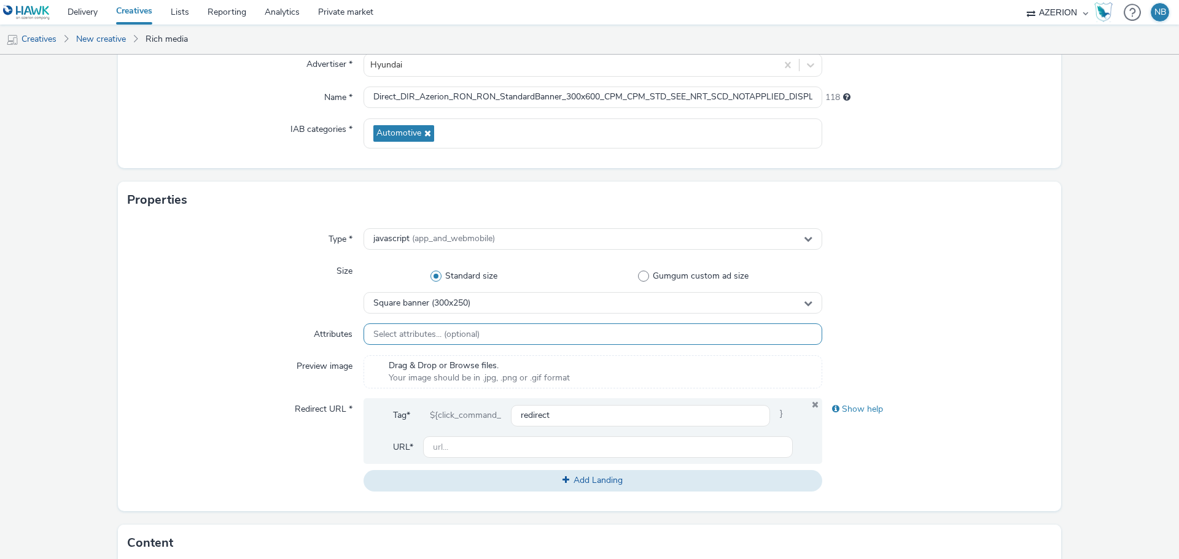
scroll to position [368, 0]
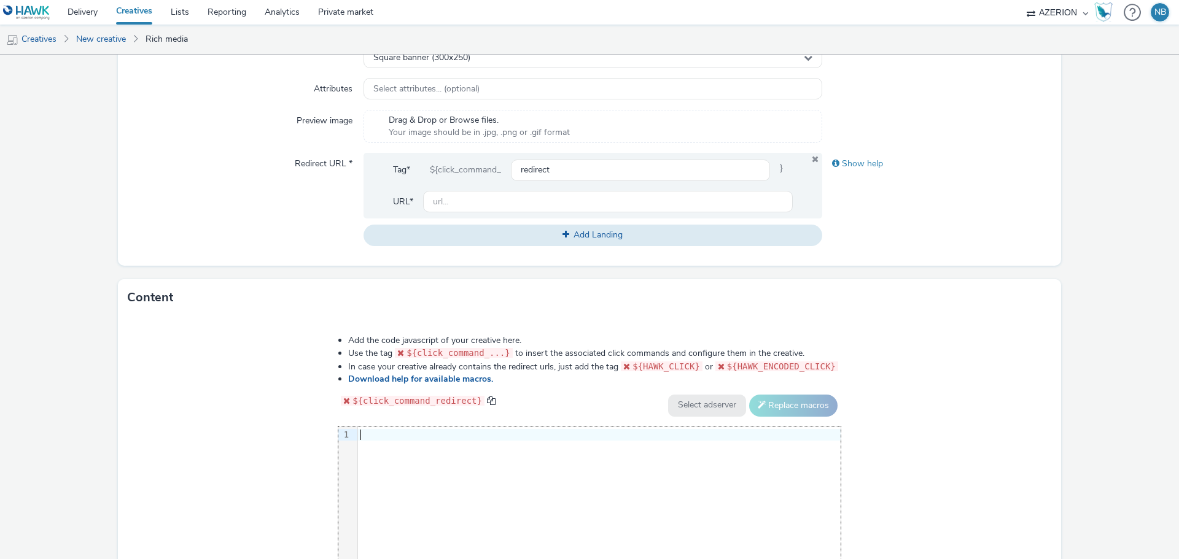
click at [422, 450] on div "9 1 ›" at bounding box center [589, 519] width 502 height 184
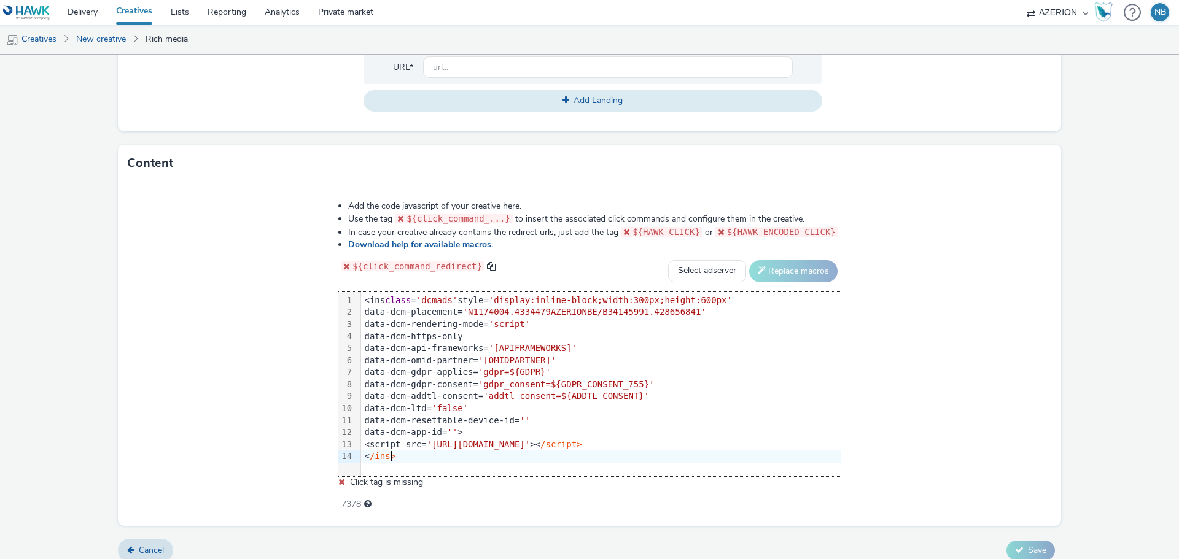
scroll to position [514, 0]
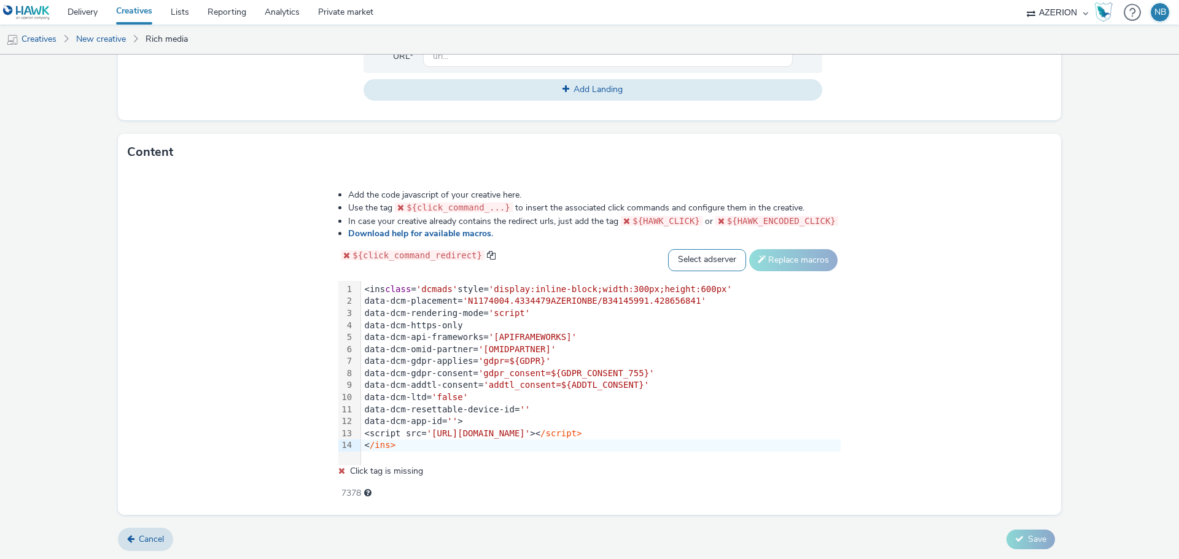
click at [693, 267] on select "Select adserver Sizmek DCM Adform Sting" at bounding box center [707, 260] width 78 height 22
select select "dcm"
click at [668, 249] on select "Select adserver Sizmek DCM Adform Sting" at bounding box center [707, 260] width 78 height 22
click at [765, 262] on button "Replace macros" at bounding box center [793, 260] width 88 height 22
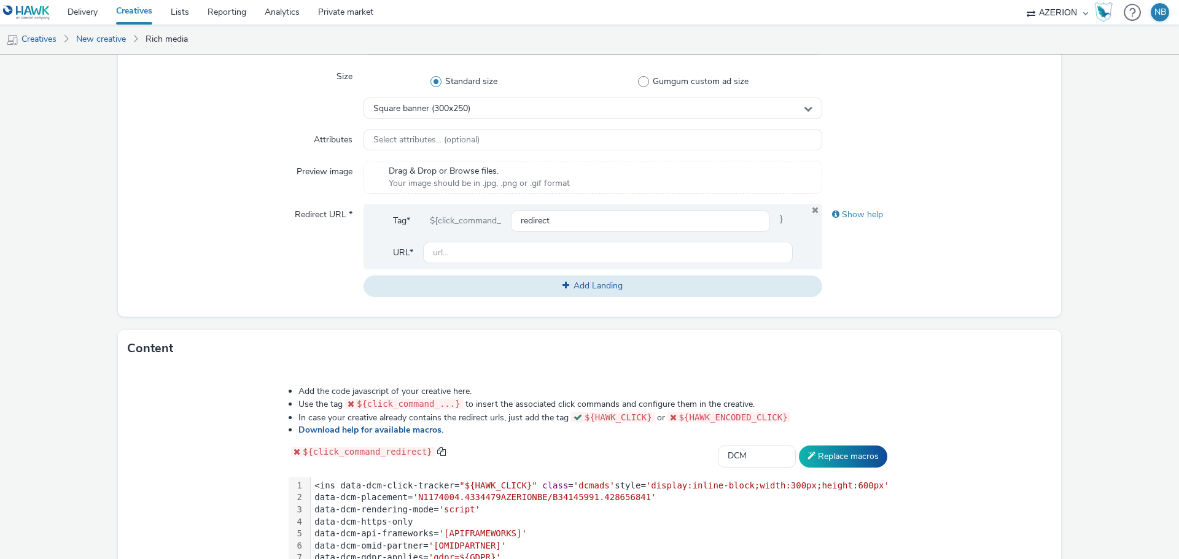
scroll to position [256, 0]
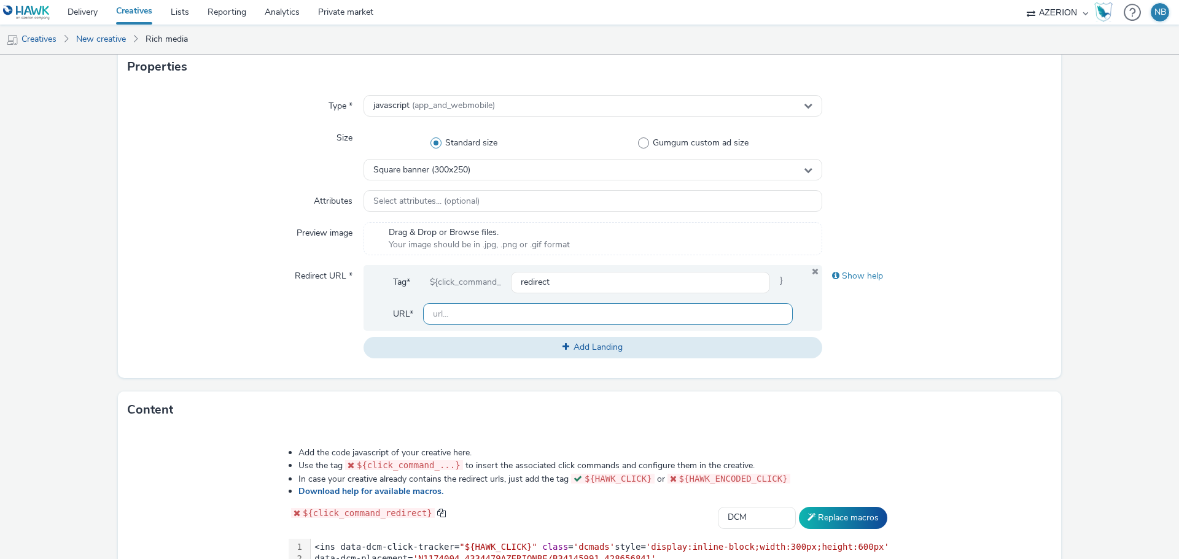
click at [465, 312] on input "text" at bounding box center [608, 313] width 370 height 21
paste input "[URL][DOMAIN_NAME]"
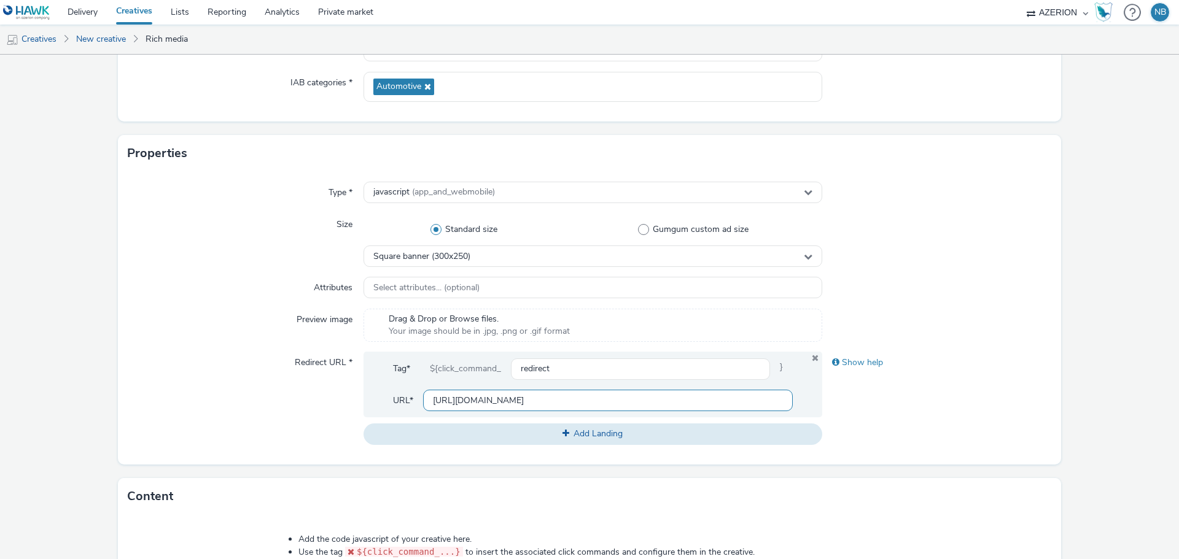
scroll to position [184, 0]
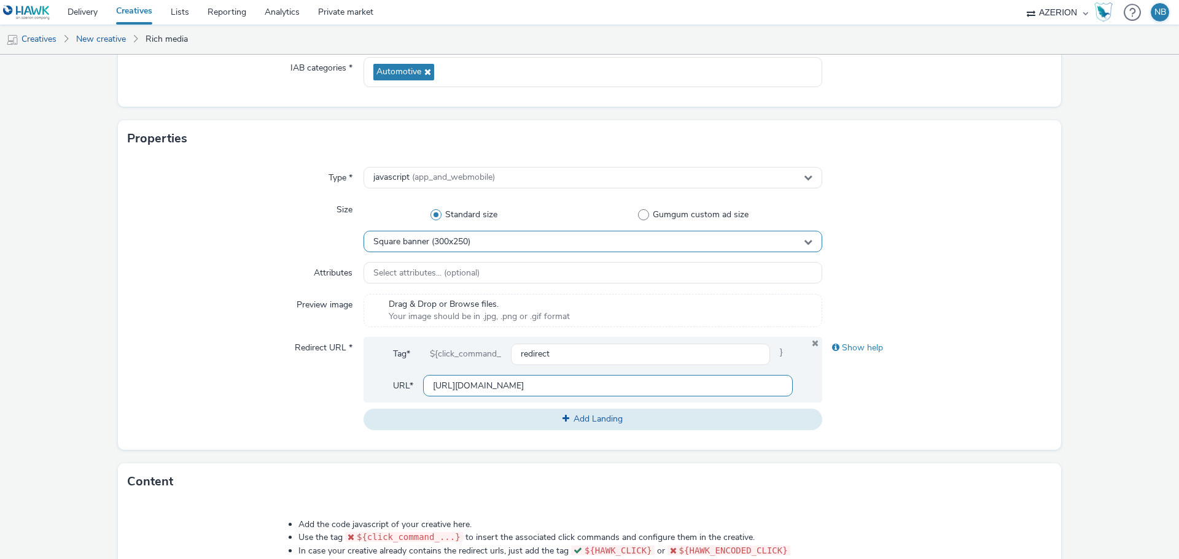
type input "[URL][DOMAIN_NAME]"
click at [435, 238] on span "Square banner (300x250)" at bounding box center [421, 242] width 97 height 10
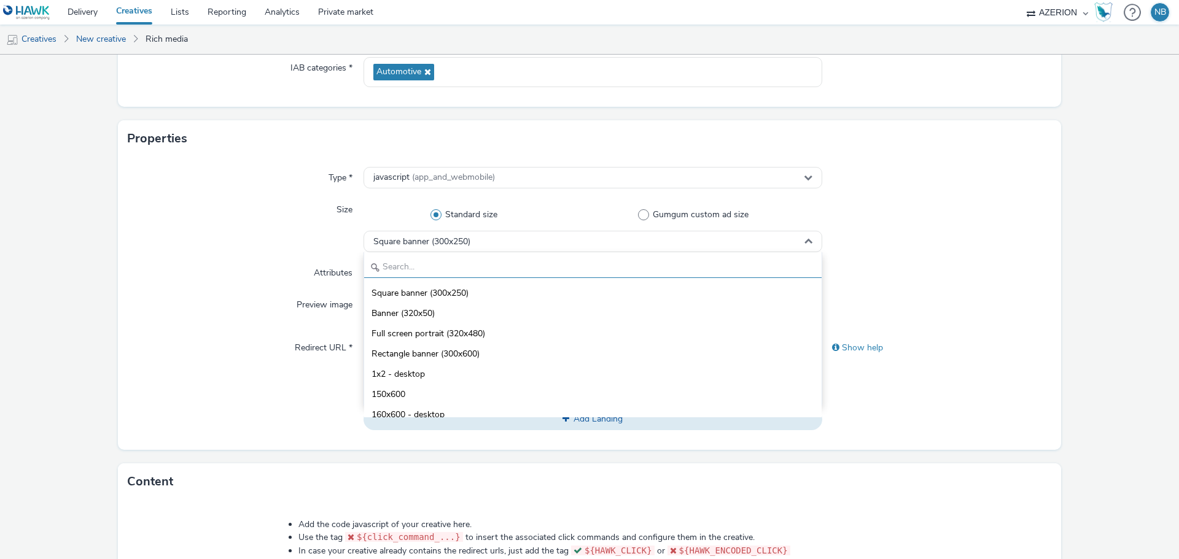
click at [419, 274] on input "text" at bounding box center [592, 267] width 457 height 21
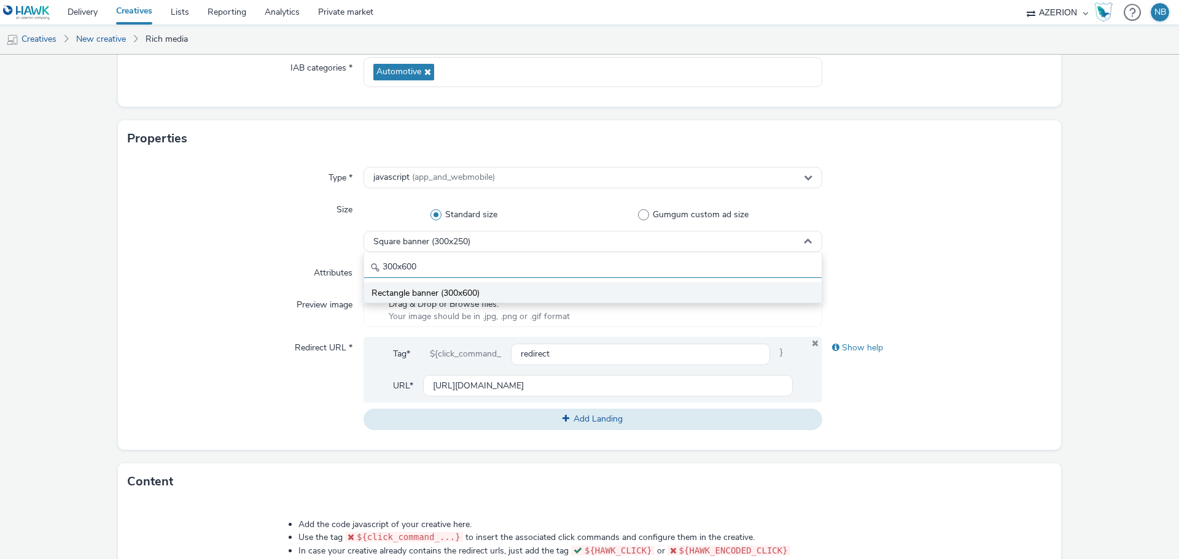
type input "300x600"
click at [425, 289] on span "Rectangle banner (300x600)" at bounding box center [426, 293] width 108 height 12
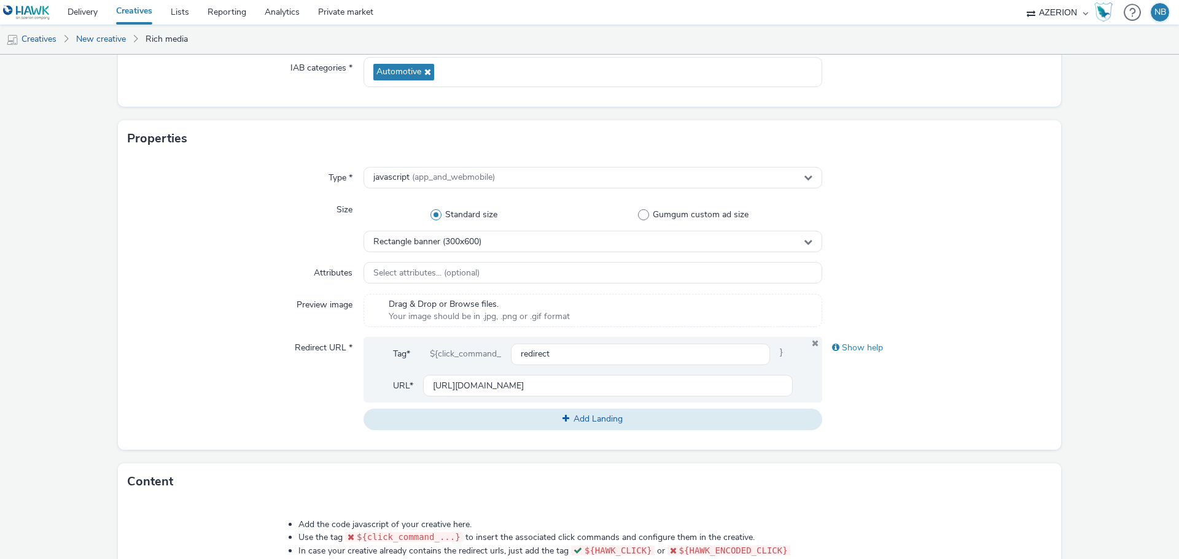
scroll to position [502, 0]
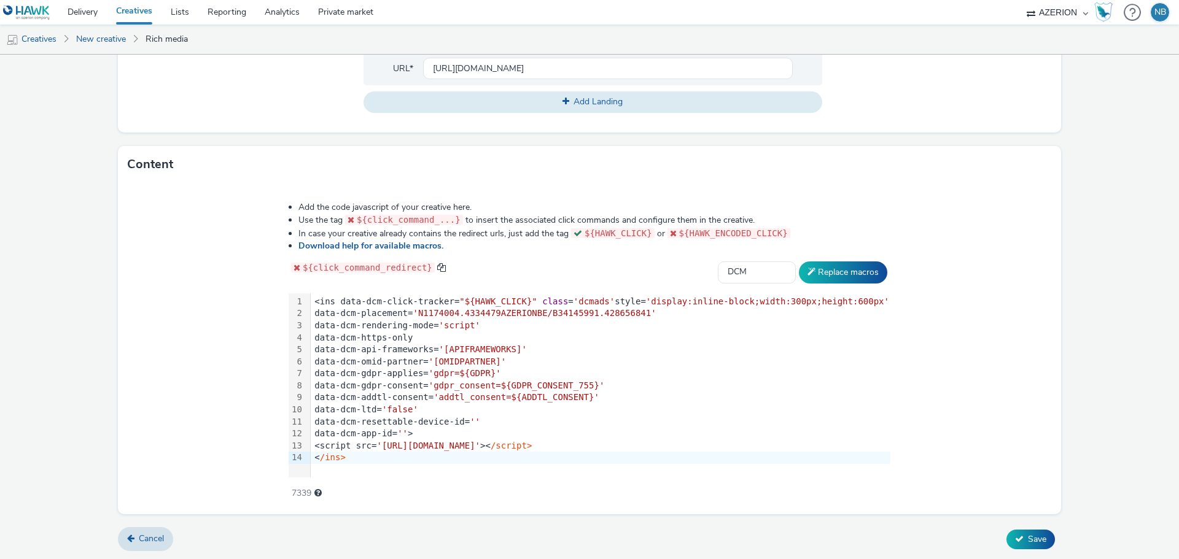
drag, startPoint x: 1023, startPoint y: 535, endPoint x: 998, endPoint y: 520, distance: 29.2
click at [1028, 534] on span "Save" at bounding box center [1037, 540] width 18 height 12
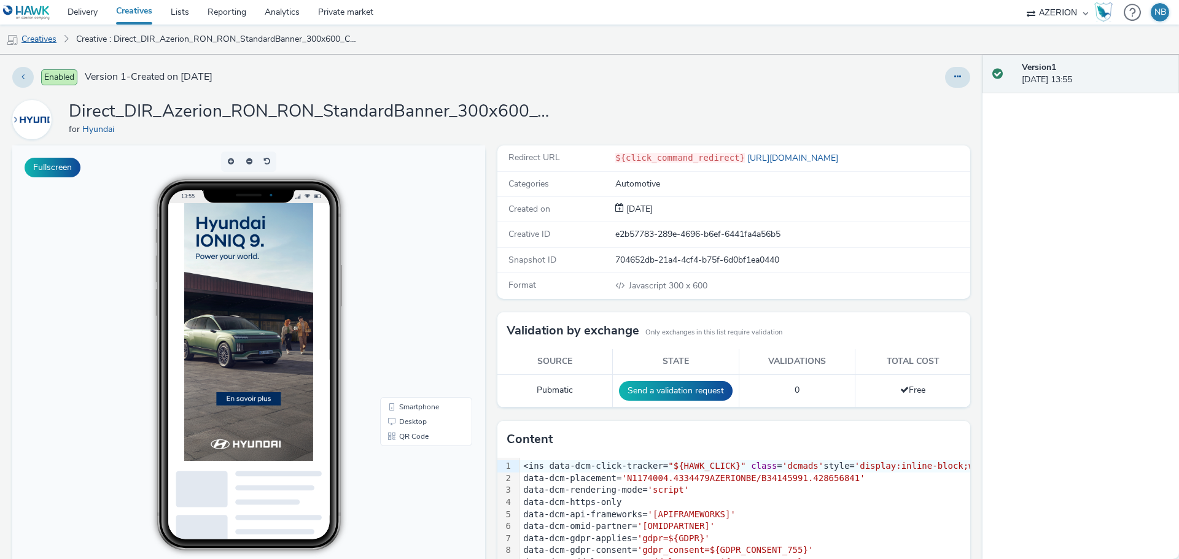
click at [45, 36] on link "Creatives" at bounding box center [31, 39] width 63 height 29
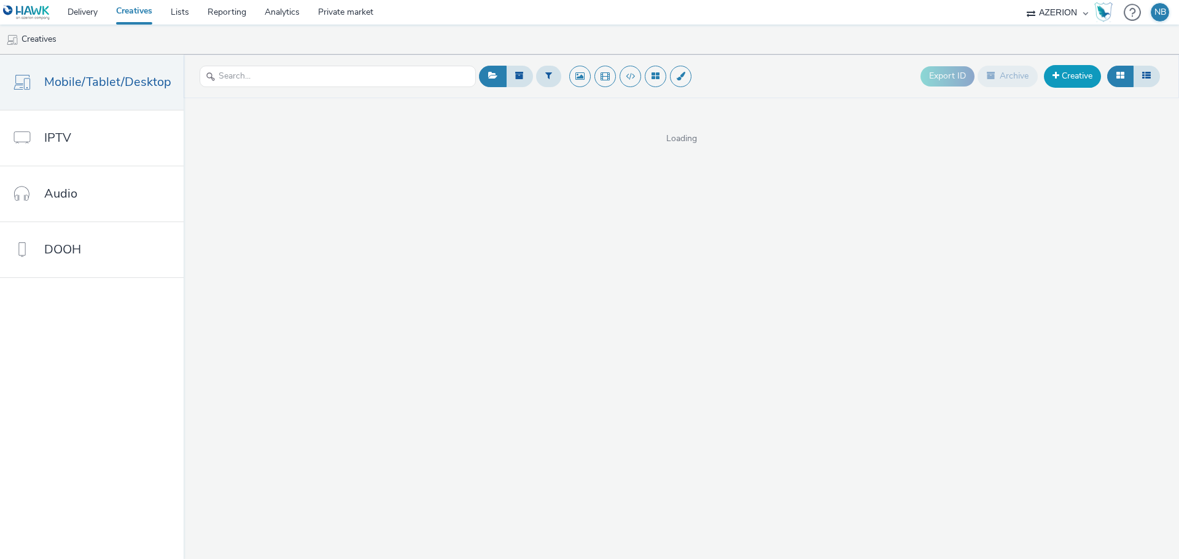
click at [1072, 77] on link "Creative" at bounding box center [1072, 76] width 57 height 22
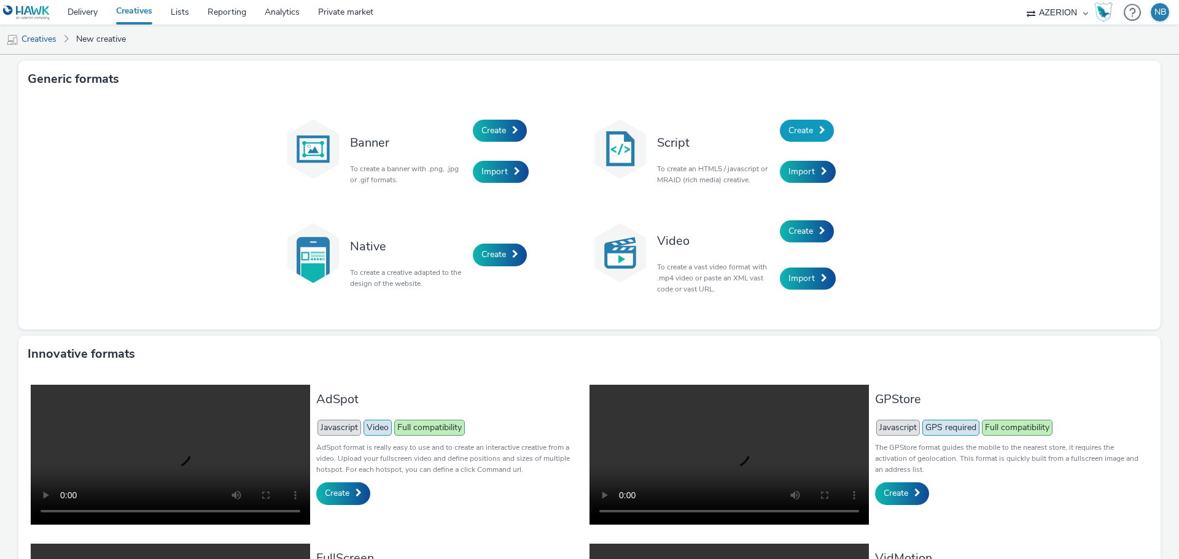
click at [807, 134] on span "Create" at bounding box center [800, 131] width 25 height 12
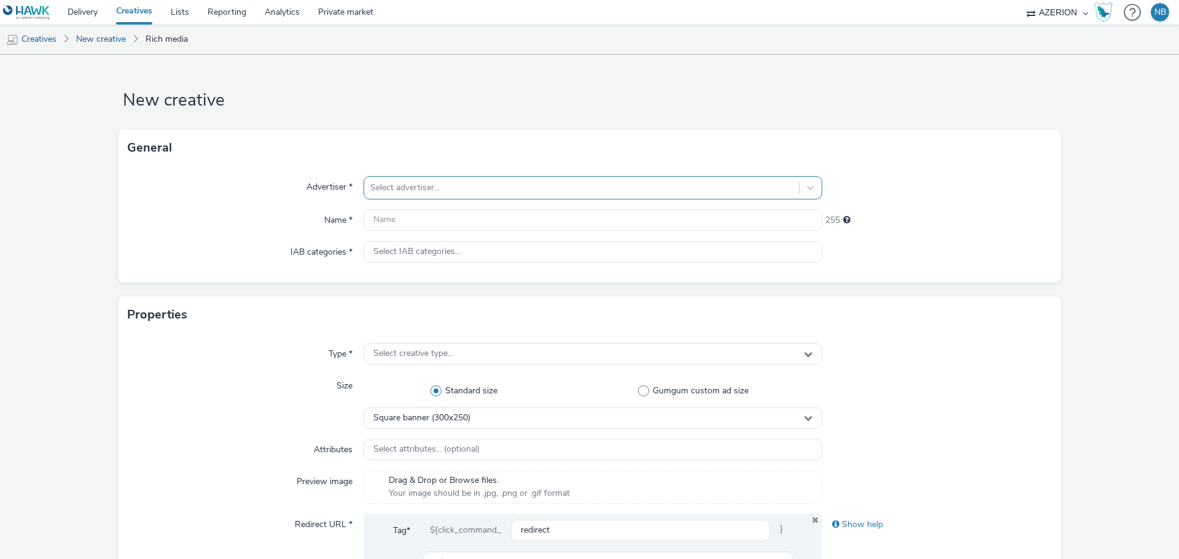
click at [405, 189] on div at bounding box center [581, 188] width 422 height 15
type input "hyundai"
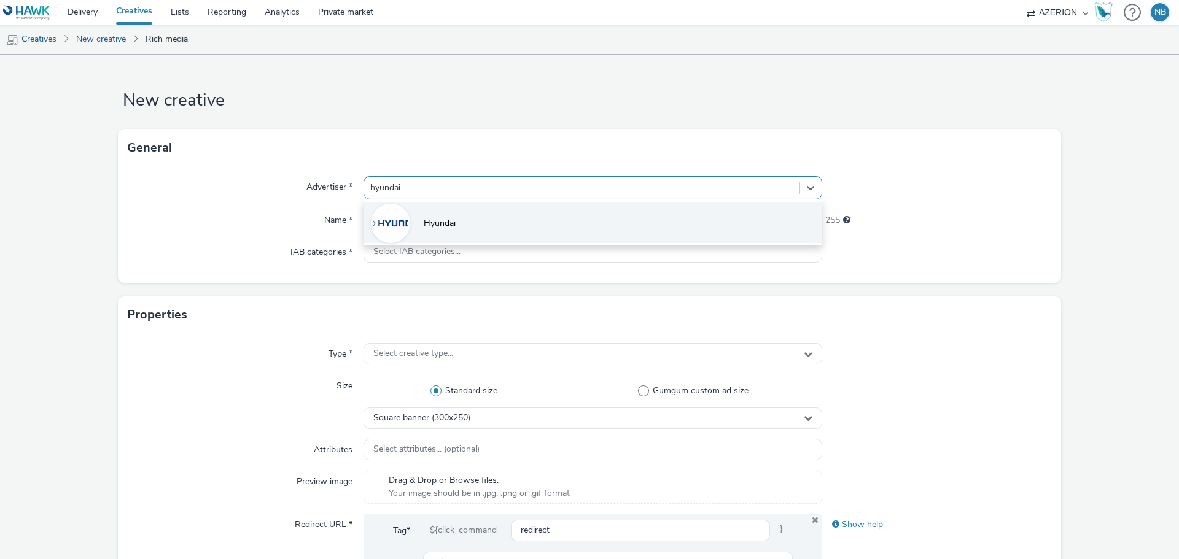
click at [413, 216] on li "Hyundai" at bounding box center [593, 222] width 459 height 41
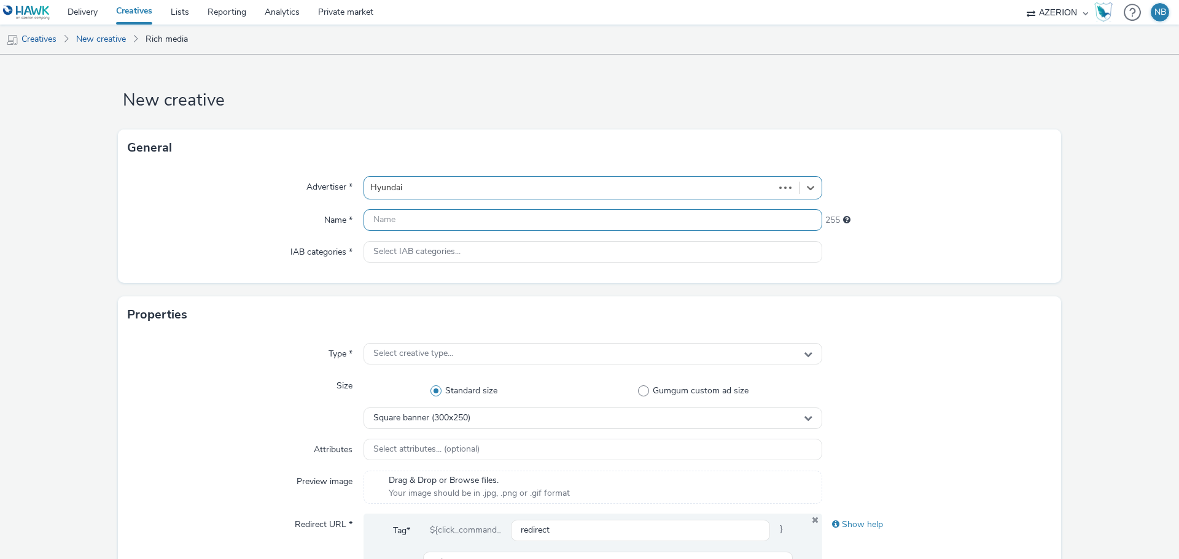
click at [442, 222] on input "text" at bounding box center [593, 219] width 459 height 21
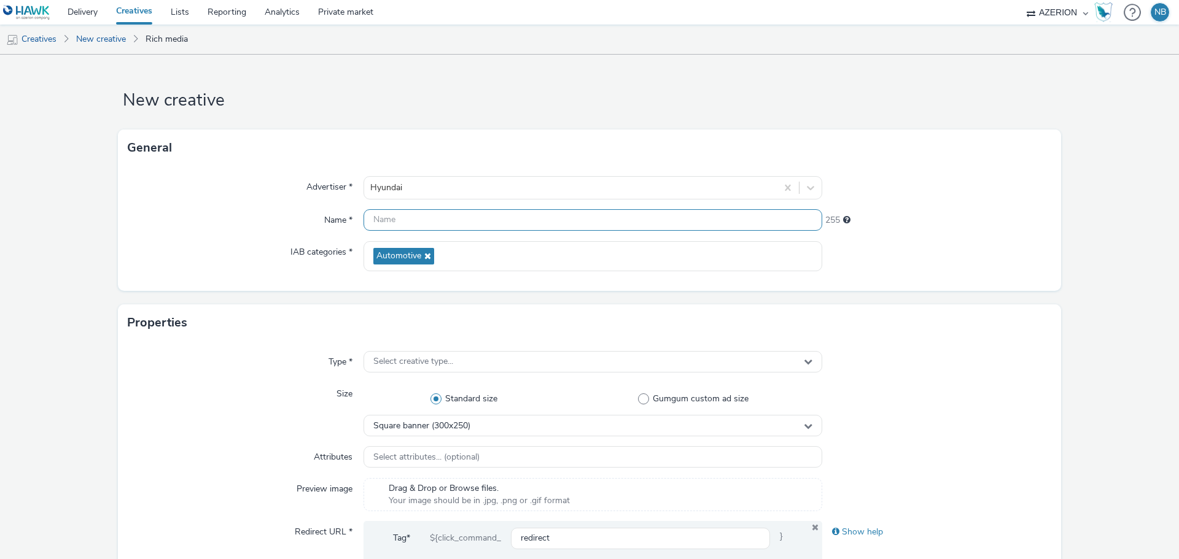
paste input "Direct_DIR_Azerion_RON_RON_StandardBanner_970x250_CPM_CPM_STD_SEE_NRT_SCD_NOTAP…"
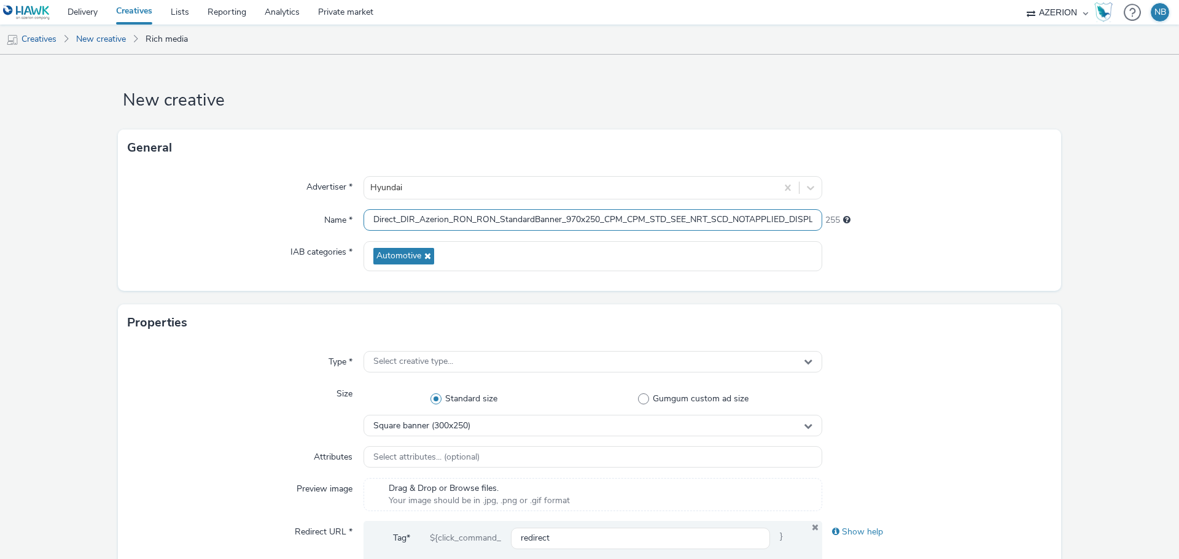
scroll to position [0, 237]
type input "Direct_DIR_Azerion_RON_RON_StandardBanner_970x250_CPM_CPM_STD_SEE_NRT_SCD_NOTAP…"
click at [183, 249] on div "IAB categories *" at bounding box center [246, 256] width 236 height 30
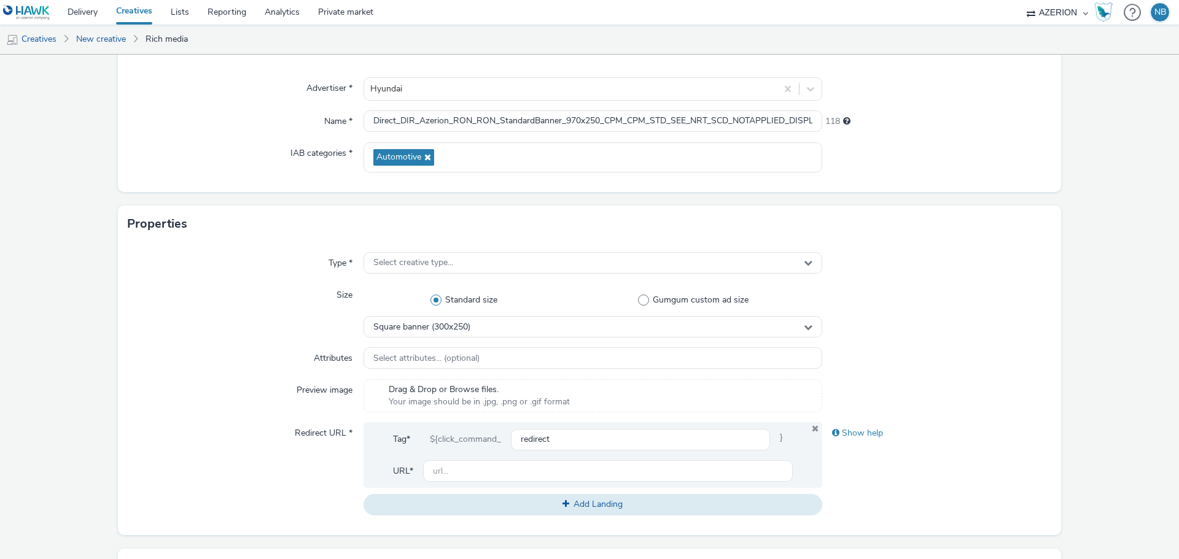
scroll to position [123, 0]
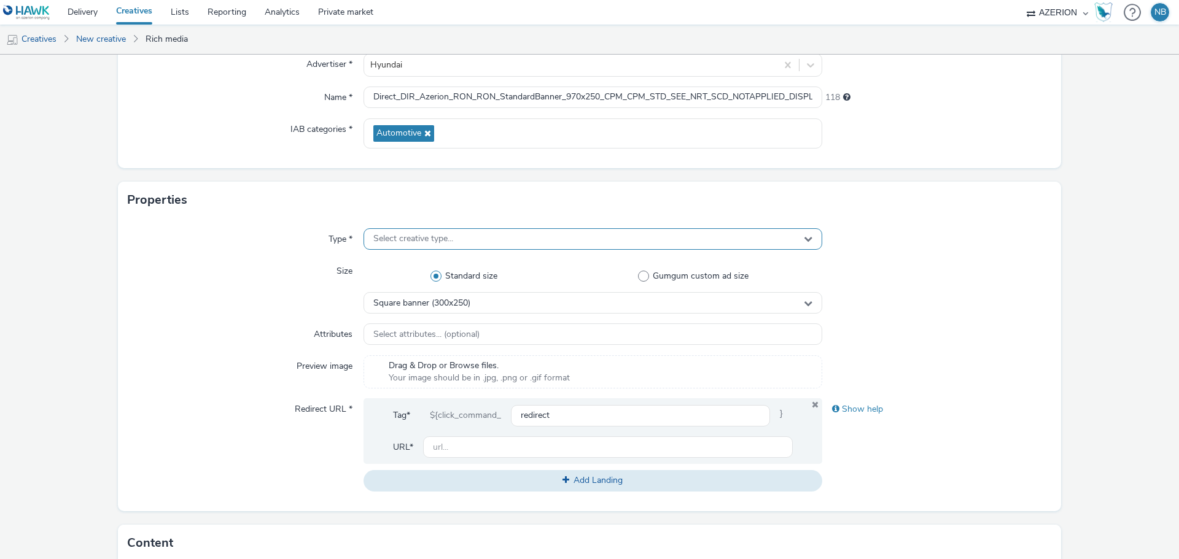
click at [396, 235] on span "Select creative type..." at bounding box center [413, 239] width 80 height 10
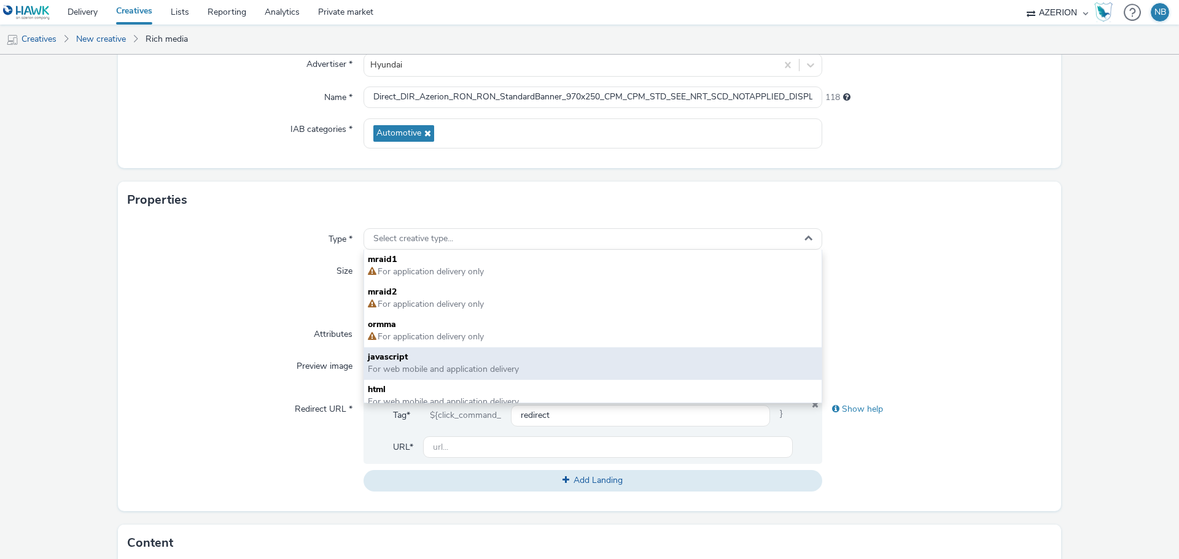
click at [419, 358] on span "javascript" at bounding box center [593, 357] width 450 height 12
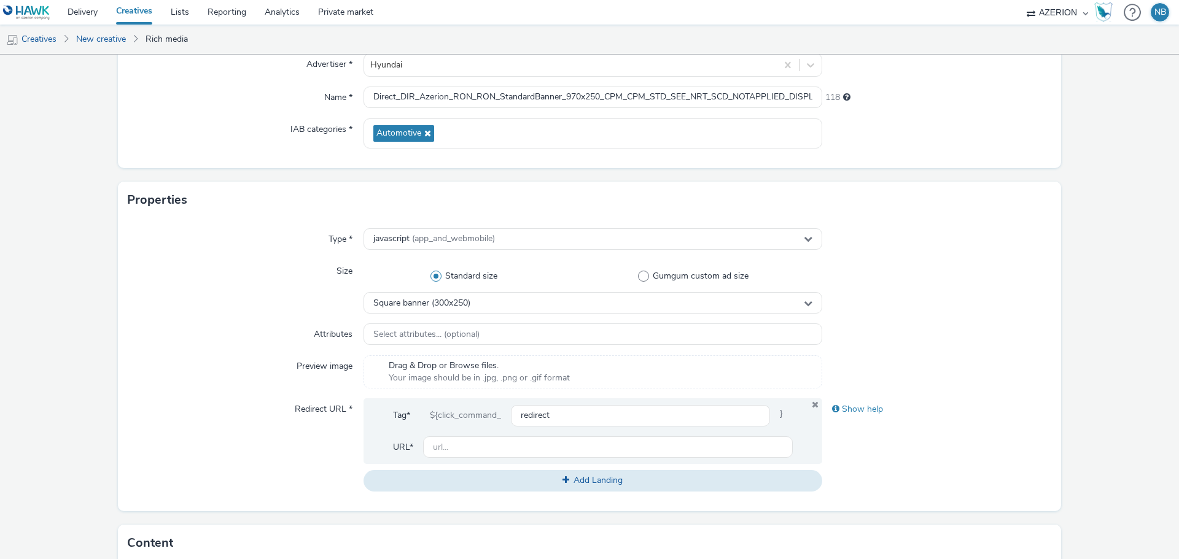
scroll to position [184, 0]
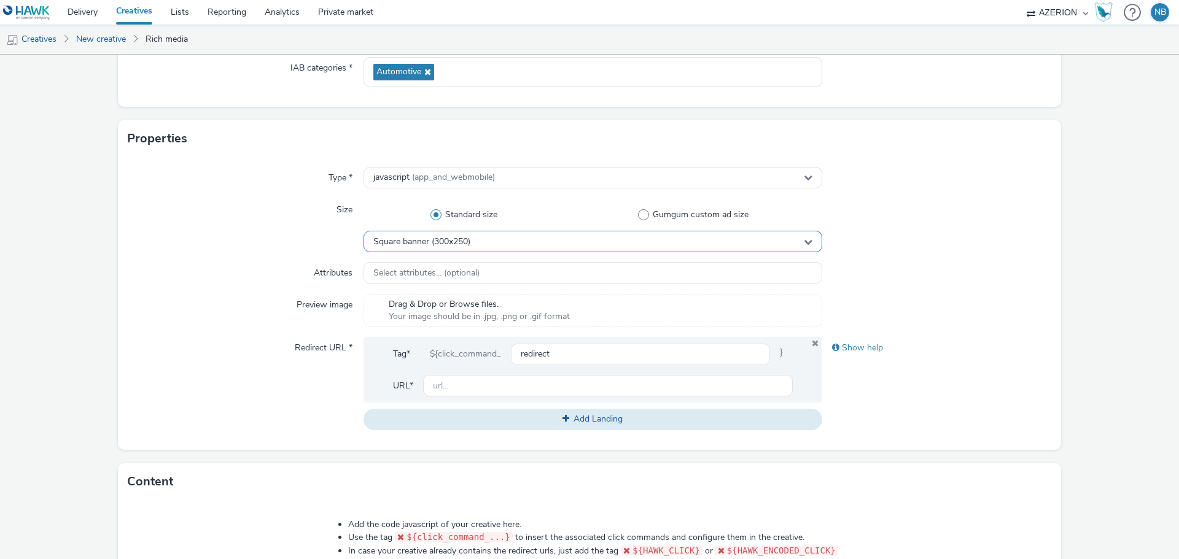
click at [469, 244] on span "Square banner (300x250)" at bounding box center [421, 242] width 97 height 10
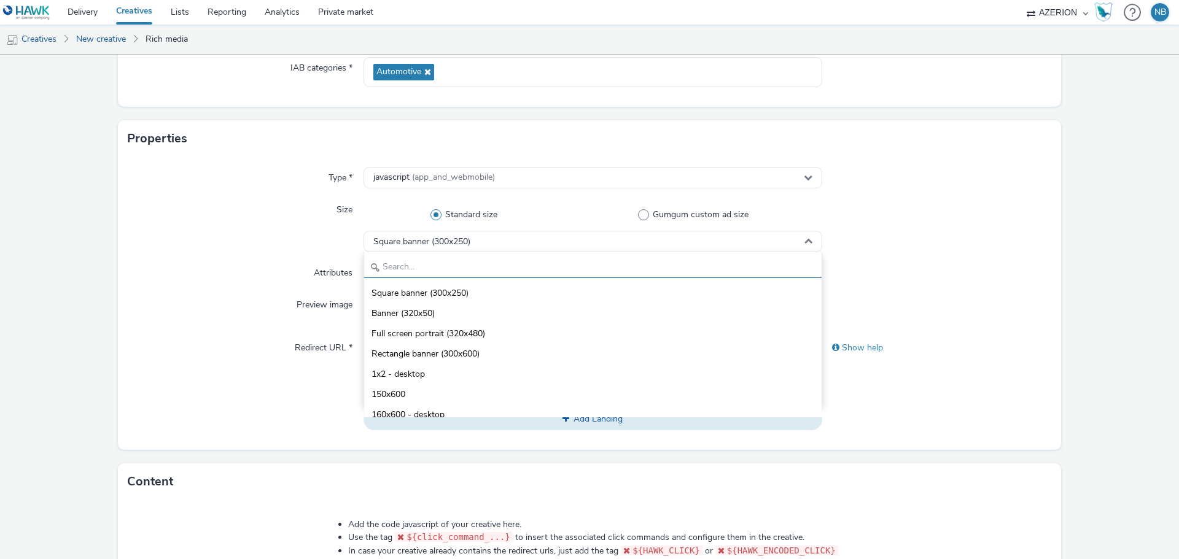
click at [434, 271] on input "text" at bounding box center [592, 267] width 457 height 21
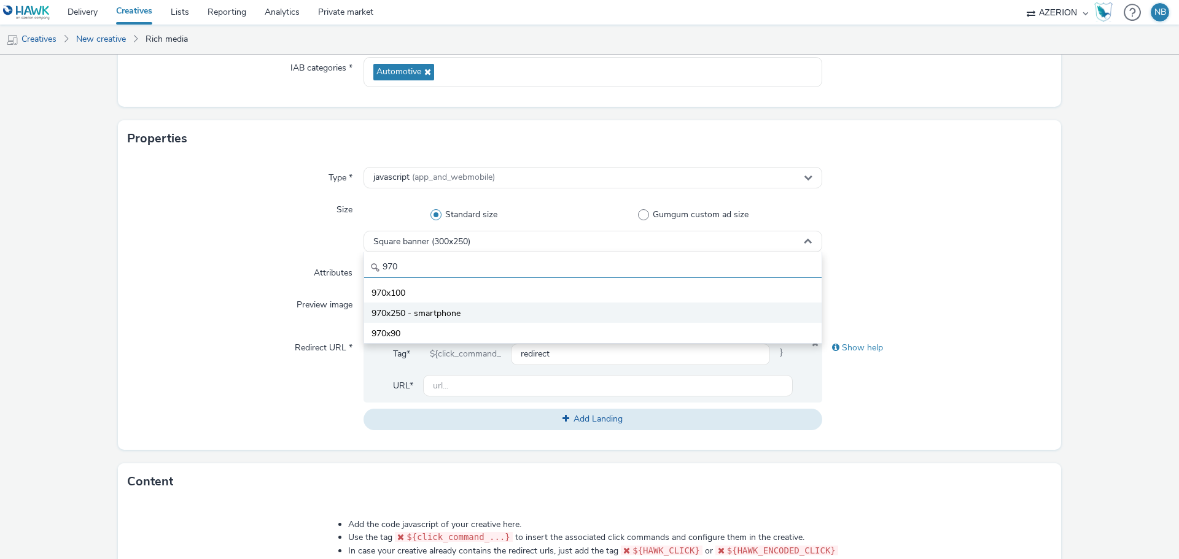
type input "970"
click at [435, 312] on span "970x250 - smartphone" at bounding box center [416, 314] width 89 height 12
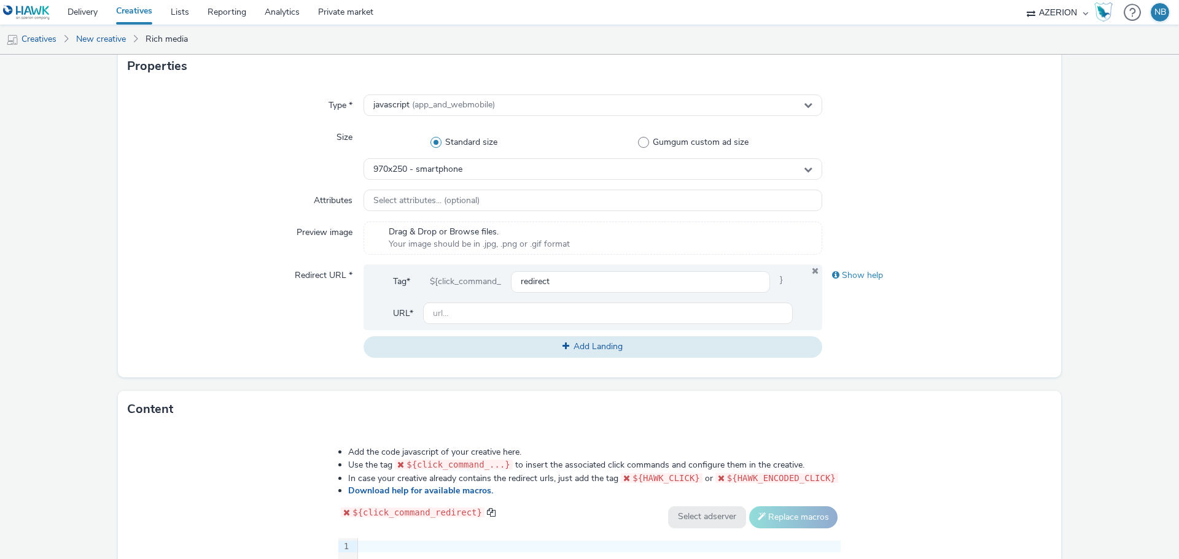
scroll to position [368, 0]
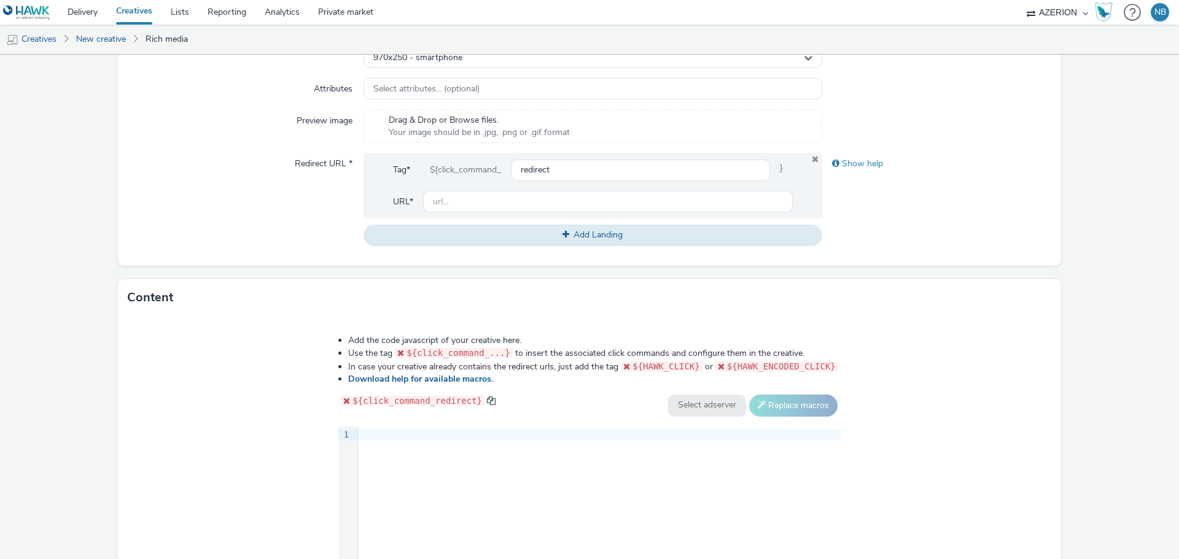
click at [508, 463] on div "9 1 ›" at bounding box center [589, 519] width 502 height 184
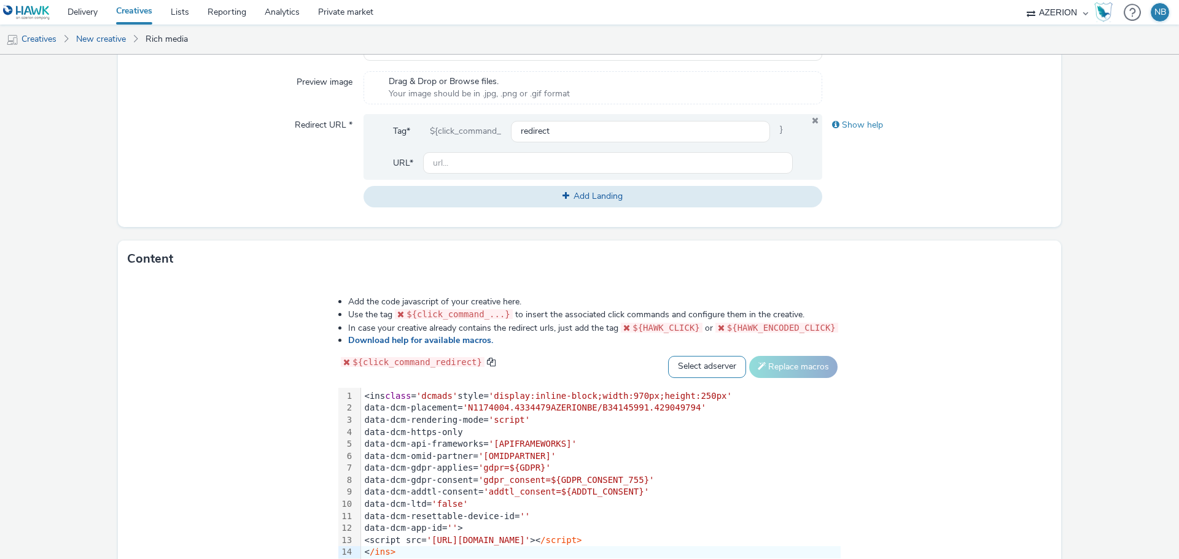
click at [707, 365] on select "Select adserver Sizmek DCM Adform Sting" at bounding box center [707, 367] width 78 height 22
select select "dcm"
click at [668, 356] on select "Select adserver Sizmek DCM Adform Sting" at bounding box center [707, 367] width 78 height 22
click at [780, 373] on button "Replace macros" at bounding box center [793, 367] width 88 height 22
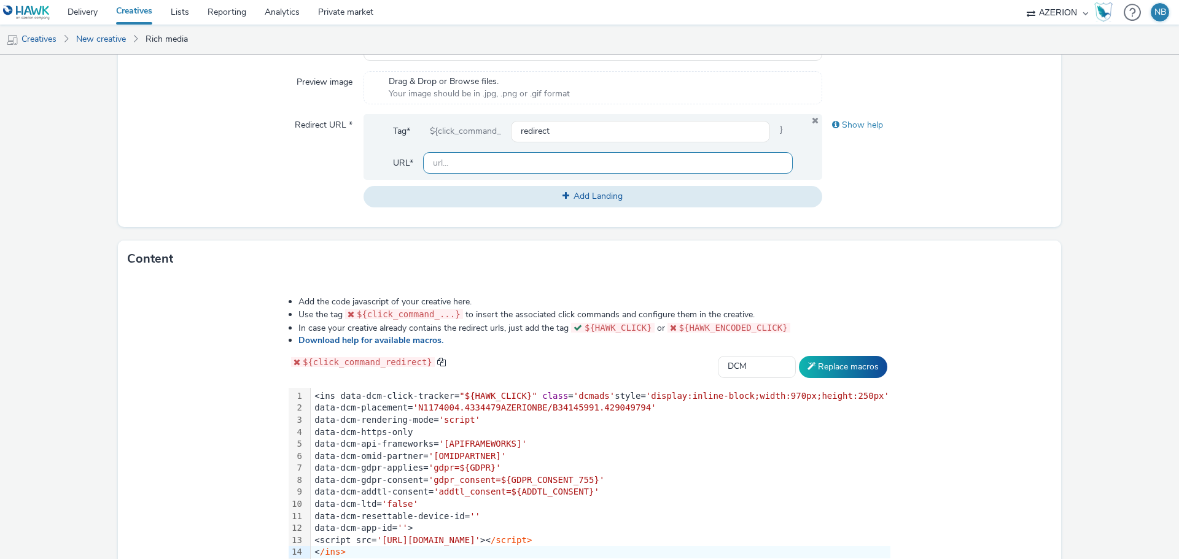
click at [500, 161] on input "text" at bounding box center [608, 162] width 370 height 21
paste input "[URL][DOMAIN_NAME]"
type input "[URL][DOMAIN_NAME]"
click at [1056, 198] on form "New creative General Advertiser * Hyundai Name * Direct_DIR_Azerion_RON_RON_Sta…" at bounding box center [589, 152] width 1179 height 1008
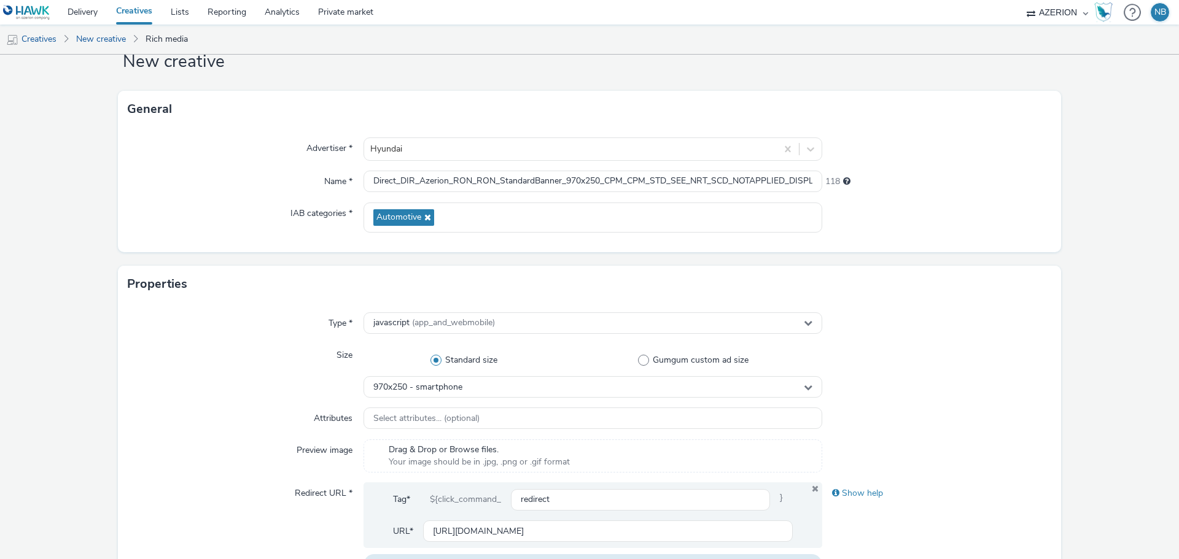
scroll to position [502, 0]
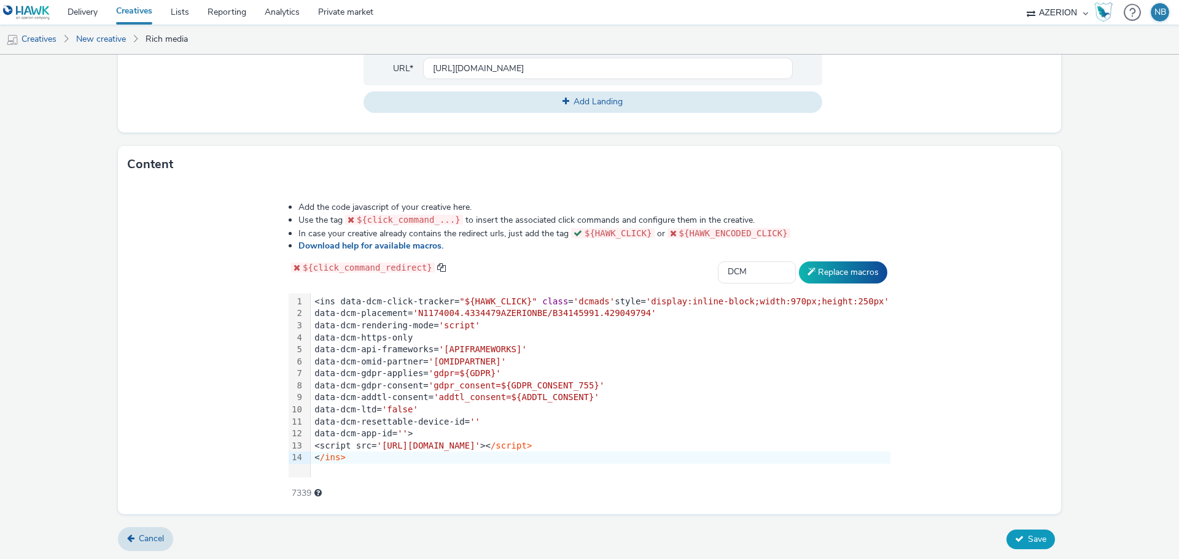
click at [1041, 542] on button "Save" at bounding box center [1030, 540] width 49 height 20
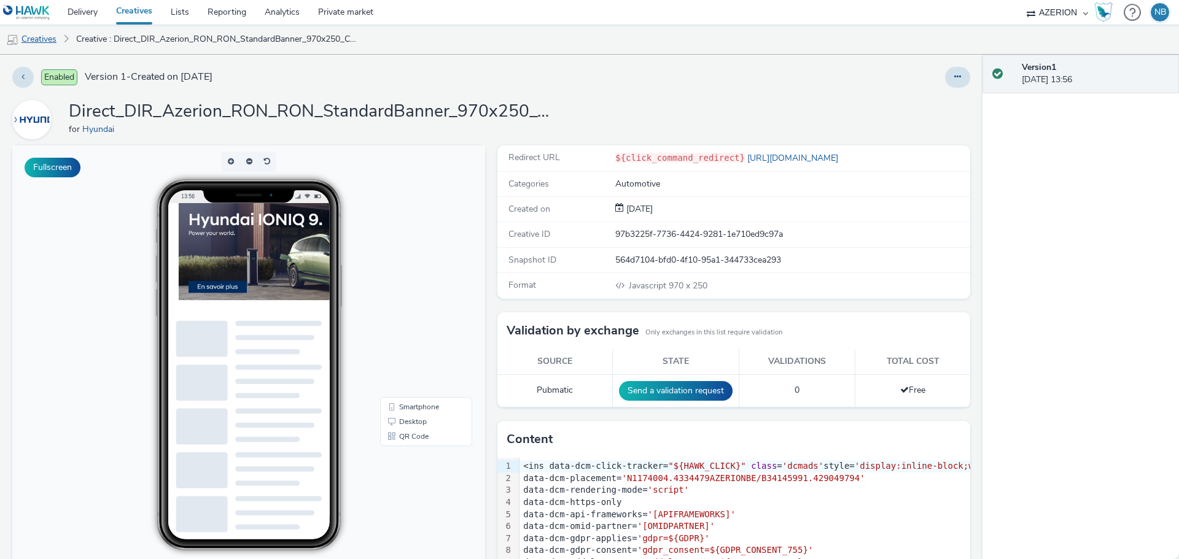
click at [37, 36] on link "Creatives" at bounding box center [31, 39] width 63 height 29
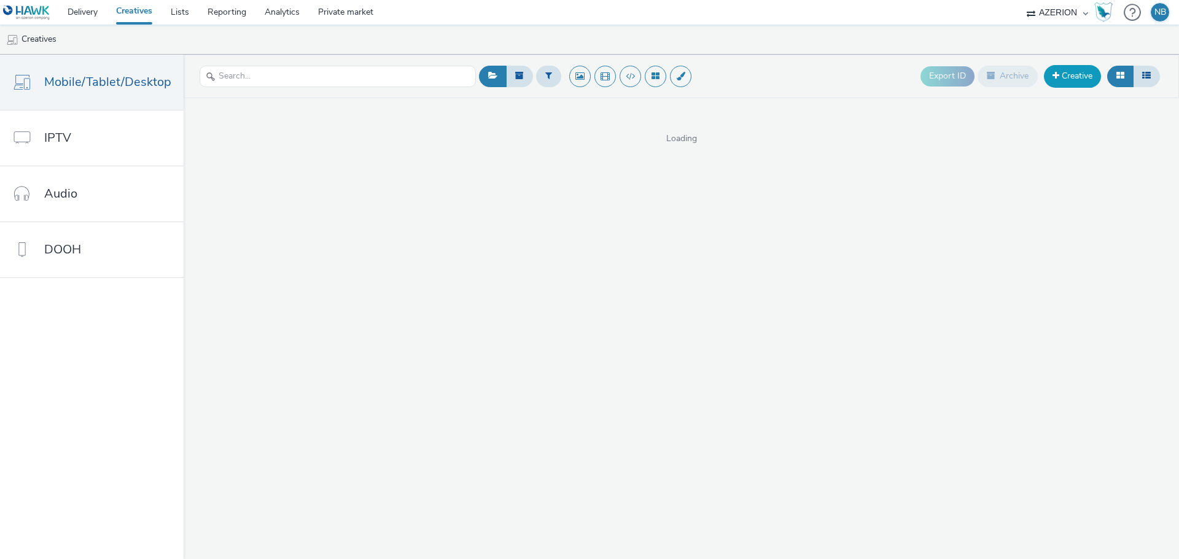
click at [1062, 70] on link "Creative" at bounding box center [1072, 76] width 57 height 22
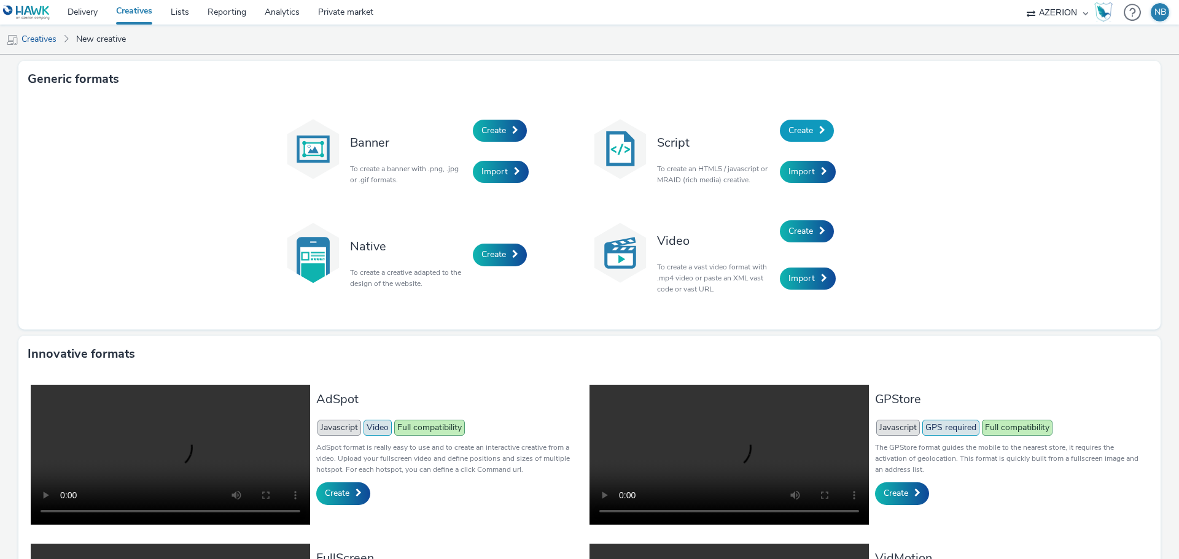
click at [819, 130] on span at bounding box center [822, 130] width 6 height 9
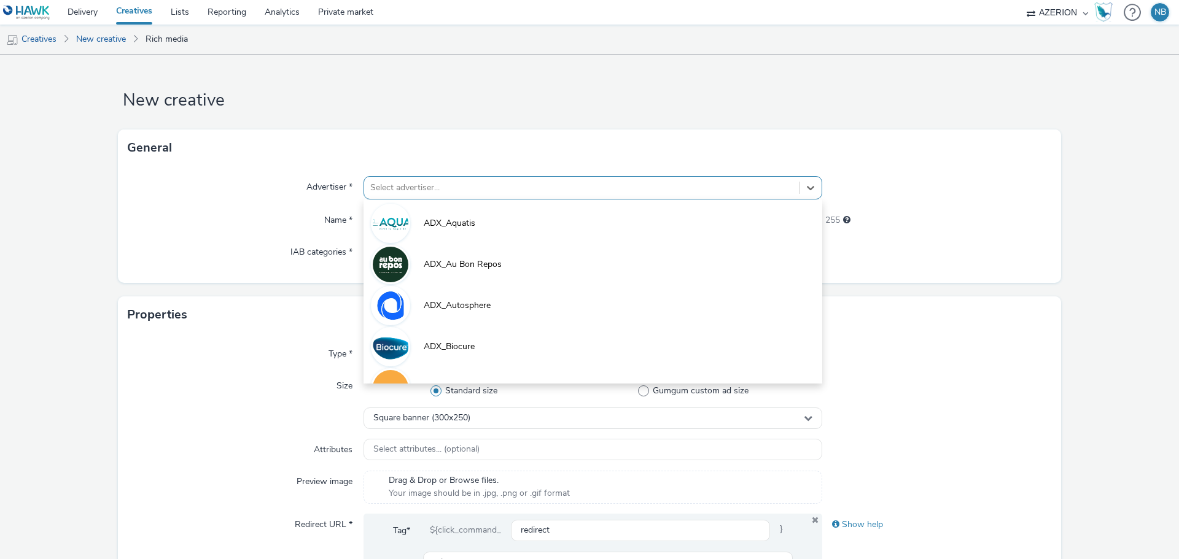
click at [466, 184] on div at bounding box center [581, 188] width 422 height 15
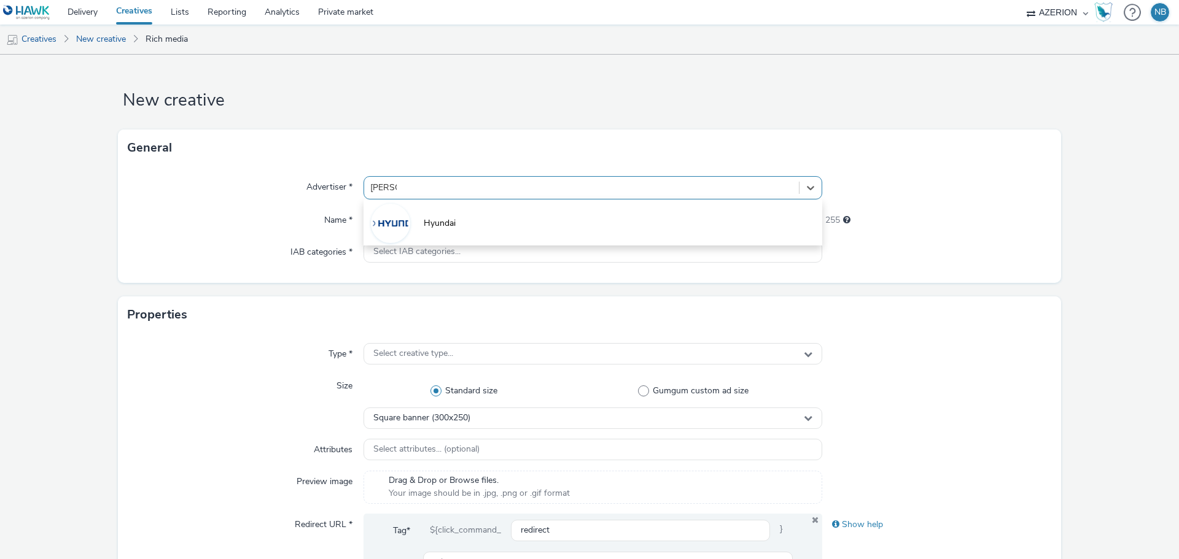
type input "hyundai"
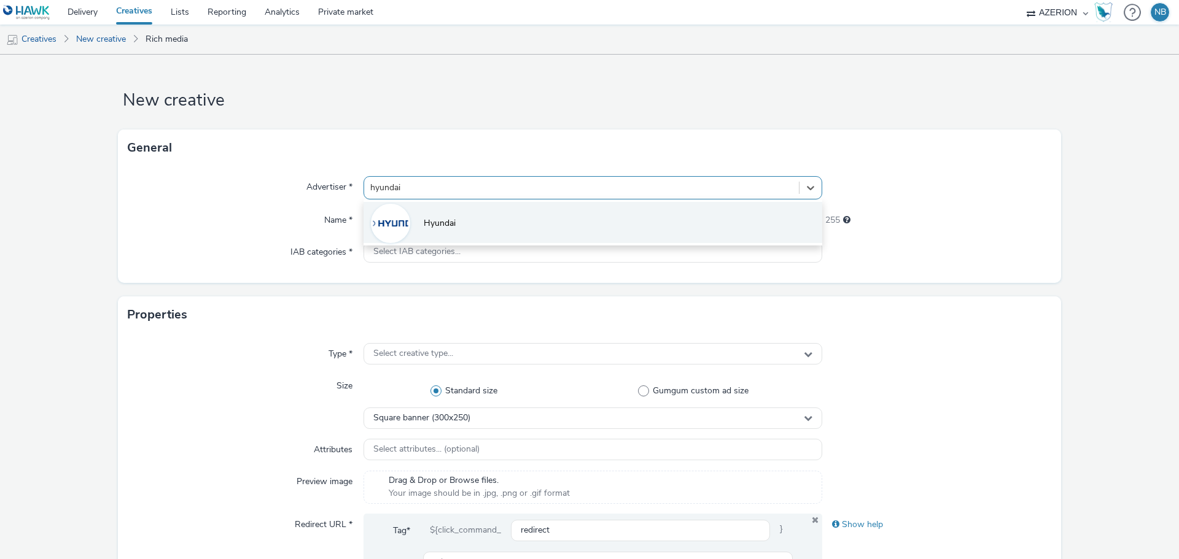
click at [446, 217] on span "Hyundai" at bounding box center [440, 223] width 32 height 12
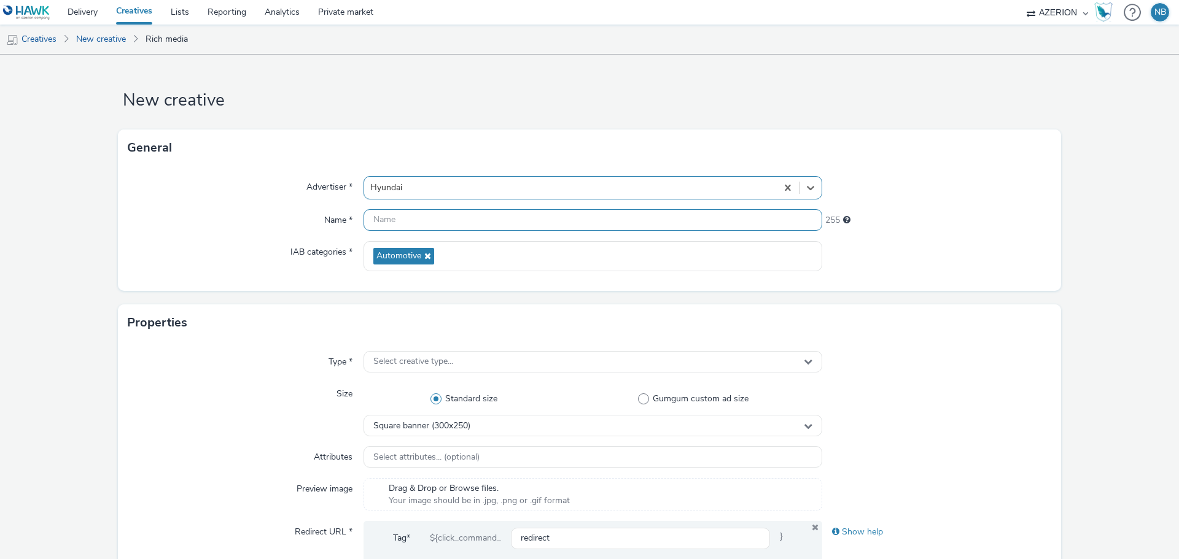
click at [439, 228] on input "text" at bounding box center [593, 219] width 459 height 21
paste input "Direct_DIR_Azerion_RON_RON_StandardBanner_160x600_CPM_CPM_STD_SEE_NRT_SCD_NOTAP…"
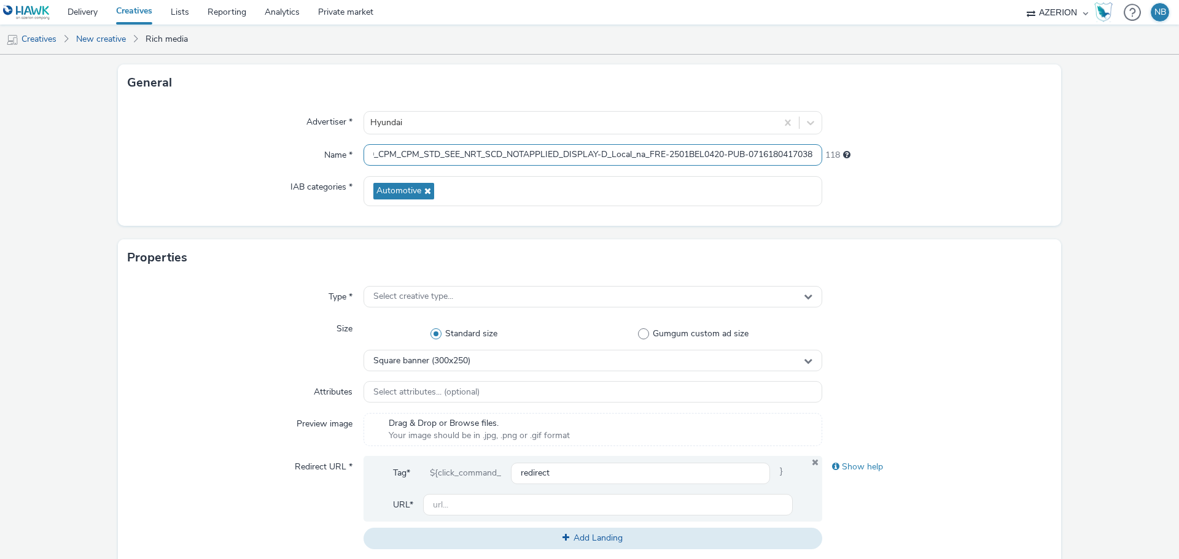
scroll to position [61, 0]
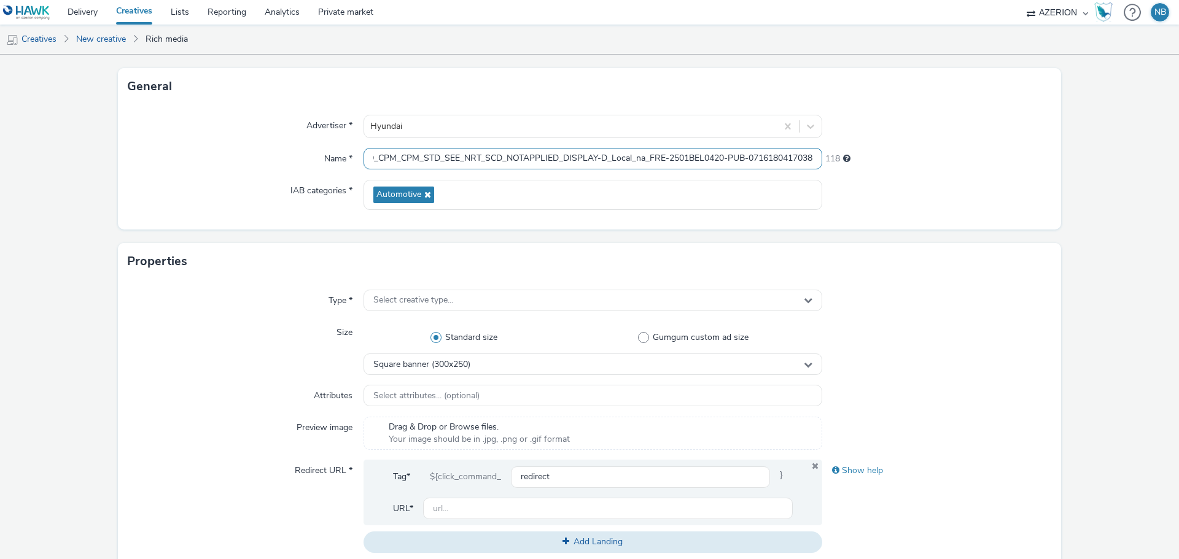
type input "Direct_DIR_Azerion_RON_RON_StandardBanner_160x600_CPM_CPM_STD_SEE_NRT_SCD_NOTAP…"
click at [209, 295] on div "Type *" at bounding box center [246, 301] width 236 height 22
click at [503, 305] on div "Select creative type..." at bounding box center [593, 300] width 459 height 21
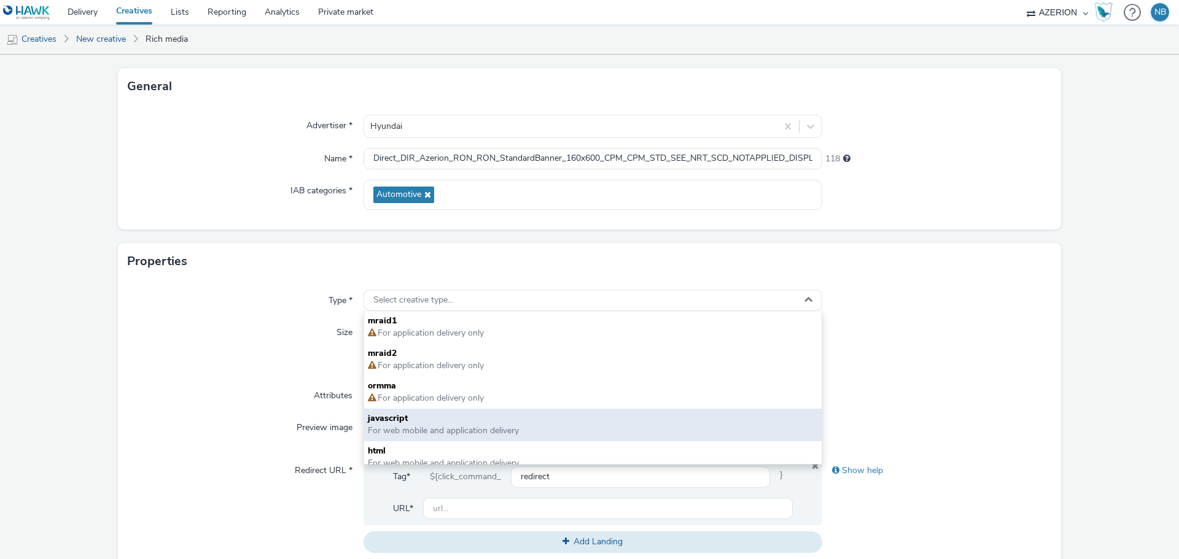
click at [423, 424] on span "javascript" at bounding box center [593, 419] width 450 height 12
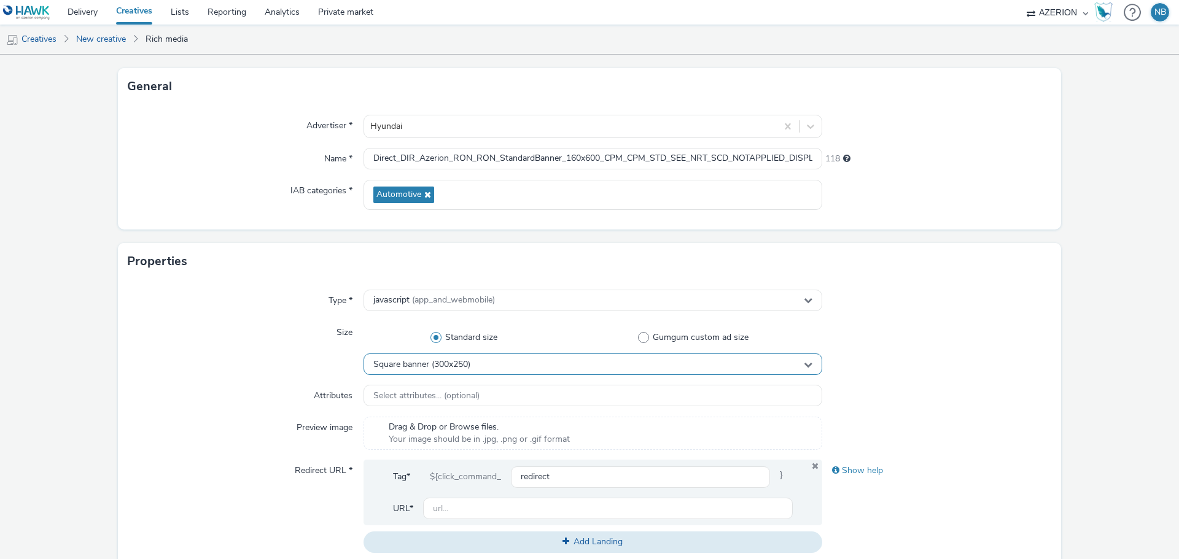
click at [430, 363] on span "Square banner (300x250)" at bounding box center [421, 365] width 97 height 10
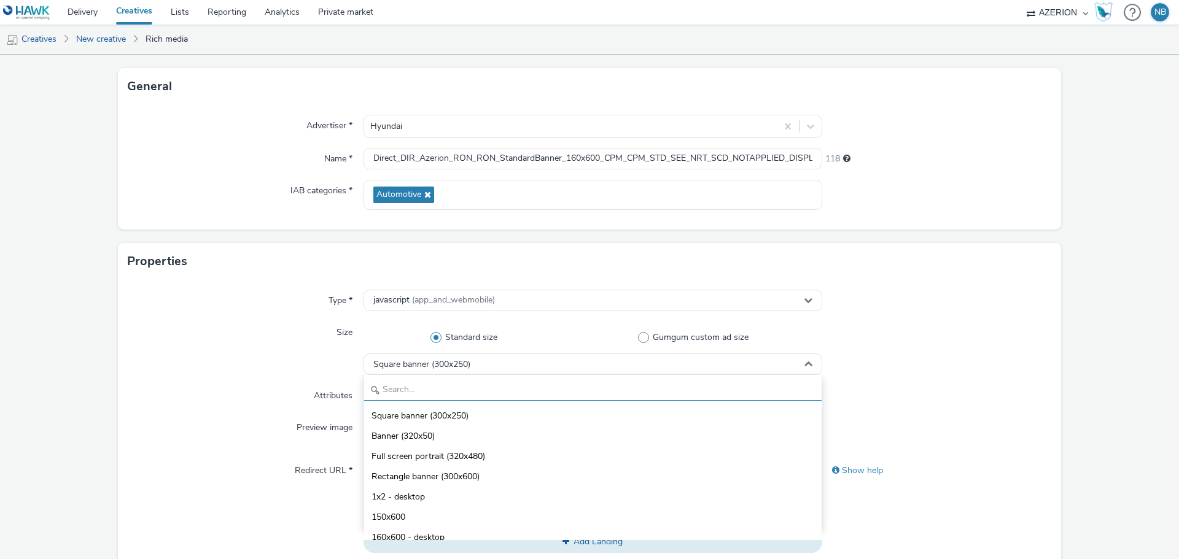
click at [405, 383] on input "text" at bounding box center [592, 390] width 457 height 21
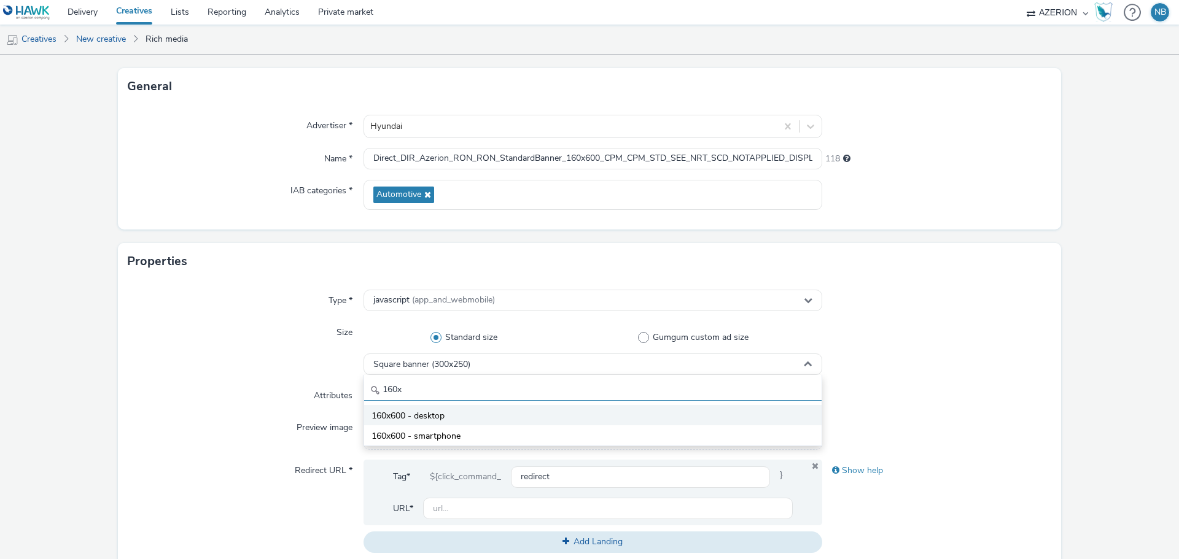
type input "160x"
click at [417, 409] on li "160x600 - desktop" at bounding box center [592, 415] width 457 height 20
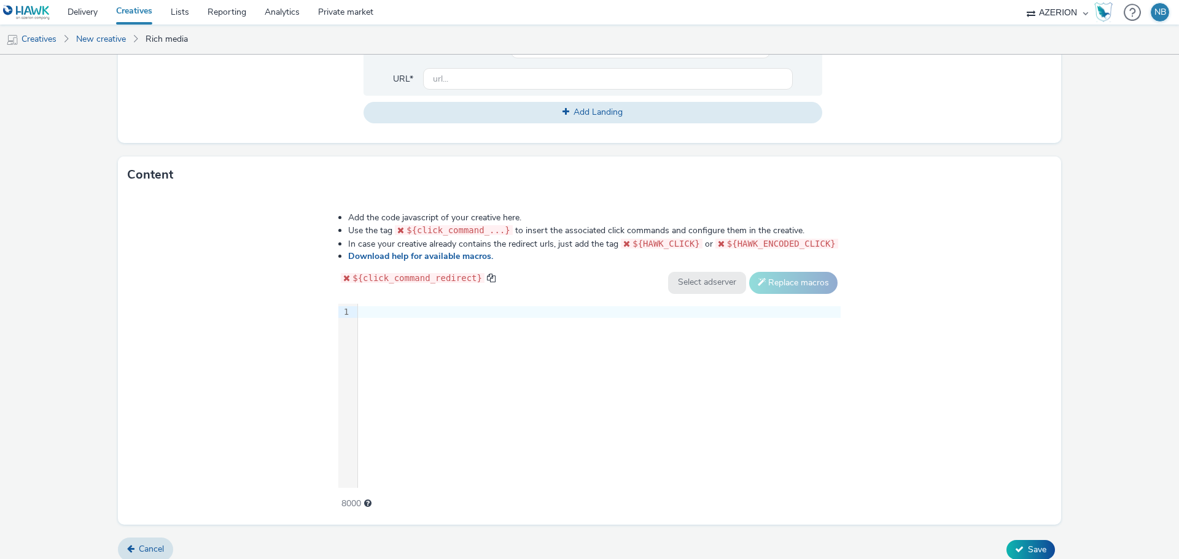
scroll to position [502, 0]
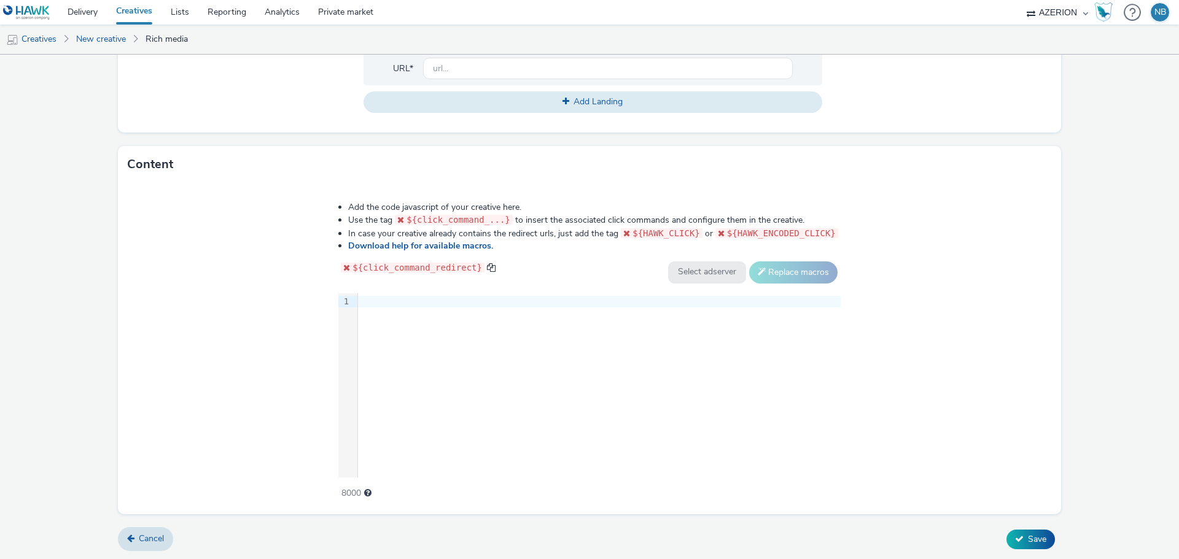
click at [465, 372] on div "9 1 ›" at bounding box center [589, 386] width 502 height 184
click at [521, 315] on div "9 1 ›" at bounding box center [589, 386] width 502 height 184
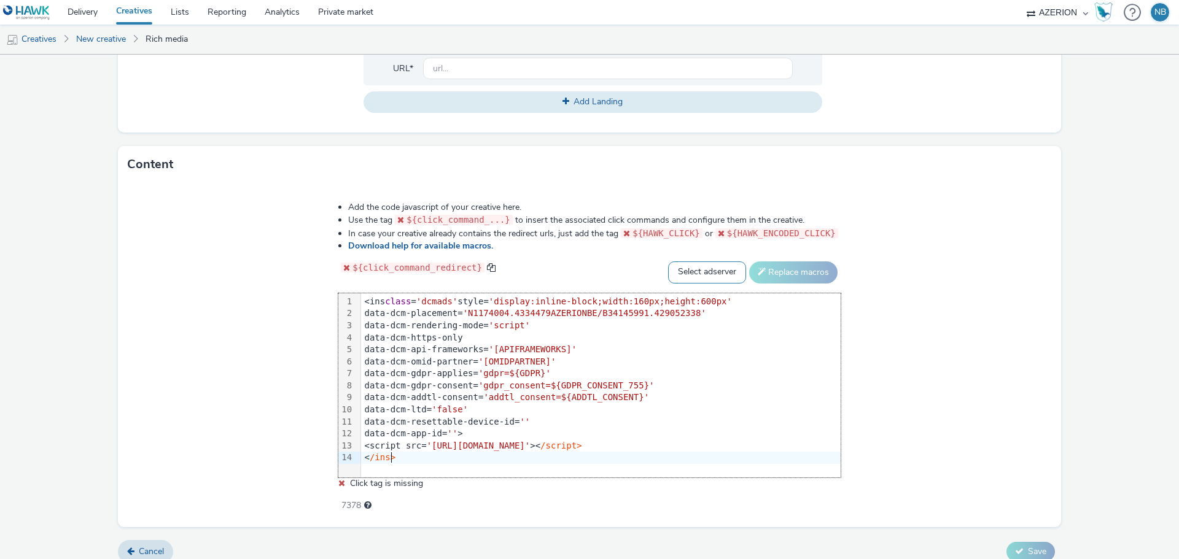
click at [716, 274] on select "Select adserver Sizmek DCM Adform Sting" at bounding box center [707, 273] width 78 height 22
select select "dcm"
click at [668, 262] on select "Select adserver Sizmek DCM Adform Sting" at bounding box center [707, 273] width 78 height 22
click at [707, 269] on select "Select adserver Sizmek DCM Adform Sting" at bounding box center [707, 273] width 78 height 22
click at [782, 266] on button "Replace macros" at bounding box center [793, 273] width 88 height 22
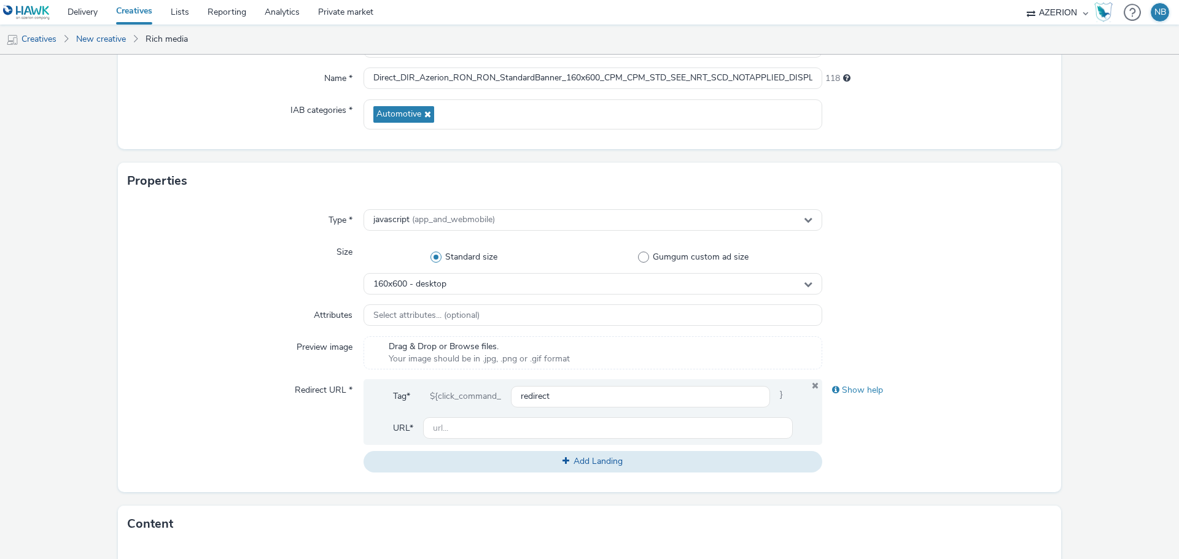
scroll to position [133, 0]
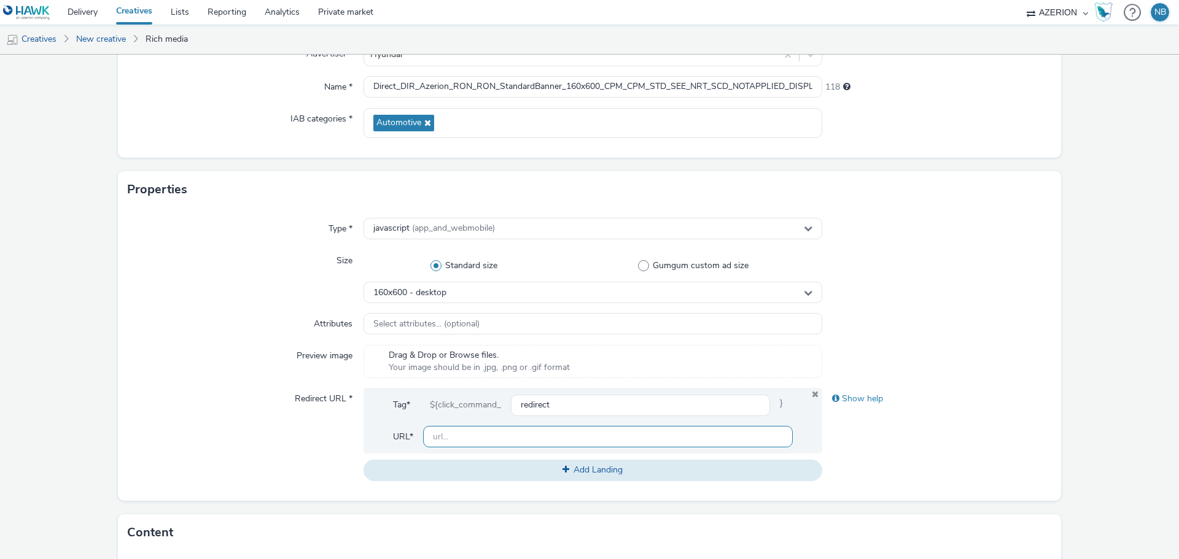
click at [458, 442] on input "text" at bounding box center [608, 436] width 370 height 21
paste input "[URL][DOMAIN_NAME]"
type input "[URL][DOMAIN_NAME]"
click at [1124, 177] on form "New creative General Advertiser * Hyundai Name * Direct_DIR_Azerion_RON_RON_Sta…" at bounding box center [589, 425] width 1179 height 1008
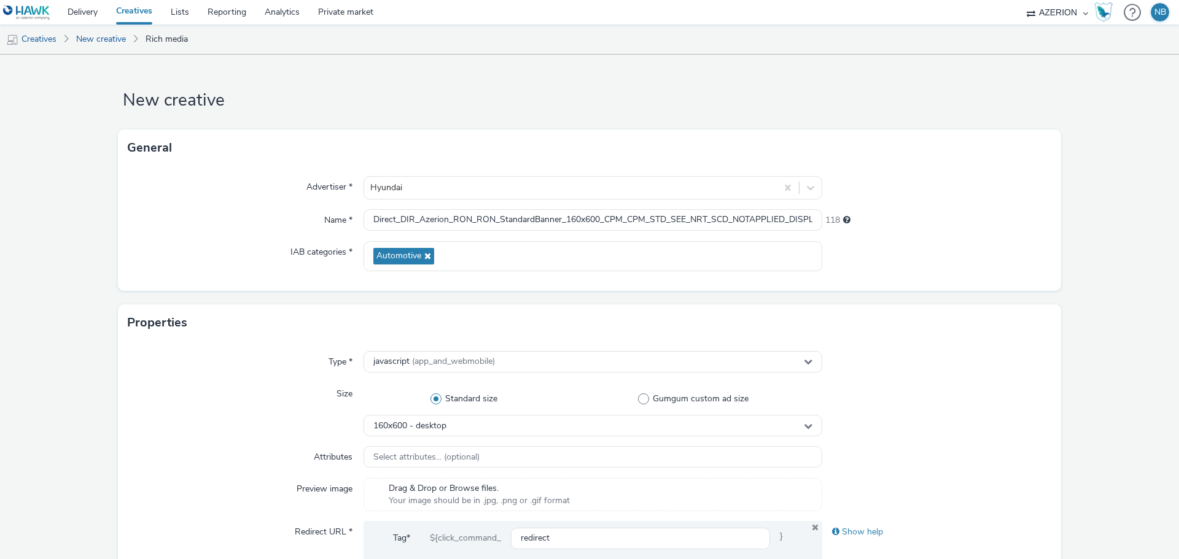
scroll to position [502, 0]
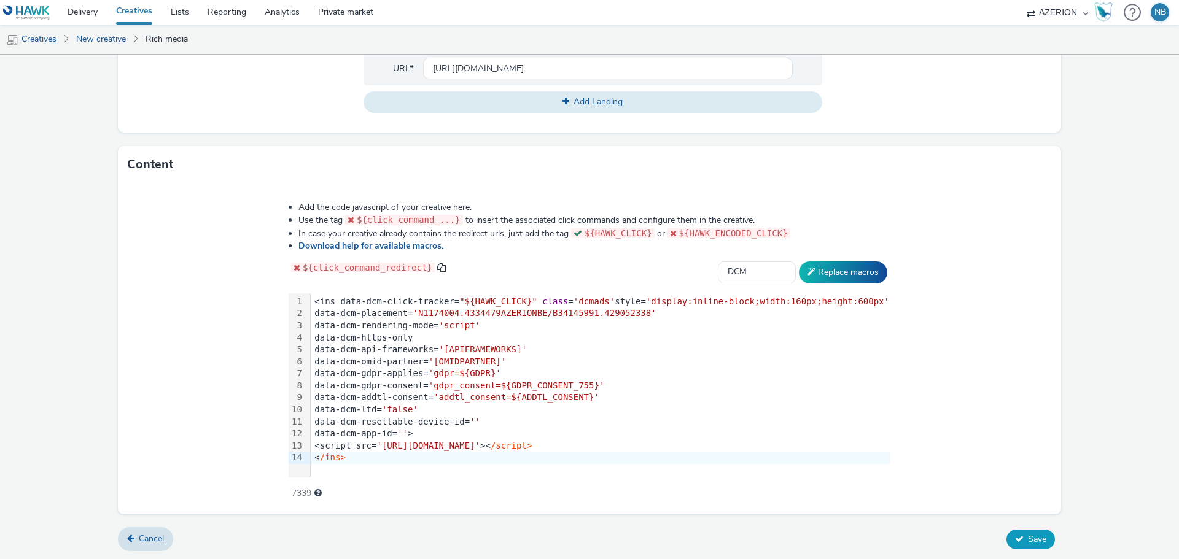
click at [1028, 537] on span "Save" at bounding box center [1037, 540] width 18 height 12
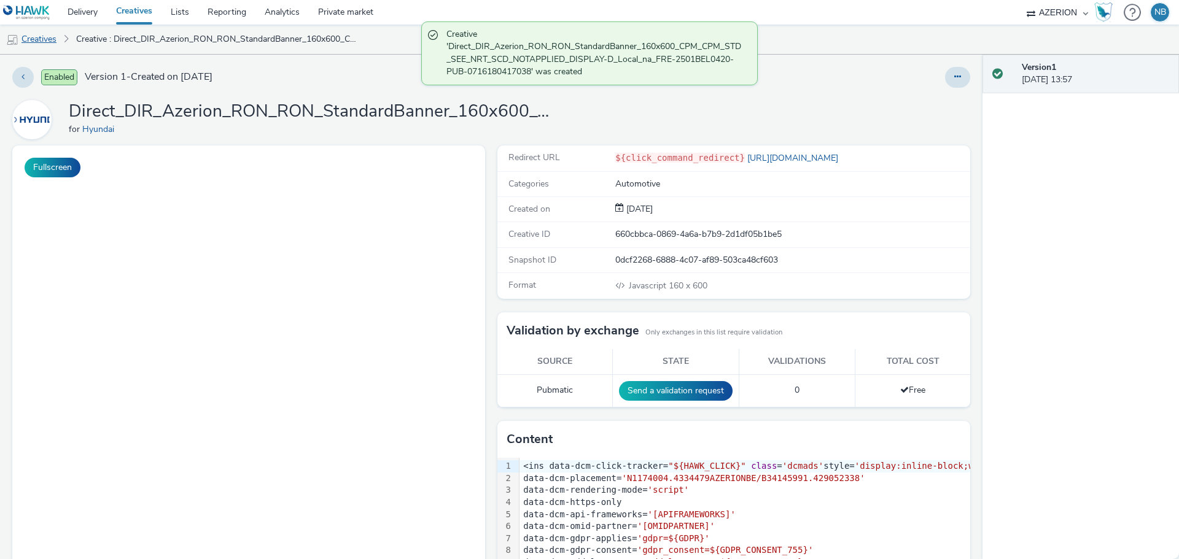
click at [41, 39] on link "Creatives" at bounding box center [31, 39] width 63 height 29
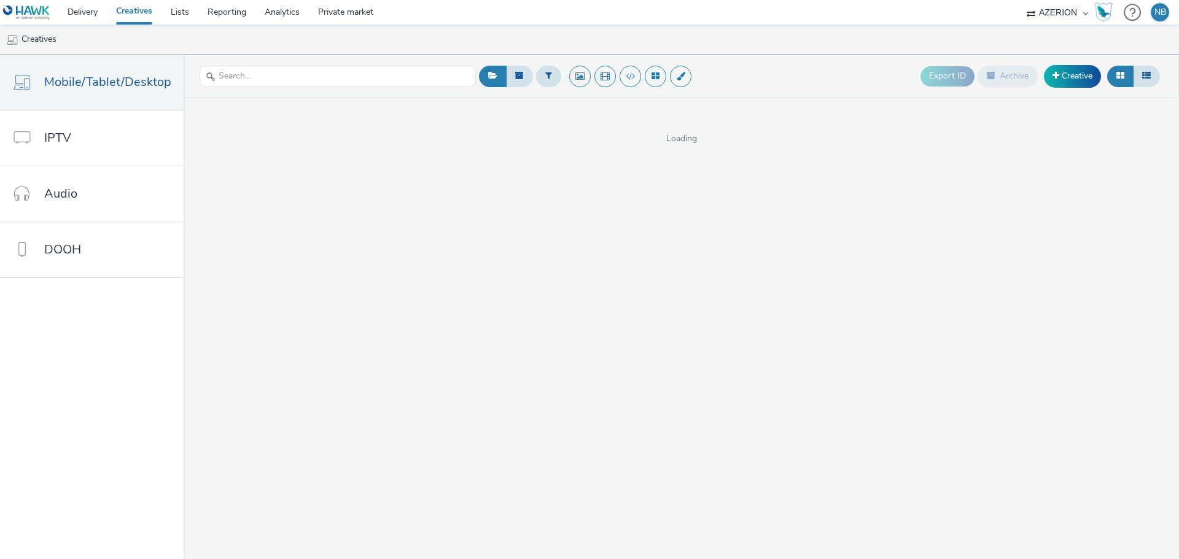
click at [1066, 62] on div "Export ID Archive Creative" at bounding box center [1042, 76] width 243 height 30
click at [1068, 74] on link "Creative" at bounding box center [1072, 76] width 57 height 22
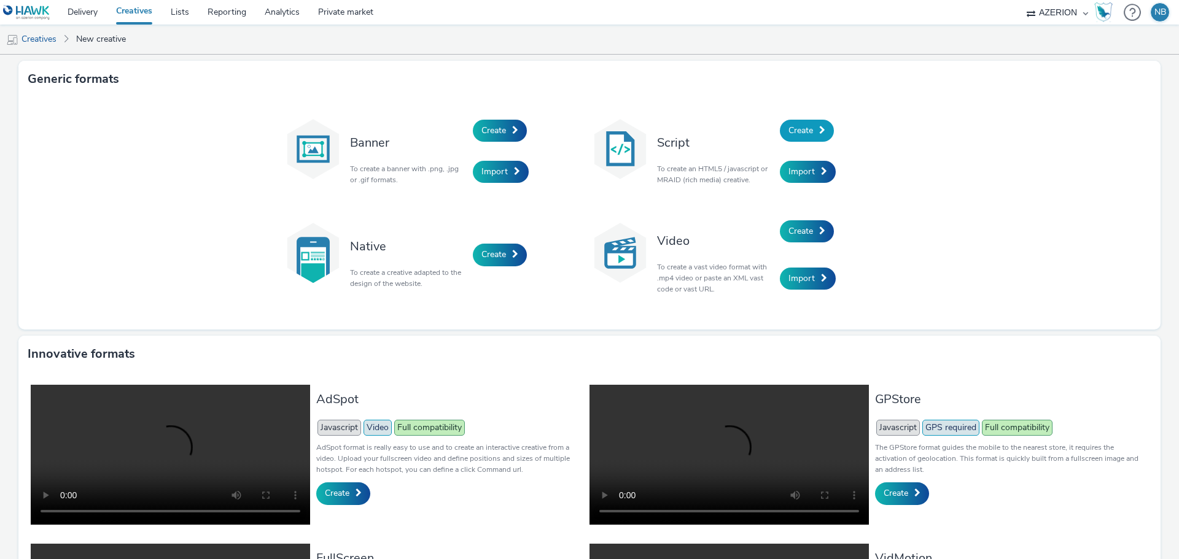
click at [788, 130] on span "Create" at bounding box center [800, 131] width 25 height 12
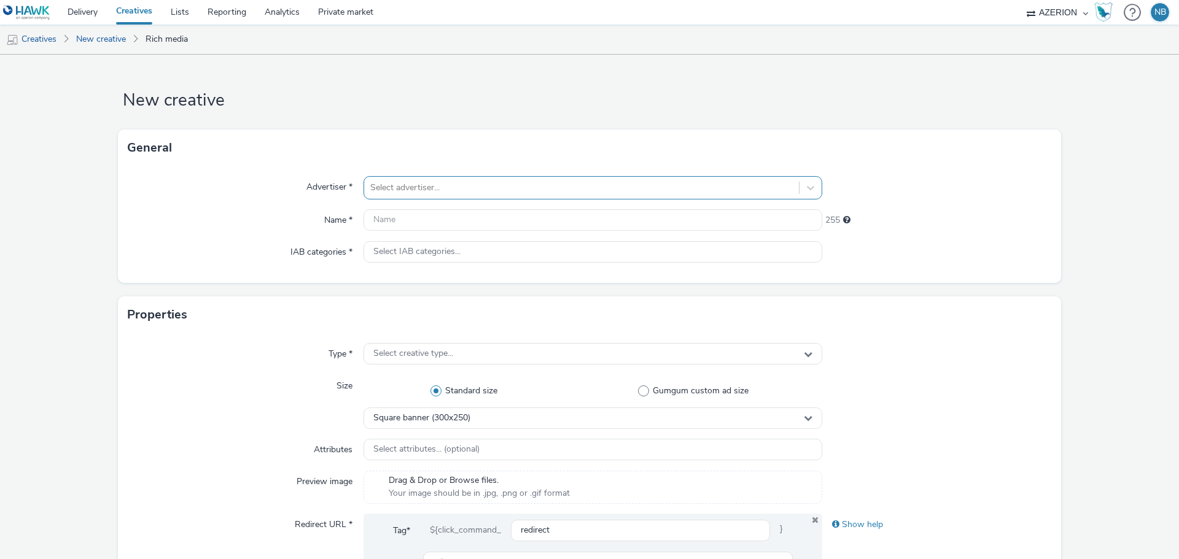
click at [486, 184] on div at bounding box center [581, 188] width 422 height 15
type input "hyund"
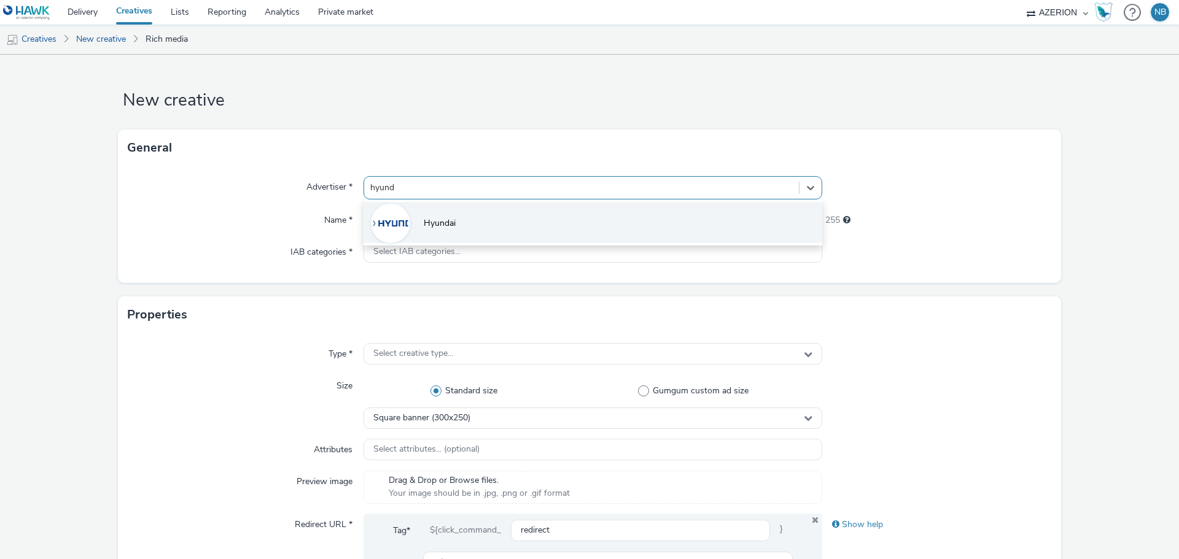
click at [415, 222] on li "Hyundai" at bounding box center [593, 222] width 459 height 41
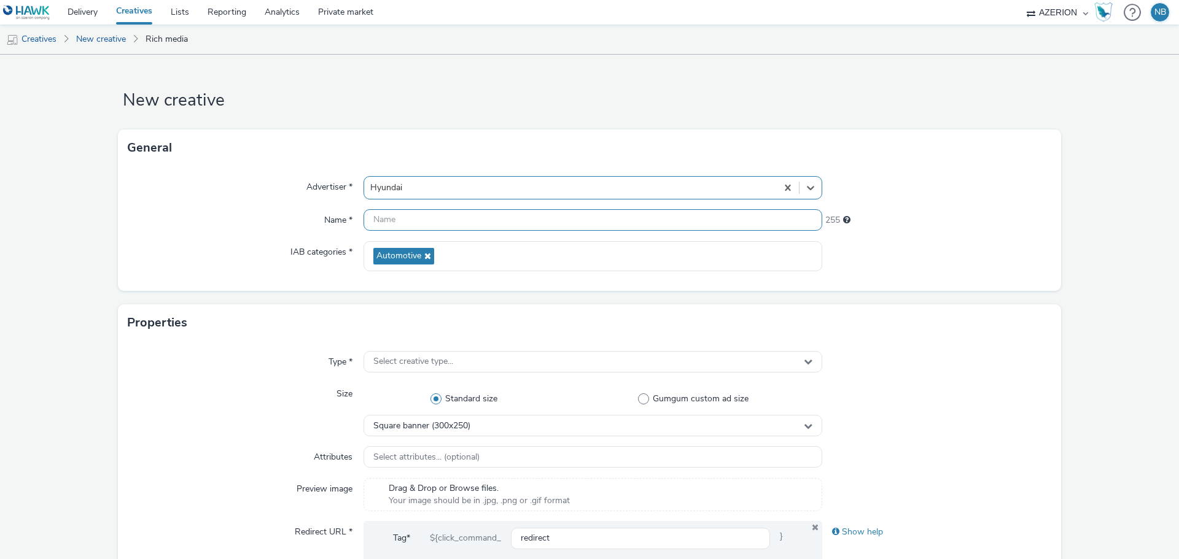
click at [408, 219] on input "text" at bounding box center [593, 219] width 459 height 21
paste input "Direct_DIR_Azerion_RON_RON_StandardBanner_250x250_CPM_CPM_STD_SEE_NRT_SCD_NOTAP…"
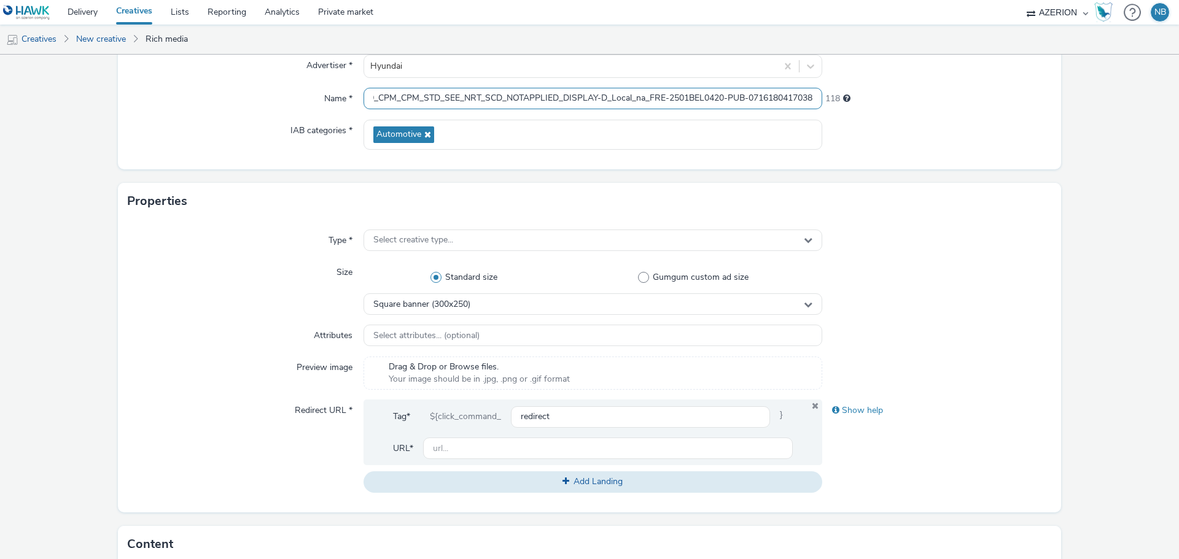
scroll to position [123, 0]
type input "Direct_DIR_Azerion_RON_RON_StandardBanner_250x250_CPM_CPM_STD_SEE_NRT_SCD_NOTAP…"
click at [237, 235] on div "Type *" at bounding box center [246, 239] width 236 height 22
click at [422, 246] on div "Select creative type..." at bounding box center [593, 238] width 459 height 21
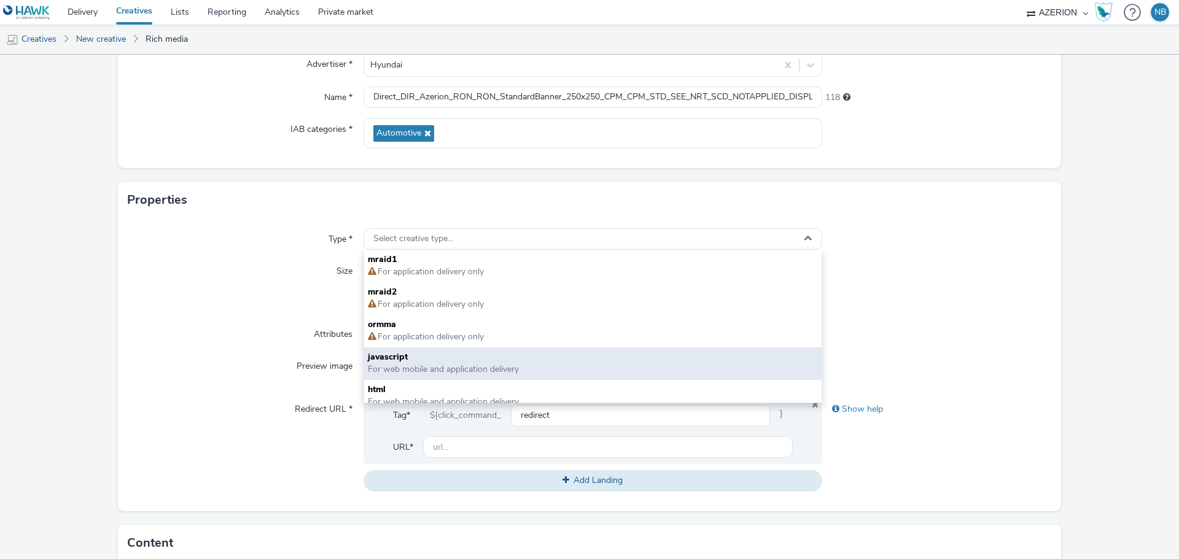
click at [404, 355] on span "javascript" at bounding box center [593, 357] width 450 height 12
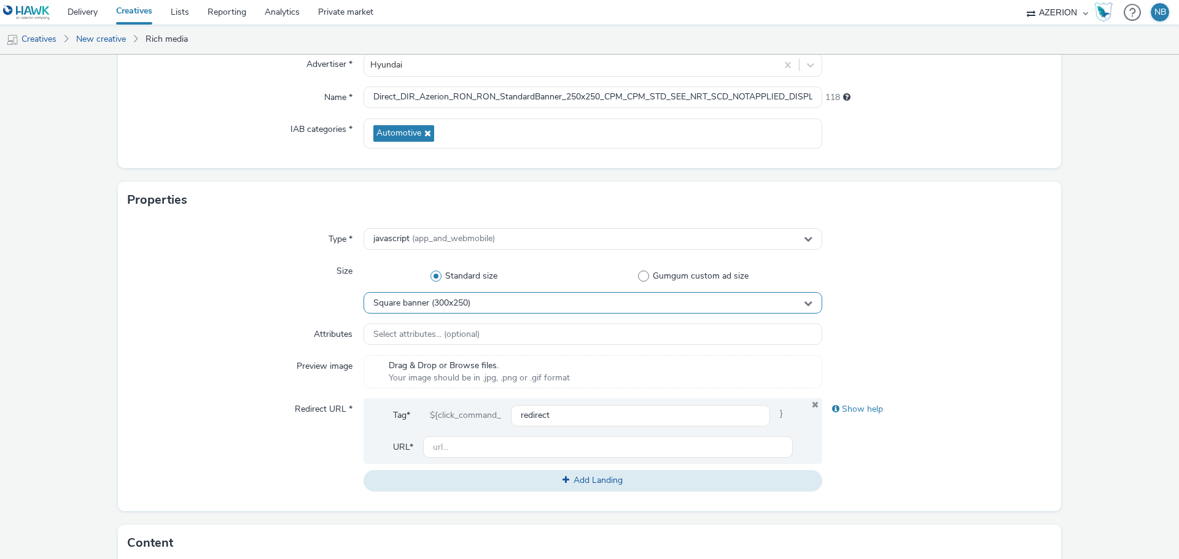
click at [437, 302] on span "Square banner (300x250)" at bounding box center [421, 303] width 97 height 10
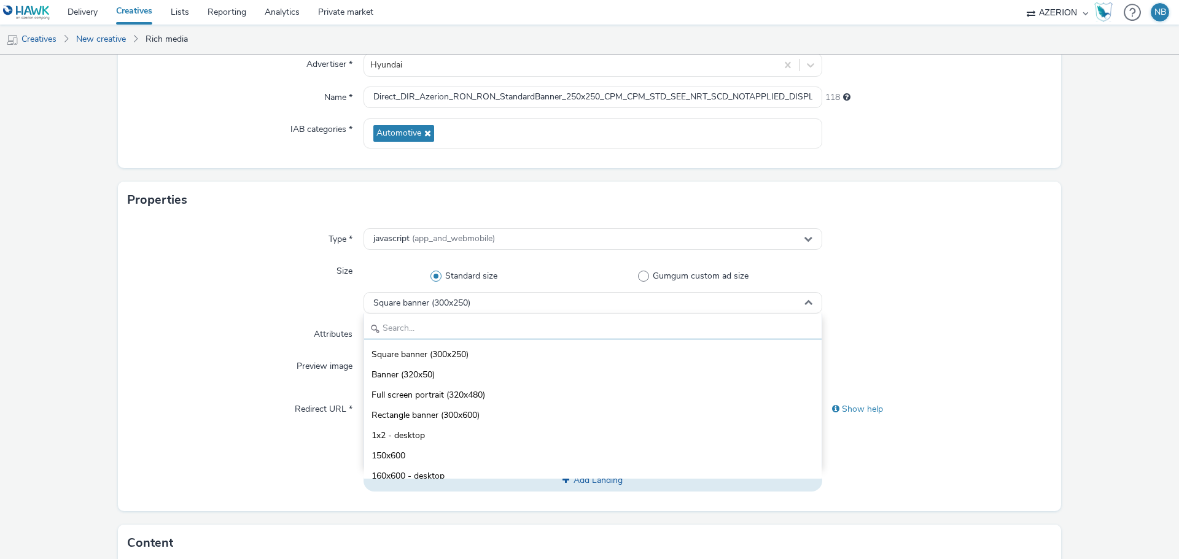
click at [418, 330] on input "text" at bounding box center [592, 328] width 457 height 21
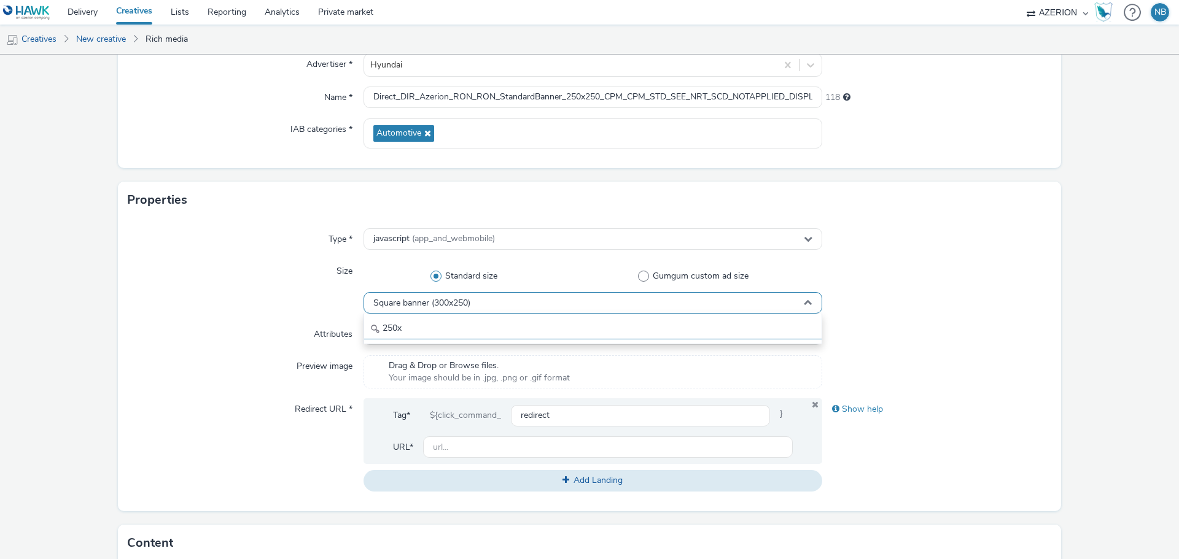
type input "250x"
click at [439, 297] on div "Square banner (300x250)" at bounding box center [593, 302] width 459 height 21
click at [434, 309] on div "Square banner (300x250)" at bounding box center [593, 302] width 459 height 21
click at [424, 329] on input "250x" at bounding box center [592, 328] width 457 height 21
click at [101, 279] on form "New creative General Advertiser * Hyundai Name * Direct_DIR_Azerion_RON_RON_Sta…" at bounding box center [589, 436] width 1179 height 1008
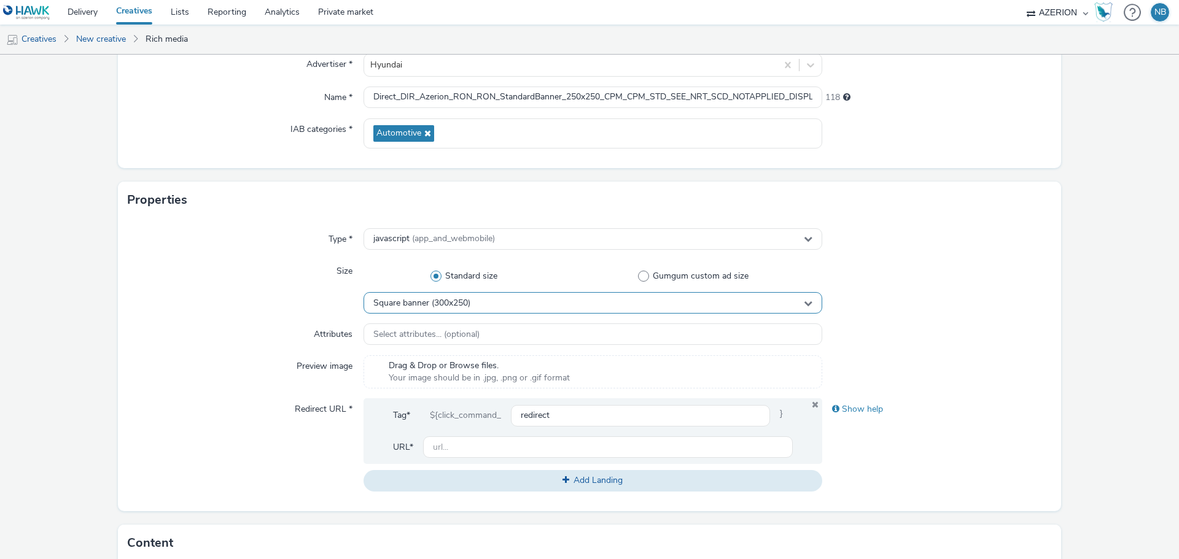
click at [442, 302] on span "Square banner (300x250)" at bounding box center [421, 303] width 97 height 10
drag, startPoint x: 413, startPoint y: 328, endPoint x: 365, endPoint y: 329, distance: 48.5
click at [366, 328] on input "250x" at bounding box center [592, 328] width 457 height 21
click at [89, 330] on form "New creative General Advertiser * Hyundai Name * Direct_DIR_Azerion_RON_RON_Sta…" at bounding box center [589, 436] width 1179 height 1008
click at [500, 297] on div "Square banner (300x250)" at bounding box center [593, 302] width 459 height 21
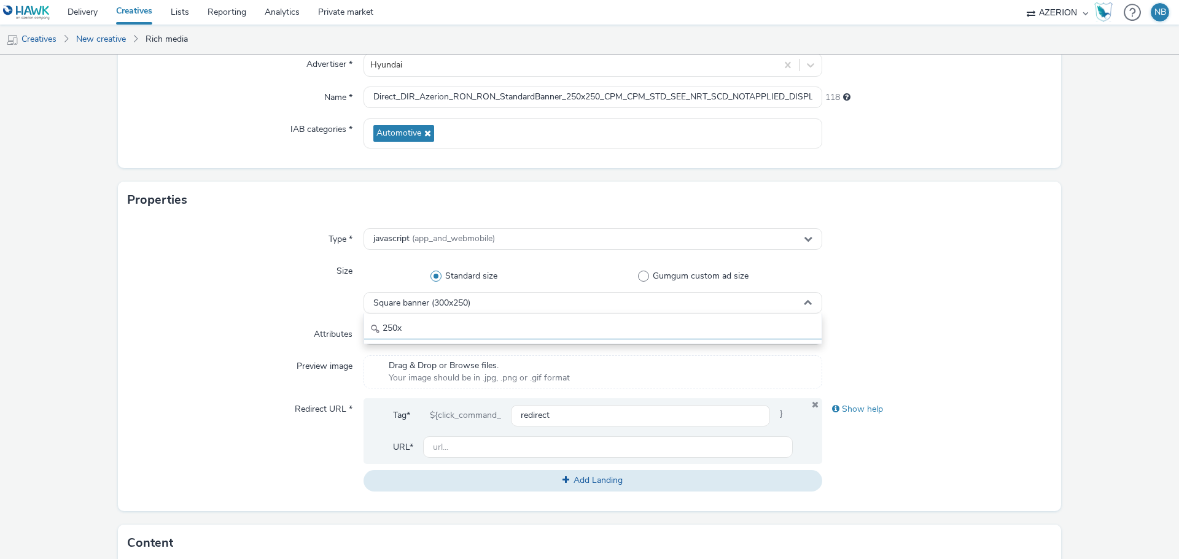
click at [453, 330] on input "250x" at bounding box center [592, 328] width 457 height 21
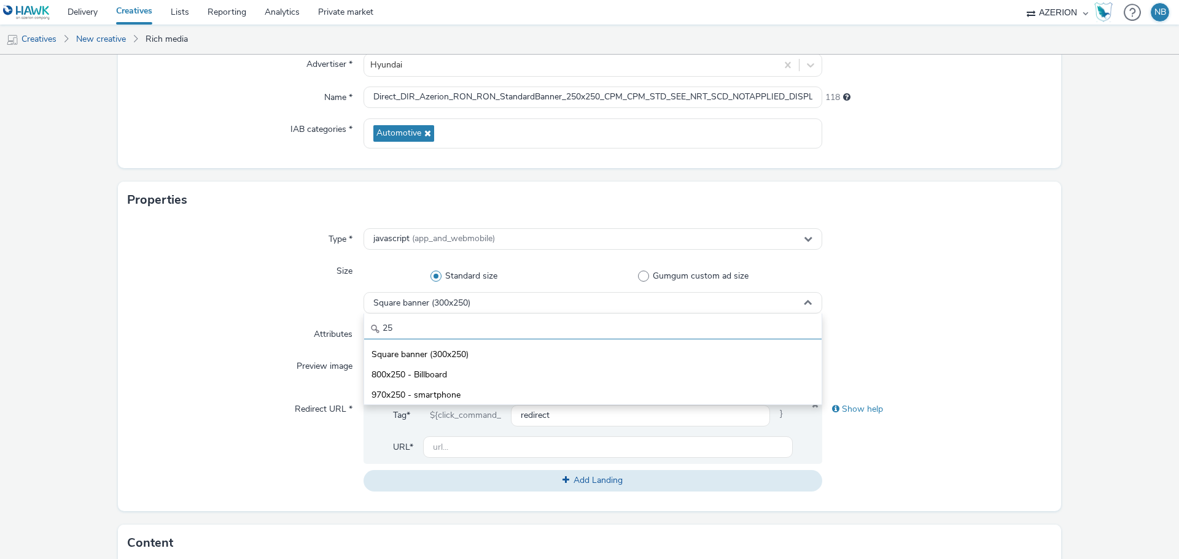
type input "2"
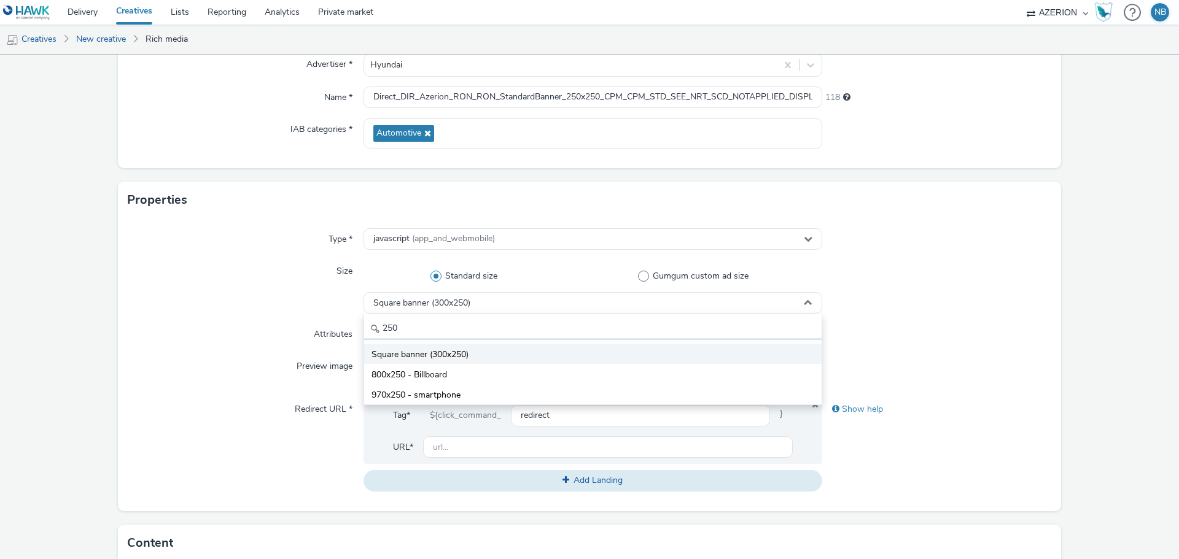
type input "250"
click at [449, 356] on span "Square banner (300x250)" at bounding box center [420, 355] width 97 height 12
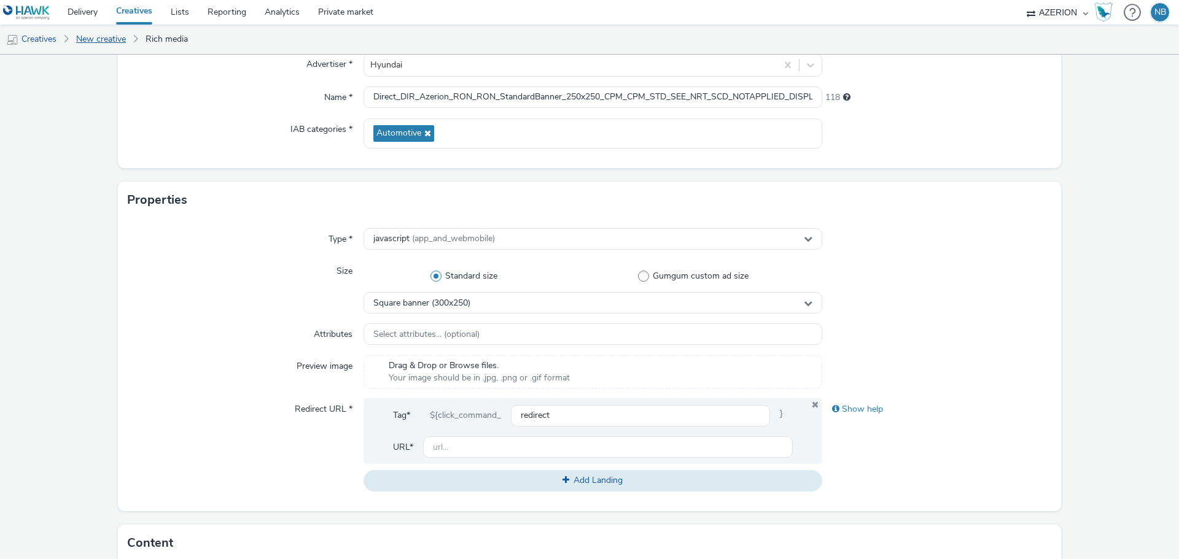
click at [124, 40] on link "New creative" at bounding box center [101, 39] width 62 height 29
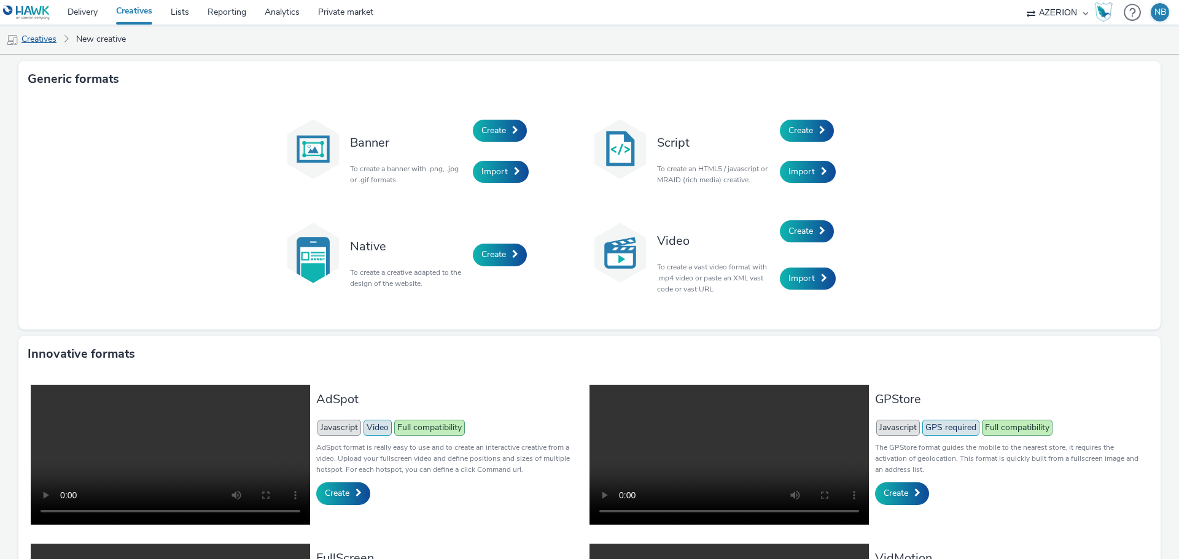
click at [35, 41] on link "Creatives" at bounding box center [31, 39] width 63 height 29
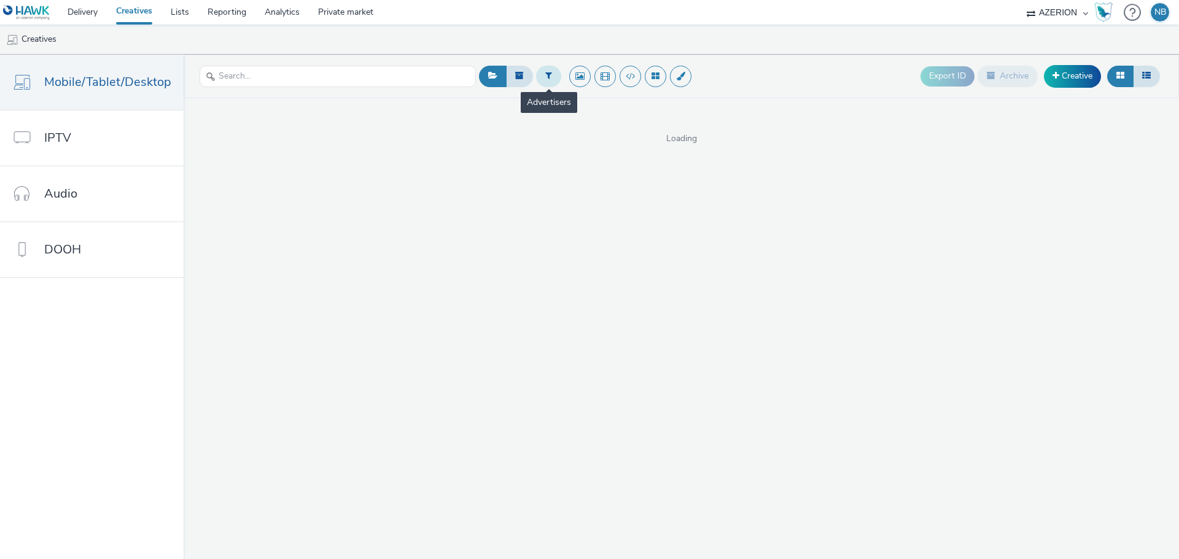
click at [552, 77] on button at bounding box center [548, 76] width 25 height 21
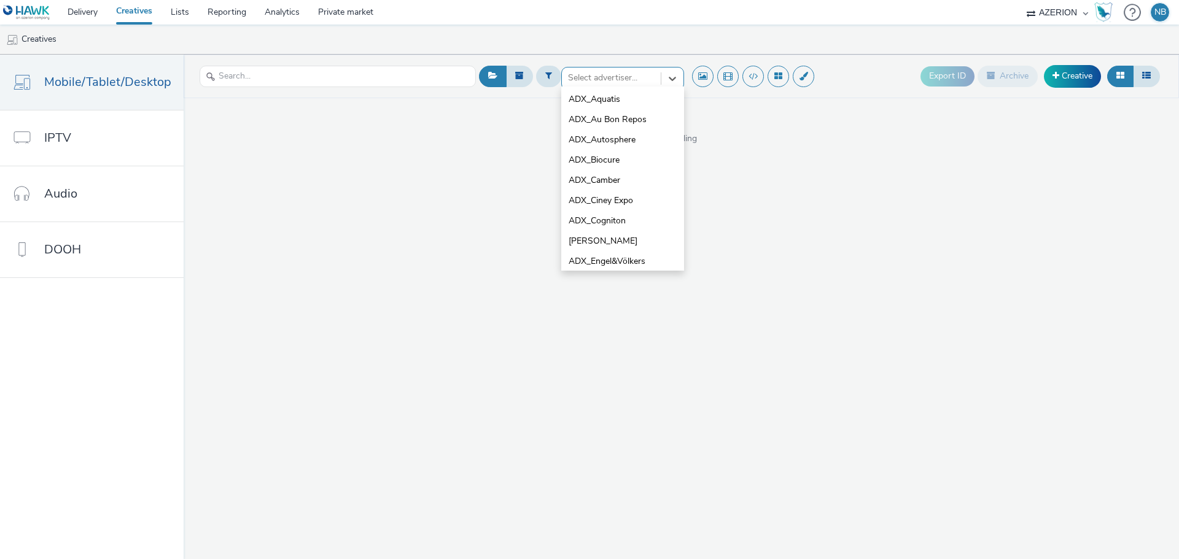
click at [588, 84] on div at bounding box center [611, 78] width 87 height 15
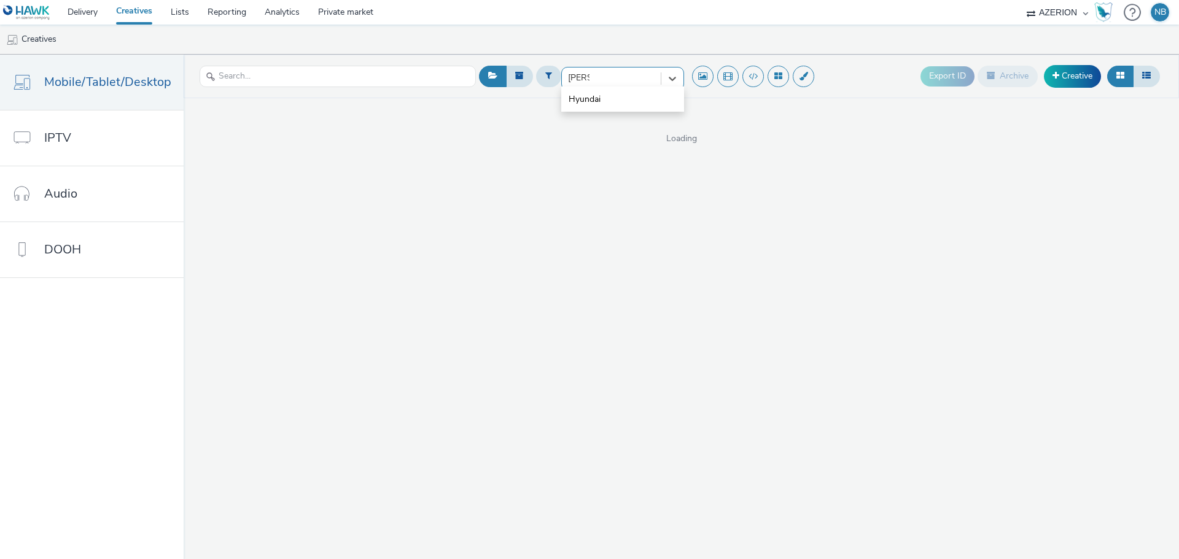
type input "hyun"
click at [413, 42] on ul "Creatives" at bounding box center [589, 39] width 1179 height 29
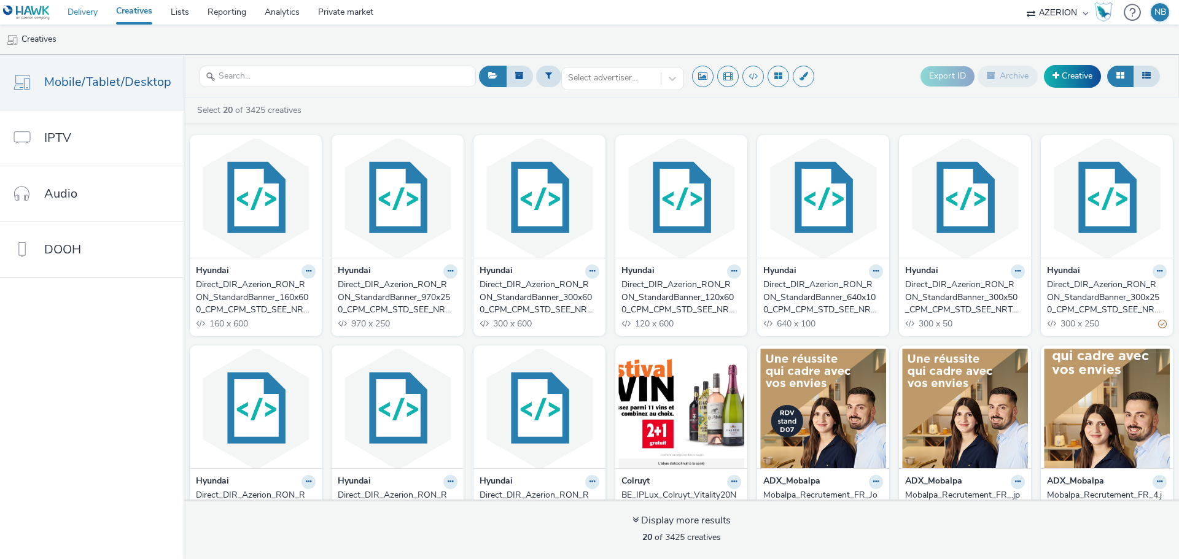
click at [84, 8] on link "Delivery" at bounding box center [82, 12] width 49 height 25
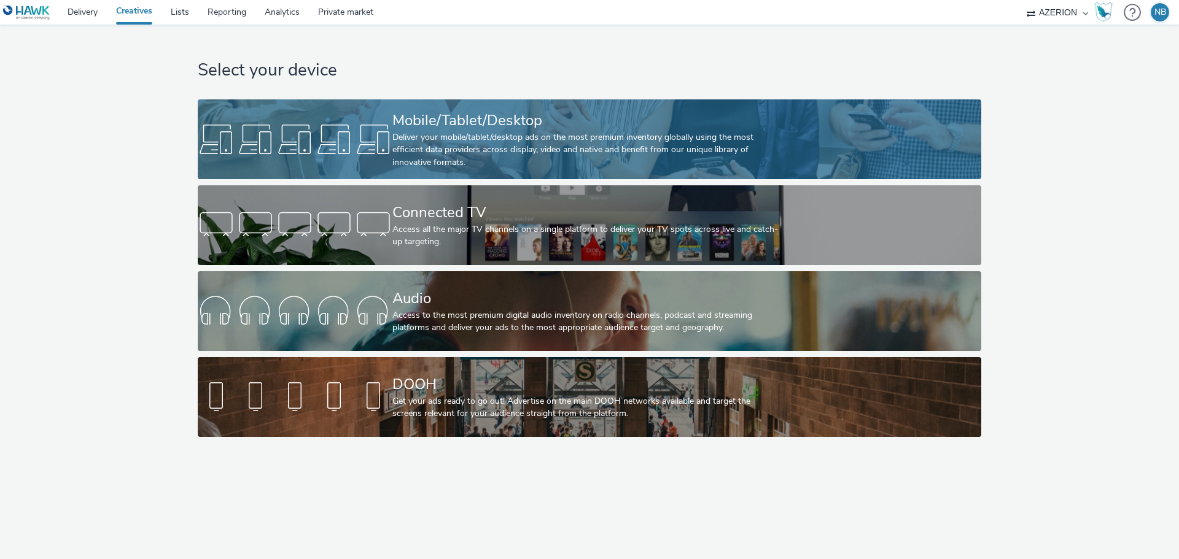
click at [413, 131] on div "Deliver your mobile/tablet/desktop ads on the most premium inventory globally u…" at bounding box center [586, 149] width 389 height 37
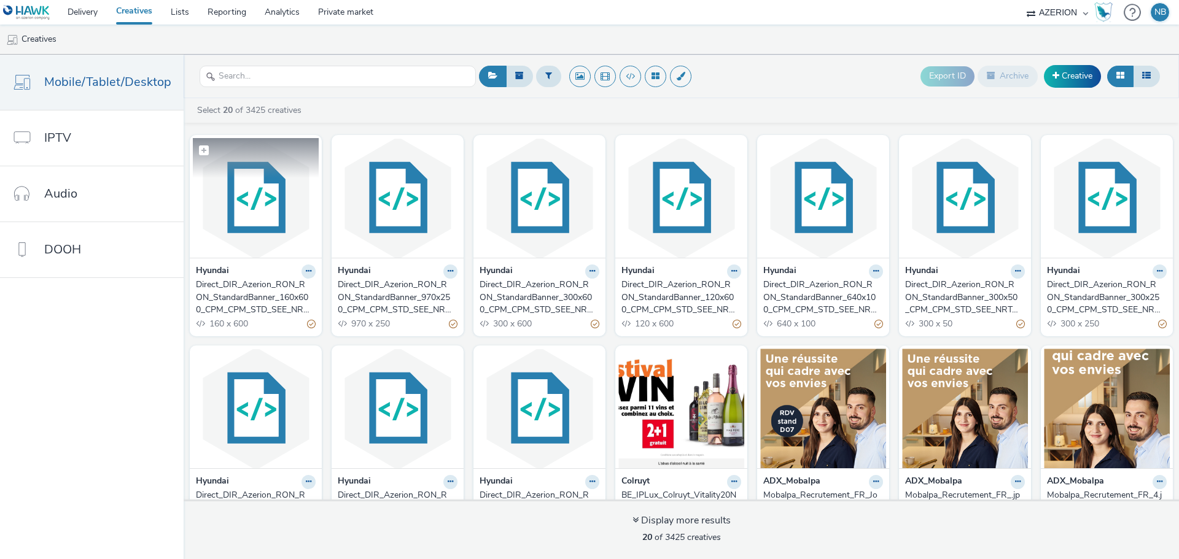
click at [233, 212] on img at bounding box center [256, 198] width 126 height 120
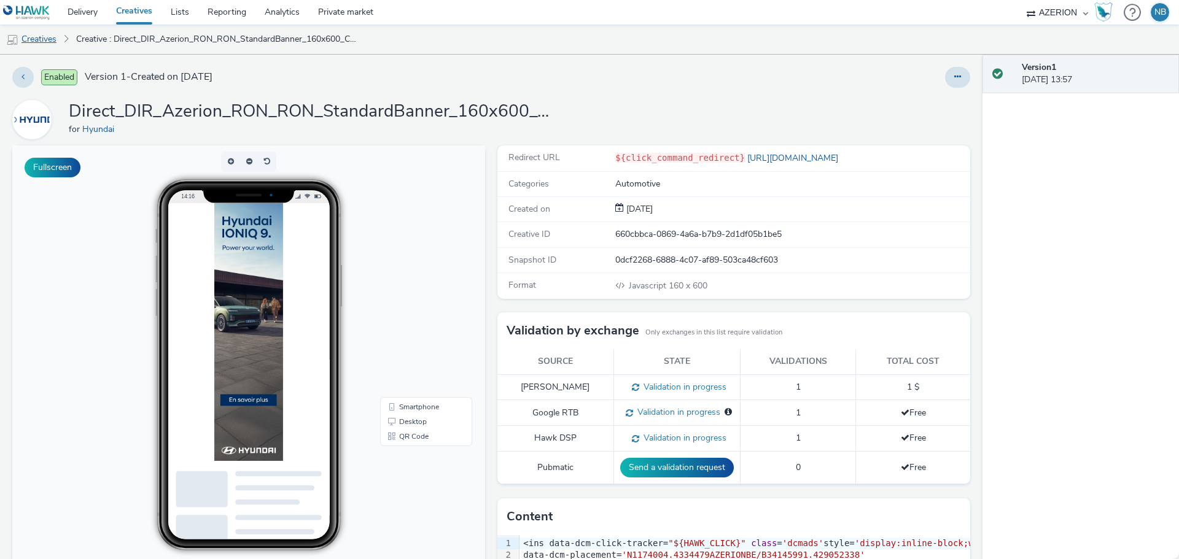
click at [29, 41] on link "Creatives" at bounding box center [31, 39] width 63 height 29
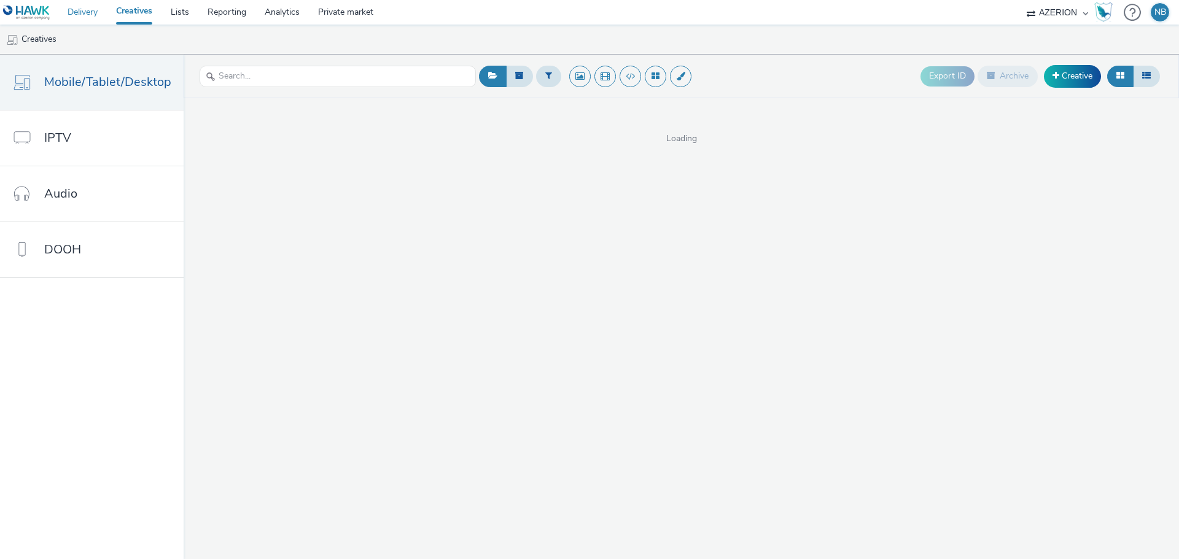
click at [84, 16] on link "Delivery" at bounding box center [82, 12] width 49 height 25
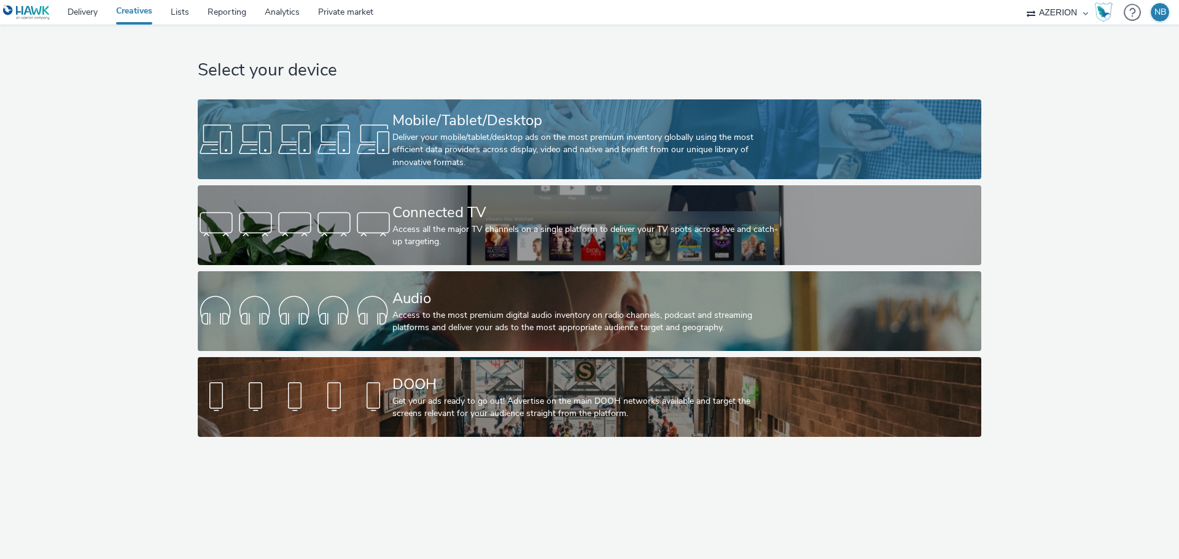
click at [445, 131] on div "Deliver your mobile/tablet/desktop ads on the most premium inventory globally u…" at bounding box center [586, 149] width 389 height 37
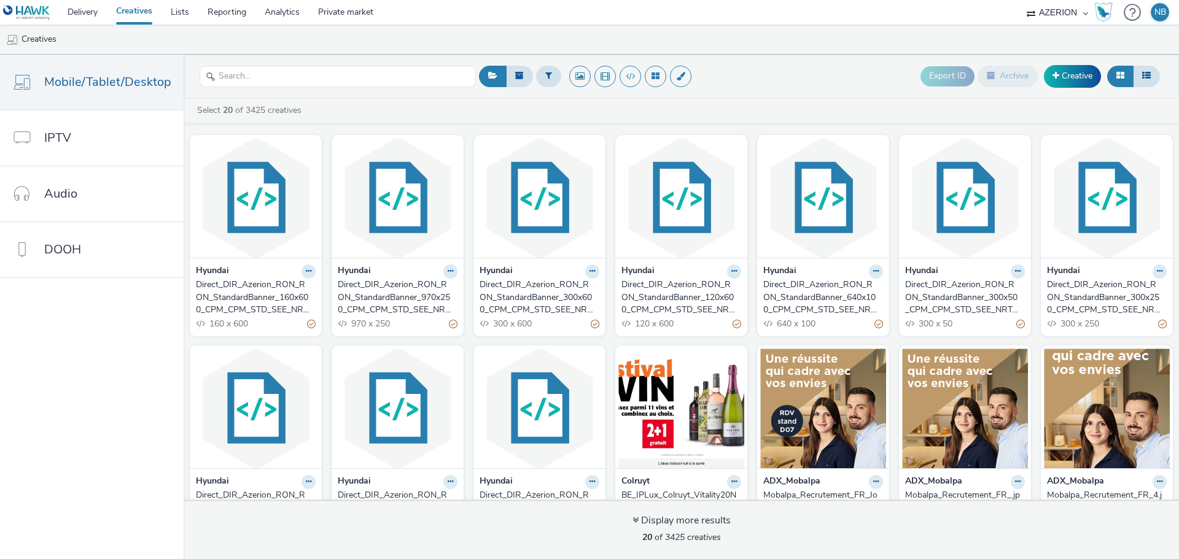
click at [243, 276] on div "Hyundai" at bounding box center [256, 272] width 120 height 14
click at [243, 292] on div "Direct_DIR_Azerion_RON_RON_StandardBanner_160x600_CPM_CPM_STD_SEE_NRT_SCD_NOTAP…" at bounding box center [253, 297] width 115 height 37
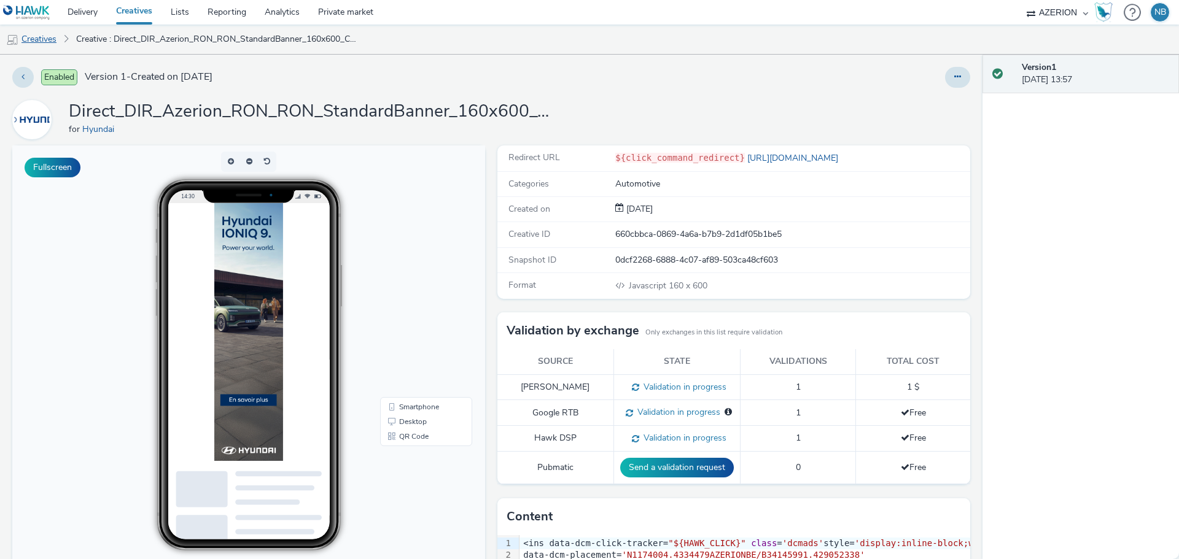
click at [52, 42] on link "Creatives" at bounding box center [31, 39] width 63 height 29
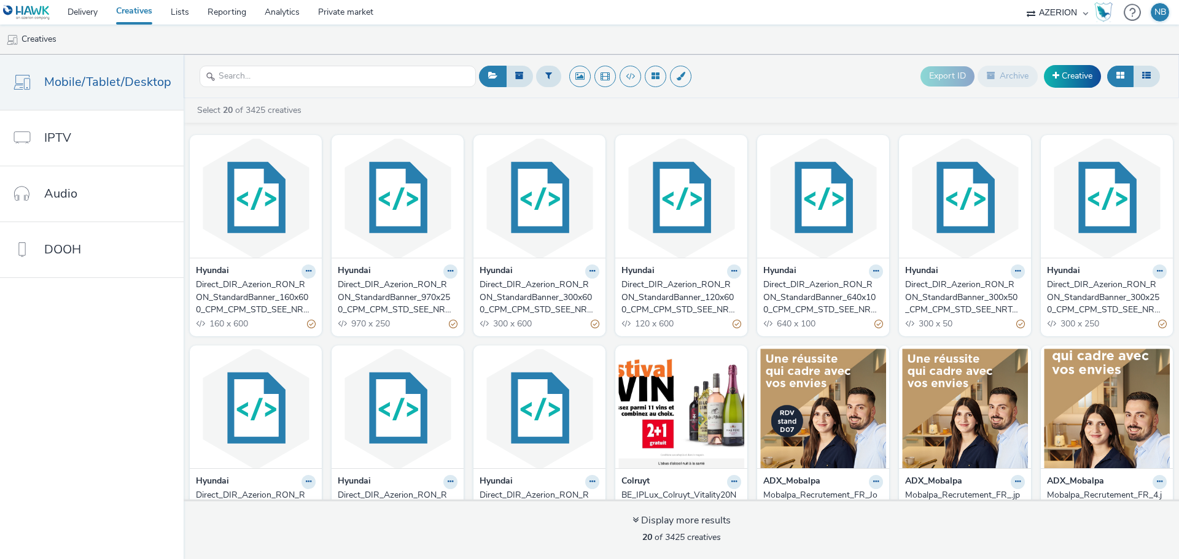
click at [356, 291] on div "Direct_DIR_Azerion_RON_RON_StandardBanner_970x250_CPM_CPM_STD_SEE_NRT_SCD_NOTAP…" at bounding box center [395, 297] width 115 height 37
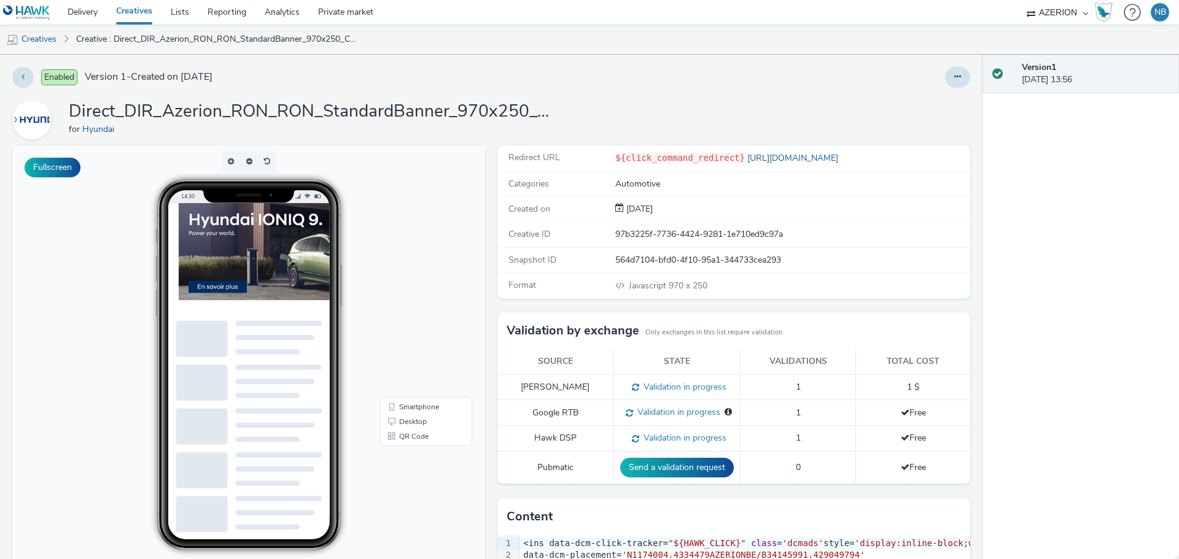
scroll to position [173, 0]
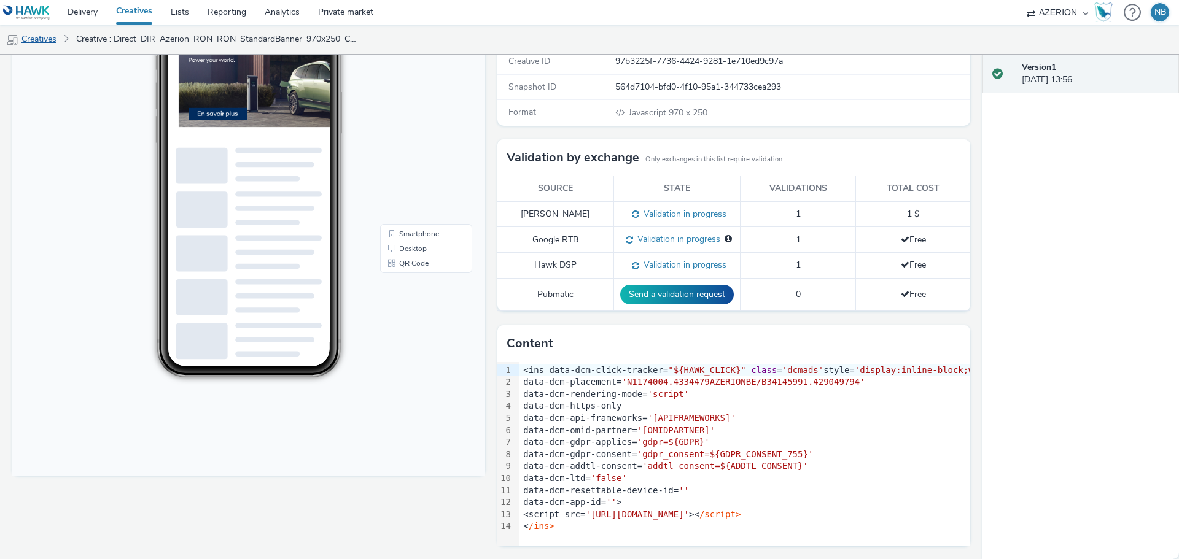
click at [35, 45] on link "Creatives" at bounding box center [31, 39] width 63 height 29
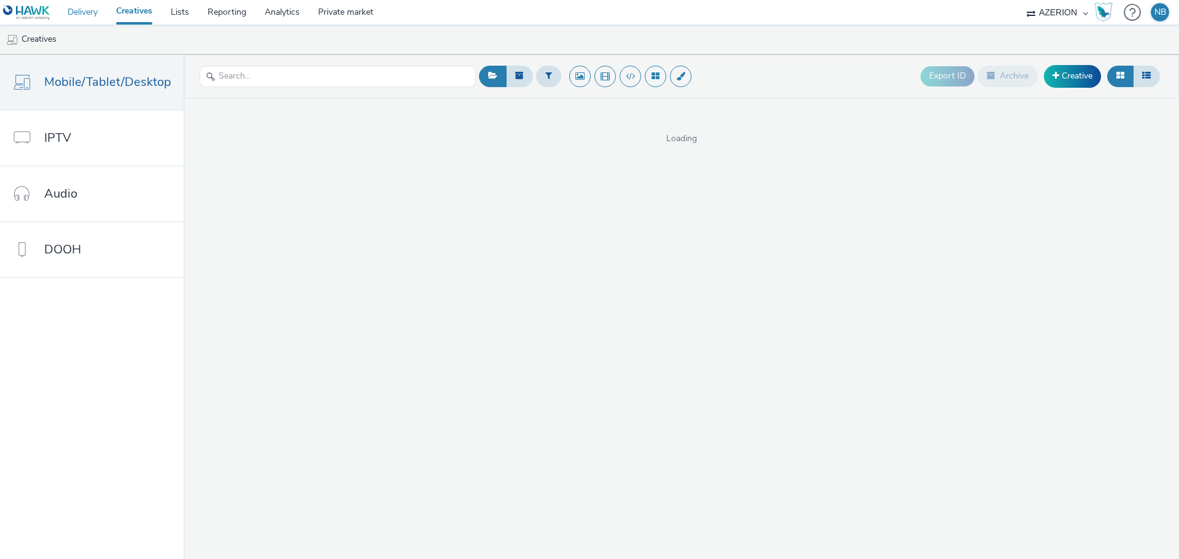
click at [78, 7] on link "Delivery" at bounding box center [82, 12] width 49 height 25
